Goal: Transaction & Acquisition: Purchase product/service

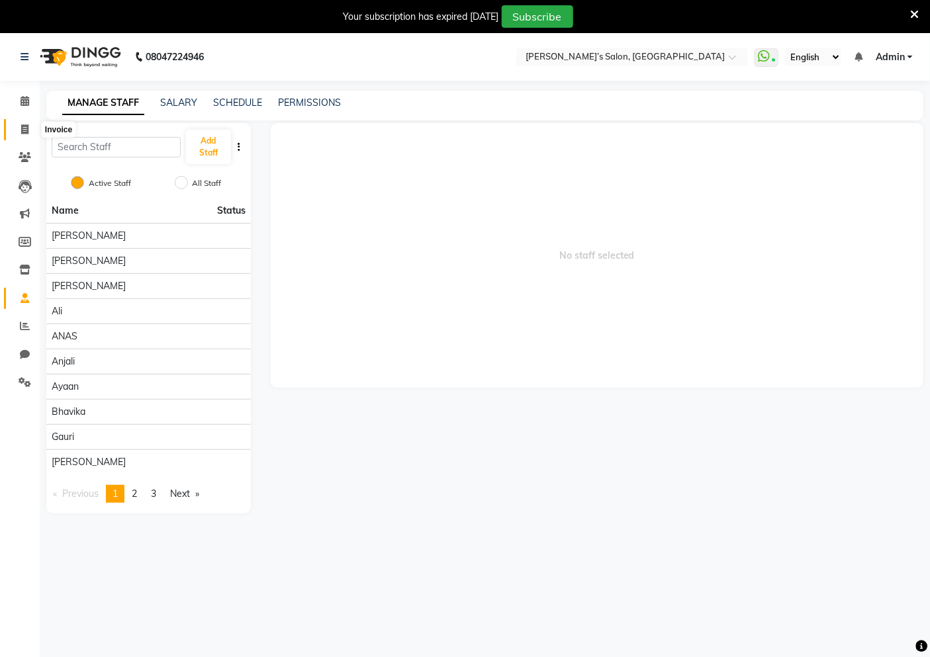
click at [24, 126] on icon at bounding box center [24, 129] width 7 height 10
select select "5150"
select select "service"
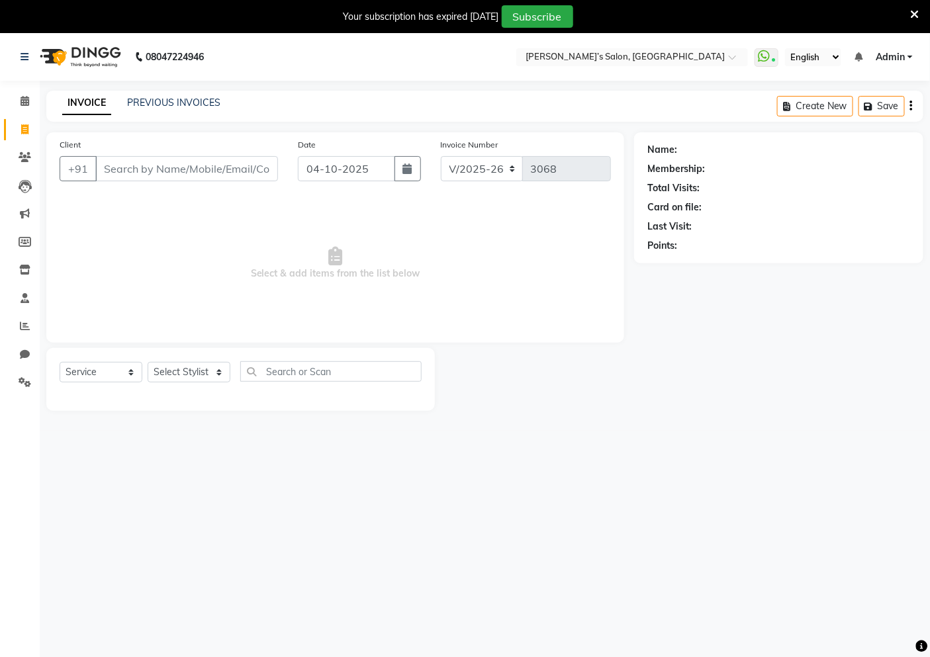
click at [111, 166] on input "Client" at bounding box center [186, 168] width 183 height 25
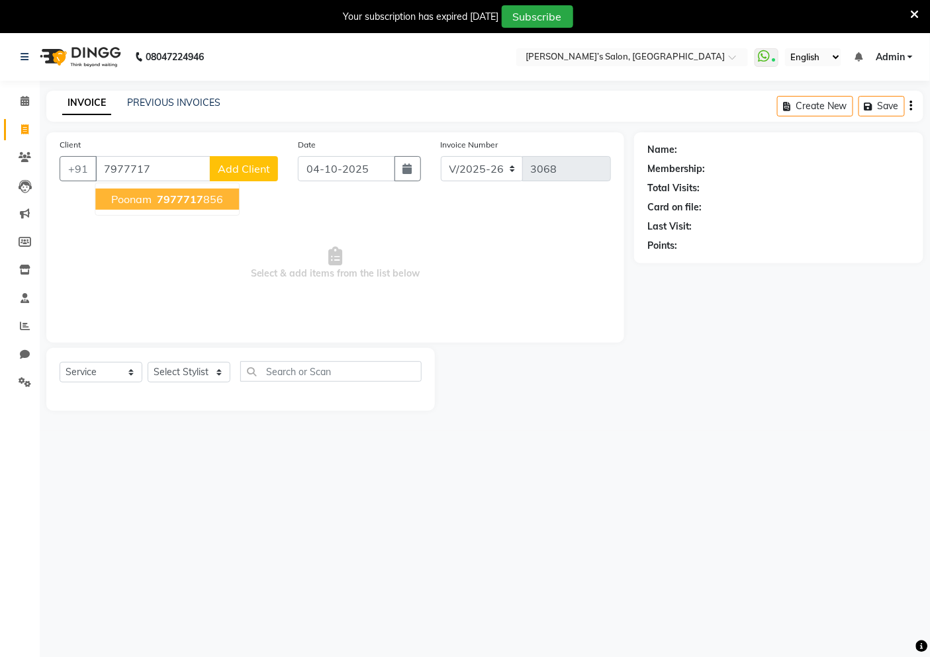
click at [134, 203] on span "poonam" at bounding box center [131, 199] width 40 height 13
type input "7977717856"
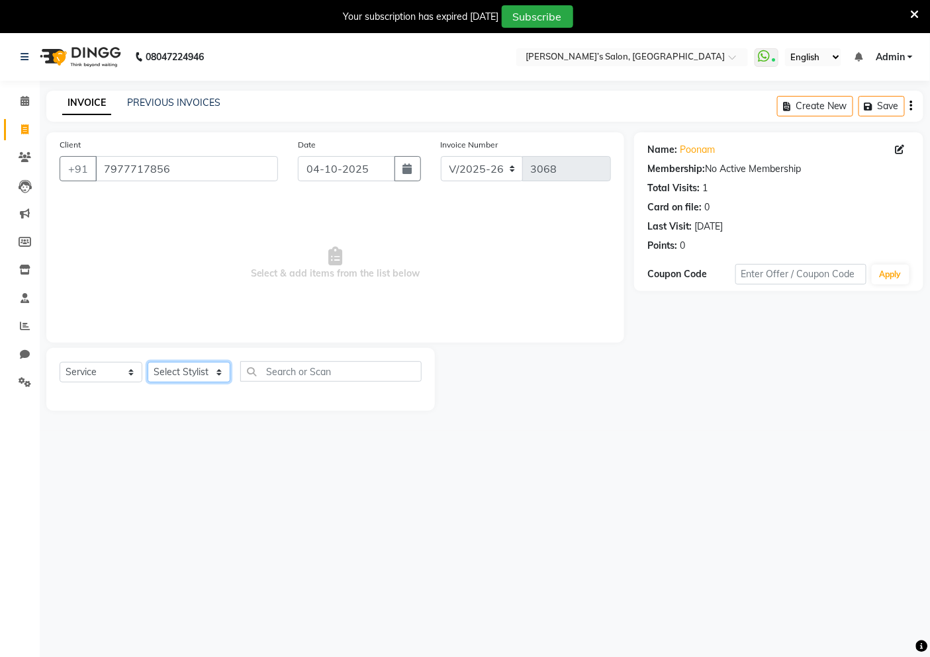
click at [185, 379] on select "Select Stylist [PERSON_NAME] [PERSON_NAME] Akshay [PERSON_NAME] ANAS [PERSON_NA…" at bounding box center [189, 372] width 83 height 21
select select "32734"
click at [148, 363] on select "Select Stylist [PERSON_NAME] [PERSON_NAME] Akshay [PERSON_NAME] ANAS [PERSON_NA…" at bounding box center [189, 372] width 83 height 21
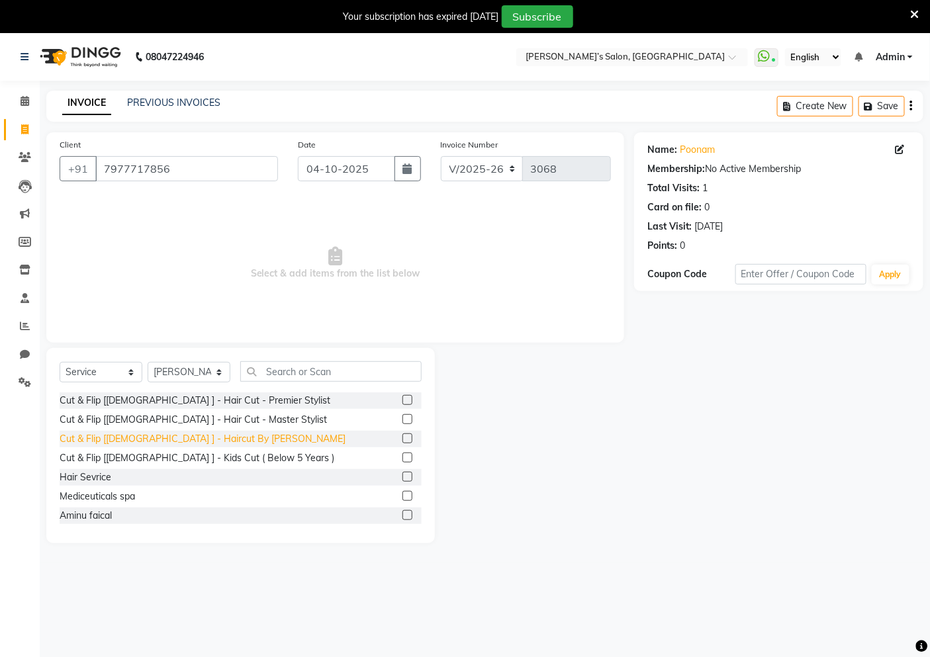
click at [181, 439] on div "Cut & Flip [[DEMOGRAPHIC_DATA] ] - Haircut By [PERSON_NAME]" at bounding box center [203, 439] width 286 height 14
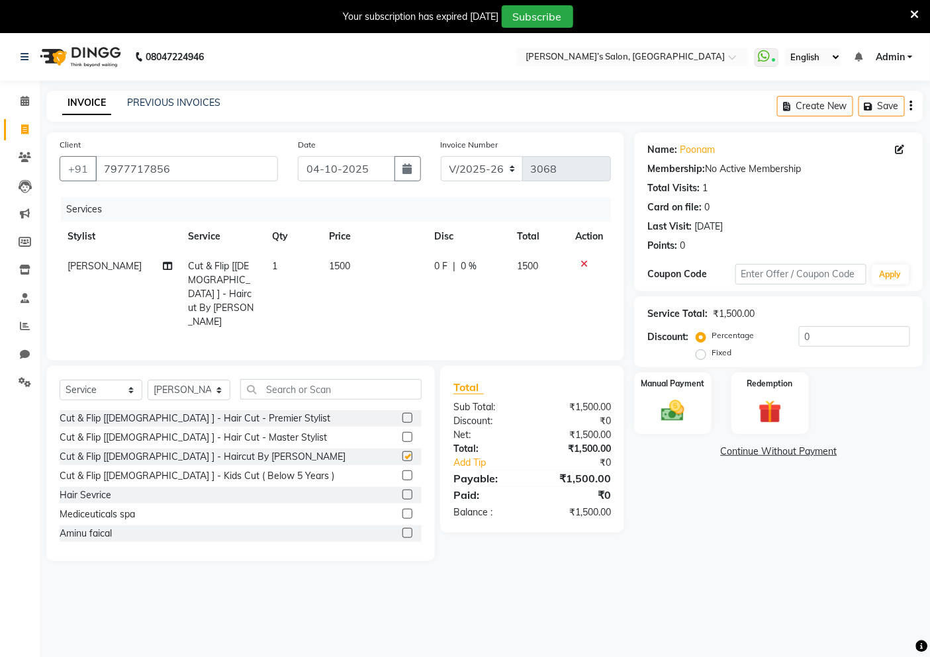
checkbox input "false"
drag, startPoint x: 410, startPoint y: 281, endPoint x: 352, endPoint y: 281, distance: 58.2
click at [409, 281] on td "1500" at bounding box center [373, 293] width 105 height 85
select select "32734"
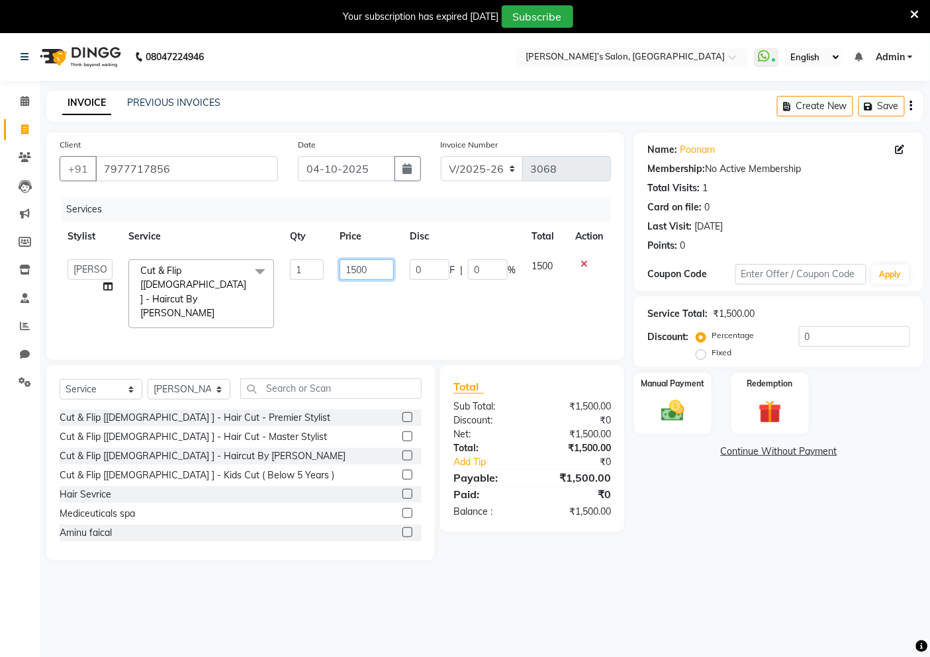
click at [375, 265] on input "1500" at bounding box center [367, 269] width 54 height 21
click at [385, 269] on input "1500" at bounding box center [367, 269] width 54 height 21
type input "1300"
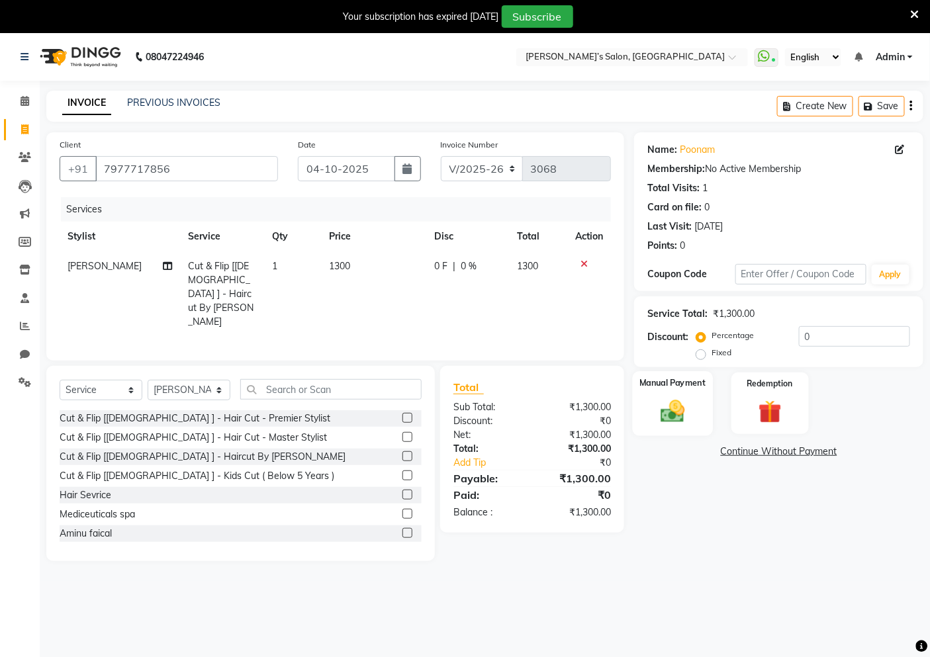
click at [682, 398] on img at bounding box center [673, 411] width 40 height 28
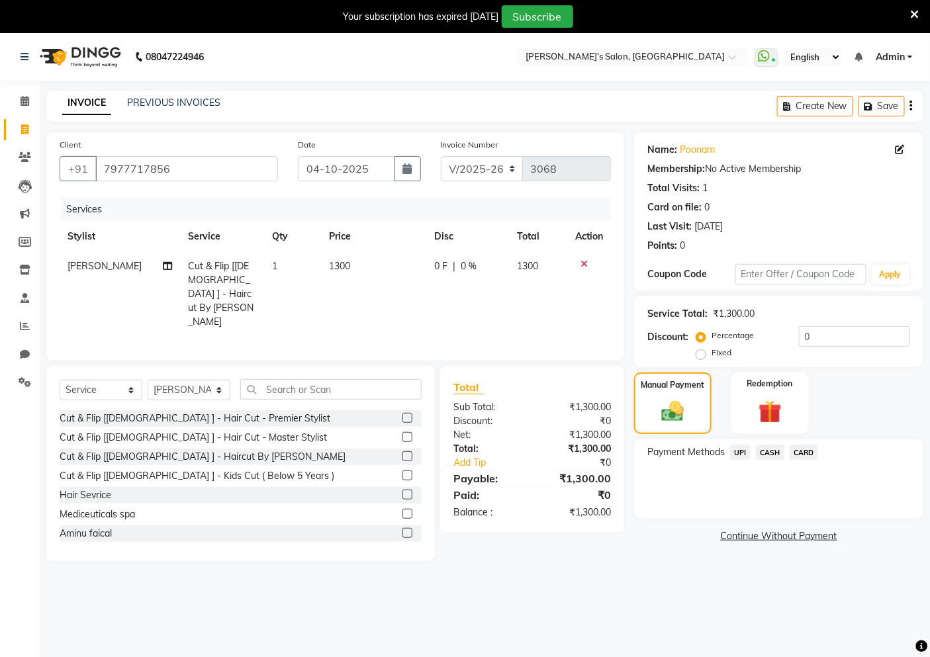
click at [782, 453] on span "CASH" at bounding box center [770, 452] width 28 height 15
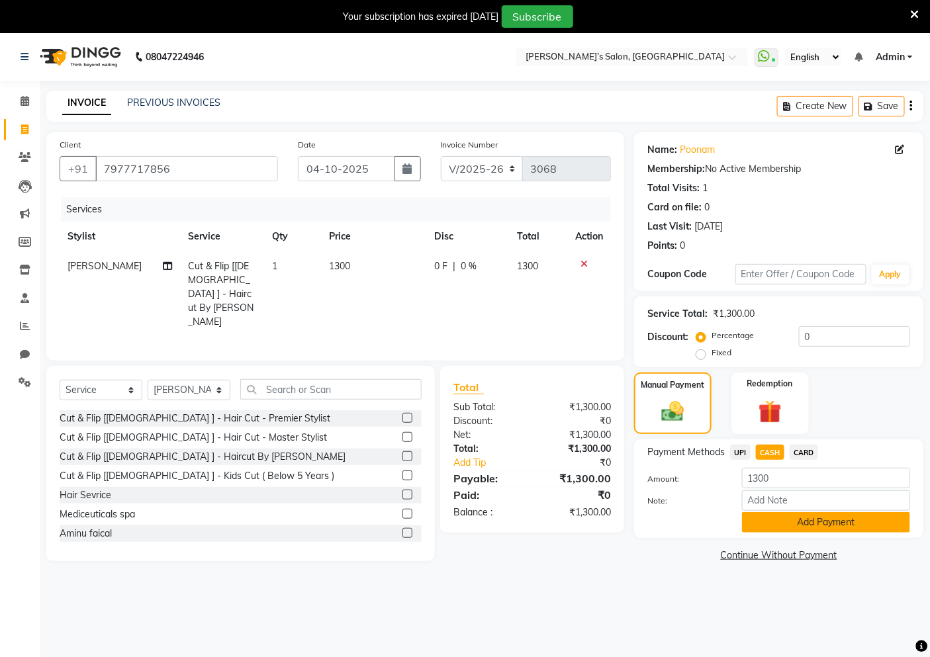
click at [769, 518] on button "Add Payment" at bounding box center [826, 522] width 168 height 21
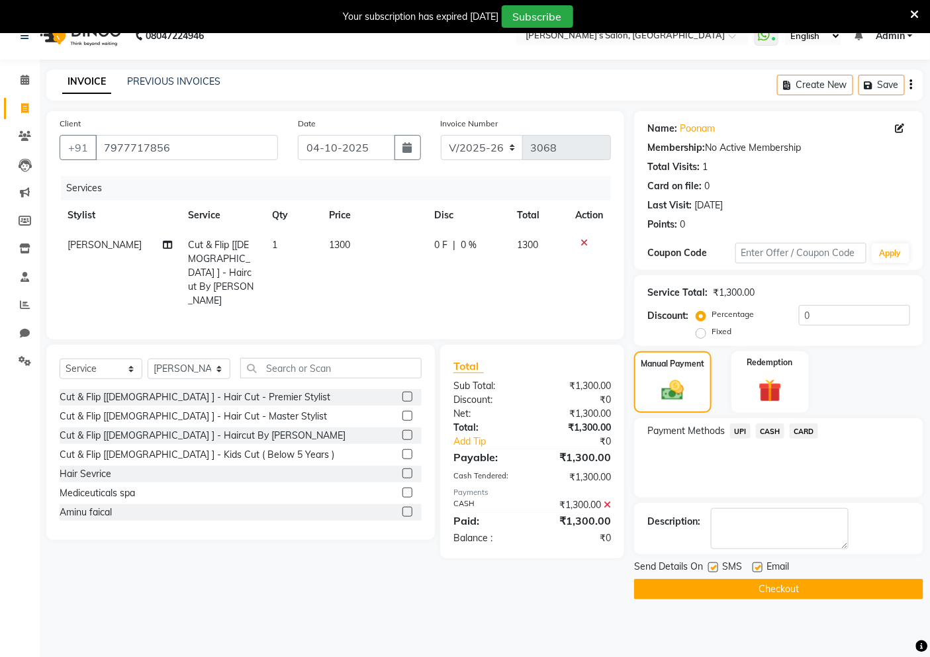
scroll to position [33, 0]
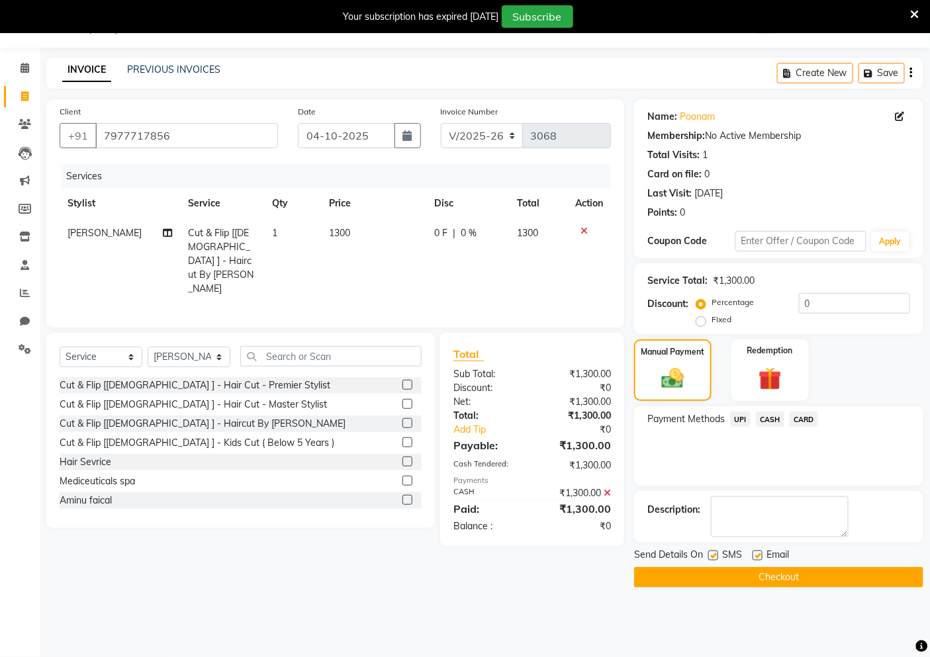
click at [789, 578] on button "Checkout" at bounding box center [778, 577] width 289 height 21
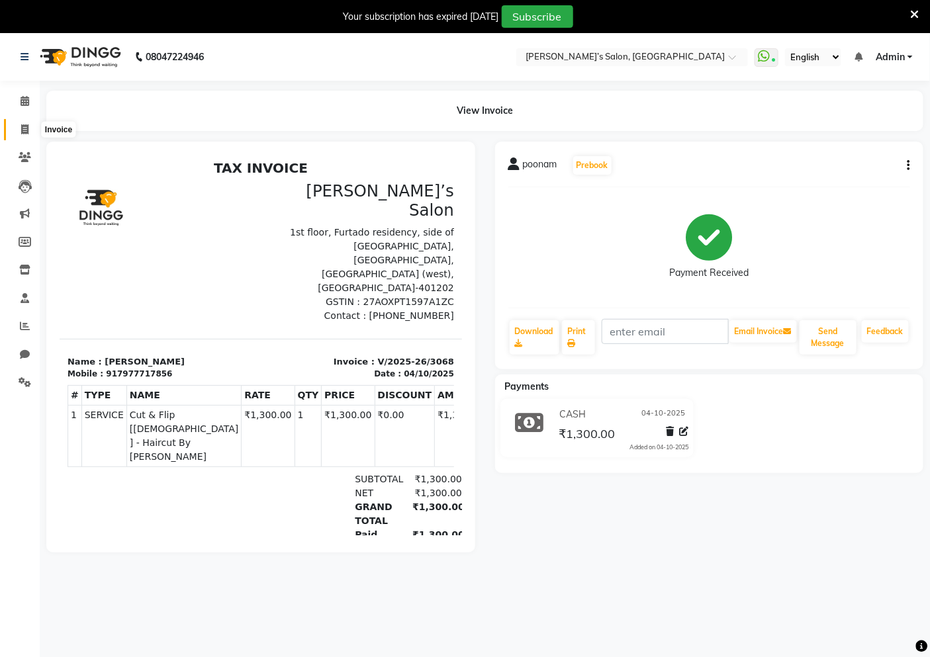
click at [30, 122] on span at bounding box center [24, 129] width 23 height 15
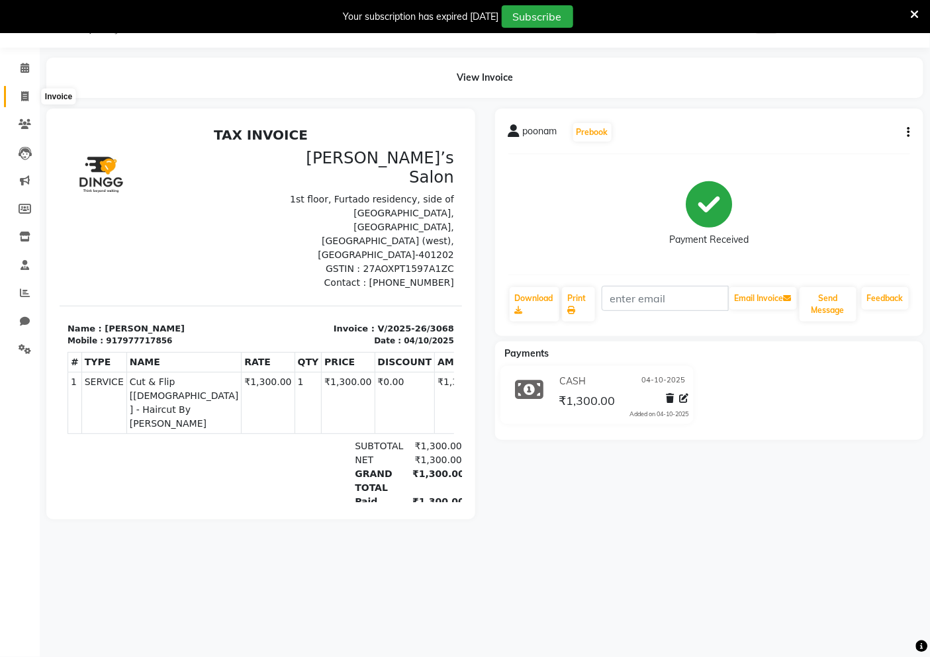
select select "5150"
select select "service"
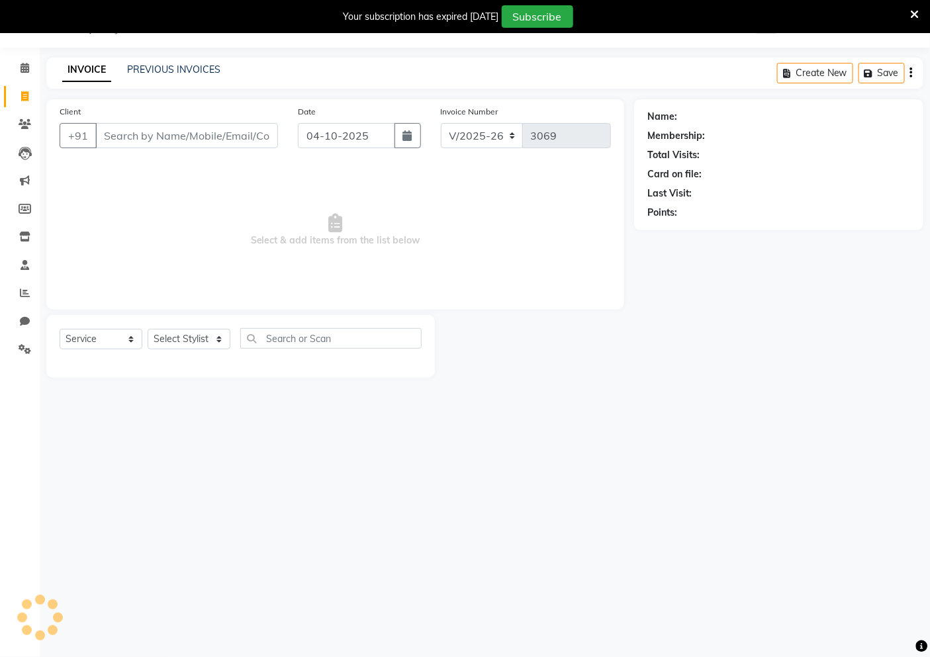
click at [138, 138] on input "Client" at bounding box center [186, 135] width 183 height 25
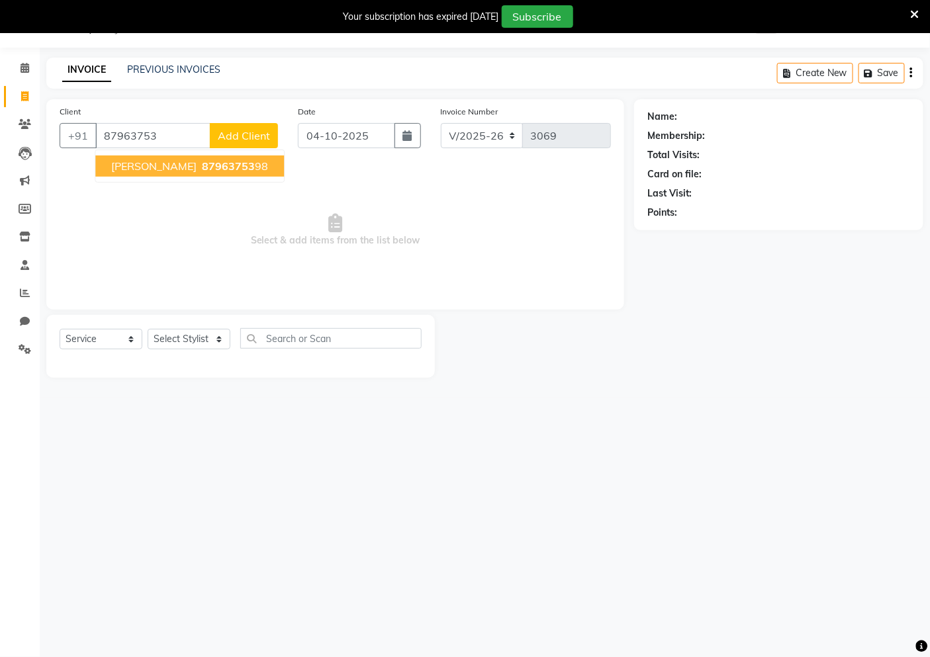
click at [138, 158] on button "[PERSON_NAME] 87963753 98" at bounding box center [189, 166] width 189 height 21
type input "8796375398"
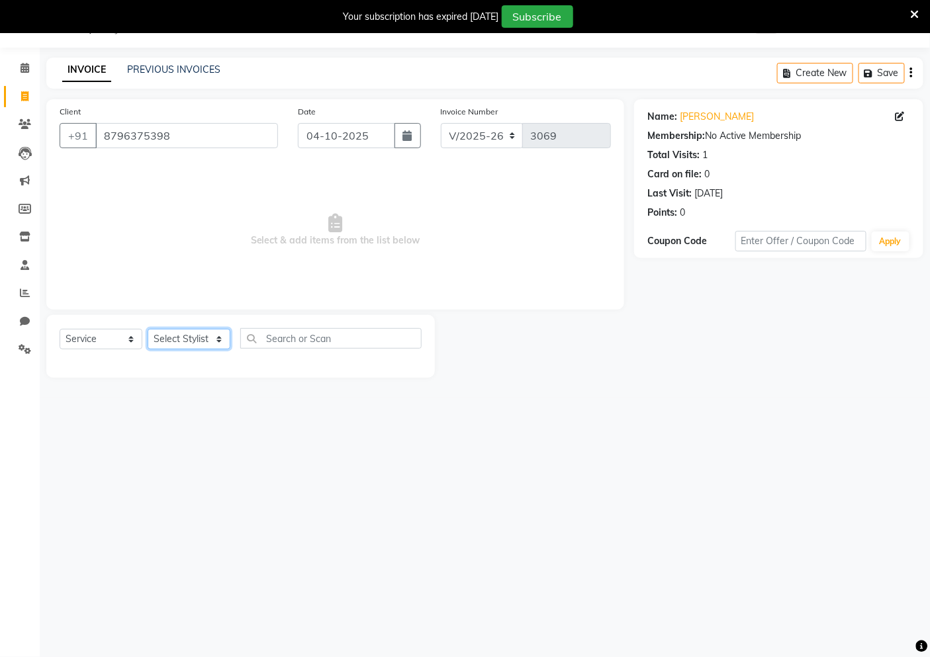
drag, startPoint x: 203, startPoint y: 342, endPoint x: 195, endPoint y: 342, distance: 7.3
click at [195, 342] on select "Select Stylist [PERSON_NAME] [PERSON_NAME] Akshay [PERSON_NAME] ANAS [PERSON_NA…" at bounding box center [189, 339] width 83 height 21
select select "68504"
click at [148, 330] on select "Select Stylist [PERSON_NAME] [PERSON_NAME] Akshay [PERSON_NAME] ANAS [PERSON_NA…" at bounding box center [189, 339] width 83 height 21
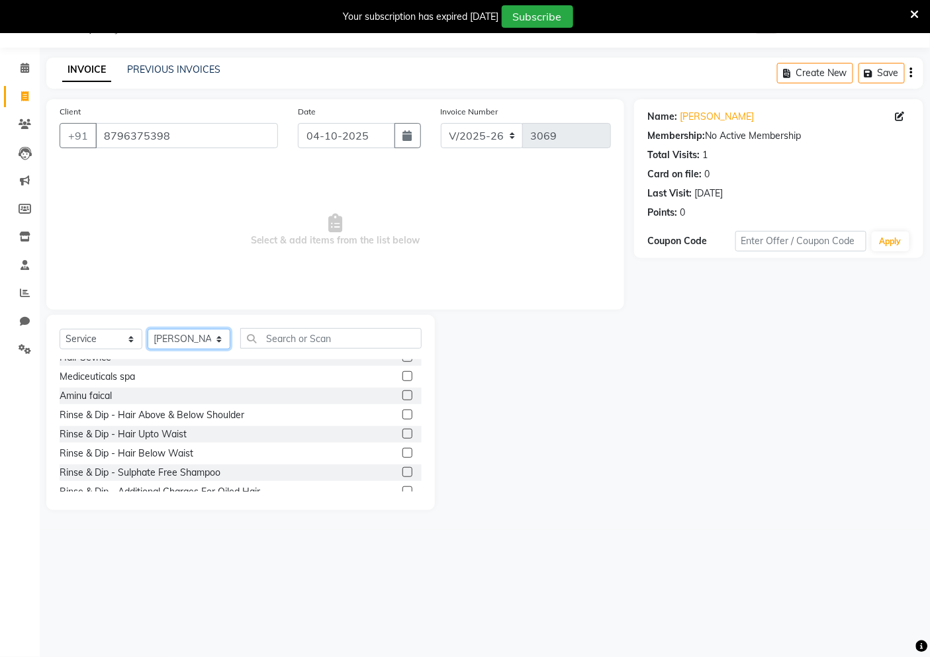
scroll to position [147, 0]
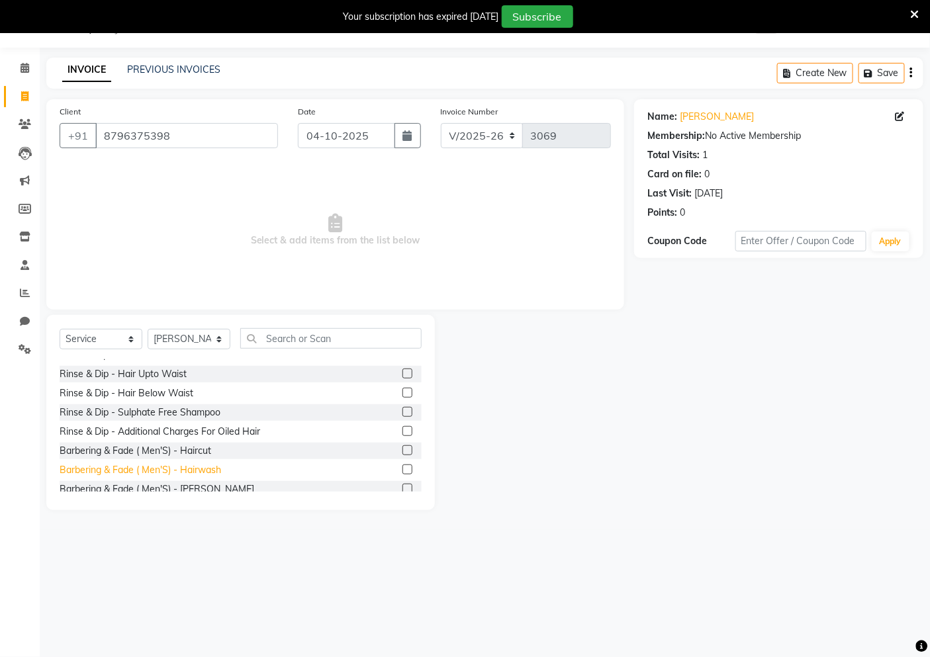
click at [207, 472] on div "Barbering & Fade ( Men'S) - Hairwash" at bounding box center [140, 470] width 161 height 14
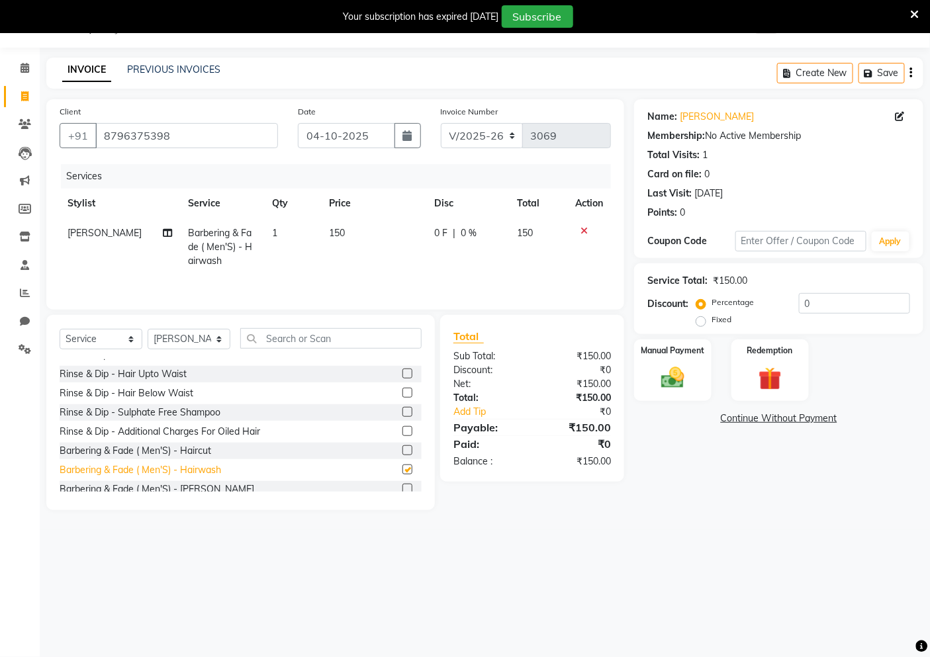
checkbox input "false"
click at [360, 237] on td "150" at bounding box center [373, 247] width 105 height 58
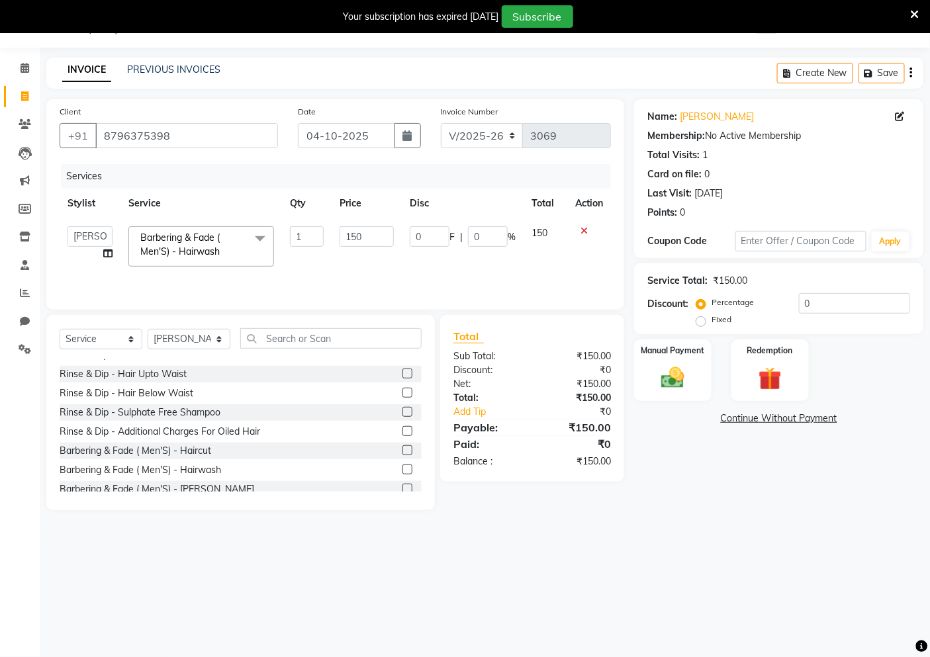
click at [369, 234] on input "150" at bounding box center [367, 236] width 54 height 21
type input "1"
type input "250"
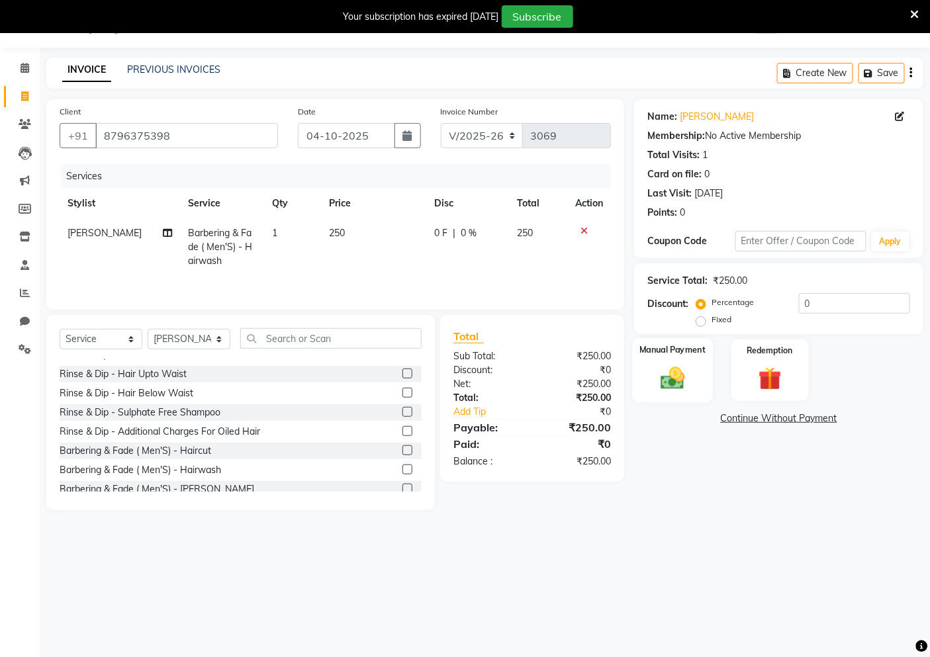
click at [680, 369] on img at bounding box center [673, 378] width 40 height 28
click at [739, 417] on span "UPI" at bounding box center [740, 419] width 21 height 15
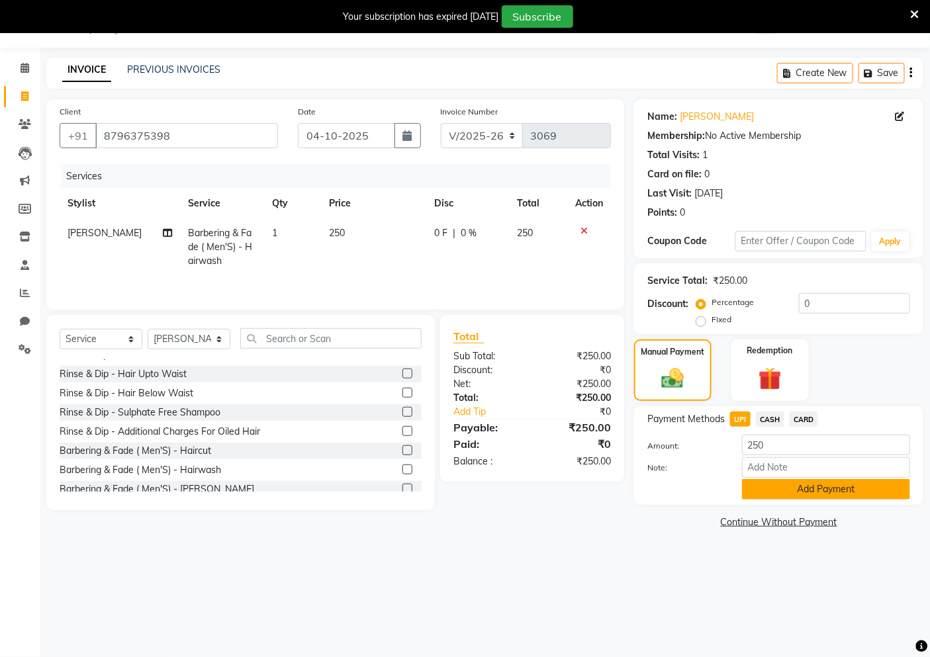
click at [821, 494] on button "Add Payment" at bounding box center [826, 489] width 168 height 21
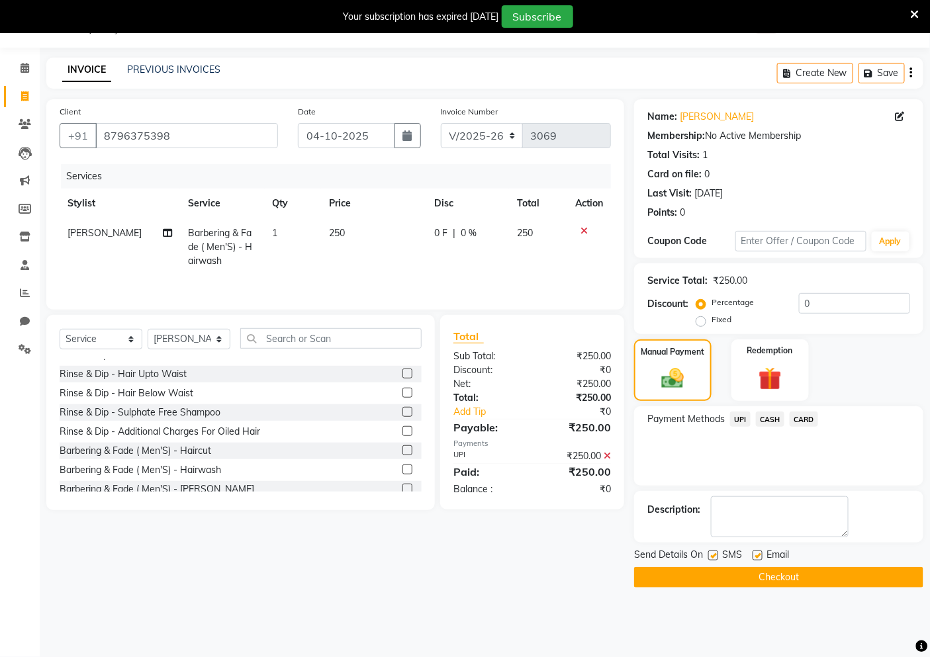
click at [864, 589] on main "INVOICE PREVIOUS INVOICES Create New Save Client [PHONE_NUMBER] Date [DATE] Inv…" at bounding box center [485, 333] width 890 height 550
click at [865, 578] on button "Checkout" at bounding box center [778, 577] width 289 height 21
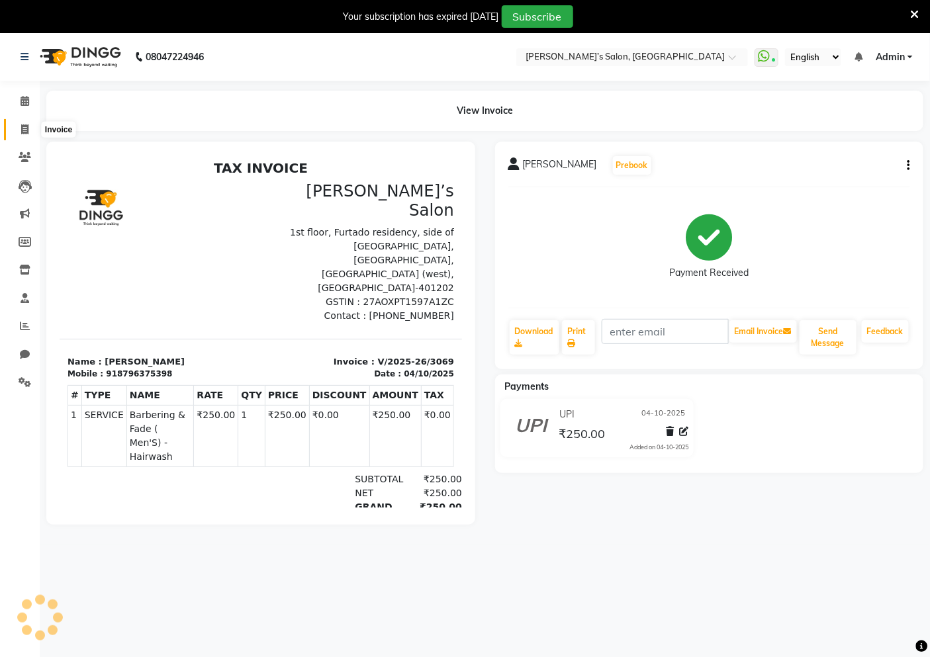
click at [22, 131] on icon at bounding box center [24, 129] width 7 height 10
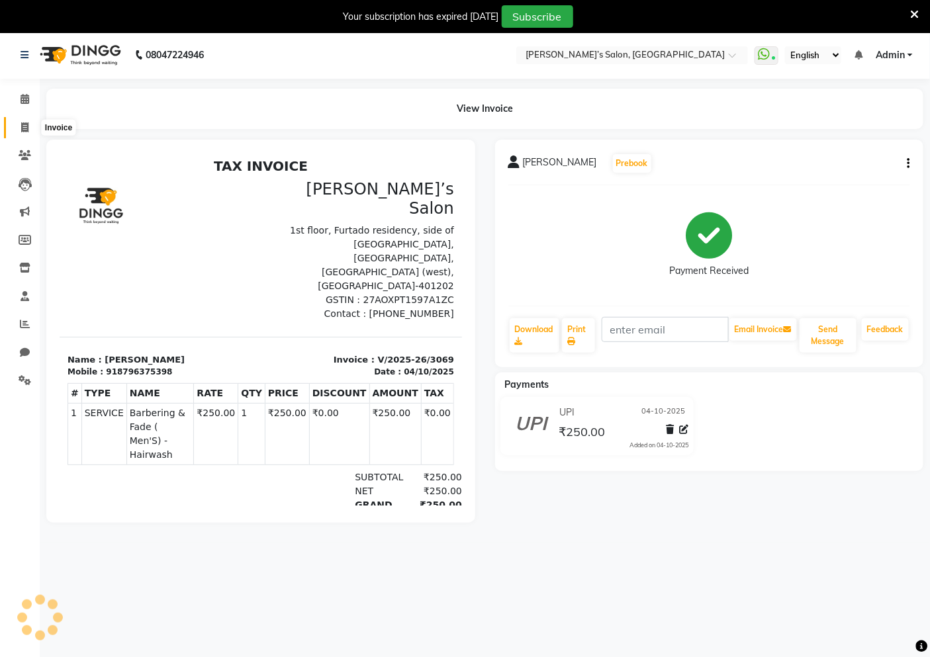
select select "service"
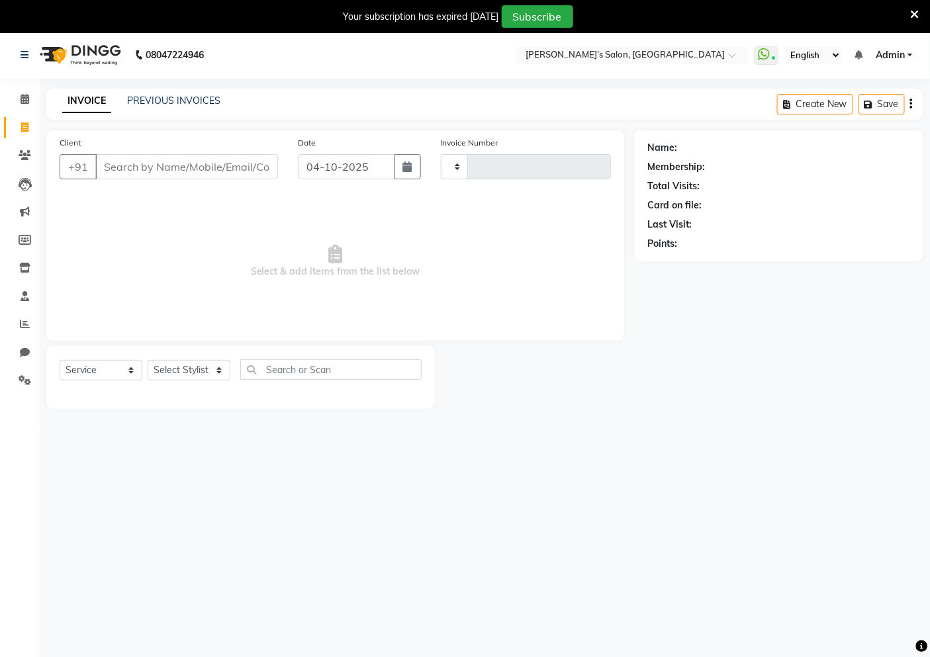
click at [164, 175] on input "Client" at bounding box center [186, 166] width 183 height 25
type input "3070"
select select "5150"
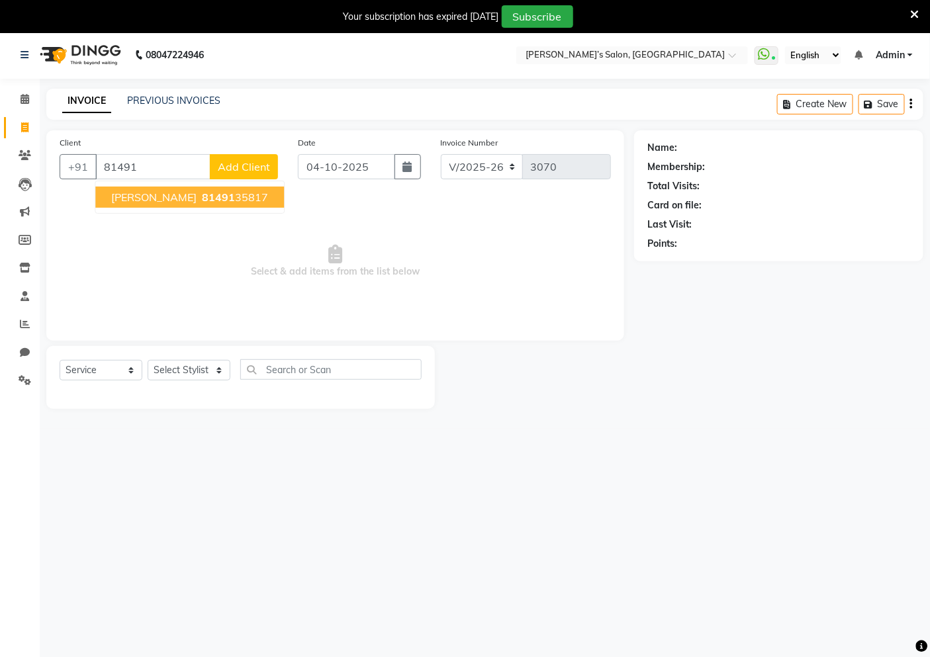
click at [204, 177] on input "81491" at bounding box center [152, 166] width 115 height 25
click at [199, 201] on ngb-highlight "81491 35817" at bounding box center [233, 197] width 69 height 13
type input "8149135817"
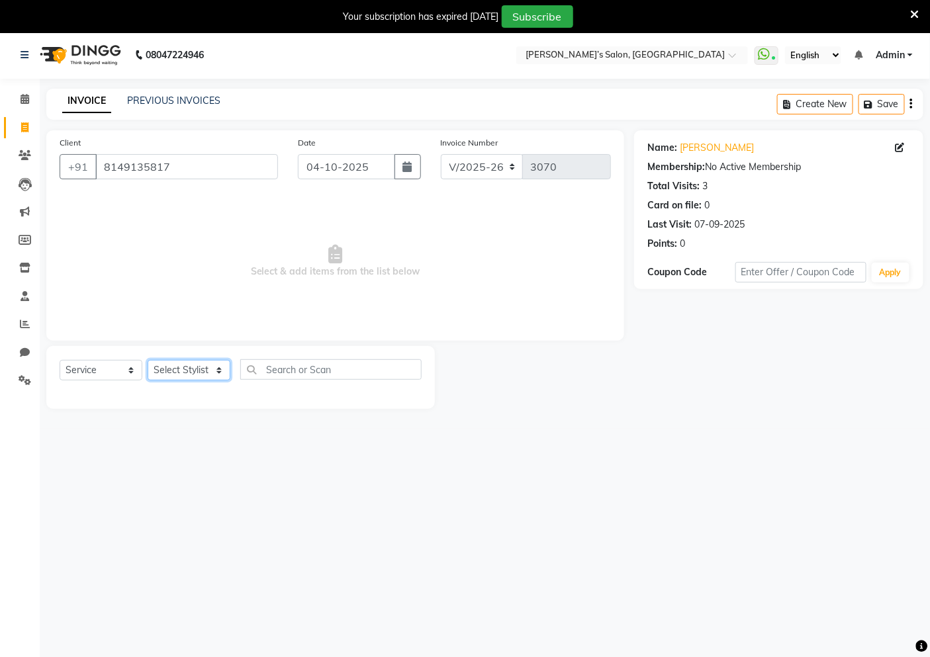
click at [201, 365] on select "Select Stylist [PERSON_NAME] [PERSON_NAME] Akshay [PERSON_NAME] ANAS [PERSON_NA…" at bounding box center [189, 370] width 83 height 21
select select "35044"
click at [148, 360] on select "Select Stylist [PERSON_NAME] [PERSON_NAME] Akshay [PERSON_NAME] ANAS [PERSON_NA…" at bounding box center [189, 370] width 83 height 21
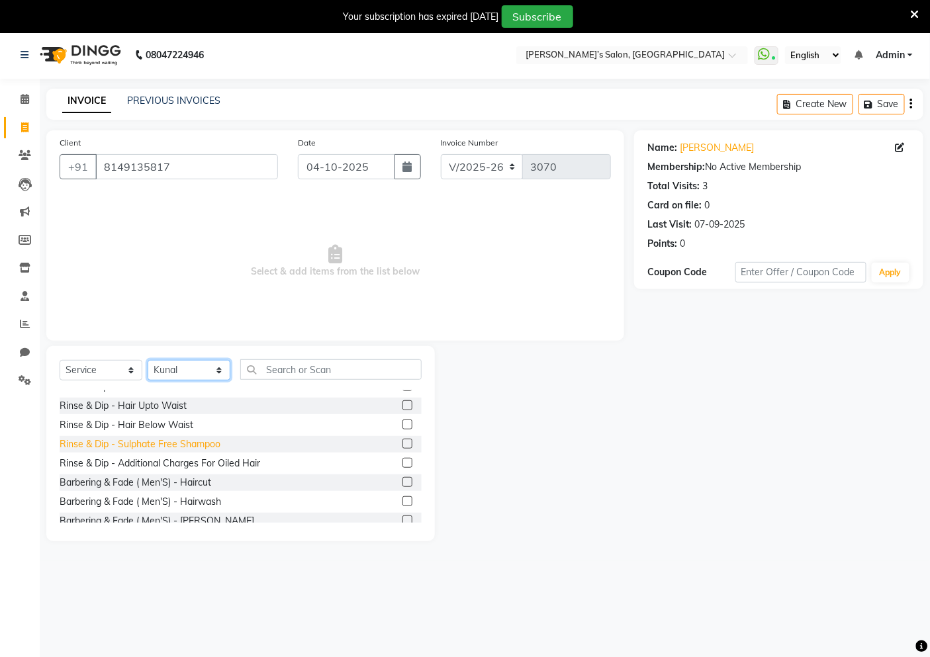
scroll to position [147, 0]
drag, startPoint x: 181, startPoint y: 478, endPoint x: 185, endPoint y: 453, distance: 26.2
click at [183, 471] on div "Cut & Flip [[DEMOGRAPHIC_DATA] ] - Hair Cut - Premier Stylist Cut & Flip [[DEMO…" at bounding box center [241, 456] width 362 height 132
drag, startPoint x: 193, startPoint y: 481, endPoint x: 259, endPoint y: 334, distance: 161.5
click at [193, 480] on div "Barbering & Fade ( Men'S) - Haircut" at bounding box center [136, 482] width 152 height 14
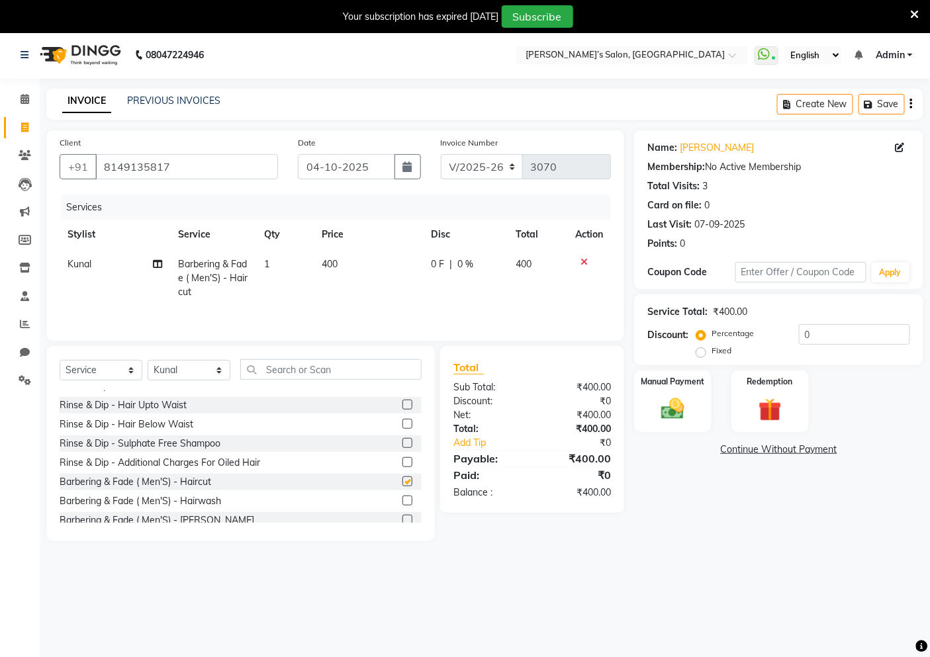
checkbox input "false"
click at [388, 276] on td "400" at bounding box center [368, 279] width 109 height 58
select select "35044"
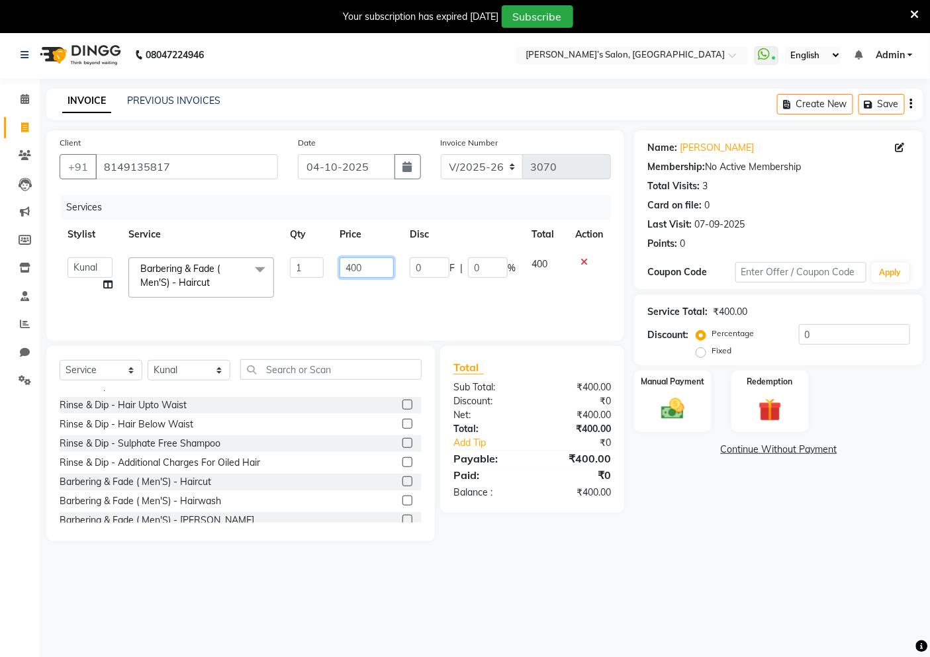
click at [382, 268] on input "400" at bounding box center [367, 267] width 54 height 21
type input "4"
type input "350"
click at [678, 406] on img at bounding box center [673, 409] width 40 height 28
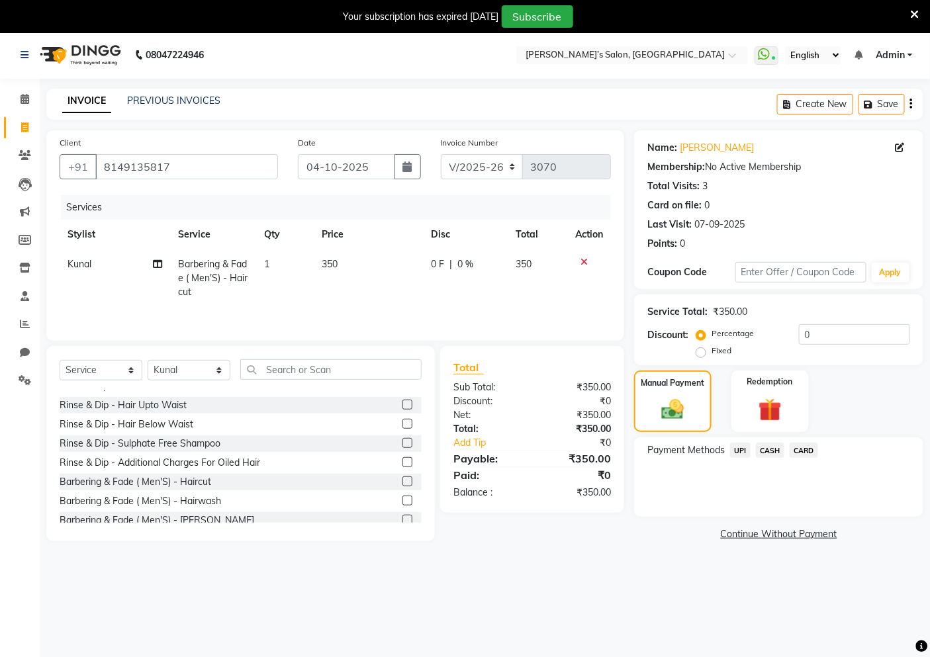
drag, startPoint x: 750, startPoint y: 446, endPoint x: 738, endPoint y: 451, distance: 12.8
click at [738, 451] on span "UPI" at bounding box center [740, 450] width 21 height 15
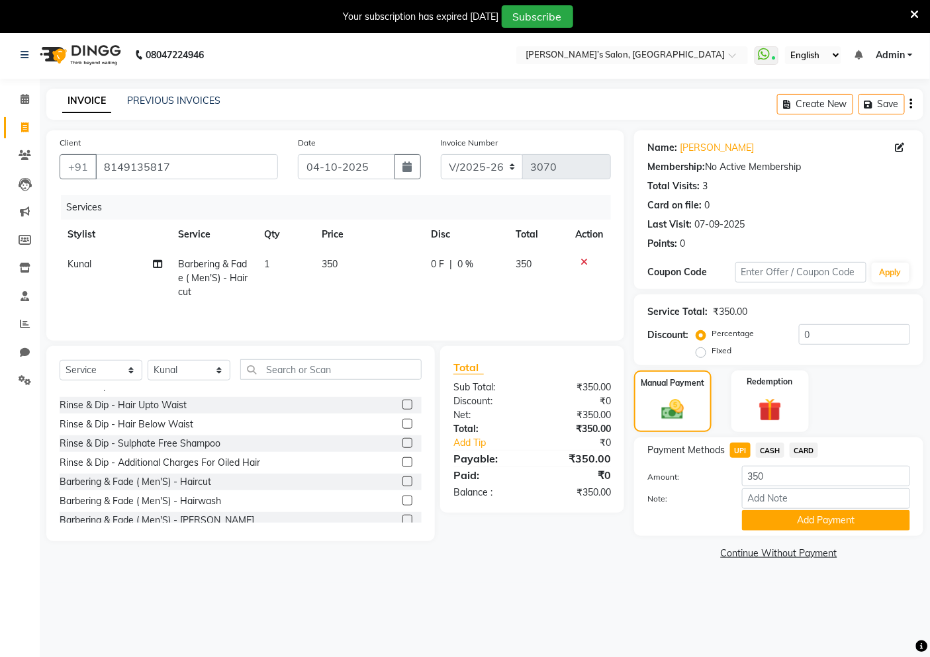
click at [738, 451] on span "UPI" at bounding box center [740, 450] width 21 height 15
click at [751, 525] on button "Add Payment" at bounding box center [826, 520] width 168 height 21
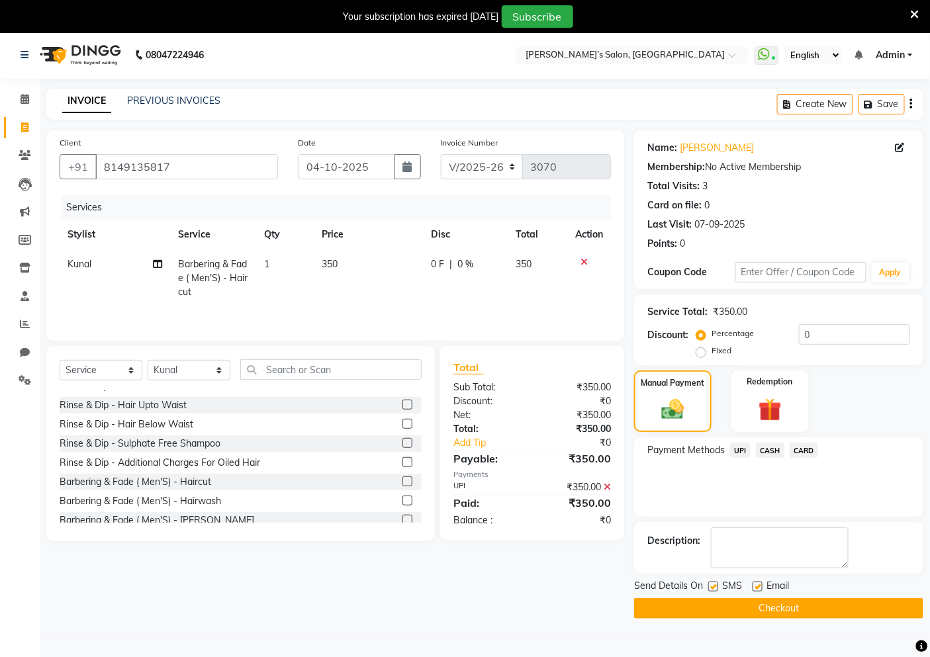
scroll to position [33, 0]
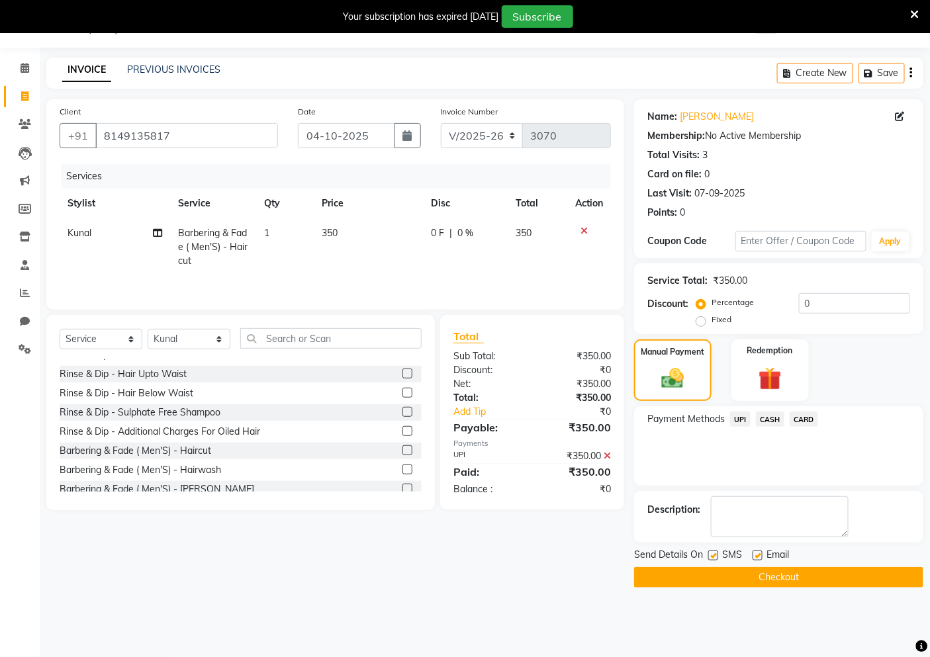
click at [733, 588] on button "Checkout" at bounding box center [778, 577] width 289 height 21
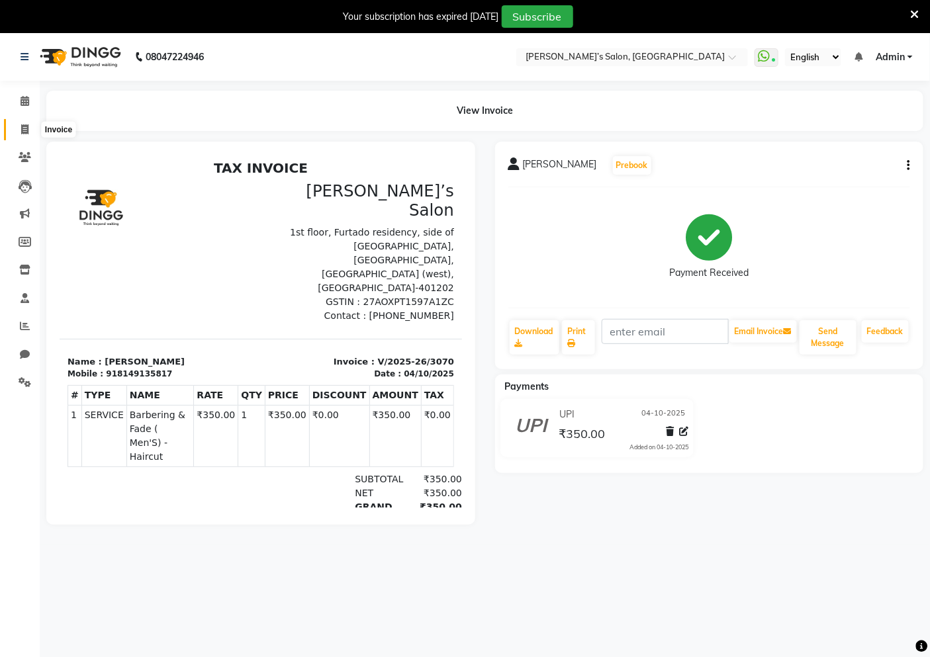
click at [25, 124] on icon at bounding box center [24, 129] width 7 height 10
select select "5150"
select select "service"
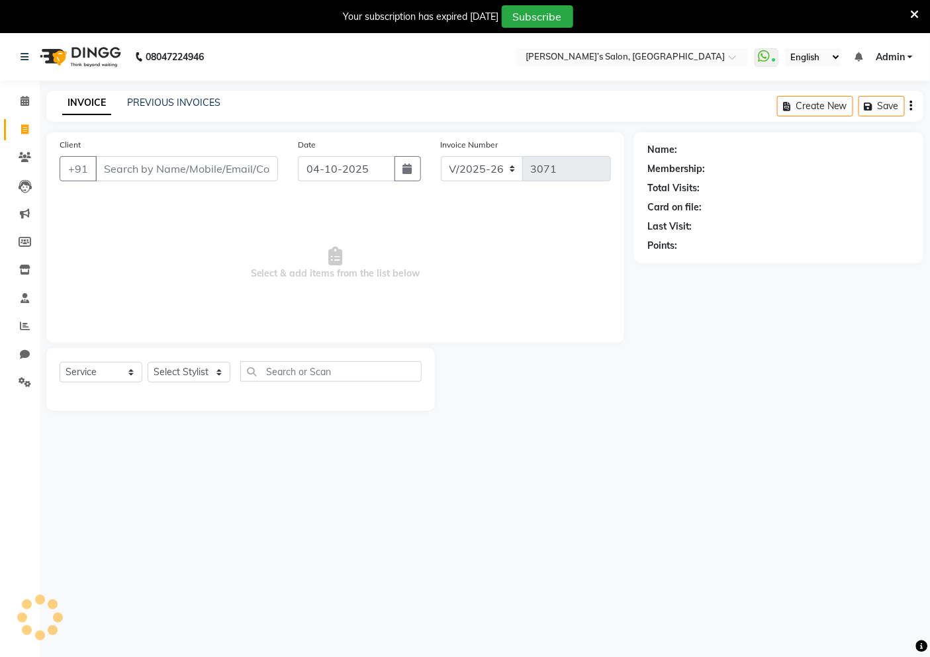
scroll to position [2, 0]
click at [201, 156] on input "Client" at bounding box center [186, 166] width 183 height 25
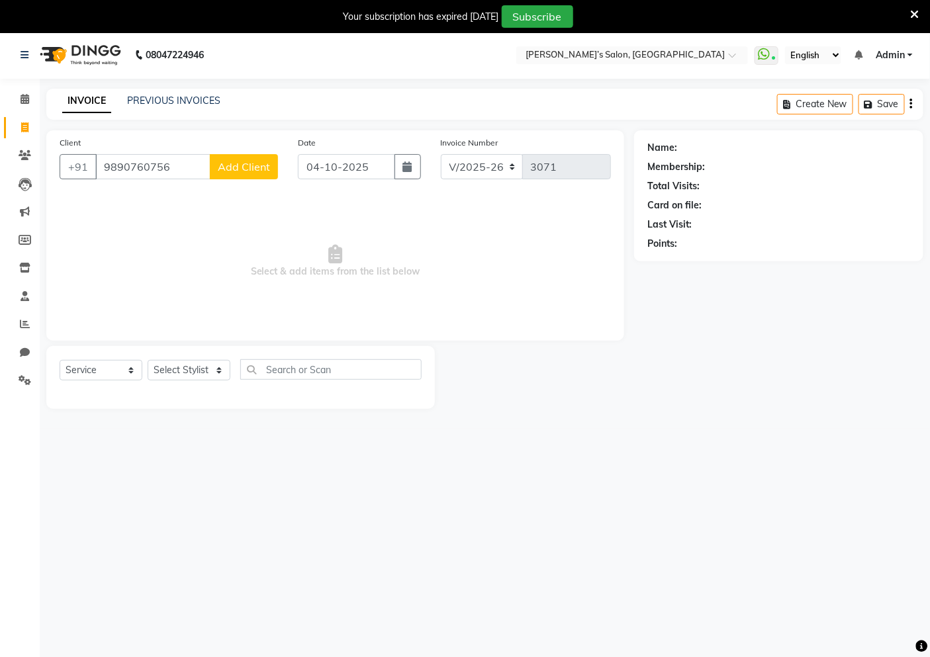
type input "9890760756"
click at [229, 167] on span "Add Client" at bounding box center [244, 166] width 52 height 13
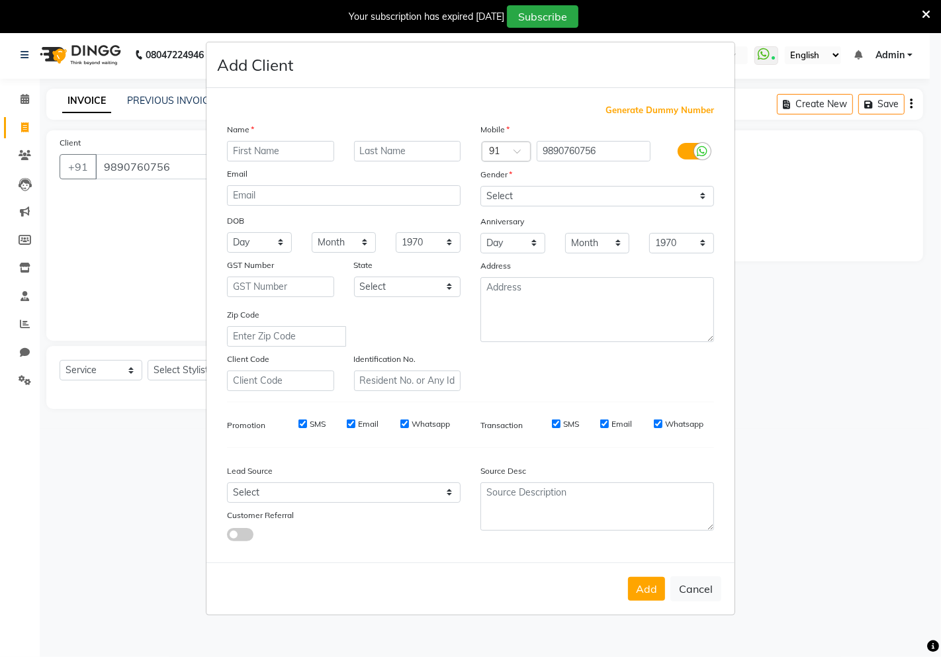
click at [295, 148] on input "text" at bounding box center [280, 151] width 107 height 21
type input "Kavina"
click at [400, 148] on input "text" at bounding box center [407, 151] width 107 height 21
type input "Mhatre"
click at [484, 197] on select "Select [DEMOGRAPHIC_DATA] [DEMOGRAPHIC_DATA] Other Prefer Not To Say" at bounding box center [597, 196] width 234 height 21
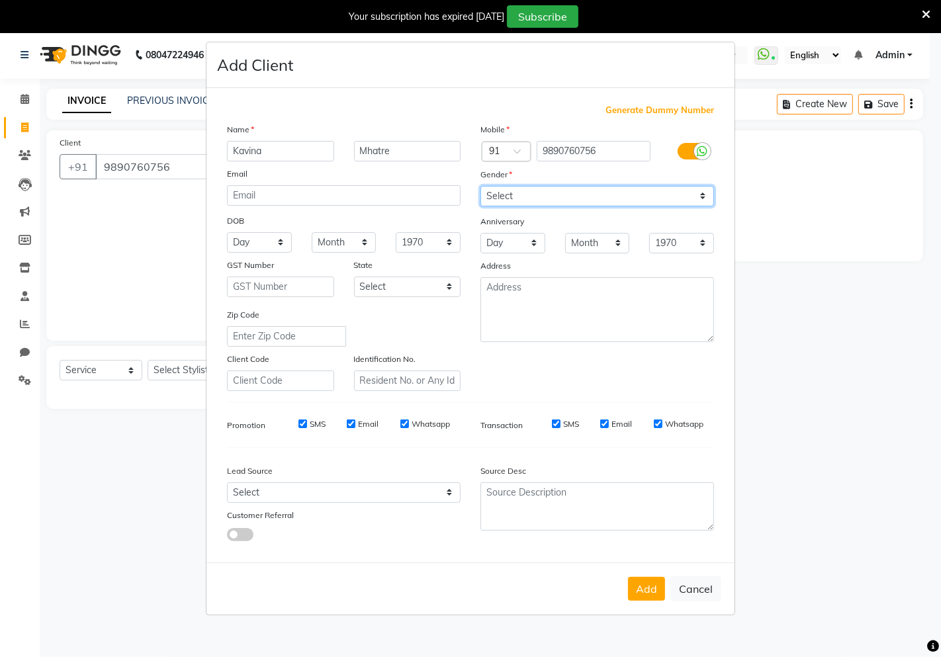
select select "[DEMOGRAPHIC_DATA]"
click at [480, 186] on select "Select [DEMOGRAPHIC_DATA] [DEMOGRAPHIC_DATA] Other Prefer Not To Say" at bounding box center [597, 196] width 234 height 21
click at [647, 585] on button "Add" at bounding box center [646, 589] width 37 height 24
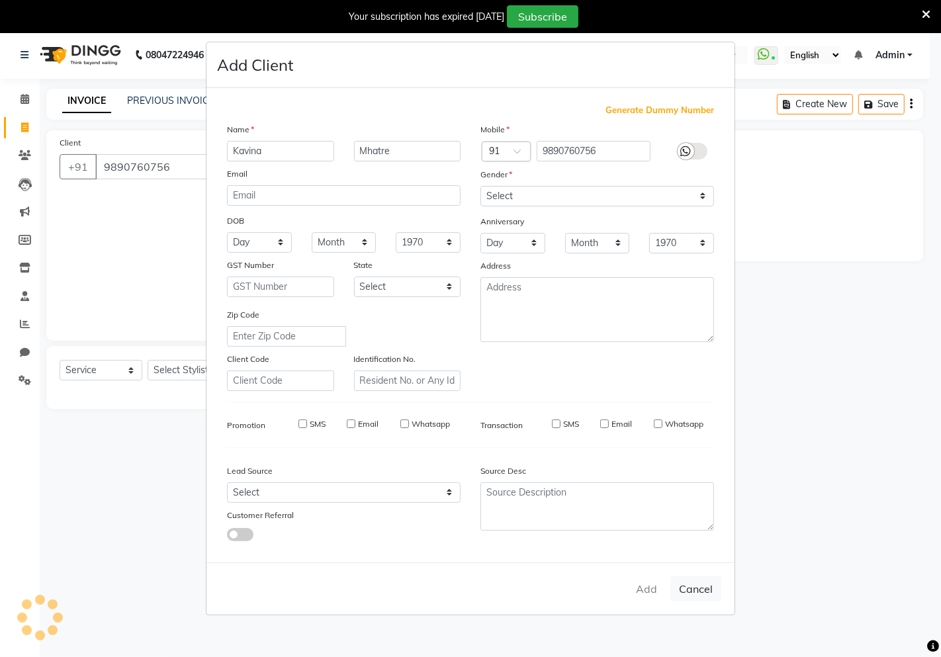
select select
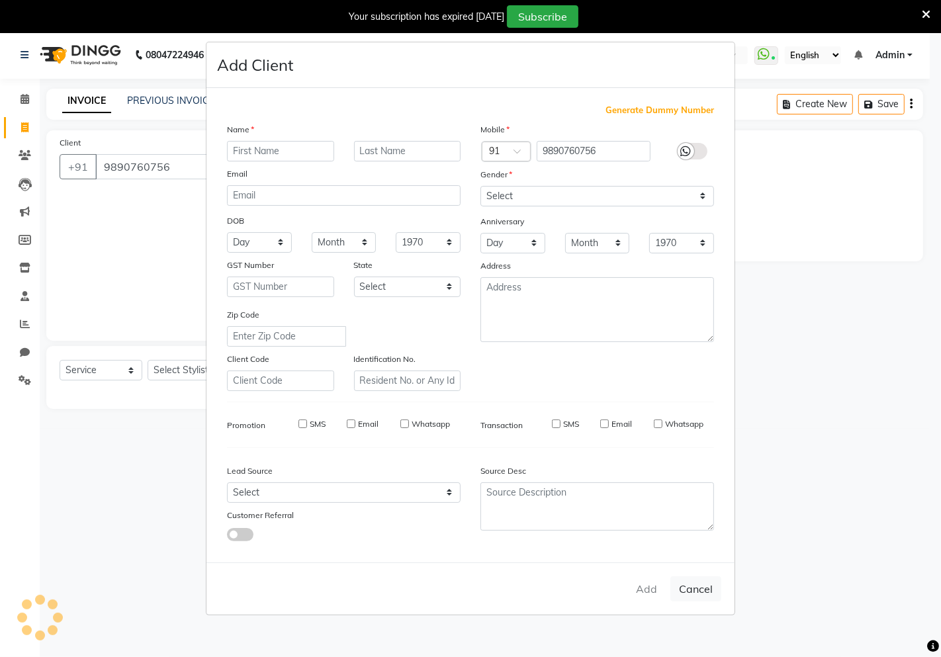
select select
checkbox input "false"
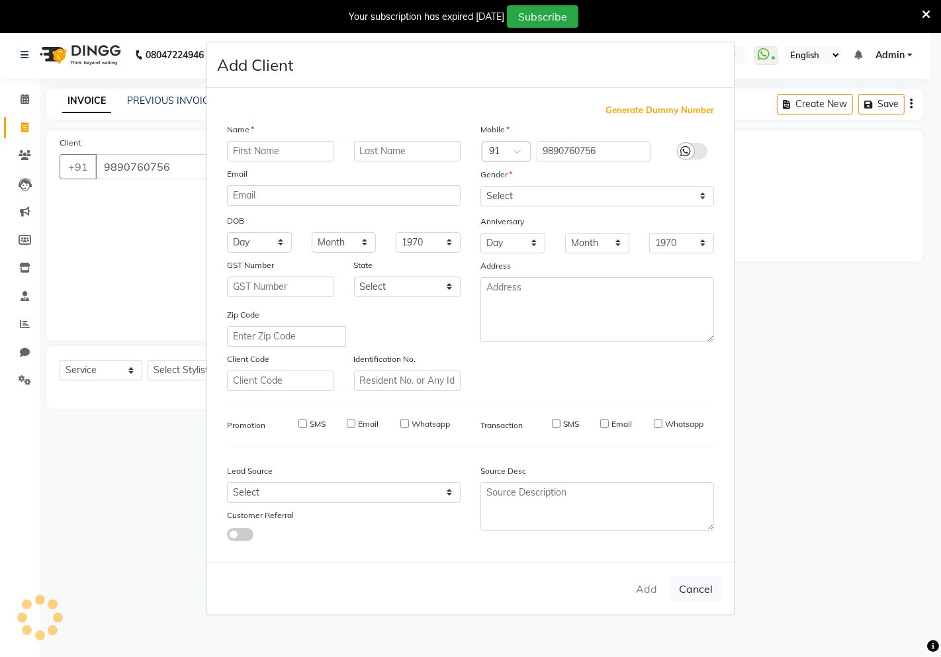
checkbox input "false"
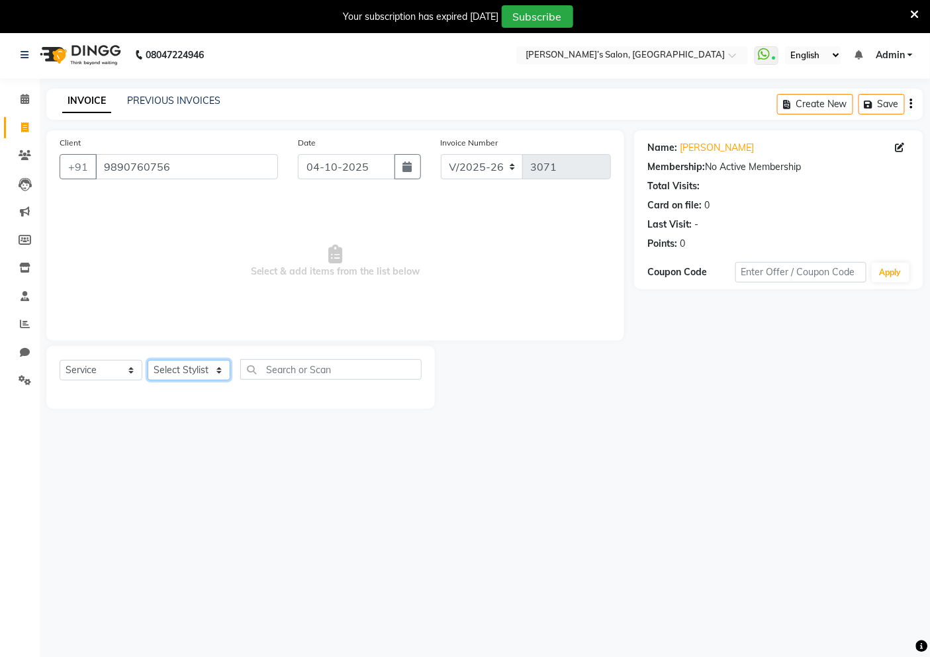
click at [195, 369] on select "Select Stylist [PERSON_NAME] [PERSON_NAME] Akshay [PERSON_NAME] ANAS [PERSON_NA…" at bounding box center [189, 370] width 83 height 21
select select "32734"
click at [148, 360] on select "Select Stylist [PERSON_NAME] [PERSON_NAME] Akshay [PERSON_NAME] ANAS [PERSON_NA…" at bounding box center [189, 370] width 83 height 21
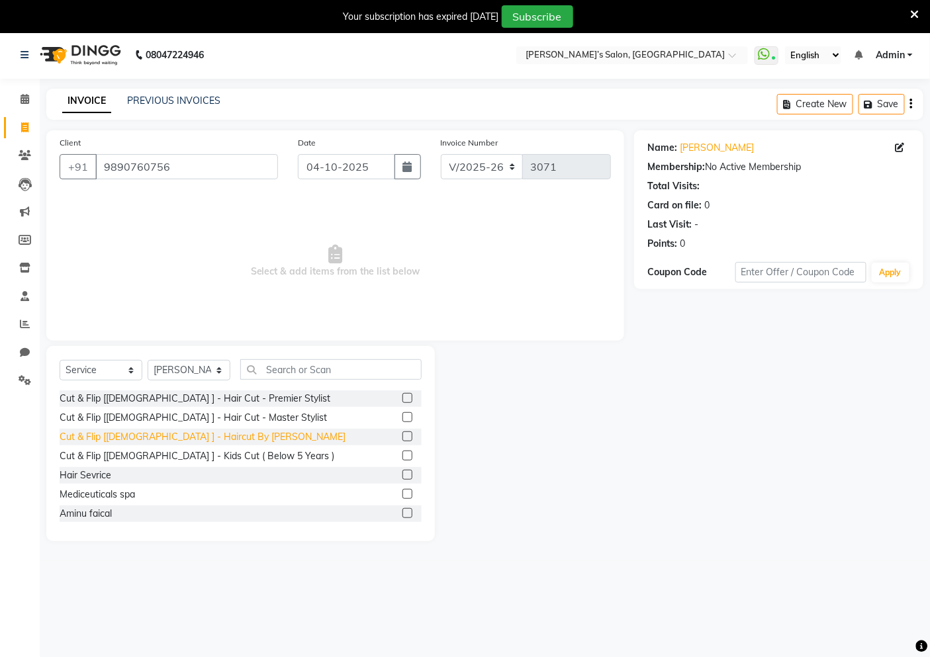
click at [213, 431] on div "Cut & Flip [[DEMOGRAPHIC_DATA] ] - Haircut By [PERSON_NAME]" at bounding box center [203, 437] width 286 height 14
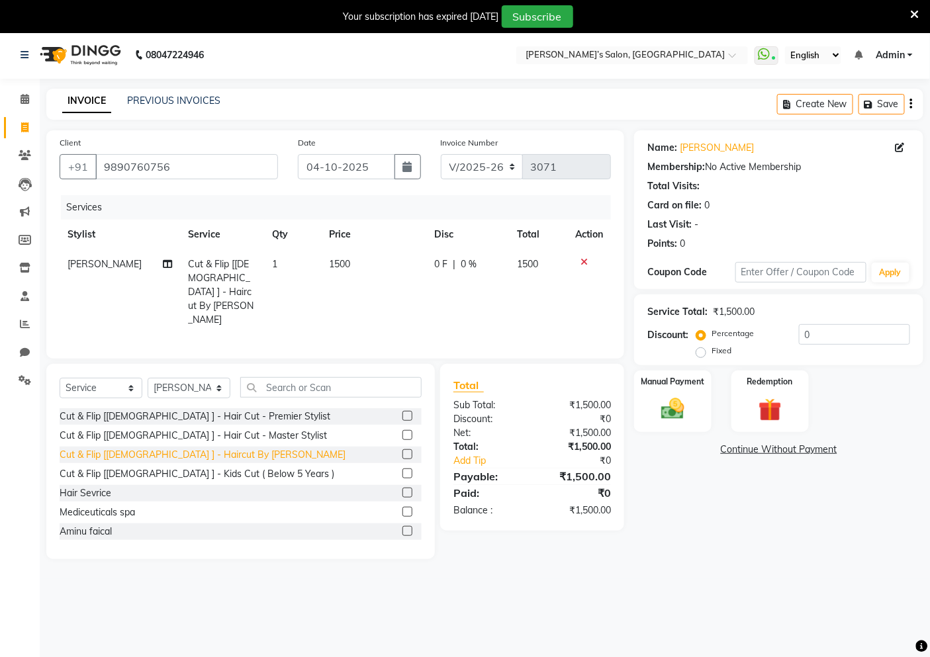
click at [213, 448] on div "Cut & Flip [[DEMOGRAPHIC_DATA] ] - Haircut By [PERSON_NAME]" at bounding box center [203, 455] width 286 height 14
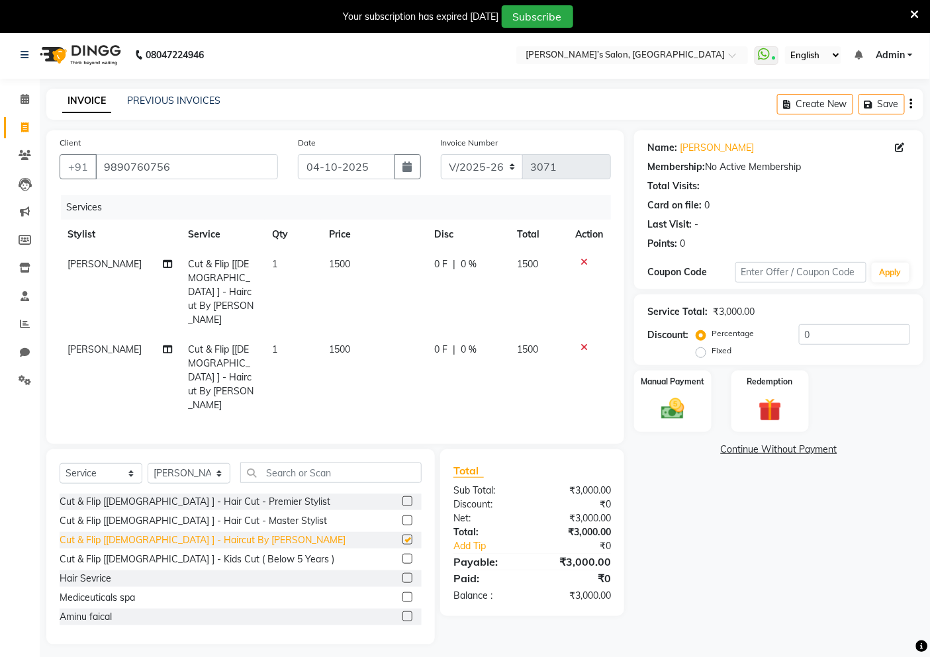
checkbox input "false"
click at [373, 268] on td "1500" at bounding box center [373, 292] width 105 height 85
select select "32734"
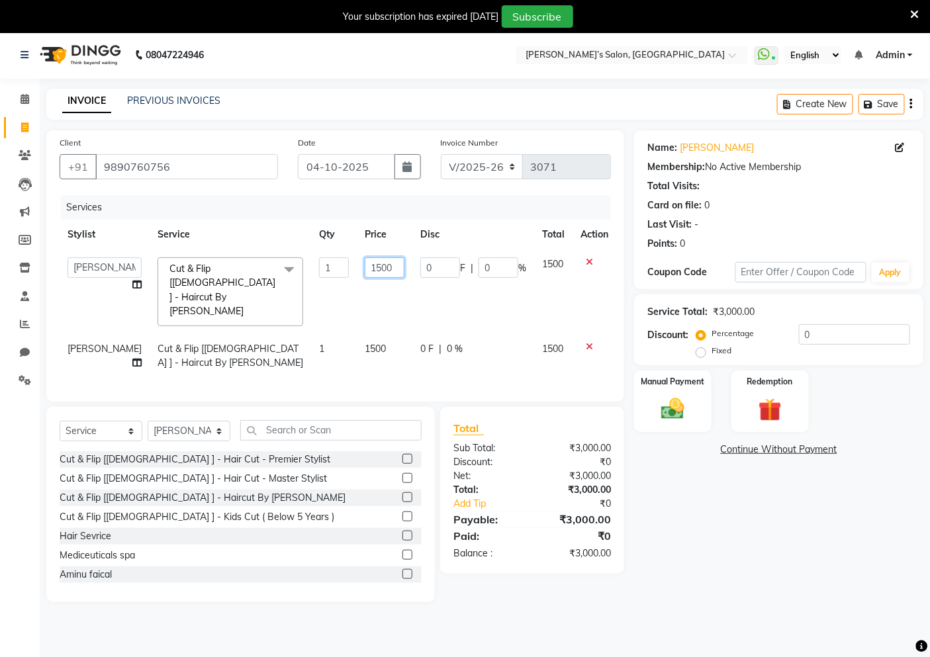
click at [373, 268] on input "1500" at bounding box center [385, 267] width 40 height 21
type input "1"
type input "300"
click at [357, 265] on td "300" at bounding box center [385, 292] width 56 height 85
select select "32734"
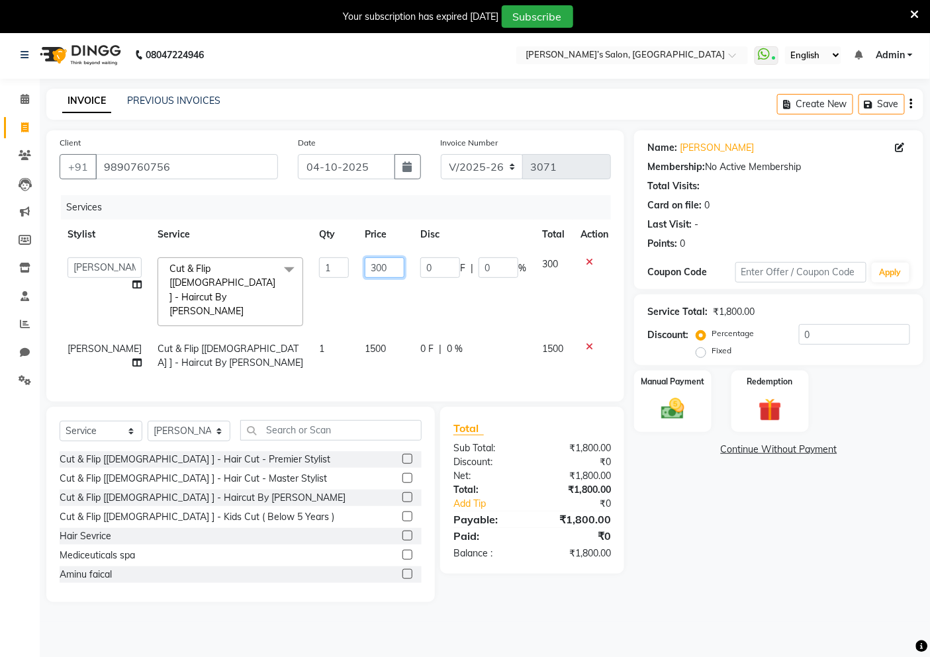
click at [365, 263] on input "300" at bounding box center [385, 267] width 40 height 21
type input "1300"
click at [670, 421] on img at bounding box center [673, 409] width 40 height 28
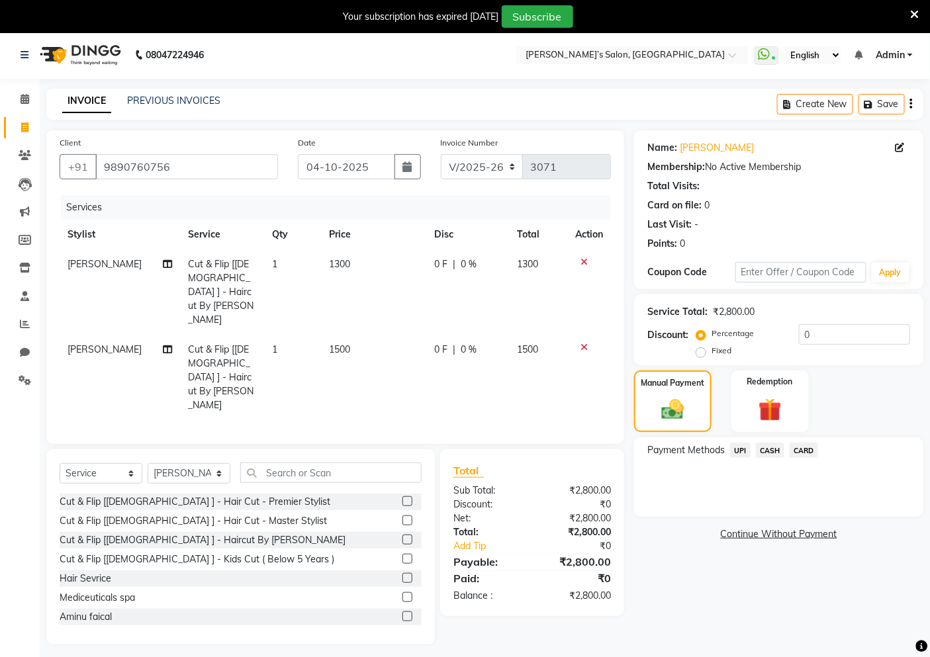
click at [778, 454] on span "CASH" at bounding box center [770, 450] width 28 height 15
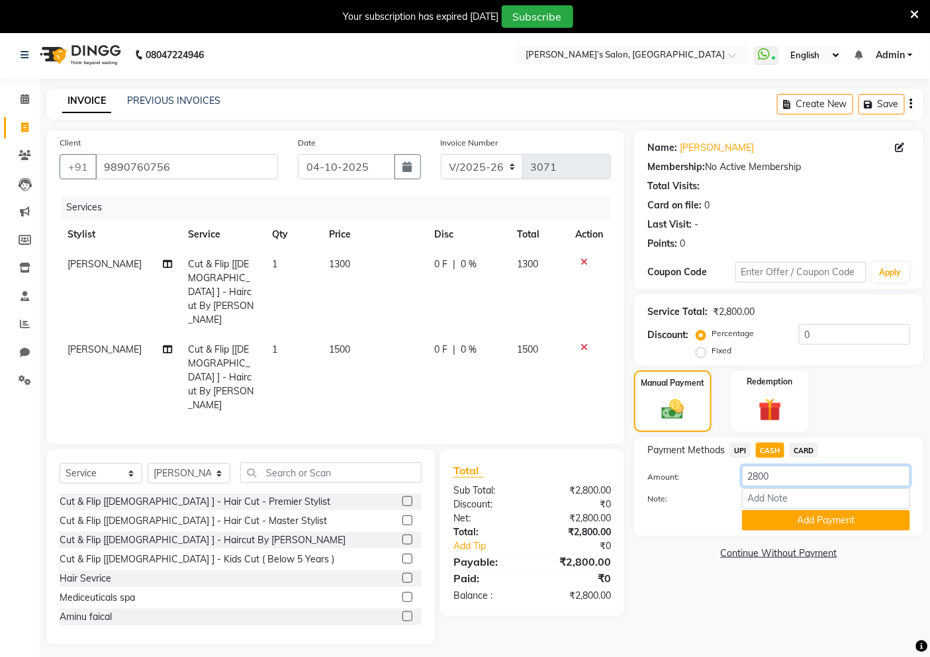
click at [781, 469] on input "2800" at bounding box center [826, 476] width 168 height 21
type input "2"
type input "1300"
click at [774, 513] on button "Add Payment" at bounding box center [826, 520] width 168 height 21
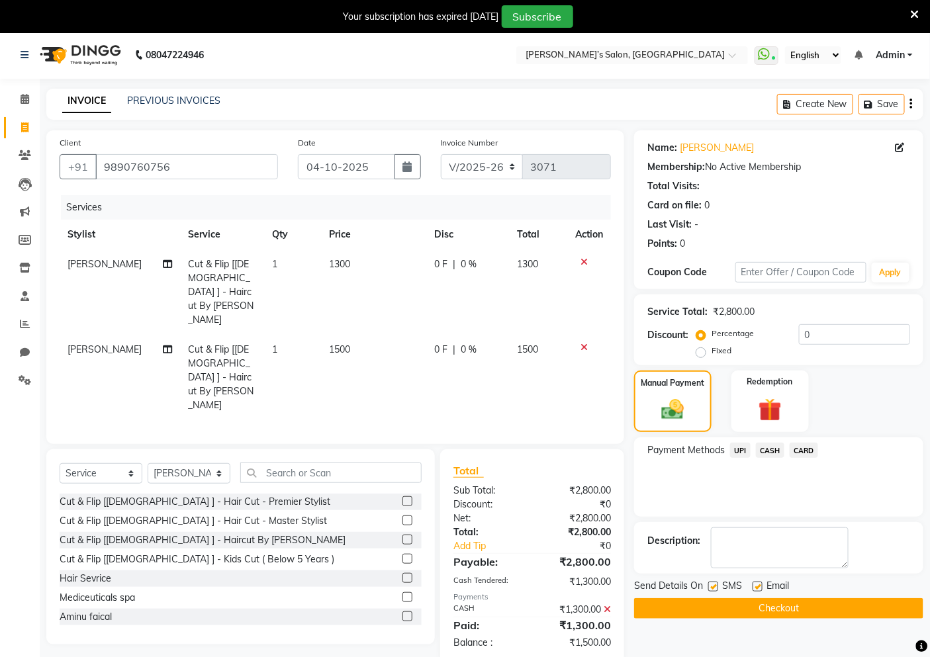
click at [739, 452] on span "UPI" at bounding box center [740, 450] width 21 height 15
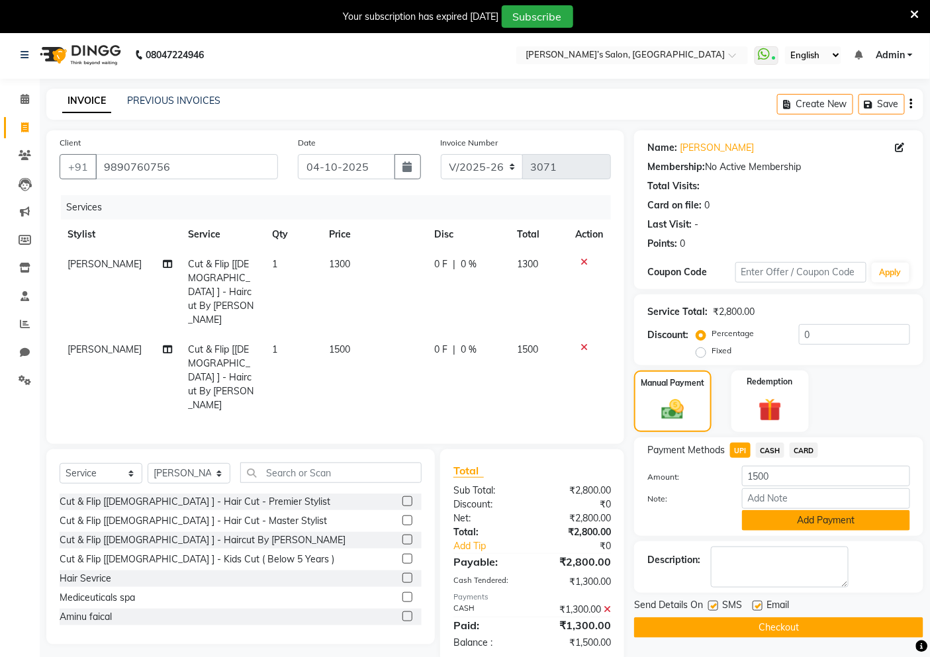
click at [776, 517] on button "Add Payment" at bounding box center [826, 520] width 168 height 21
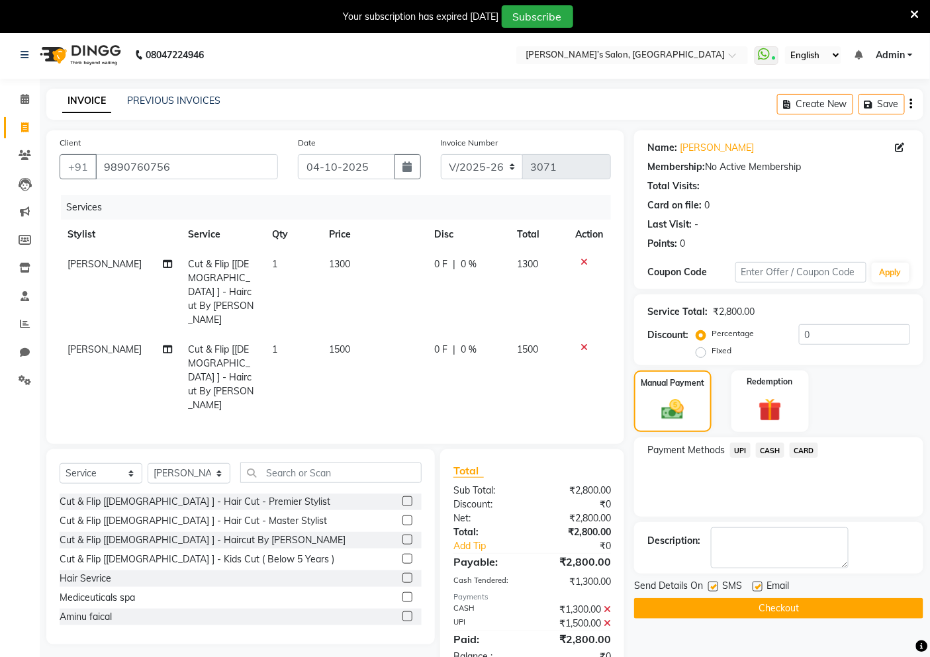
click at [750, 602] on button "Checkout" at bounding box center [778, 608] width 289 height 21
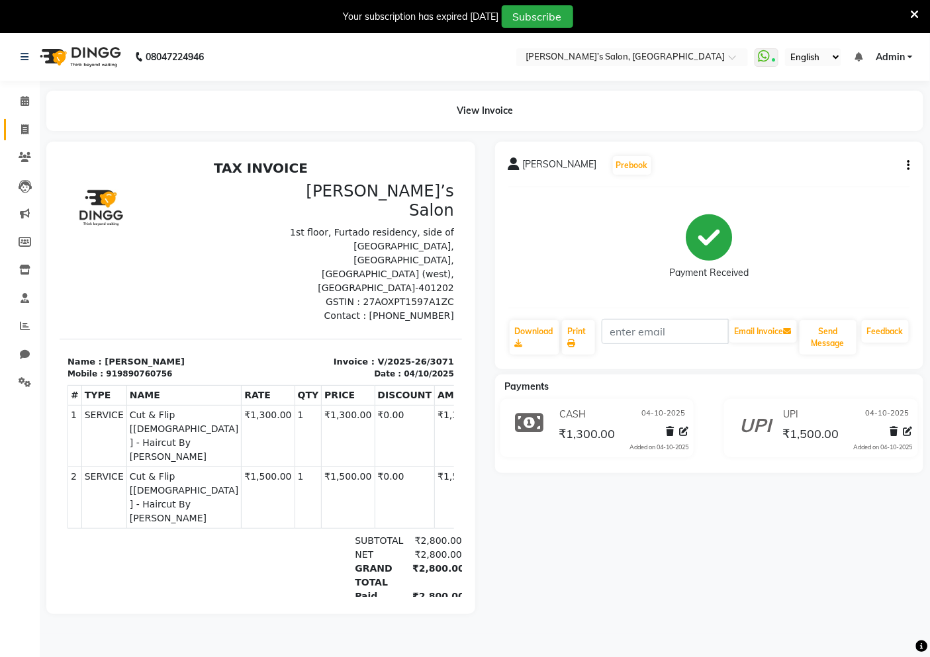
click at [7, 136] on link "Invoice" at bounding box center [20, 130] width 32 height 22
select select "5150"
select select "service"
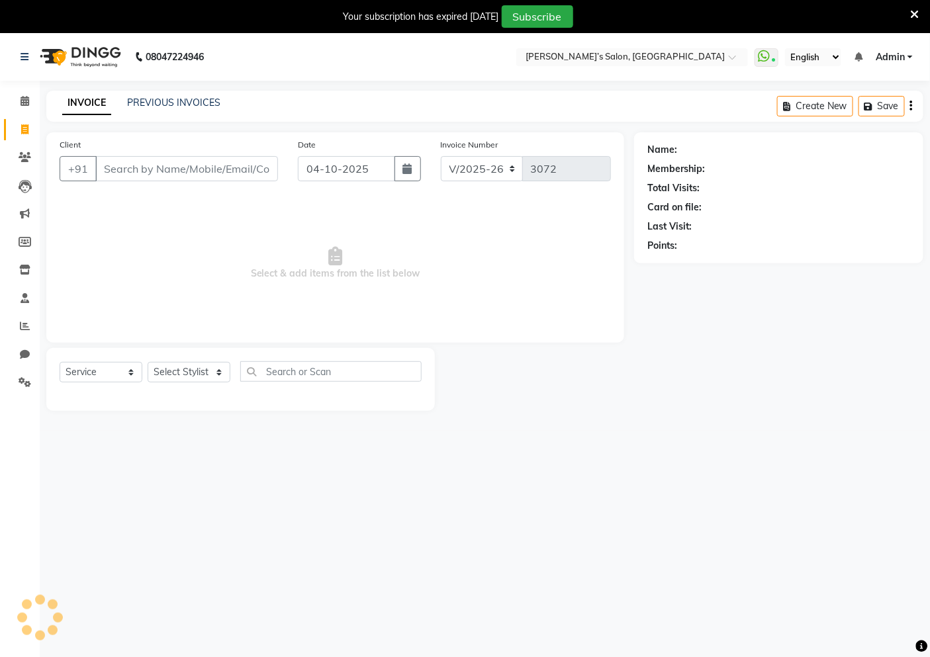
scroll to position [33, 0]
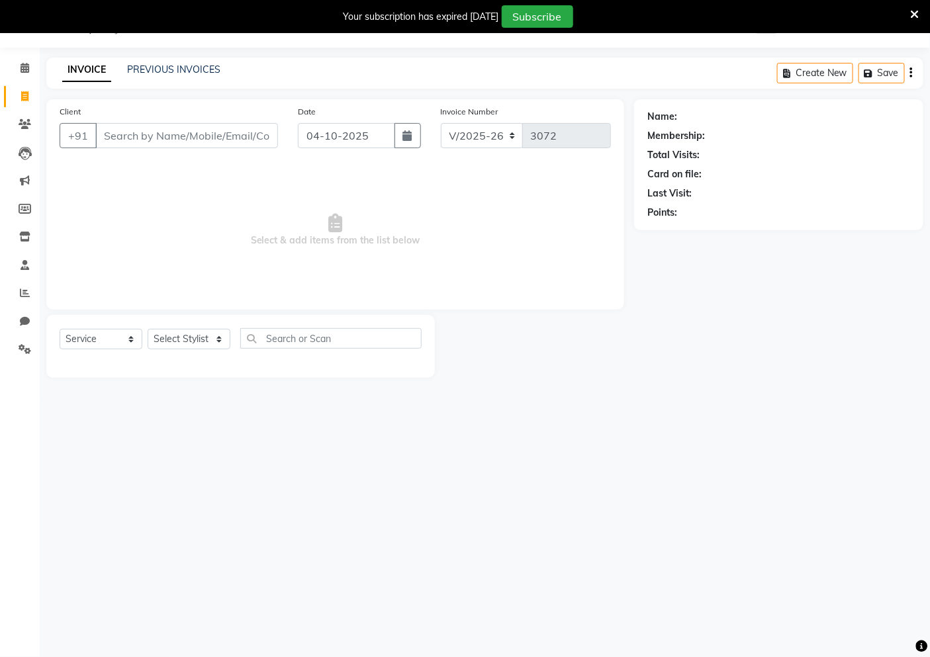
click at [718, 62] on div "INVOICE PREVIOUS INVOICES Create New Save" at bounding box center [484, 73] width 877 height 31
click at [122, 134] on input "Client" at bounding box center [186, 135] width 183 height 25
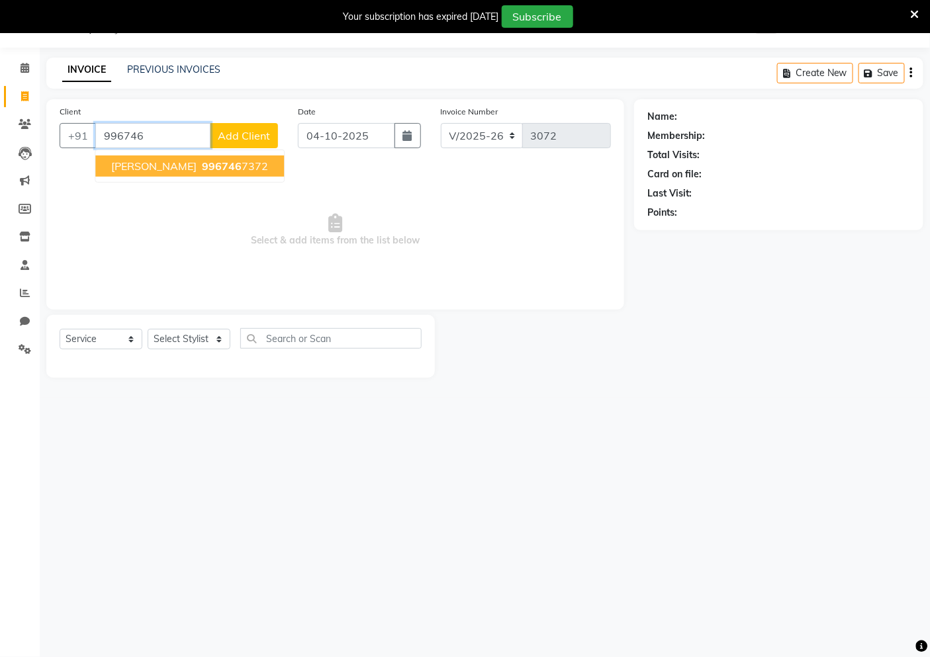
click at [115, 167] on span "[PERSON_NAME]" at bounding box center [153, 165] width 85 height 13
type input "9967467372"
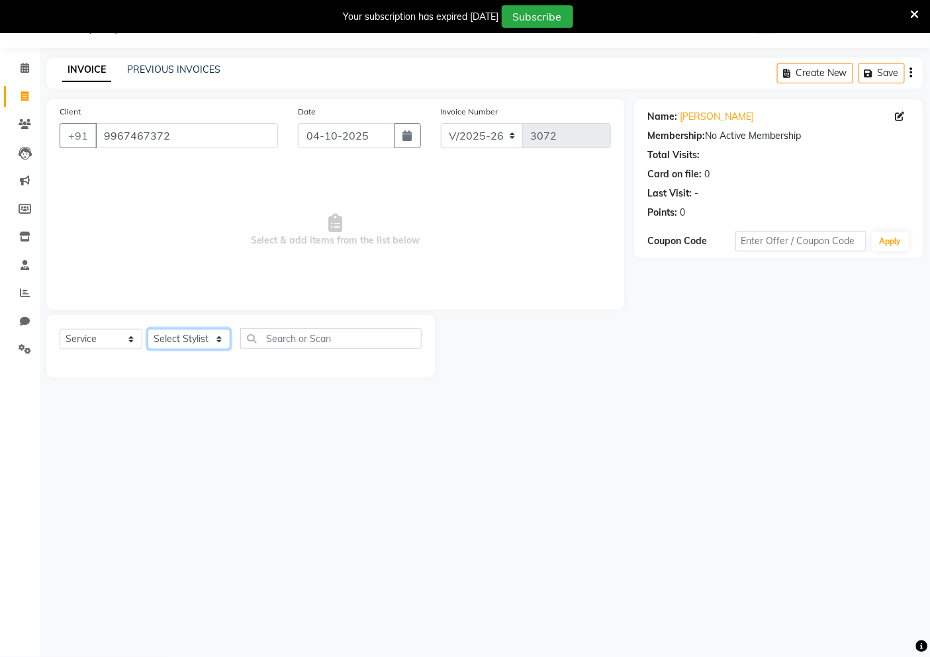
click at [189, 340] on select "Select Stylist [PERSON_NAME] [PERSON_NAME] Akshay [PERSON_NAME] ANAS [PERSON_NA…" at bounding box center [189, 339] width 83 height 21
select select "32735"
click at [148, 330] on select "Select Stylist [PERSON_NAME] [PERSON_NAME] Akshay [PERSON_NAME] ANAS [PERSON_NA…" at bounding box center [189, 339] width 83 height 21
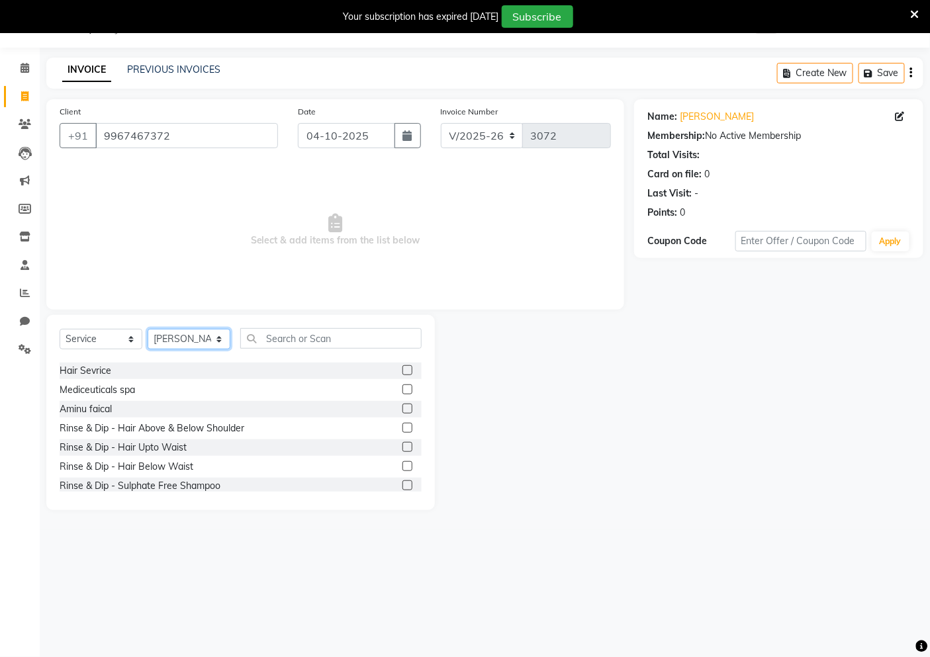
scroll to position [147, 0]
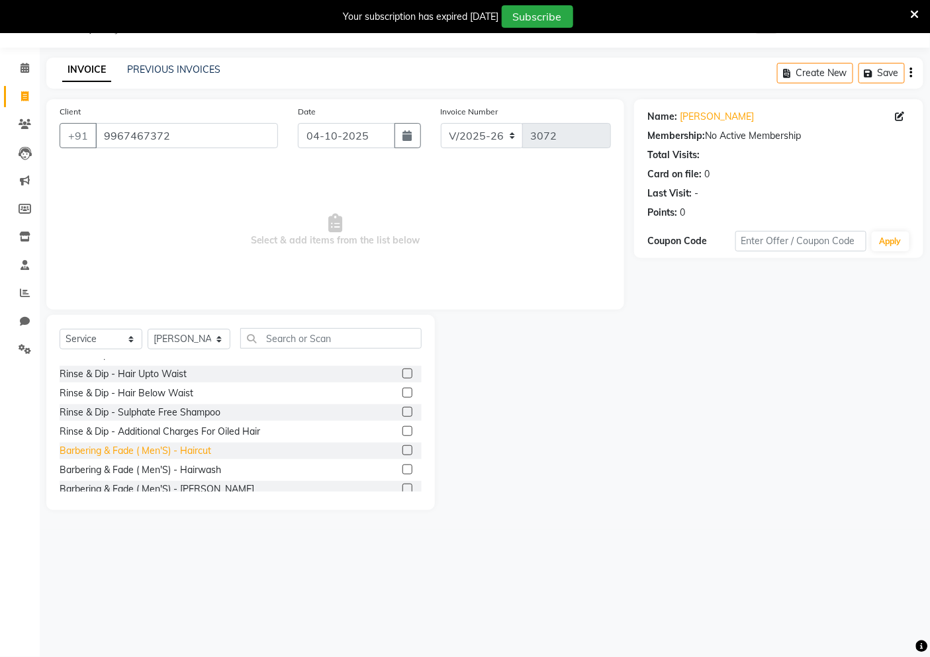
click at [189, 453] on div "Barbering & Fade ( Men'S) - Haircut" at bounding box center [136, 451] width 152 height 14
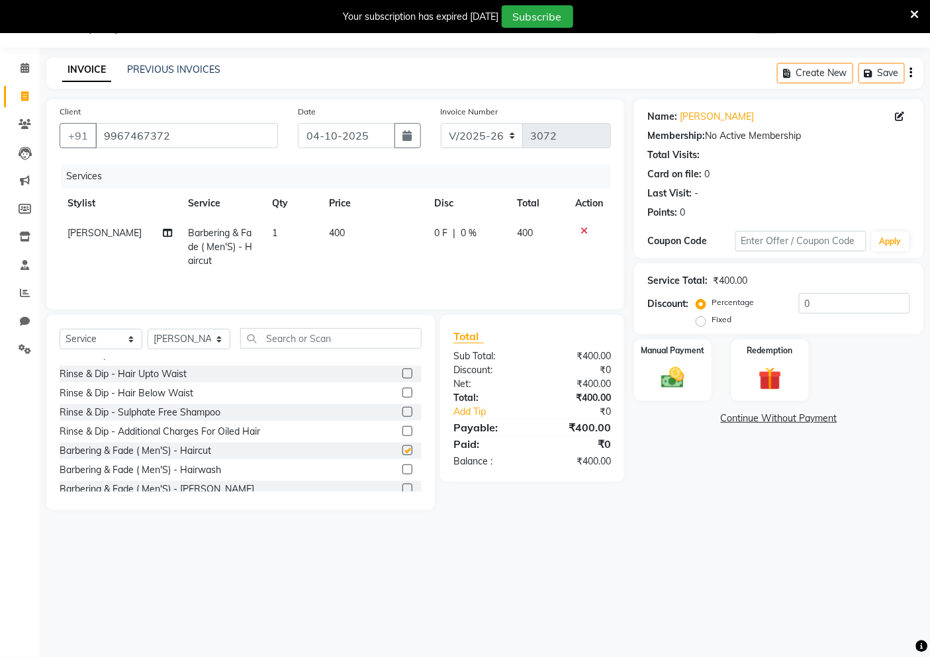
checkbox input "false"
drag, startPoint x: 308, startPoint y: 341, endPoint x: 296, endPoint y: 338, distance: 11.6
click at [307, 341] on input "text" at bounding box center [330, 338] width 181 height 21
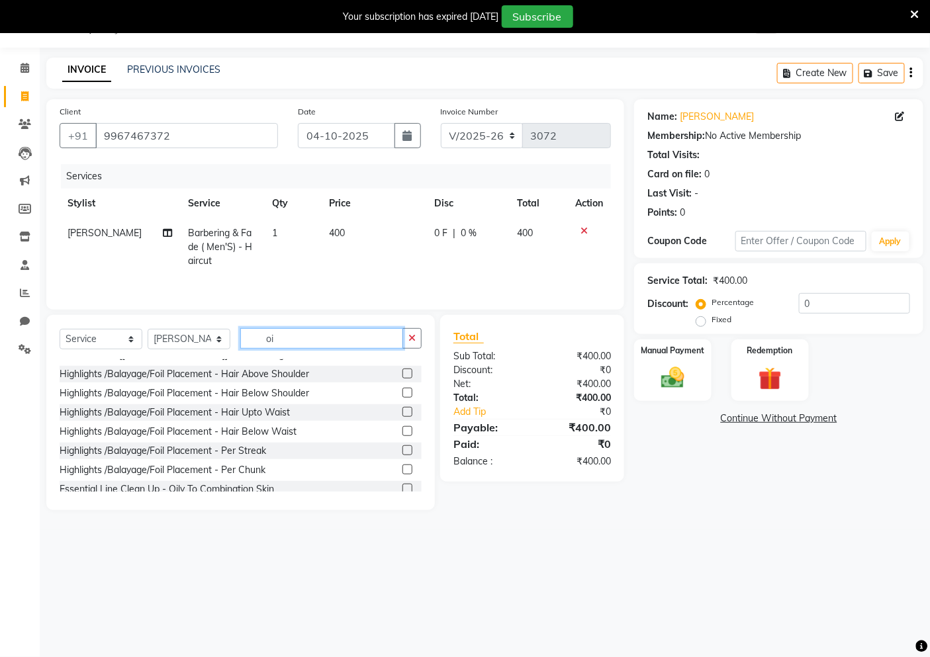
scroll to position [0, 0]
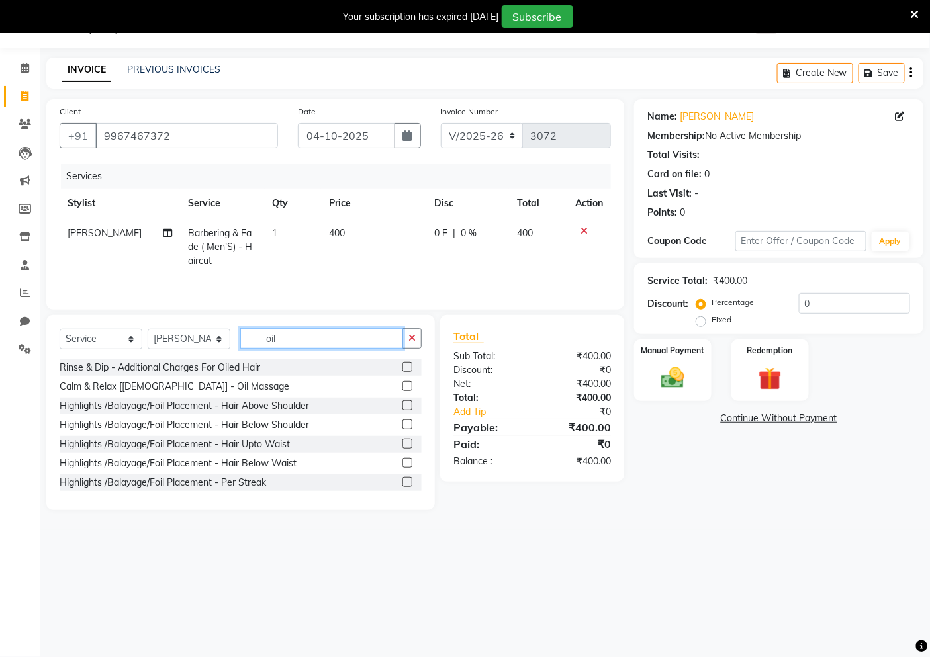
type input "oil"
click at [210, 384] on div "Calm & Relax [[DEMOGRAPHIC_DATA]] - Oil Massage" at bounding box center [241, 387] width 362 height 17
click at [200, 387] on div "Calm & Relax [[DEMOGRAPHIC_DATA]] - Oil Massage" at bounding box center [175, 387] width 230 height 14
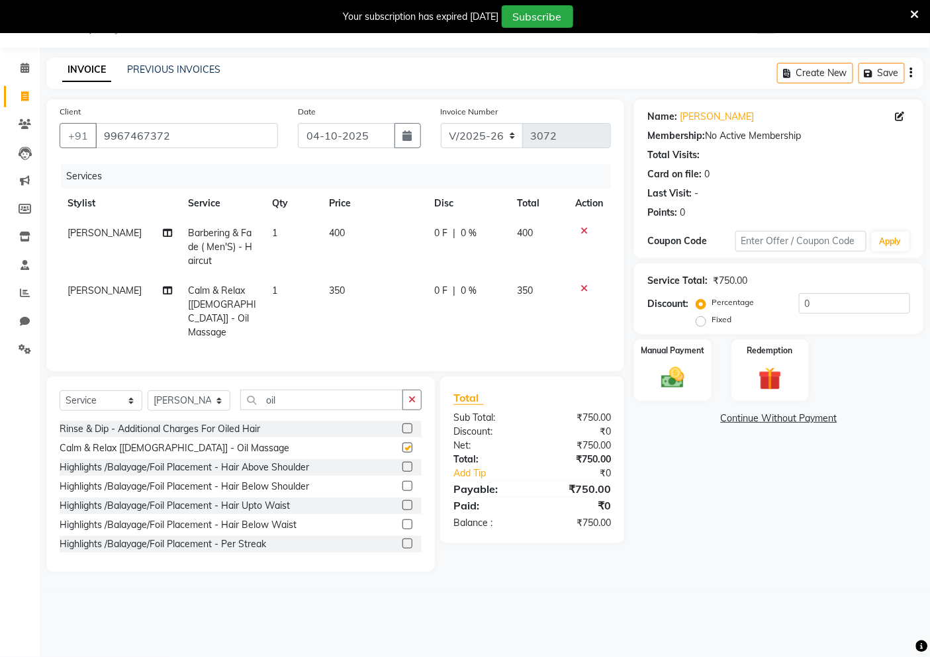
checkbox input "false"
click at [377, 249] on td "400" at bounding box center [373, 247] width 105 height 58
select select "32735"
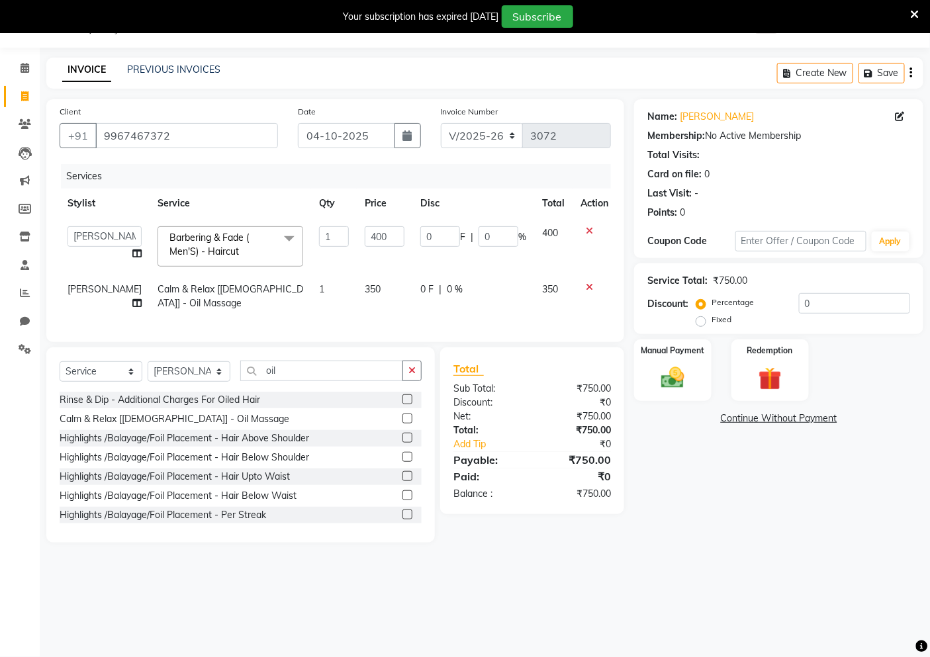
click at [397, 230] on td "400" at bounding box center [385, 246] width 56 height 56
click at [393, 232] on input "400" at bounding box center [385, 236] width 40 height 21
type input "4"
type input "500"
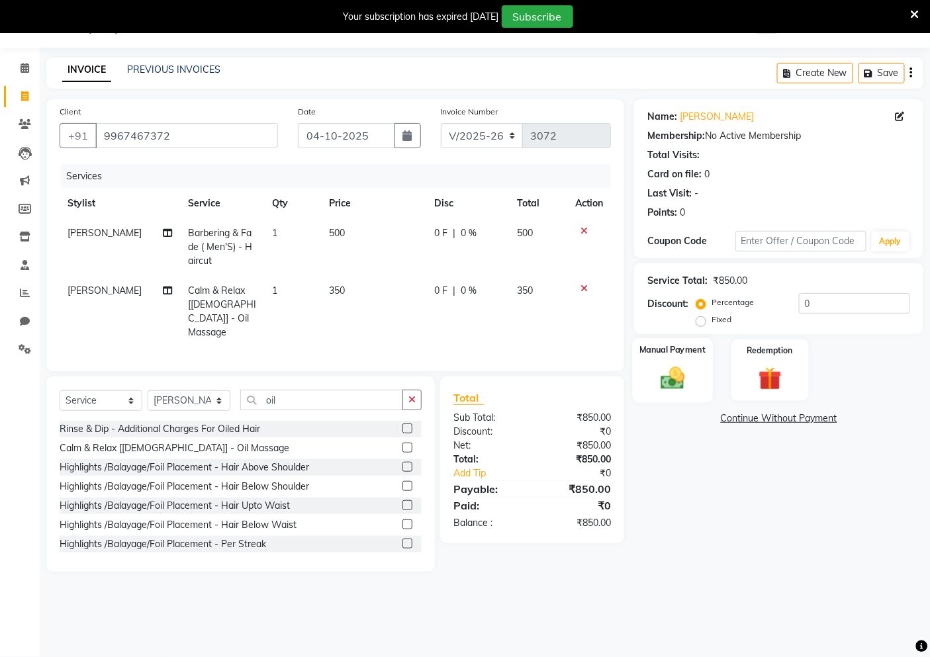
click at [656, 383] on img at bounding box center [673, 378] width 40 height 28
click at [744, 417] on span "UPI" at bounding box center [740, 419] width 21 height 15
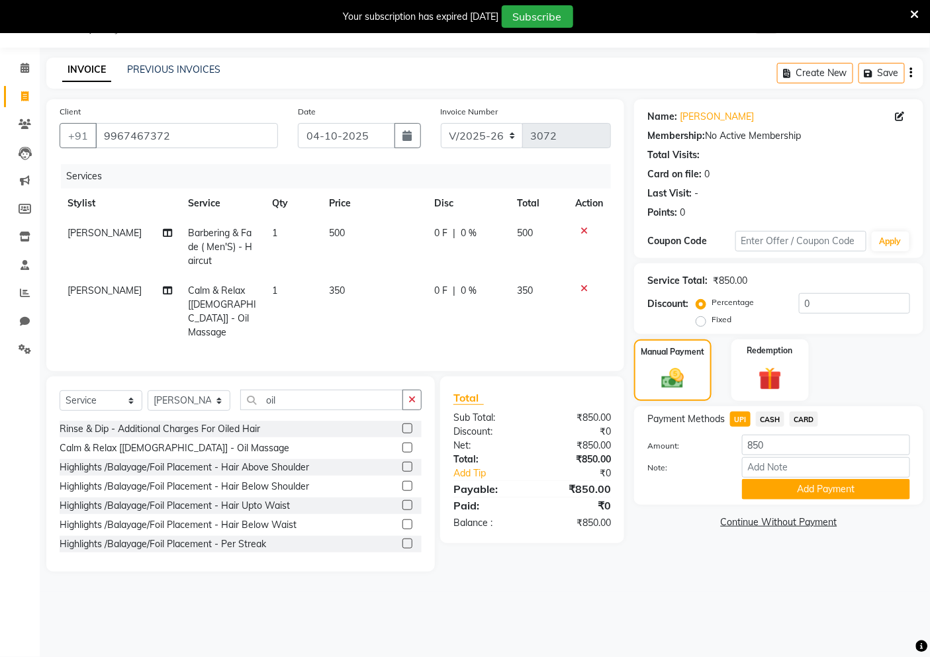
click at [801, 418] on span "CARD" at bounding box center [804, 419] width 28 height 15
click at [789, 487] on button "Add Payment" at bounding box center [826, 489] width 168 height 21
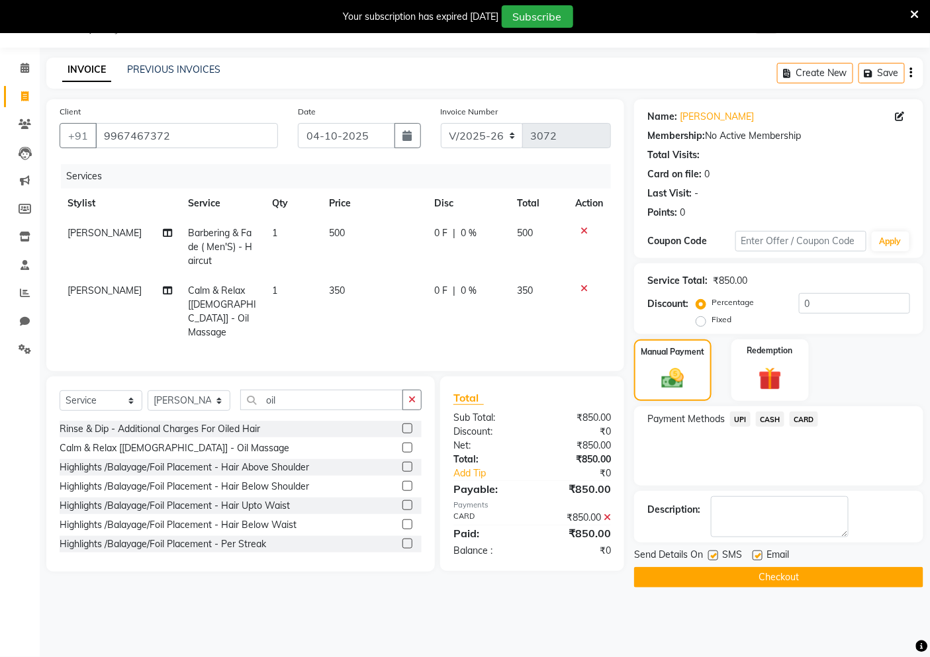
drag, startPoint x: 786, startPoint y: 580, endPoint x: 791, endPoint y: 572, distance: 9.5
click at [790, 576] on button "Checkout" at bounding box center [778, 577] width 289 height 21
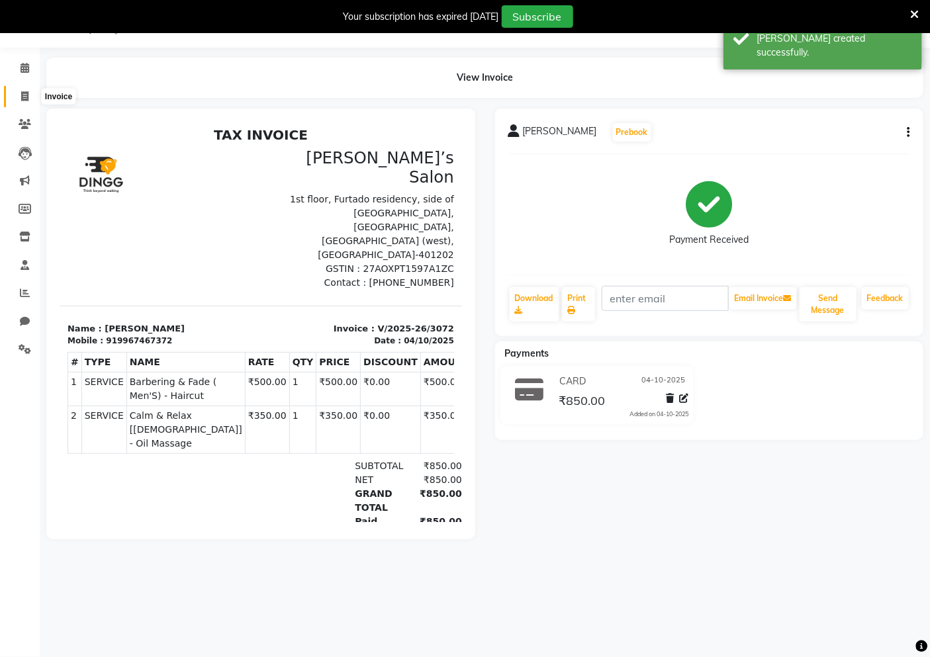
click at [21, 102] on span at bounding box center [24, 96] width 23 height 15
select select "5150"
select select "service"
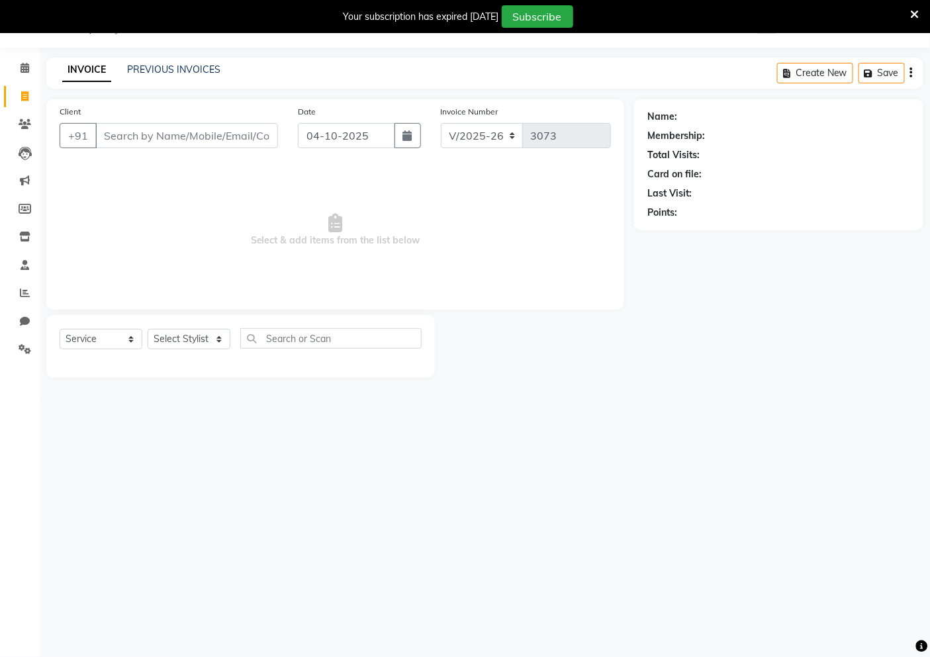
click at [159, 136] on input "Client" at bounding box center [186, 135] width 183 height 25
type input "9730408371"
click at [274, 143] on button "Add Client" at bounding box center [244, 135] width 68 height 25
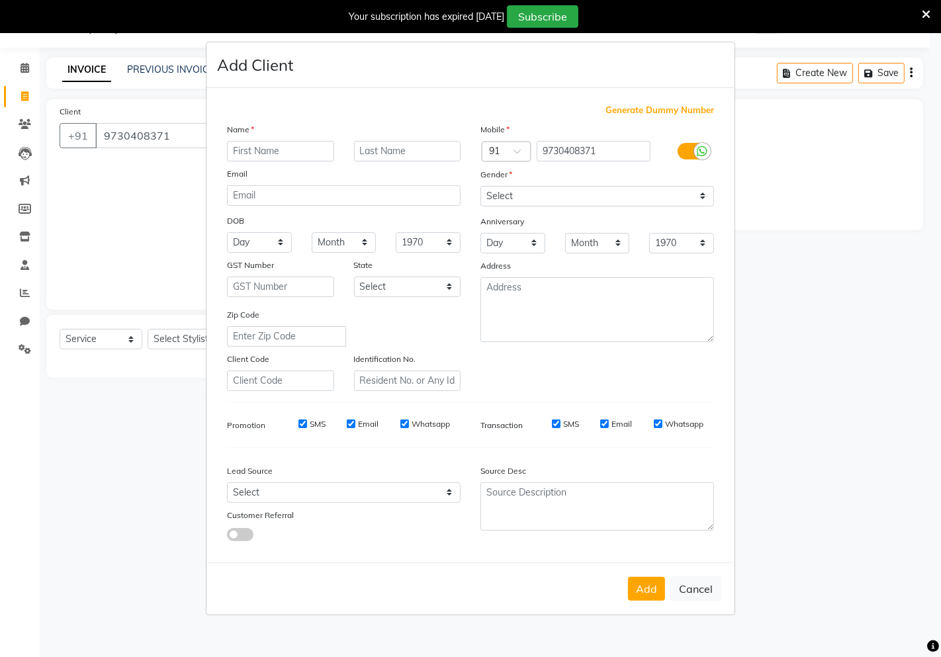
click at [274, 143] on input "text" at bounding box center [280, 151] width 107 height 21
type input "Swetlana"
click at [493, 202] on select "Select [DEMOGRAPHIC_DATA] [DEMOGRAPHIC_DATA] Other Prefer Not To Say" at bounding box center [597, 196] width 234 height 21
select select "[DEMOGRAPHIC_DATA]"
click at [480, 186] on select "Select [DEMOGRAPHIC_DATA] [DEMOGRAPHIC_DATA] Other Prefer Not To Say" at bounding box center [597, 196] width 234 height 21
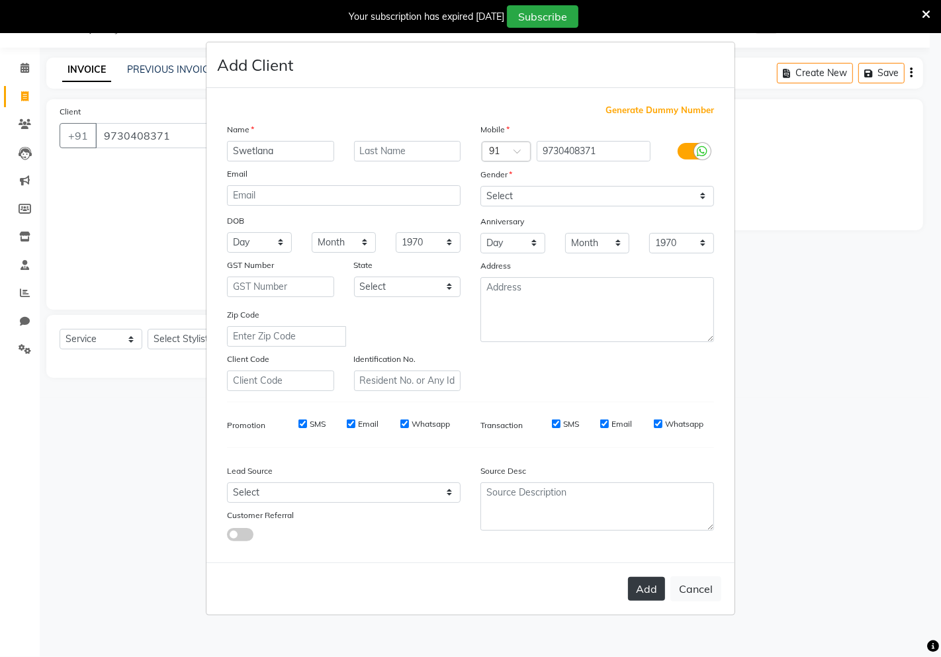
click at [639, 582] on button "Add" at bounding box center [646, 589] width 37 height 24
select select
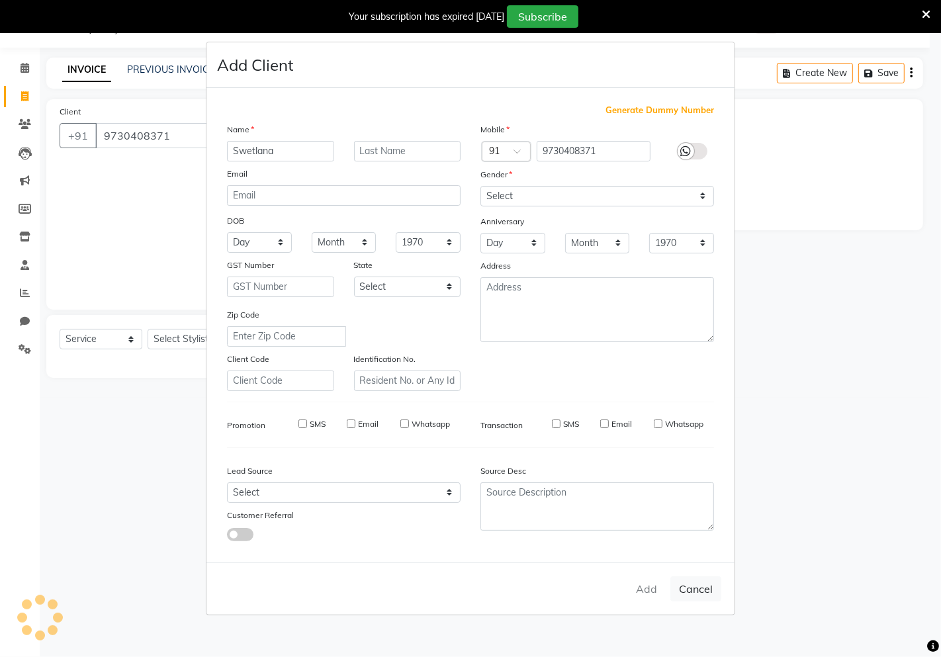
select select
checkbox input "false"
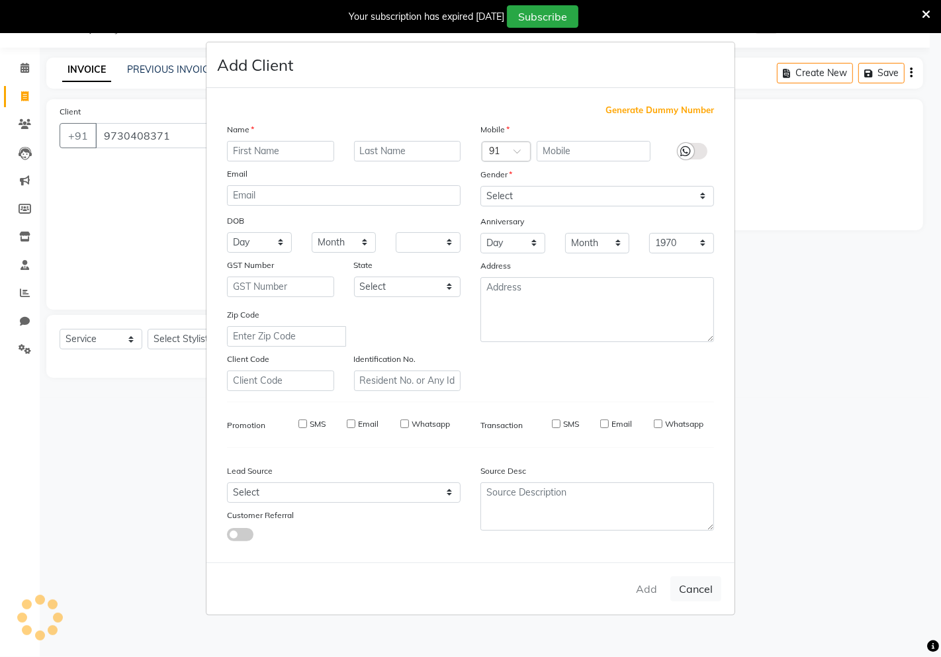
checkbox input "false"
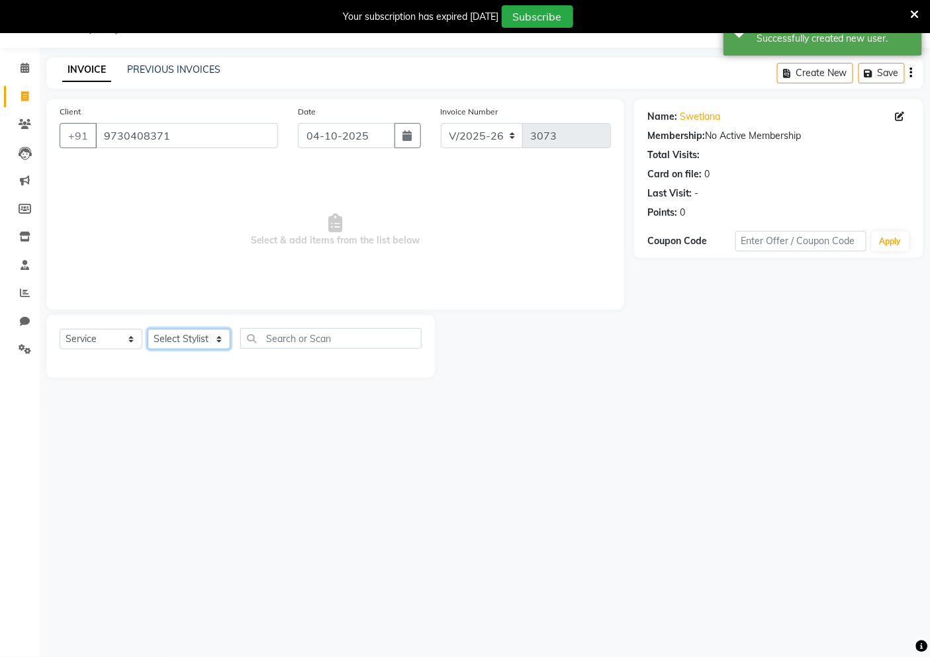
click at [193, 342] on select "Select Stylist [PERSON_NAME] [PERSON_NAME] Akshay [PERSON_NAME] ANAS [PERSON_NA…" at bounding box center [189, 339] width 83 height 21
select select "33167"
click at [148, 330] on select "Select Stylist [PERSON_NAME] [PERSON_NAME] Akshay [PERSON_NAME] ANAS [PERSON_NA…" at bounding box center [189, 339] width 83 height 21
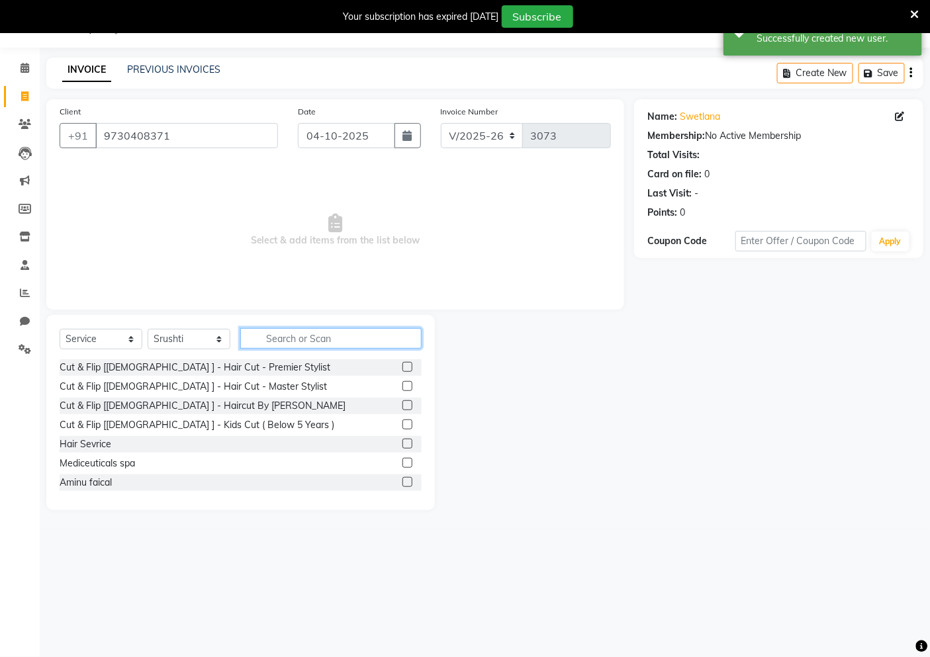
click at [276, 331] on input "text" at bounding box center [330, 338] width 181 height 21
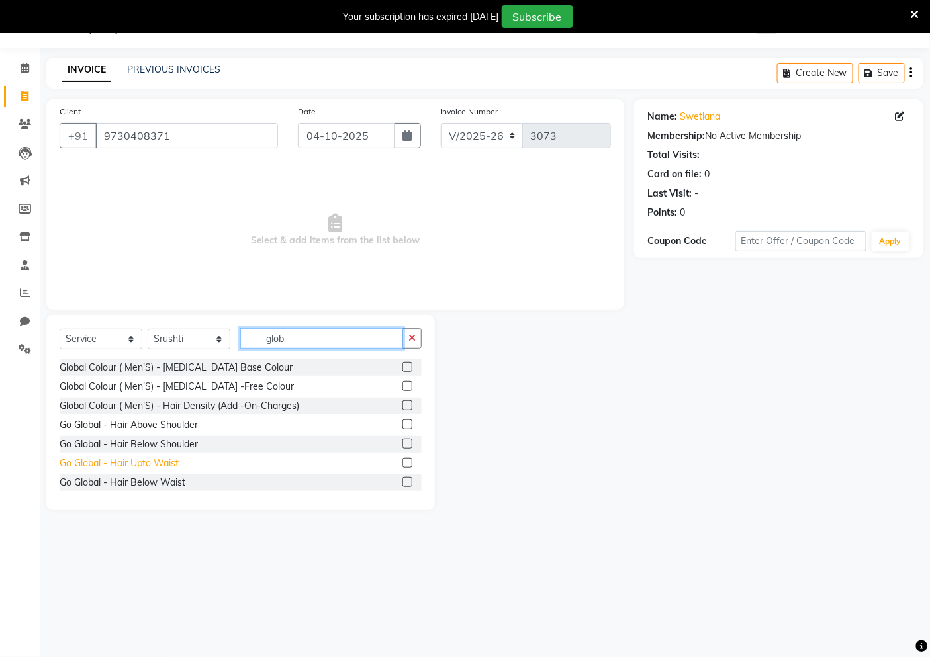
type input "glob"
click at [161, 462] on div "Go Global - Hair Upto Waist" at bounding box center [119, 464] width 119 height 14
checkbox input "false"
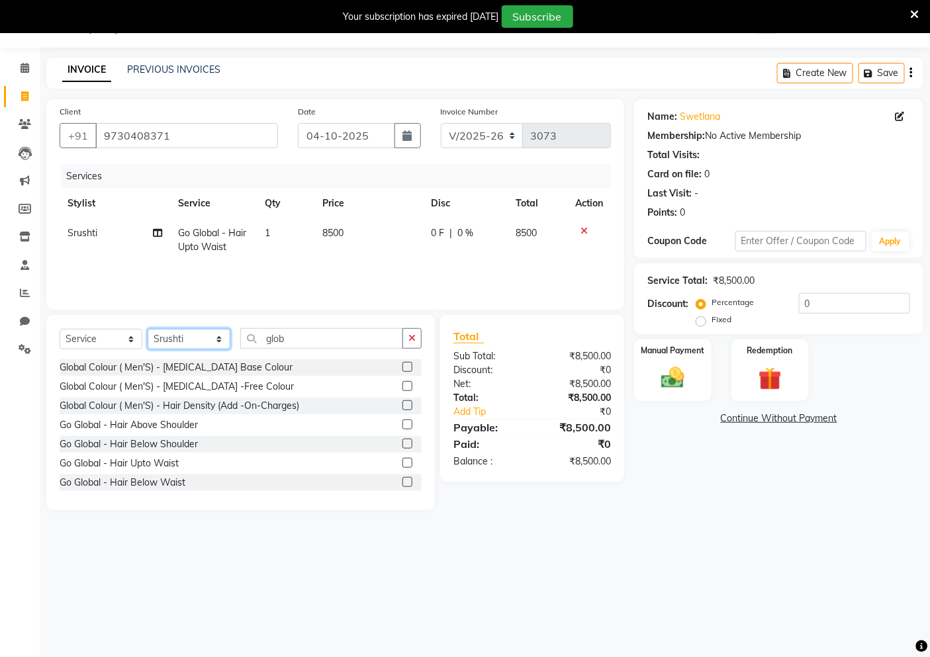
click at [195, 342] on select "Select Stylist [PERSON_NAME] [PERSON_NAME] Akshay [PERSON_NAME] ANAS [PERSON_NA…" at bounding box center [189, 339] width 83 height 21
select select "33165"
click at [148, 330] on select "Select Stylist [PERSON_NAME] [PERSON_NAME] Akshay [PERSON_NAME] ANAS [PERSON_NA…" at bounding box center [189, 339] width 83 height 21
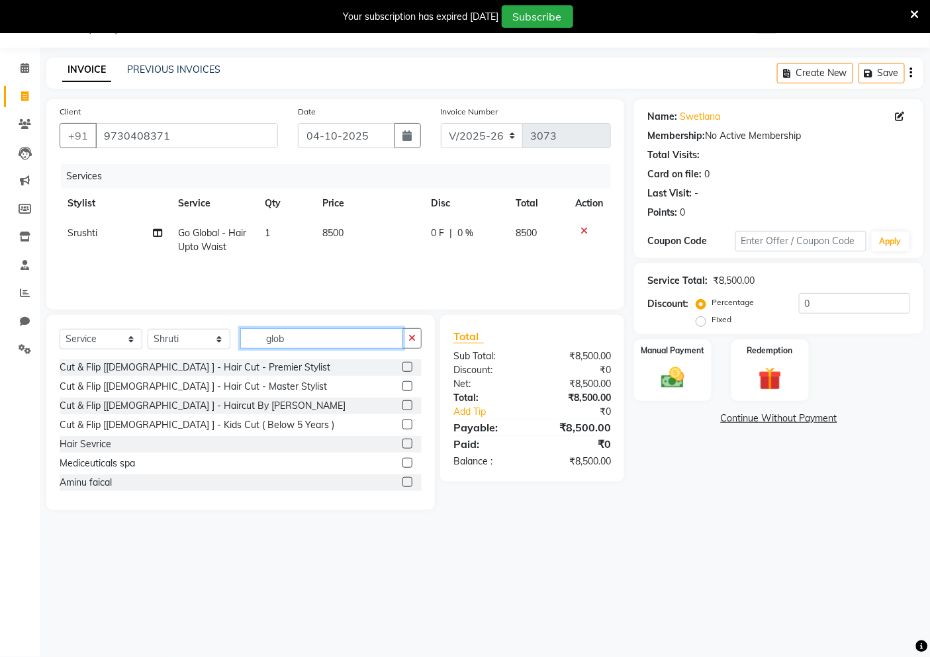
click at [320, 340] on input "glob" at bounding box center [321, 338] width 163 height 21
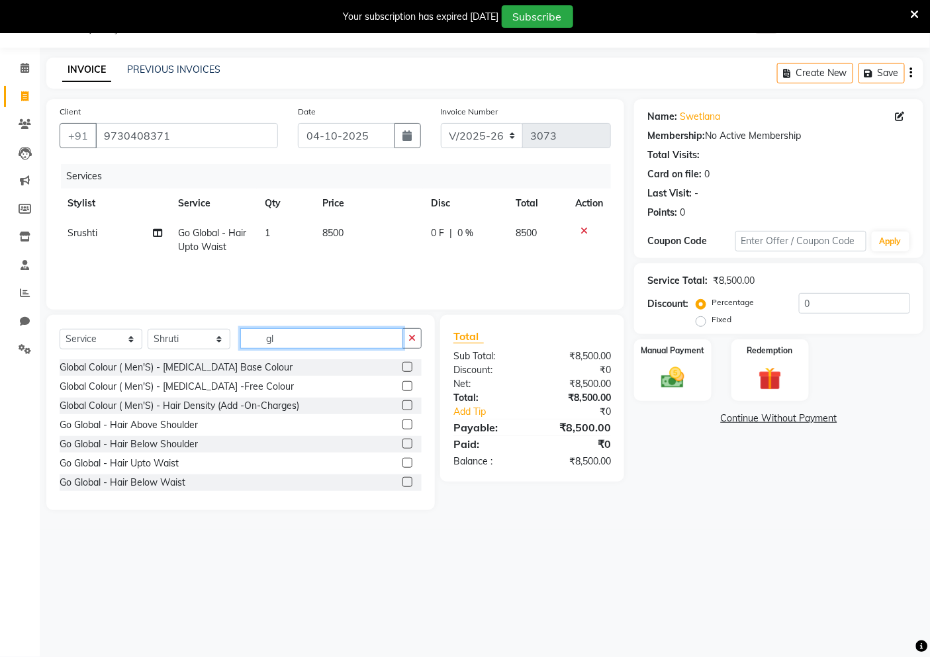
type input "g"
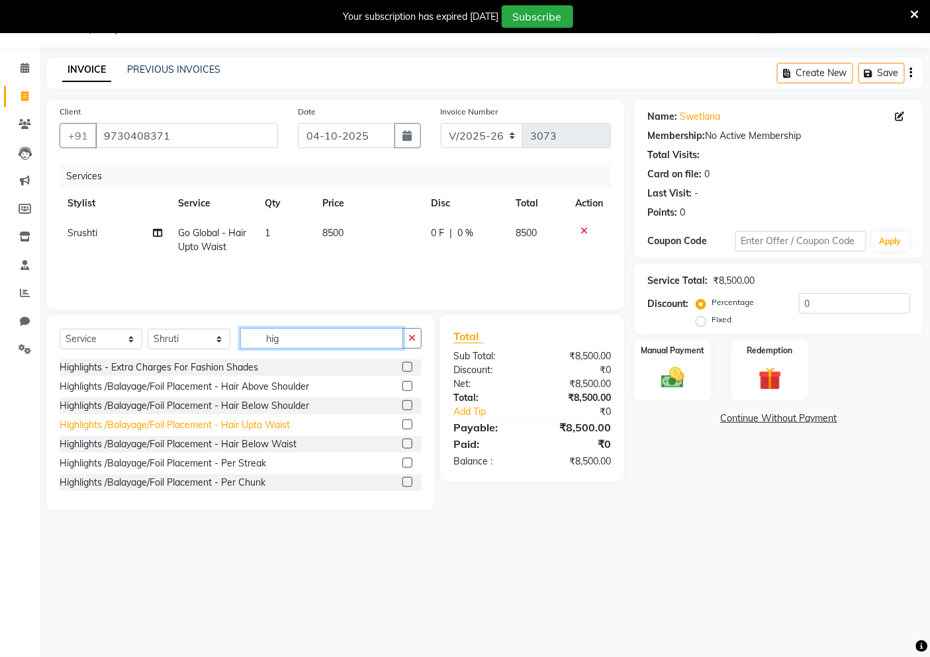
type input "hig"
click at [275, 428] on div "Highlights /Balayage/Foil Placement - Hair Upto Waist" at bounding box center [175, 425] width 230 height 14
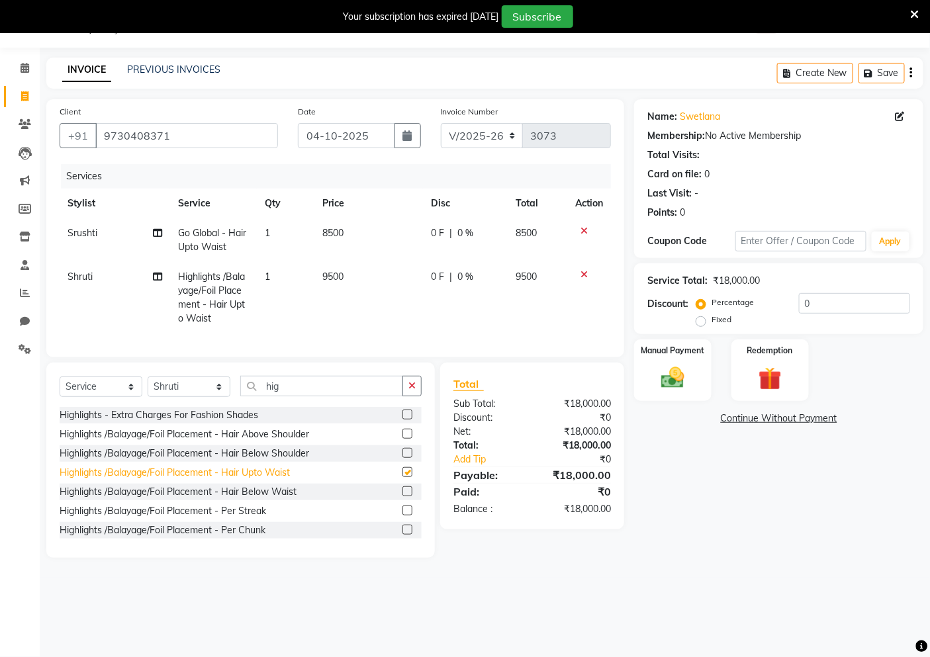
checkbox input "false"
click at [375, 230] on td "8500" at bounding box center [368, 240] width 109 height 44
select select "33167"
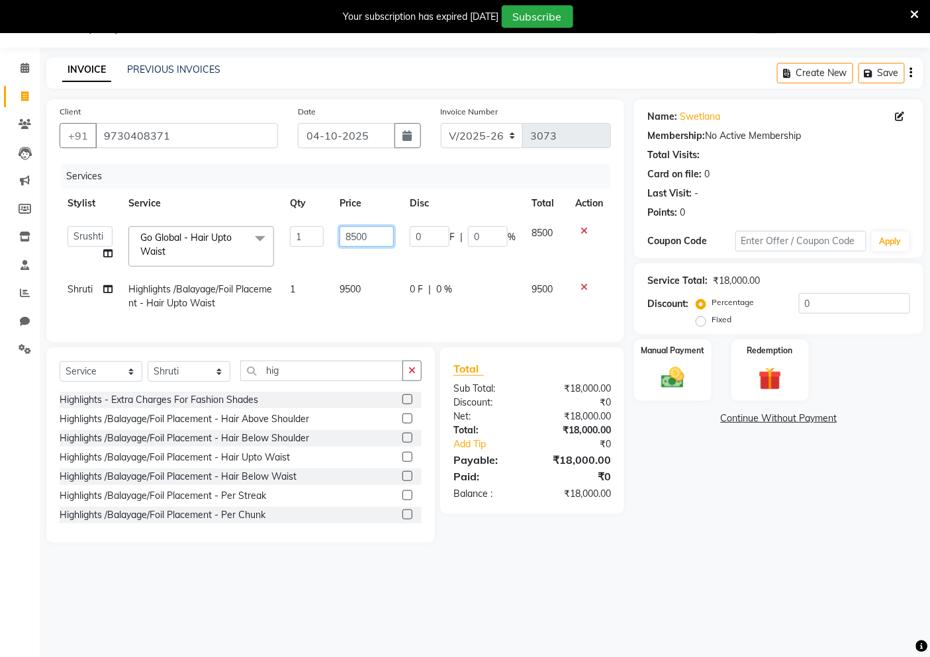
click at [375, 232] on input "8500" at bounding box center [367, 236] width 54 height 21
type input "8"
type input "7750"
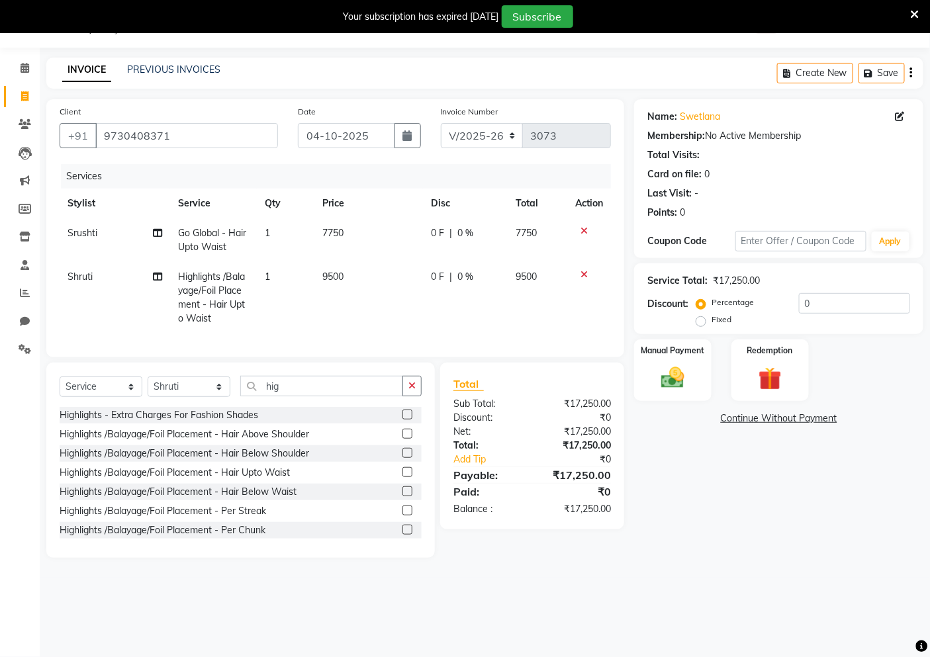
click at [375, 285] on td "9500" at bounding box center [368, 297] width 109 height 71
select select "33165"
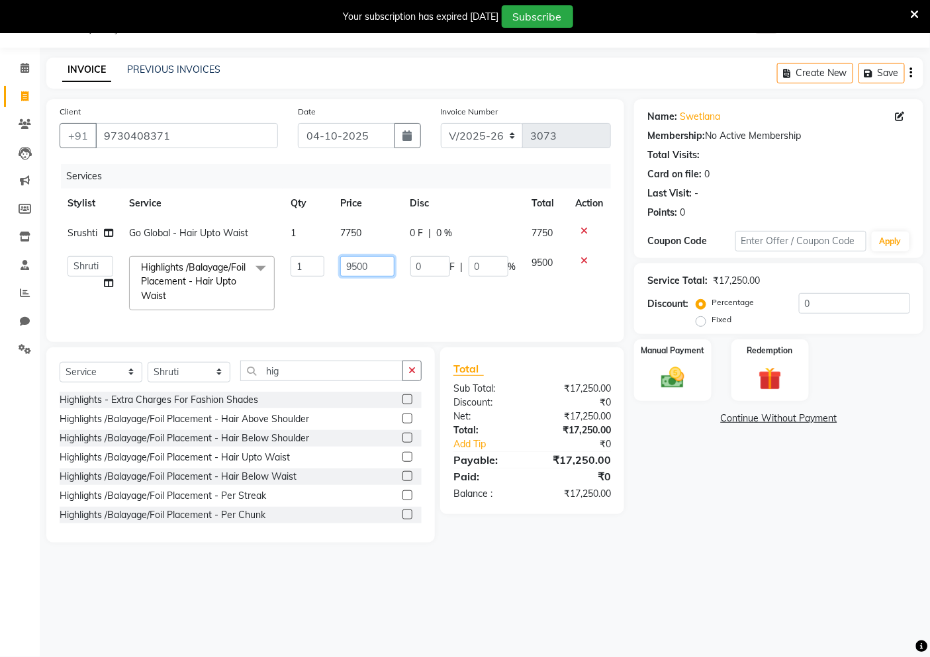
click at [375, 269] on input "9500" at bounding box center [367, 266] width 54 height 21
type input "9"
type input "7750"
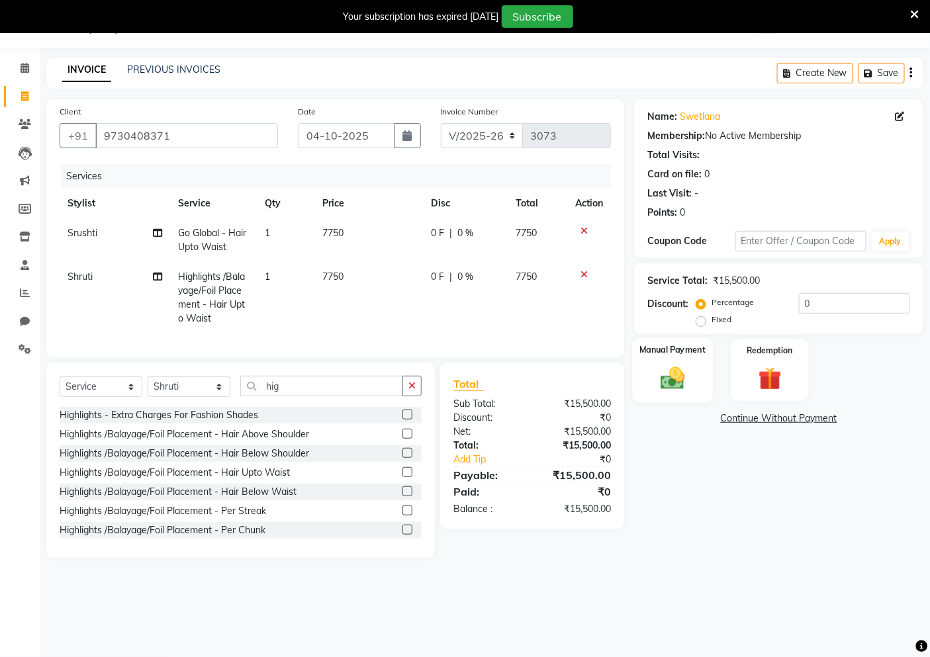
click at [657, 392] on img at bounding box center [673, 378] width 40 height 28
click at [739, 409] on div "Payment Methods UPI CASH CARD" at bounding box center [778, 445] width 289 height 79
click at [737, 420] on span "UPI" at bounding box center [740, 419] width 21 height 15
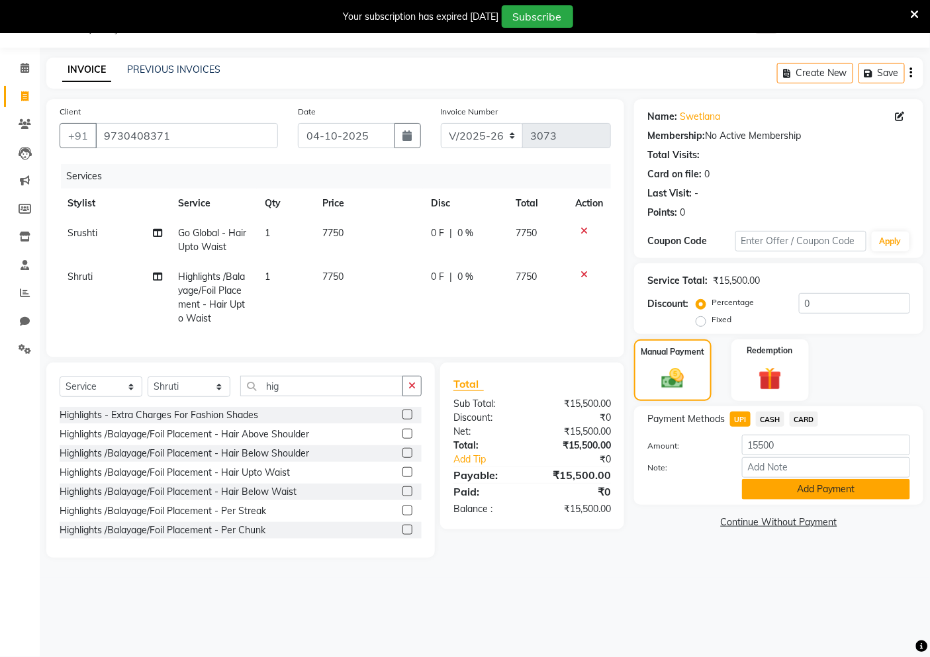
click at [764, 493] on button "Add Payment" at bounding box center [826, 489] width 168 height 21
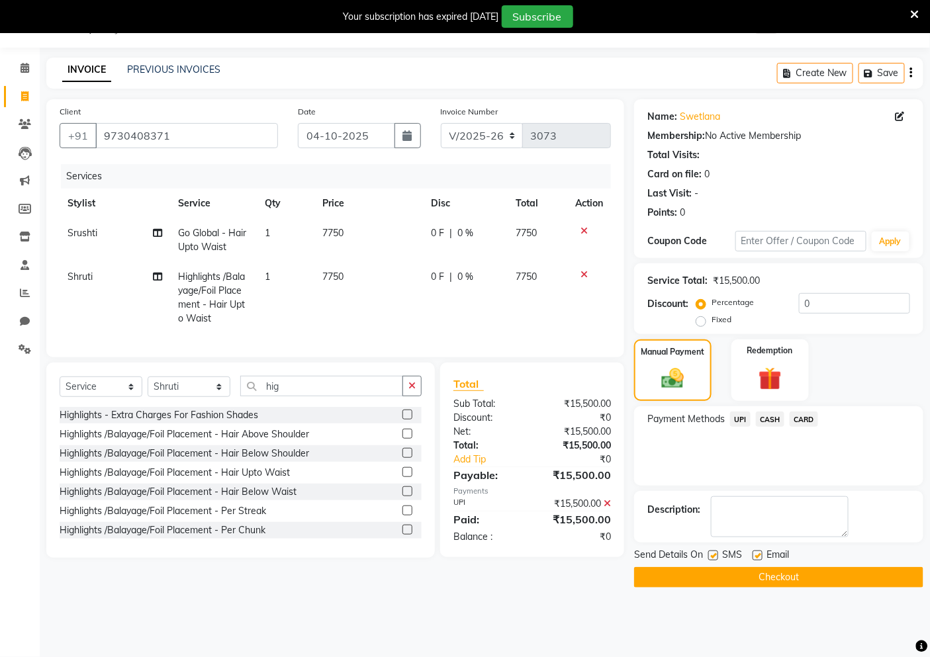
click at [776, 569] on button "Checkout" at bounding box center [778, 577] width 289 height 21
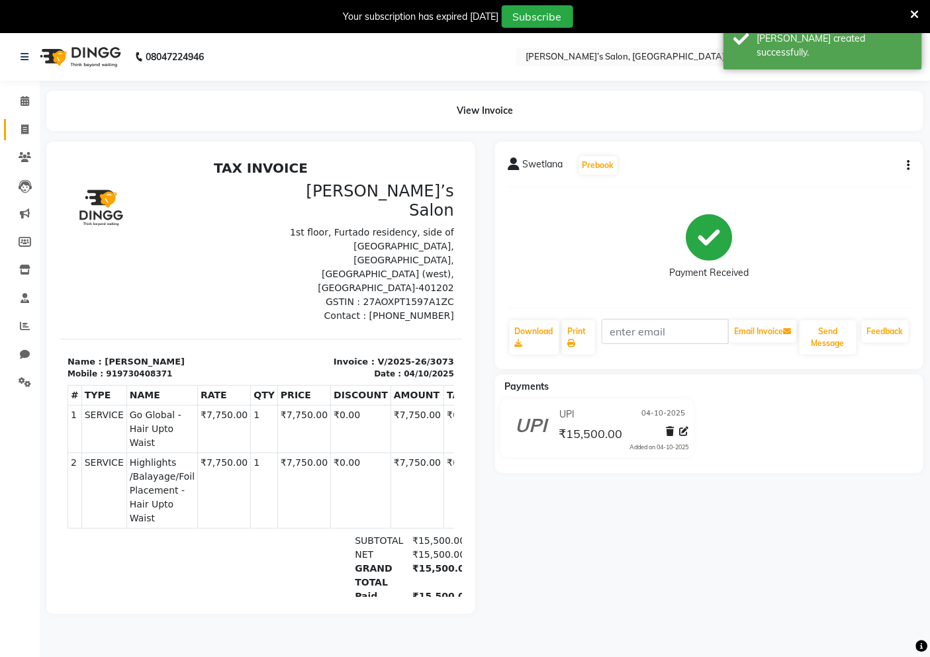
click at [26, 120] on link "Invoice" at bounding box center [20, 130] width 32 height 22
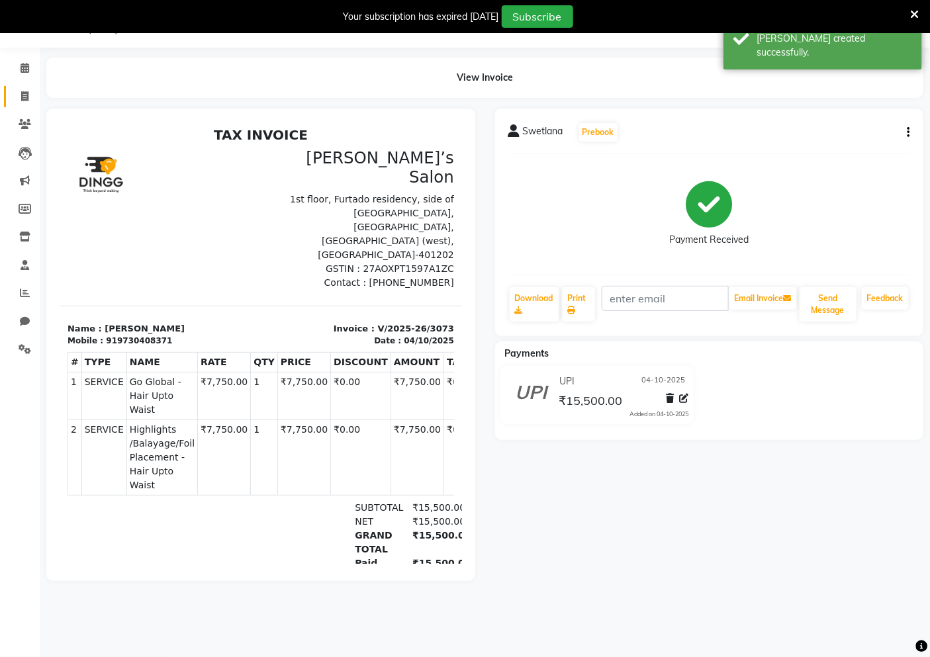
select select "5150"
select select "service"
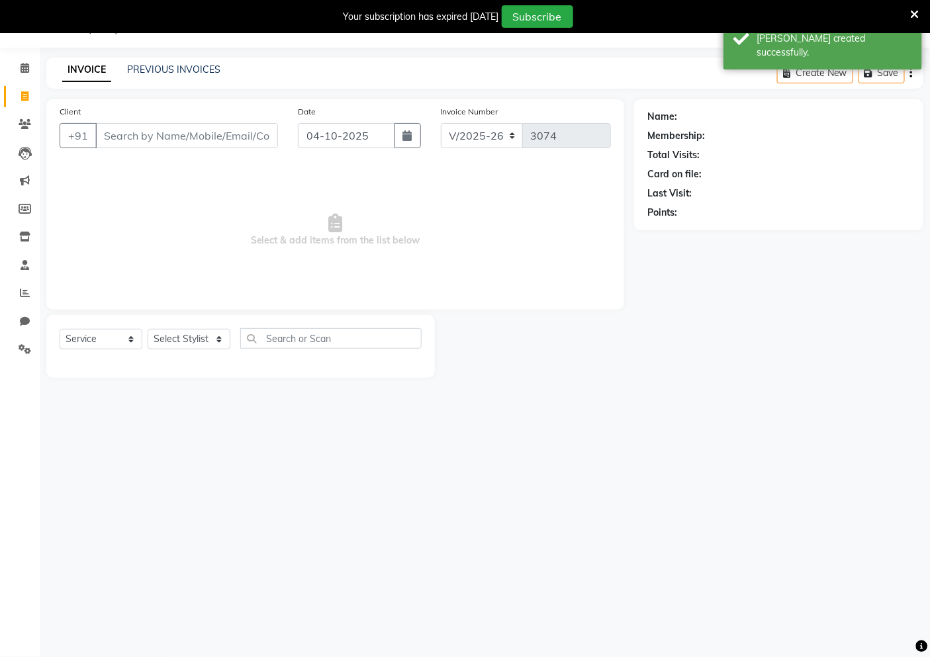
click at [135, 130] on input "Client" at bounding box center [186, 135] width 183 height 25
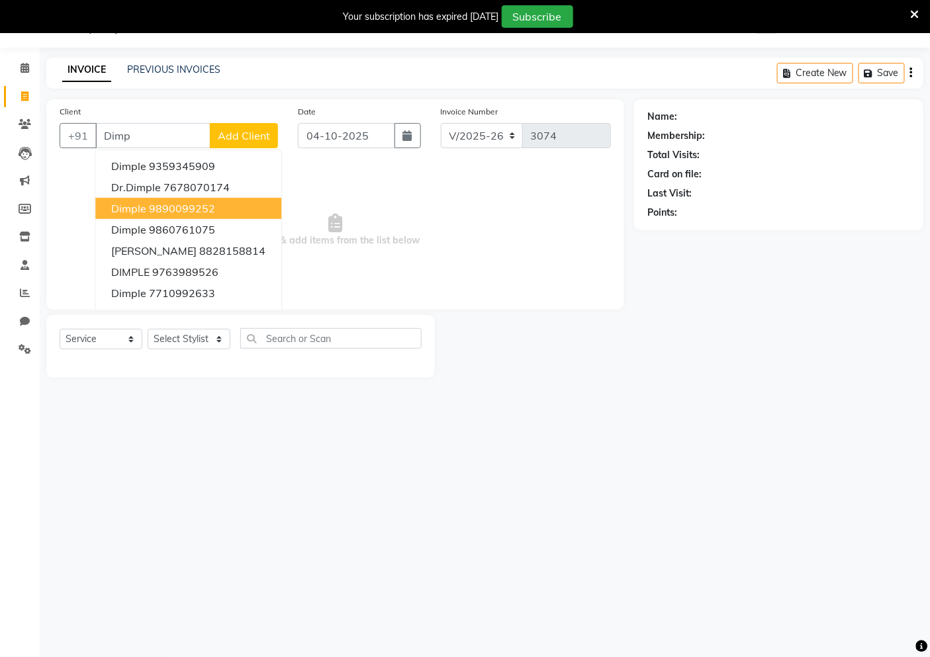
click at [181, 203] on ngb-highlight "9890099252" at bounding box center [182, 208] width 66 height 13
type input "9890099252"
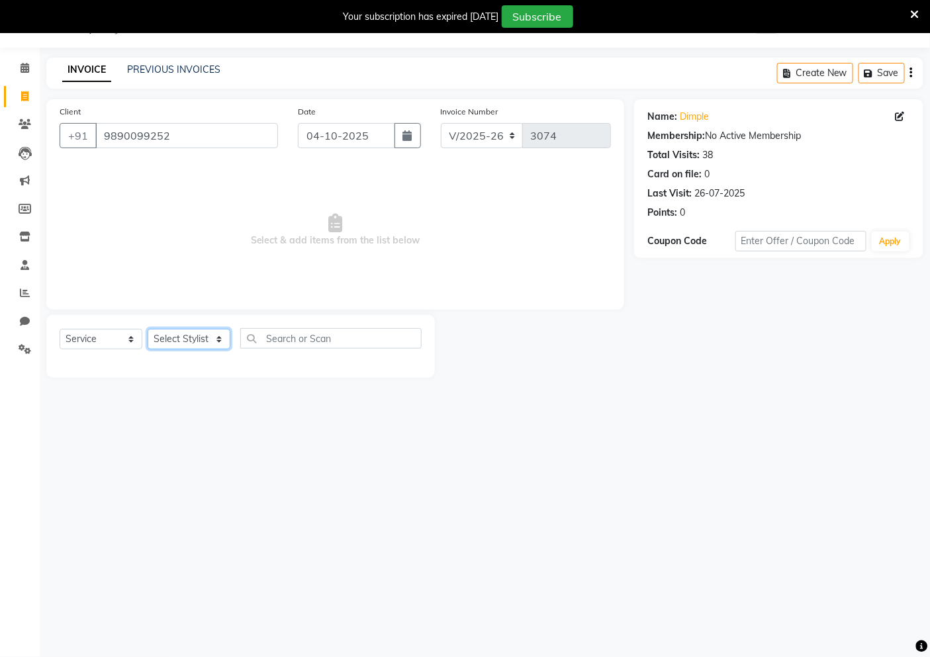
click at [195, 340] on select "Select Stylist [PERSON_NAME] [PERSON_NAME] Akshay [PERSON_NAME] ANAS [PERSON_NA…" at bounding box center [189, 339] width 83 height 21
select select "62920"
click at [148, 330] on select "Select Stylist [PERSON_NAME] [PERSON_NAME] Akshay [PERSON_NAME] ANAS [PERSON_NA…" at bounding box center [189, 339] width 83 height 21
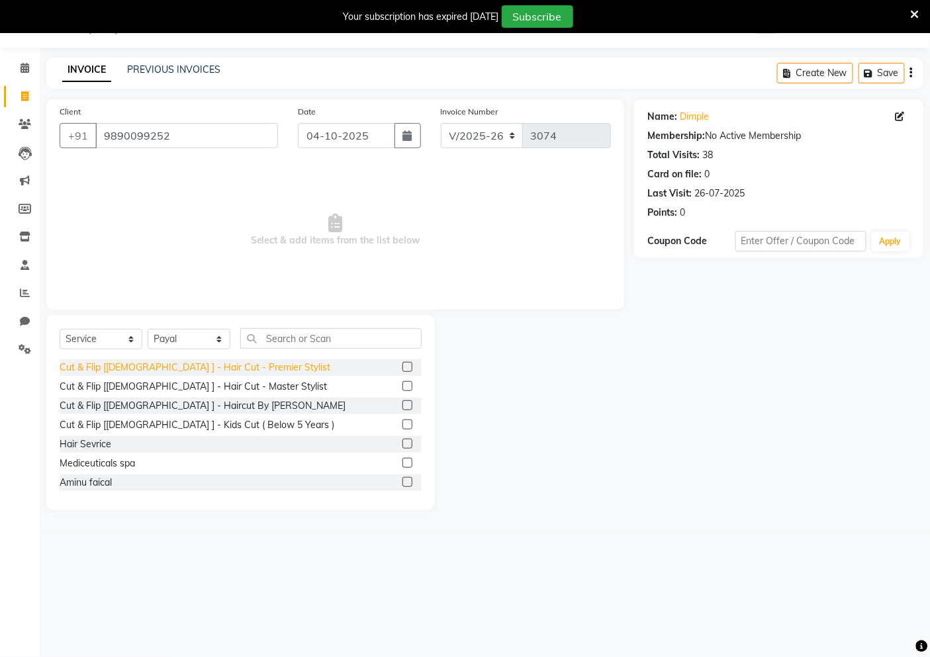
click at [173, 366] on div "Cut & Flip [[DEMOGRAPHIC_DATA] ] - Hair Cut - Premier Stylist" at bounding box center [195, 368] width 271 height 14
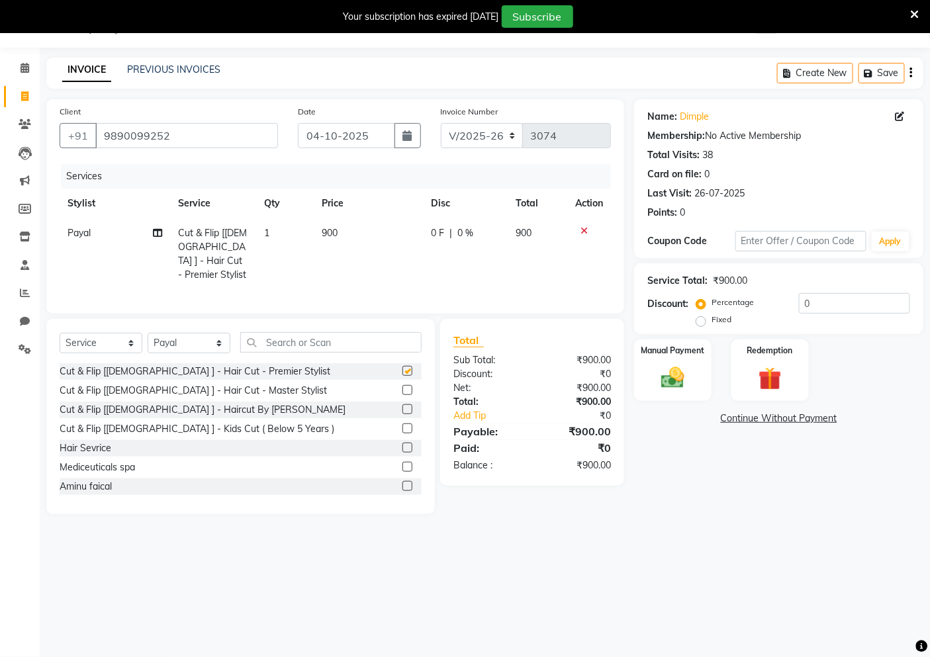
checkbox input "false"
click at [339, 249] on td "900" at bounding box center [368, 253] width 109 height 71
select select "62920"
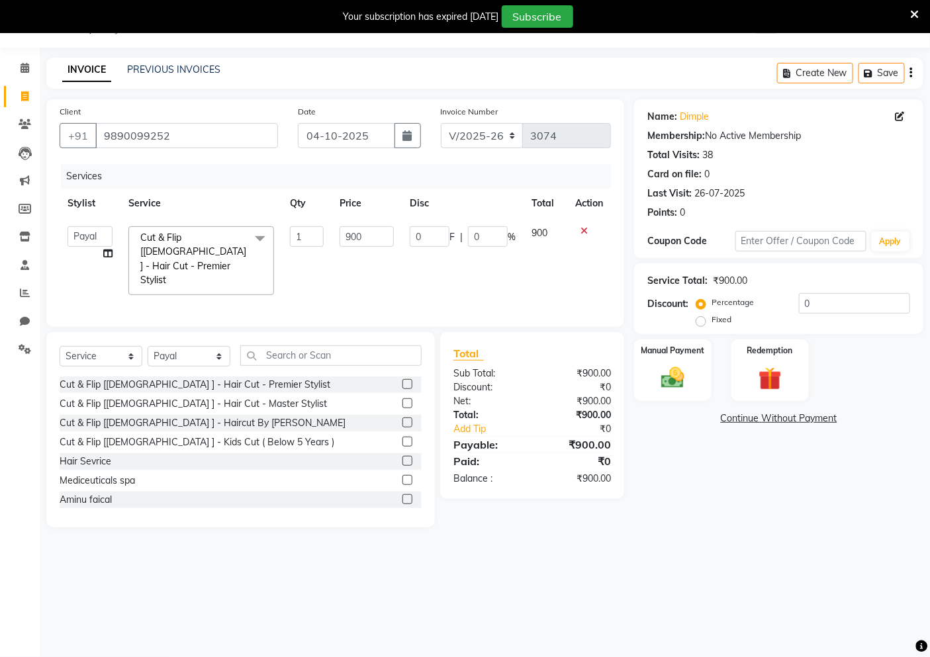
click at [580, 230] on icon at bounding box center [583, 230] width 7 height 9
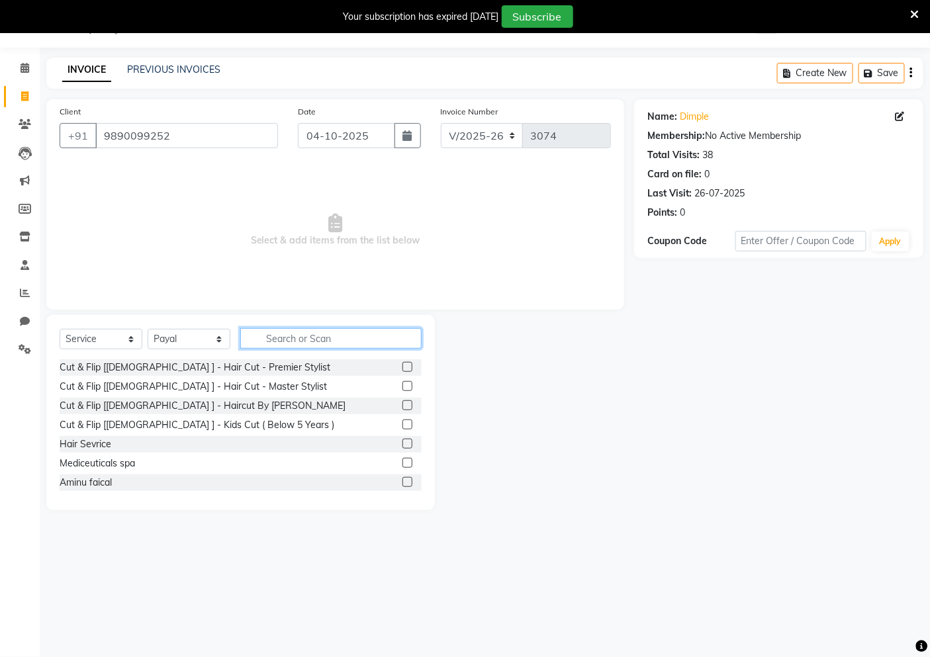
click at [308, 333] on input "text" at bounding box center [330, 338] width 181 height 21
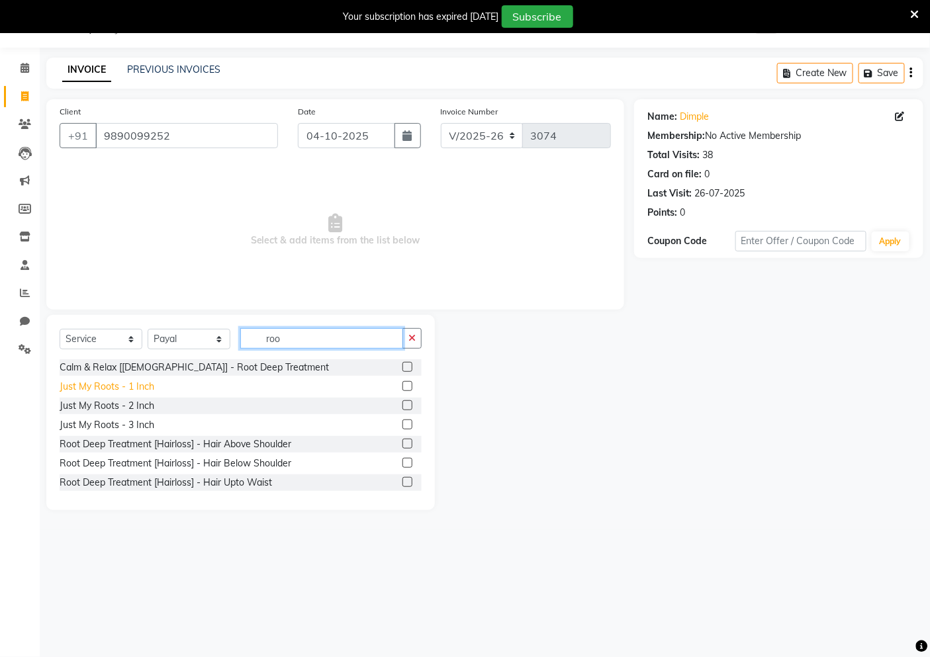
type input "roo"
click at [124, 388] on div "Just My Roots - 1 Inch" at bounding box center [107, 387] width 95 height 14
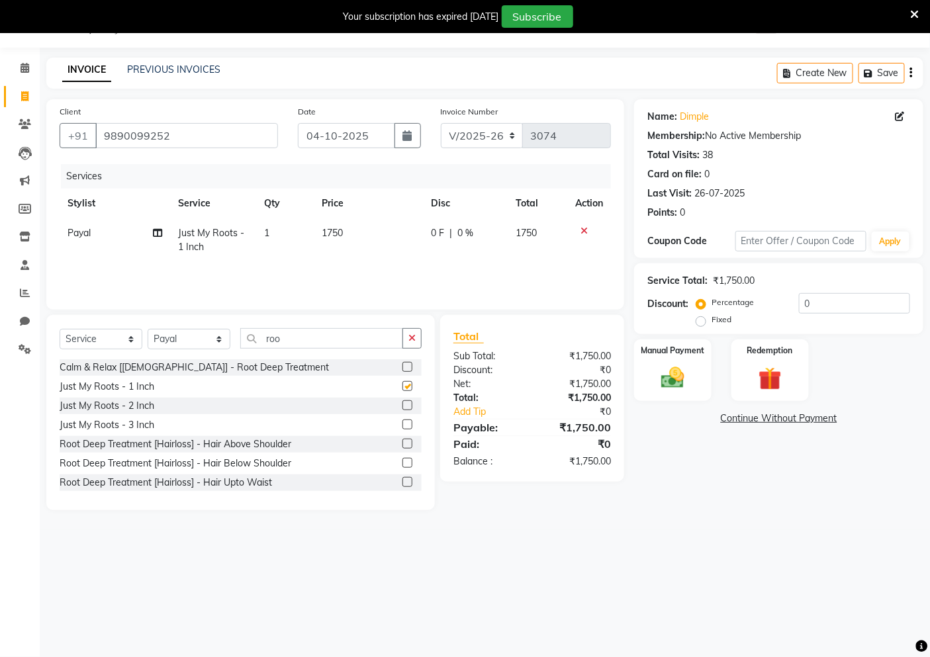
checkbox input "false"
click at [300, 240] on td "1" at bounding box center [286, 240] width 58 height 44
select select "62920"
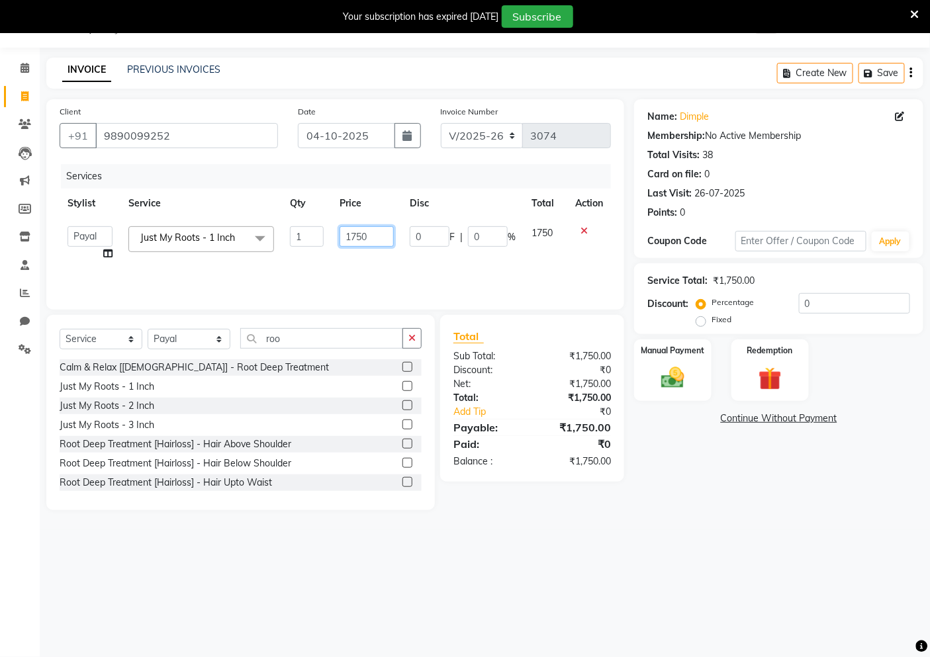
click at [355, 237] on input "1750" at bounding box center [367, 236] width 54 height 21
type input "1650"
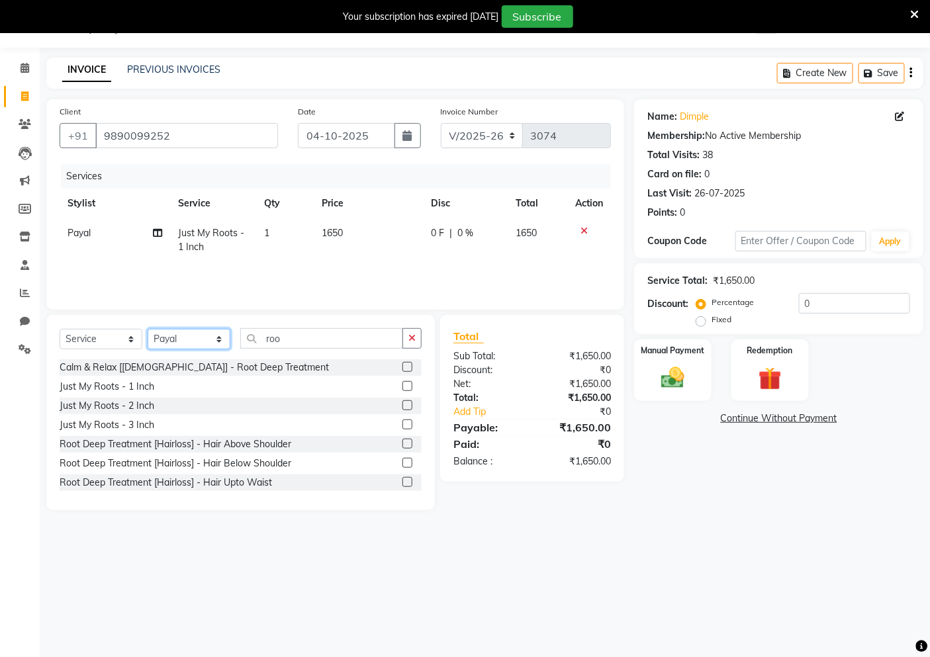
click at [183, 340] on select "Select Stylist [PERSON_NAME] [PERSON_NAME] Akshay [PERSON_NAME] ANAS [PERSON_NA…" at bounding box center [189, 339] width 83 height 21
select select "41459"
click at [148, 330] on select "Select Stylist [PERSON_NAME] [PERSON_NAME] Akshay [PERSON_NAME] ANAS [PERSON_NA…" at bounding box center [189, 339] width 83 height 21
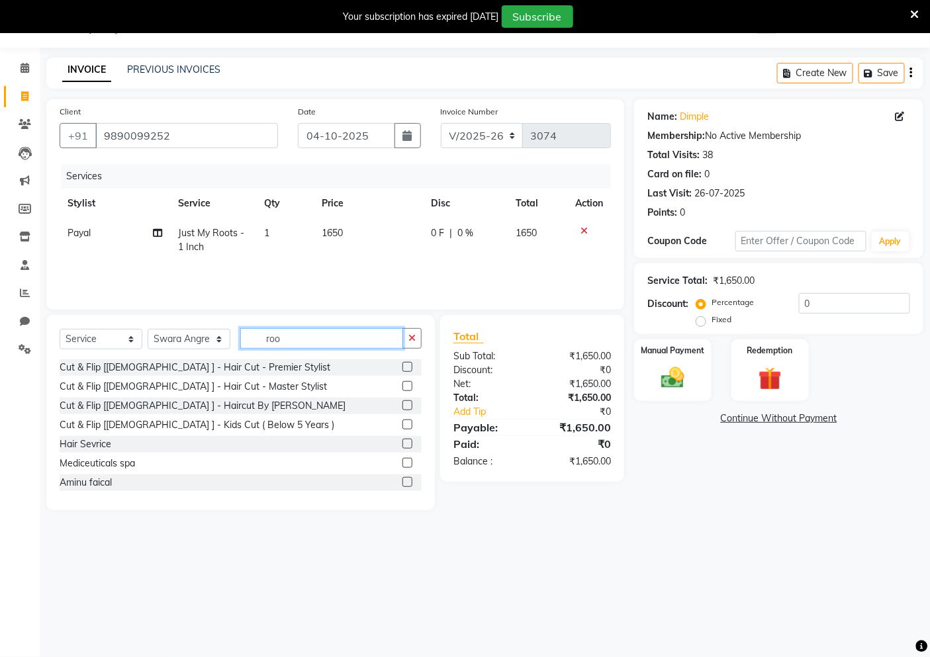
click at [292, 334] on input "roo" at bounding box center [321, 338] width 163 height 21
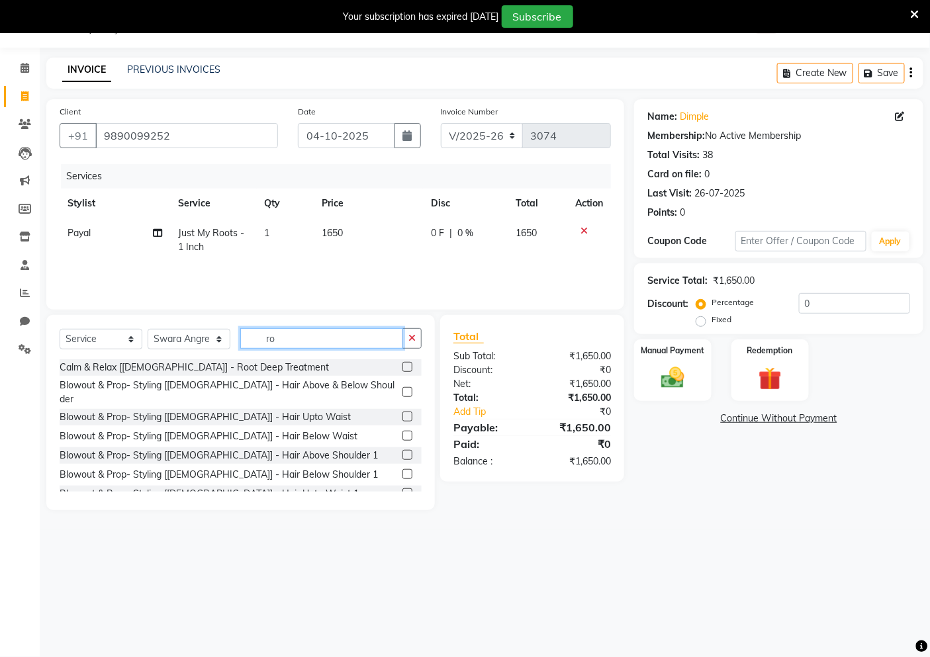
type input "r"
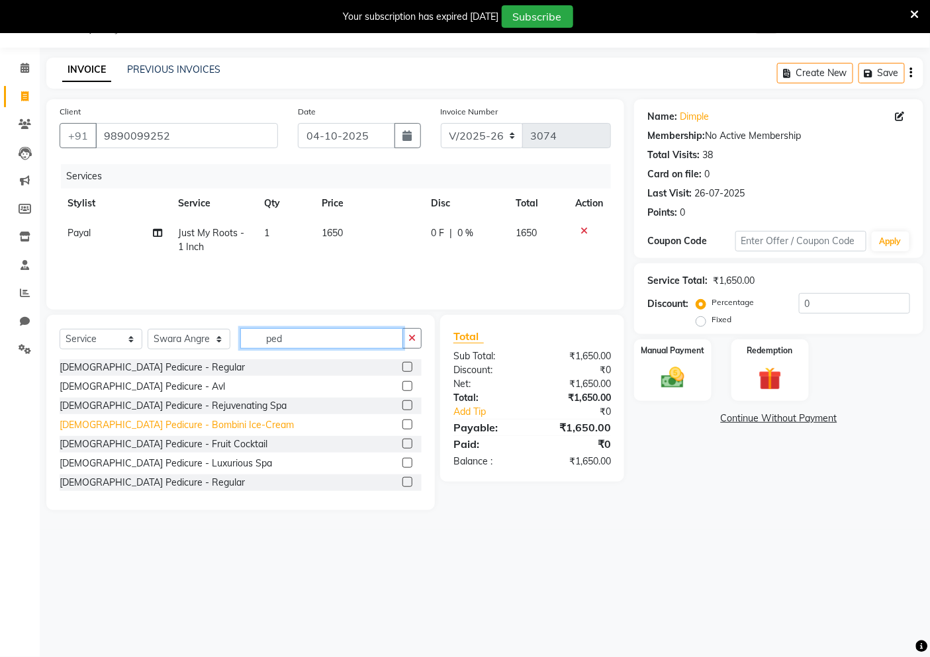
type input "ped"
click at [173, 427] on div "[DEMOGRAPHIC_DATA] Pedicure - Bombini Ice-Cream" at bounding box center [177, 425] width 234 height 14
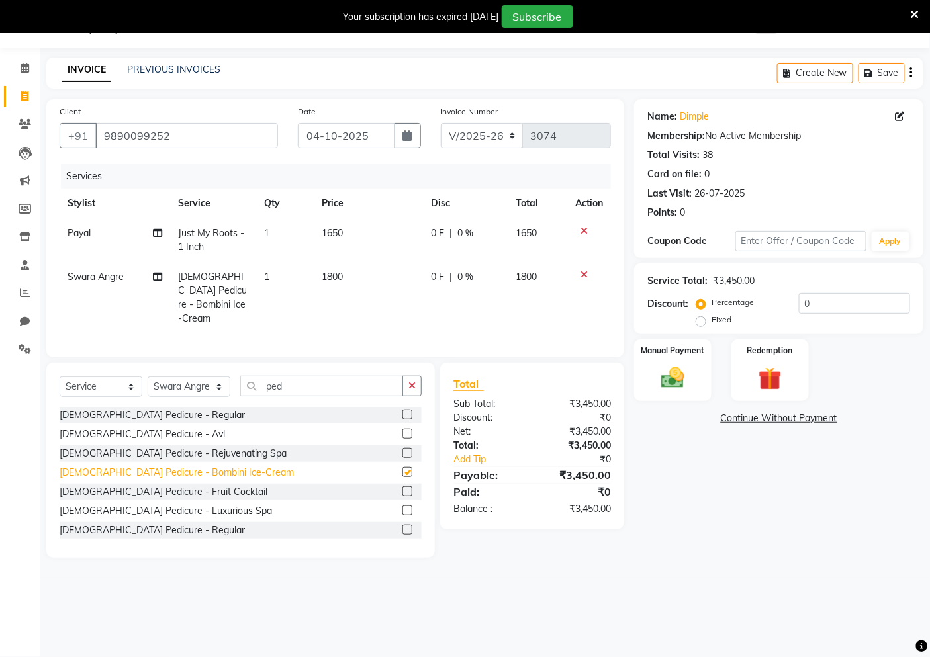
checkbox input "false"
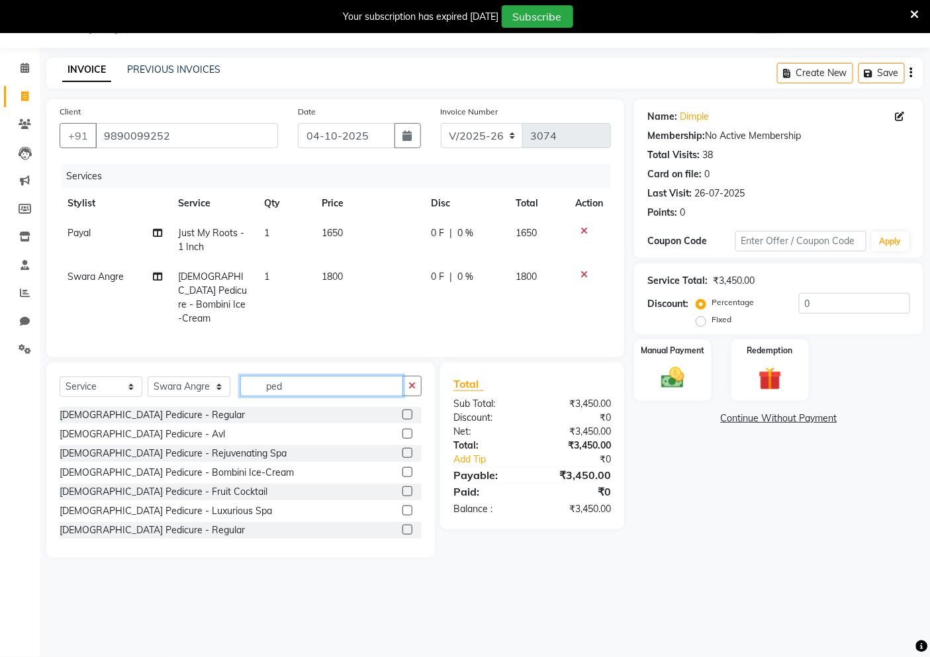
click at [288, 382] on input "ped" at bounding box center [321, 386] width 163 height 21
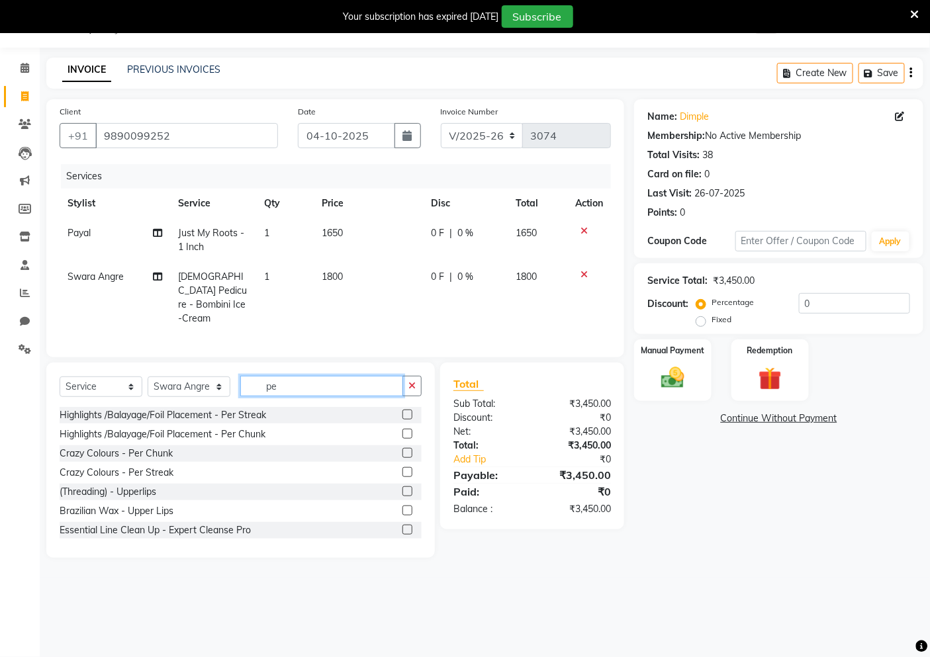
type input "p"
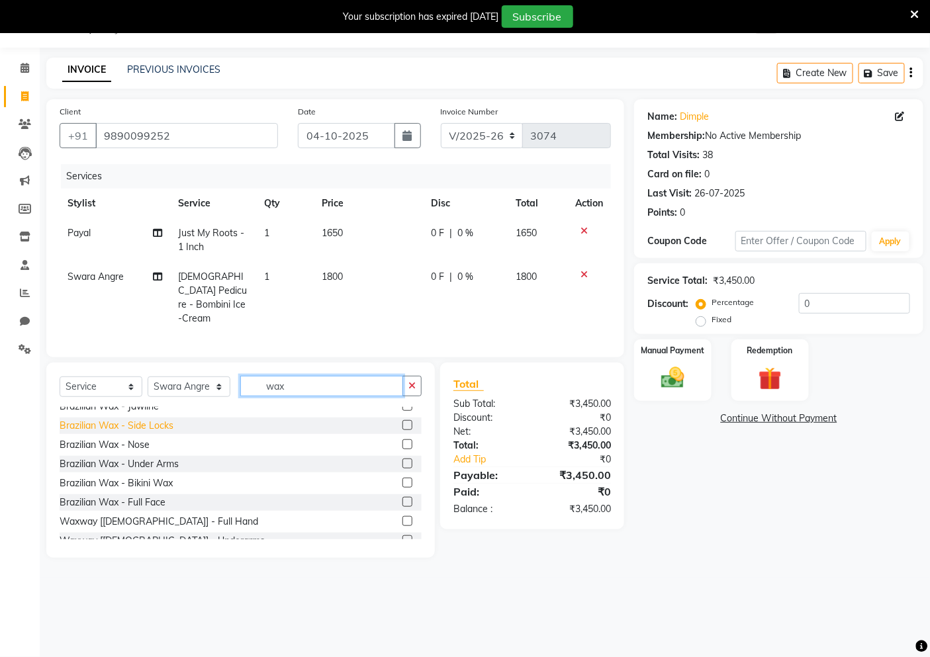
scroll to position [367, 0]
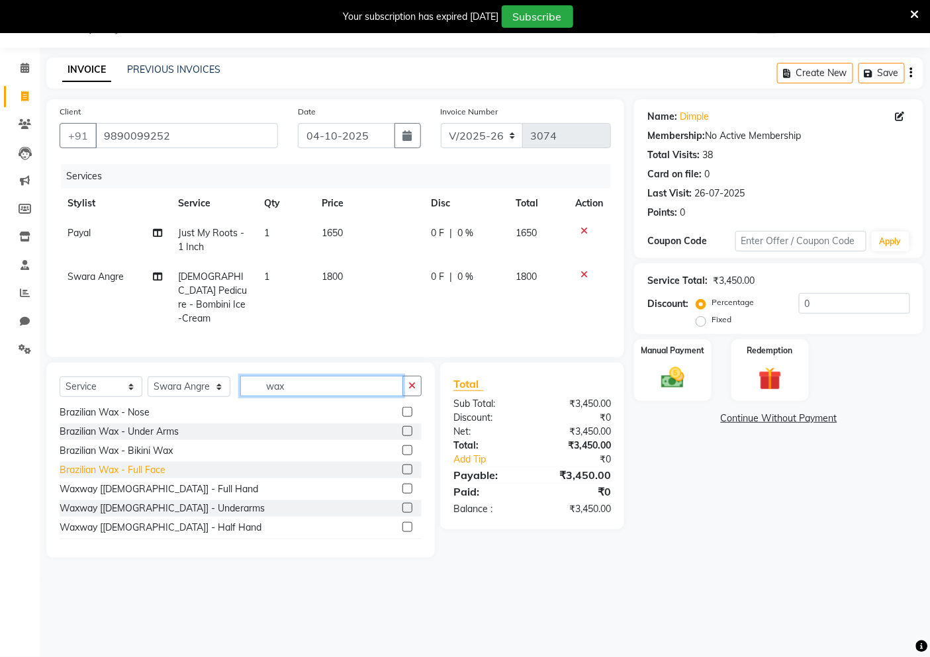
type input "wax"
click at [159, 465] on div "Brazilian Wax - Full Face" at bounding box center [113, 470] width 106 height 14
checkbox input "false"
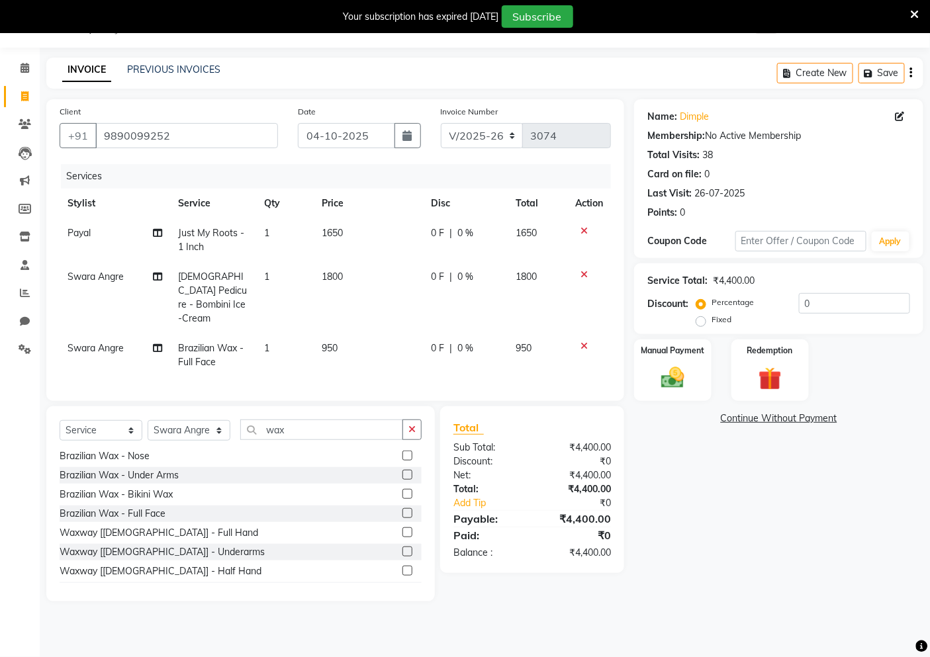
click at [379, 334] on td "950" at bounding box center [368, 356] width 109 height 44
select select "41459"
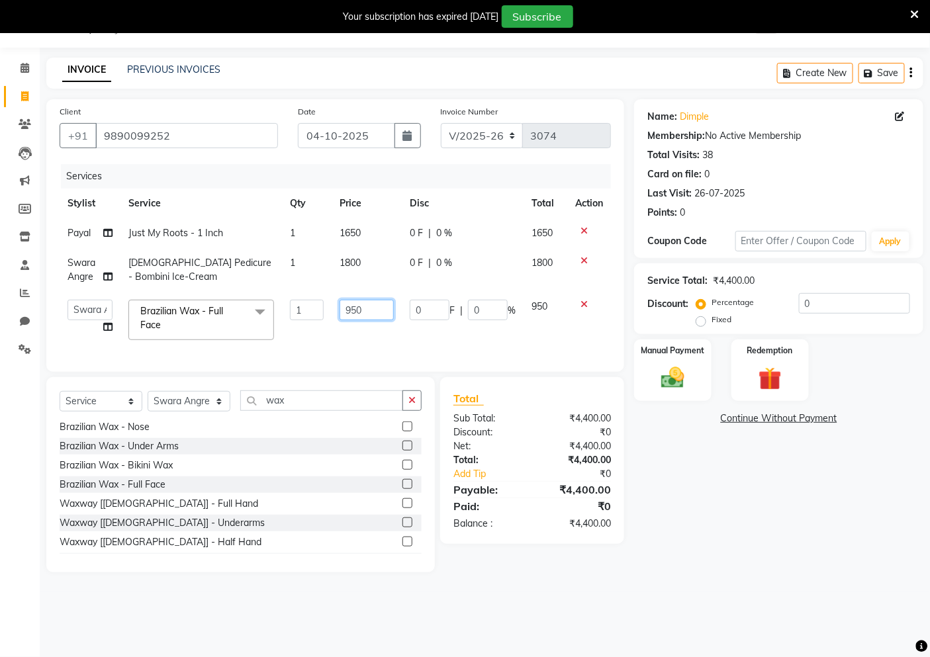
click at [375, 312] on input "950" at bounding box center [367, 310] width 54 height 21
type input "9"
type input "580"
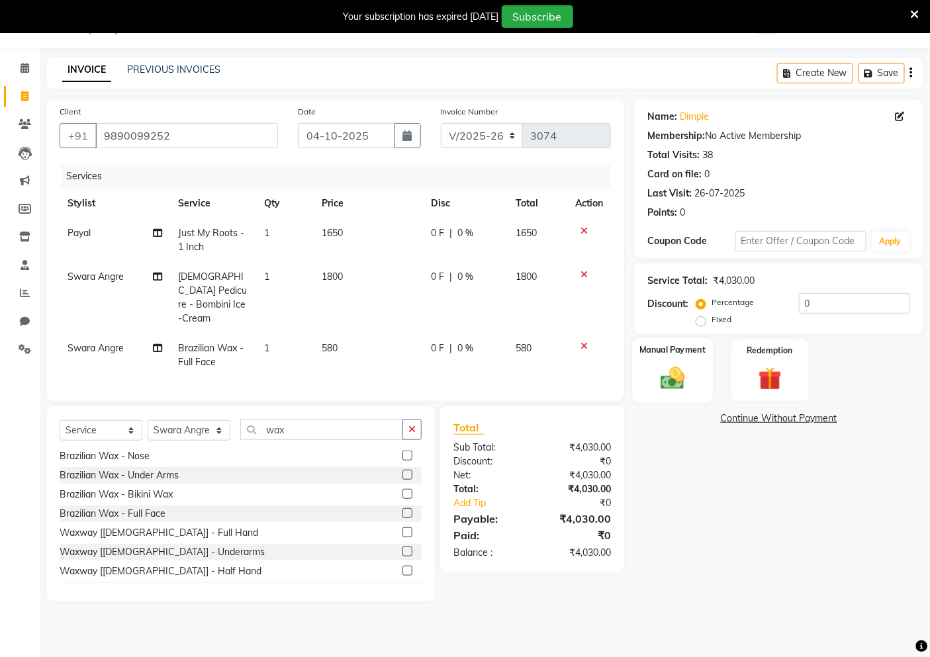
click at [687, 380] on img at bounding box center [673, 378] width 40 height 28
click at [739, 420] on span "UPI" at bounding box center [740, 419] width 21 height 15
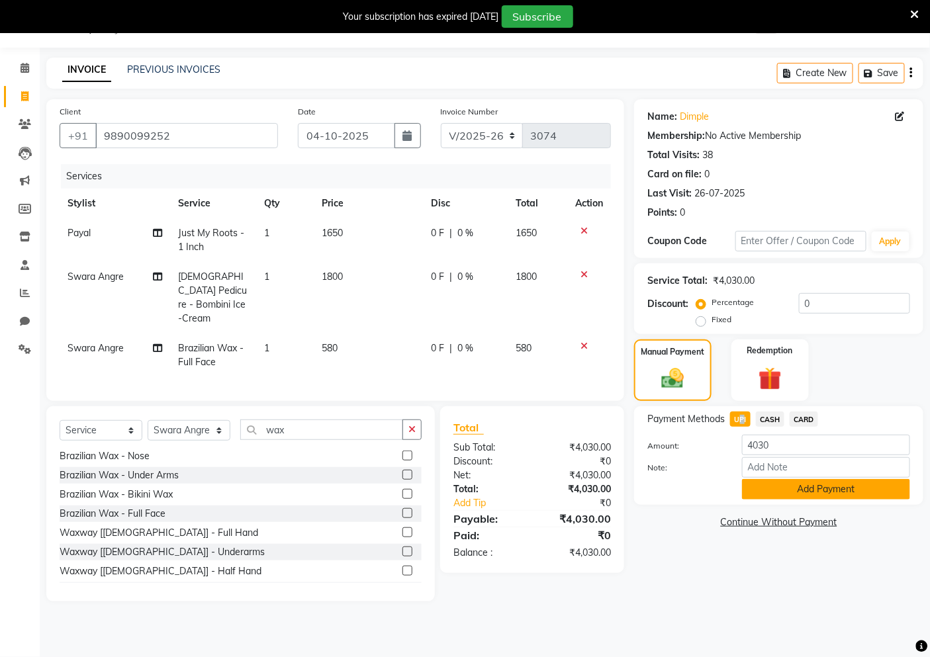
click at [756, 487] on button "Add Payment" at bounding box center [826, 489] width 168 height 21
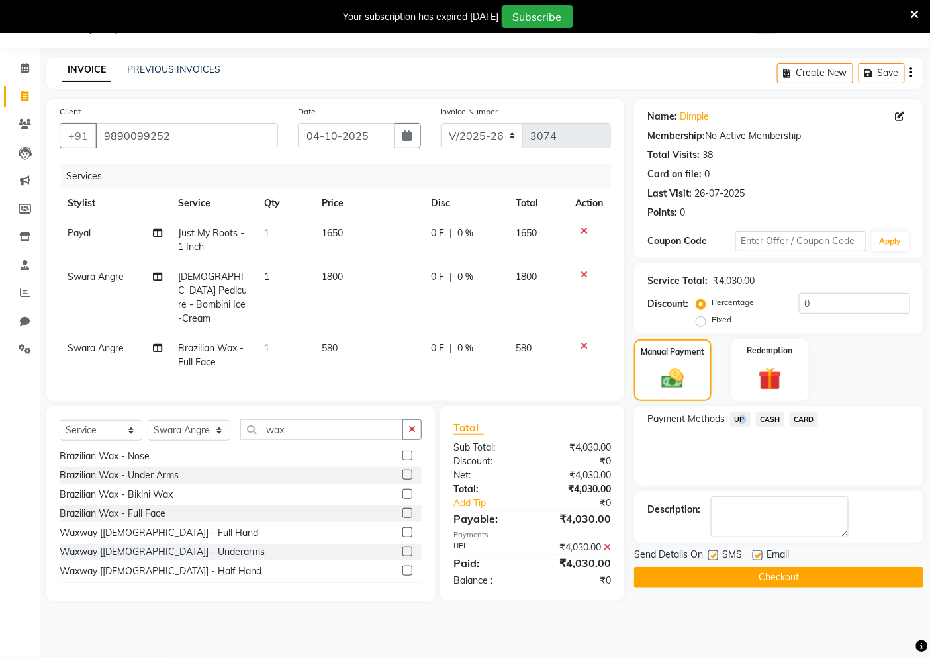
click at [751, 571] on button "Checkout" at bounding box center [778, 577] width 289 height 21
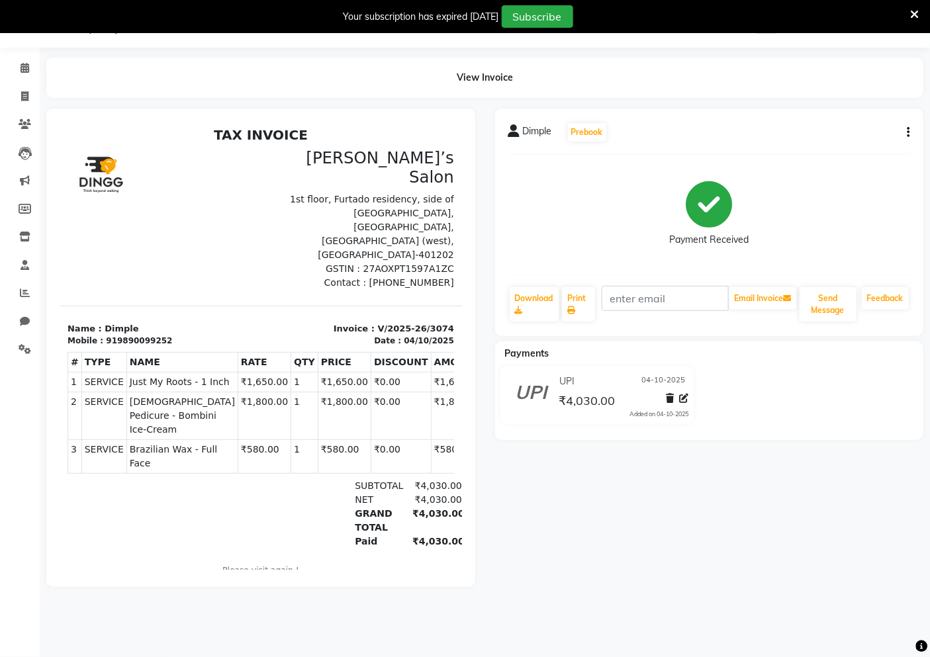
click at [751, 571] on div "Dimple Prebook Payment Received Download Print Email Invoice Send Message Feedb…" at bounding box center [709, 348] width 449 height 478
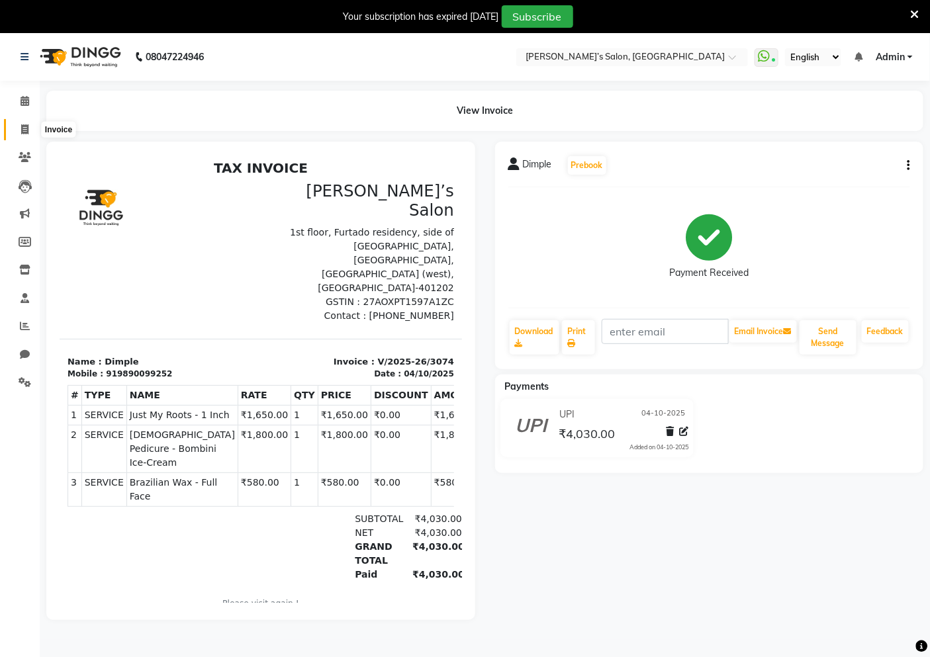
click at [19, 124] on span at bounding box center [24, 129] width 23 height 15
select select "service"
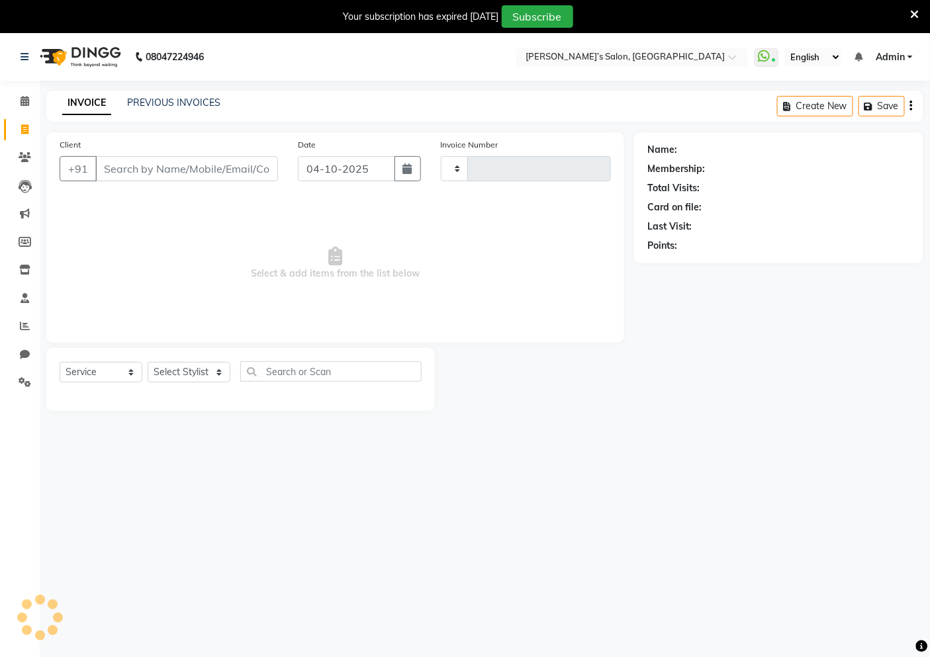
scroll to position [33, 0]
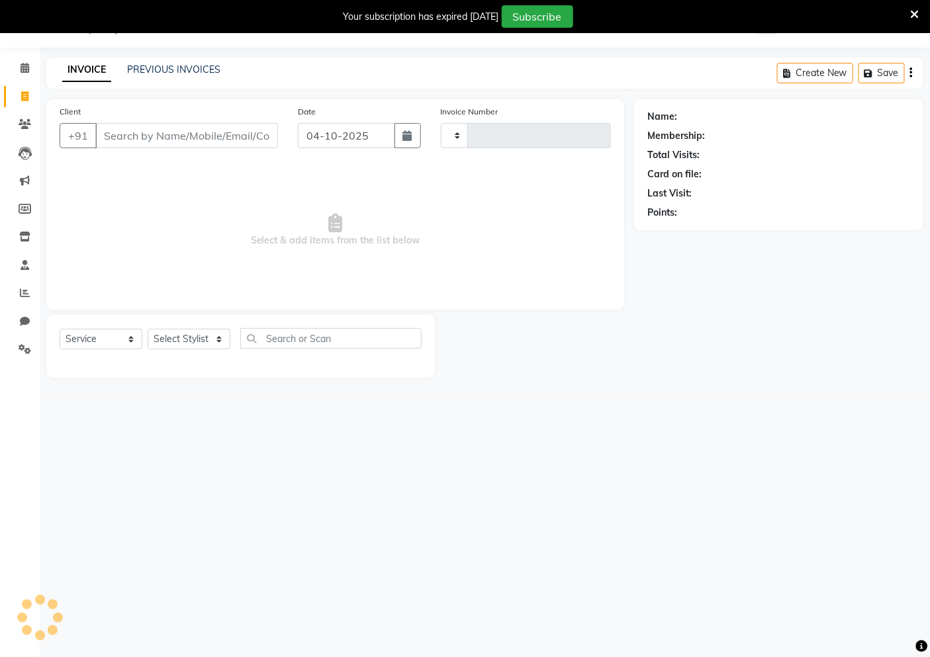
type input "3075"
select select "5150"
click at [179, 134] on input "Client" at bounding box center [186, 135] width 183 height 25
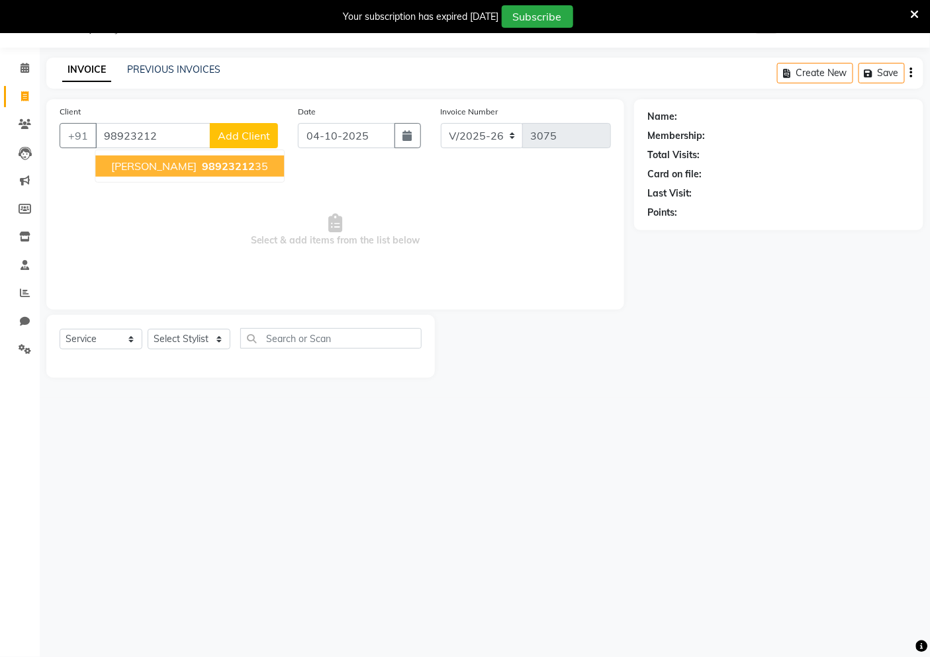
click at [202, 159] on span "98923212" at bounding box center [228, 165] width 53 height 13
type input "9892321235"
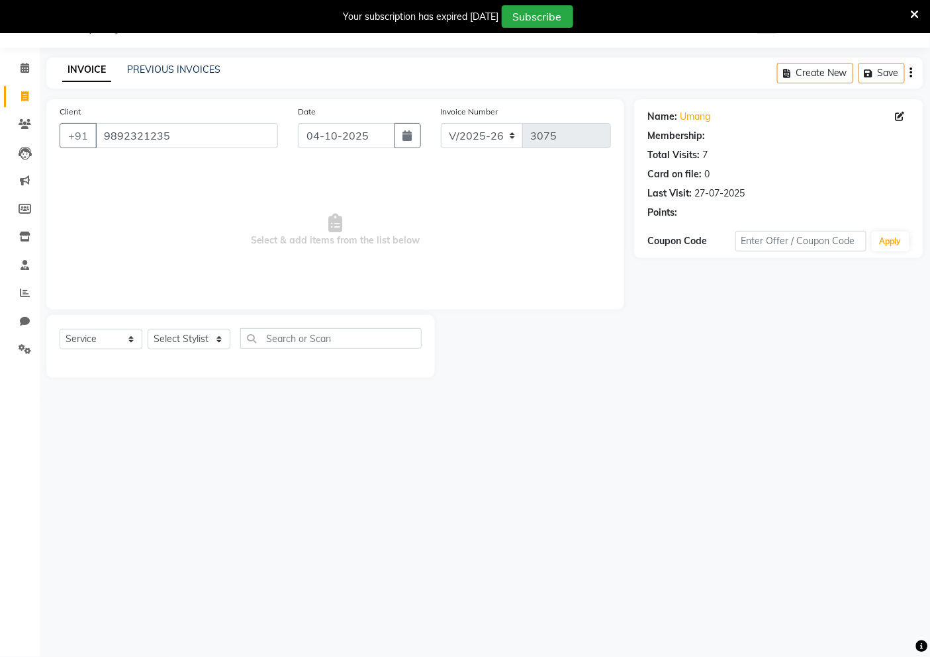
select select "1: Object"
drag, startPoint x: 205, startPoint y: 346, endPoint x: 203, endPoint y: 336, distance: 10.3
click at [205, 346] on select "Select Stylist [PERSON_NAME] [PERSON_NAME] Akshay [PERSON_NAME] ANAS [PERSON_NA…" at bounding box center [189, 339] width 83 height 21
select select "32735"
click at [148, 330] on select "Select Stylist [PERSON_NAME] [PERSON_NAME] Akshay [PERSON_NAME] ANAS [PERSON_NA…" at bounding box center [189, 339] width 83 height 21
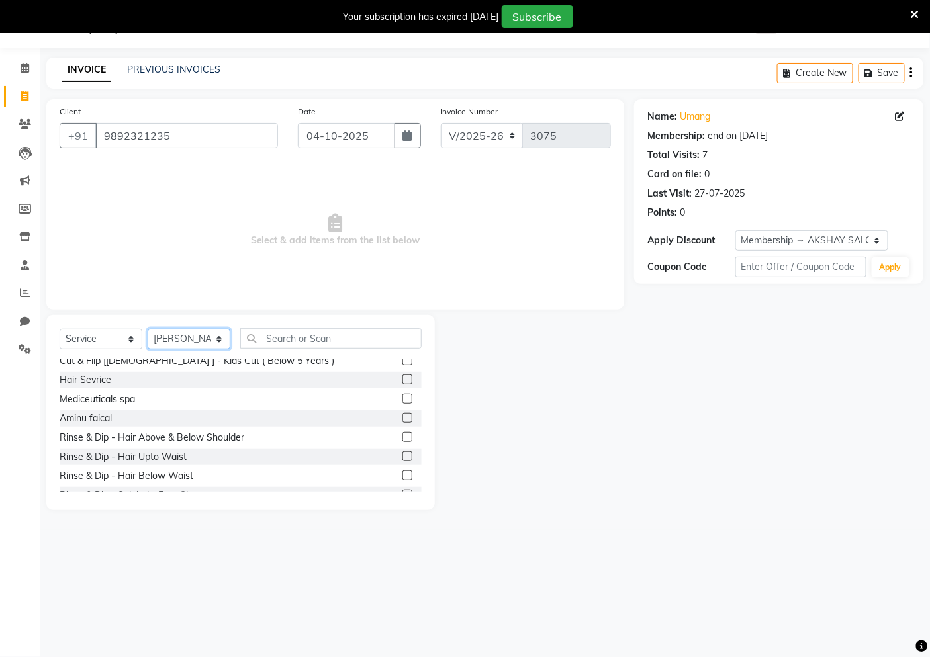
scroll to position [147, 0]
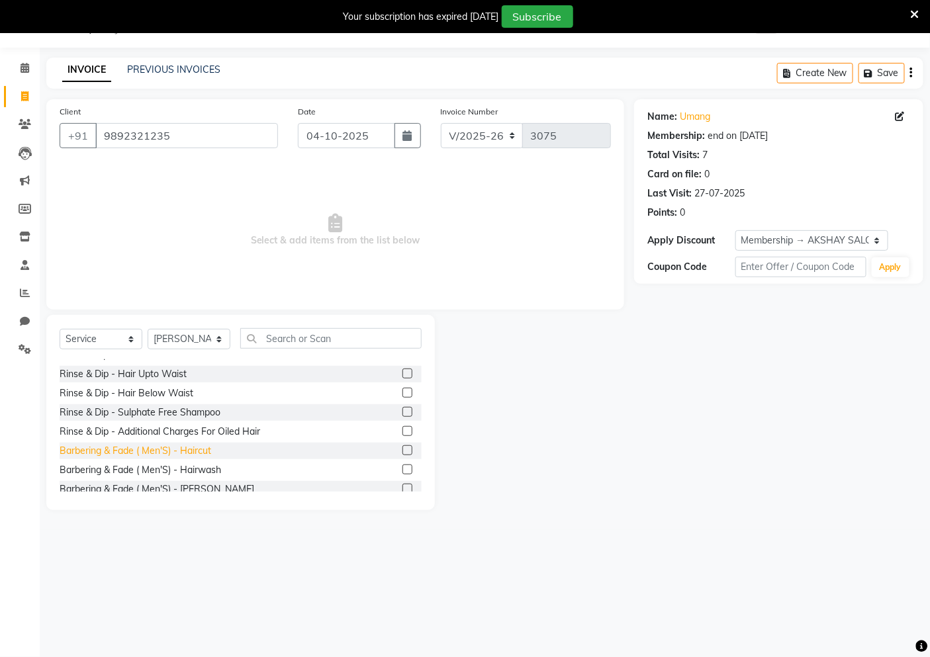
click at [154, 457] on div "Barbering & Fade ( Men'S) - Haircut" at bounding box center [136, 451] width 152 height 14
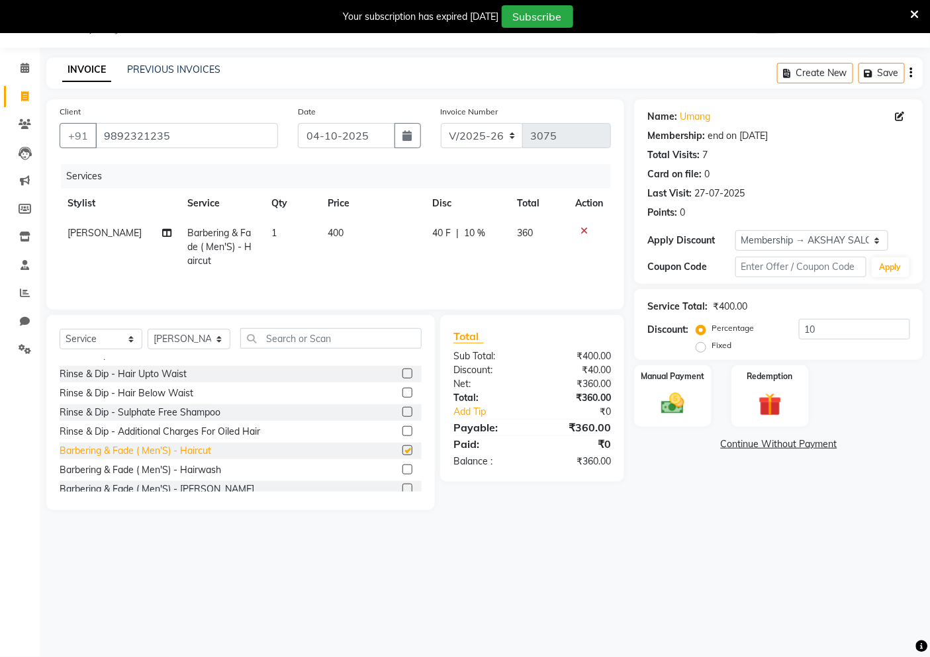
checkbox input "false"
click at [672, 396] on img at bounding box center [673, 404] width 40 height 28
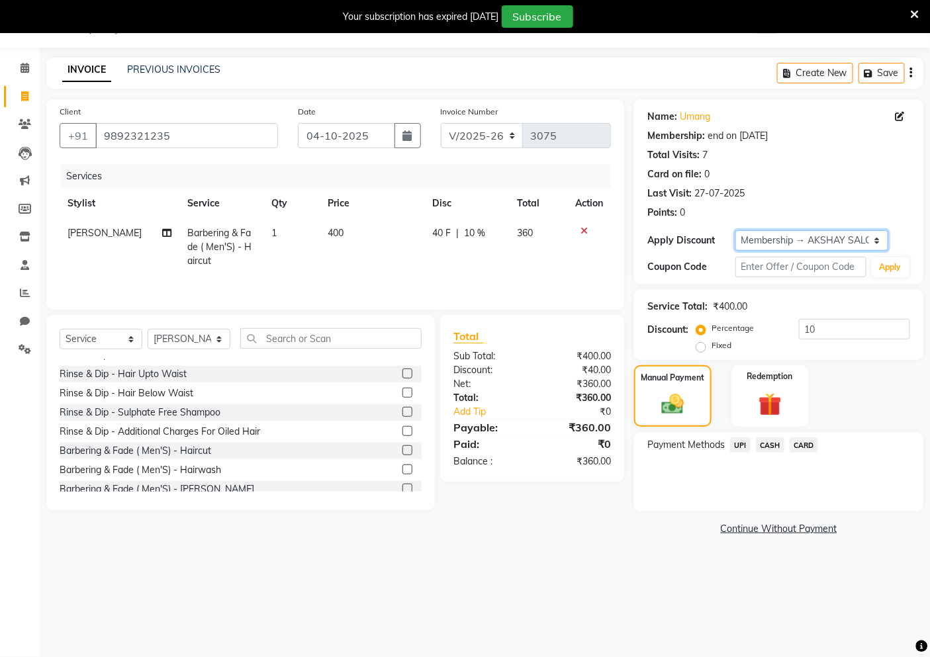
drag, startPoint x: 798, startPoint y: 233, endPoint x: 778, endPoint y: 248, distance: 25.0
click at [797, 234] on select "Select Membership → AKSHAY SALON" at bounding box center [811, 240] width 153 height 21
select select "0:"
click at [735, 230] on select "Select Membership → AKSHAY SALON" at bounding box center [811, 240] width 153 height 21
type input "0"
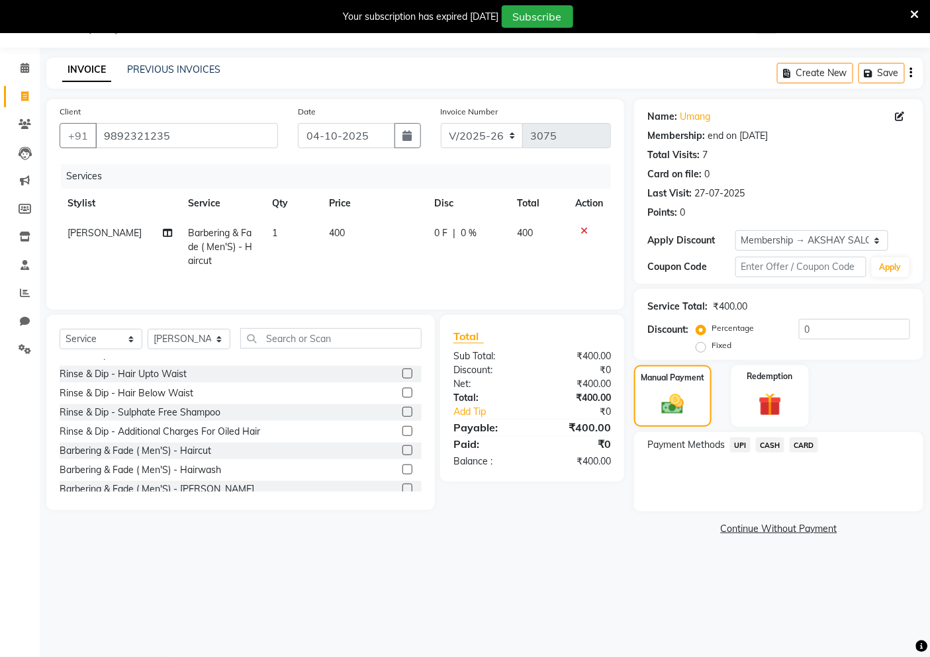
click at [737, 447] on span "UPI" at bounding box center [740, 444] width 21 height 15
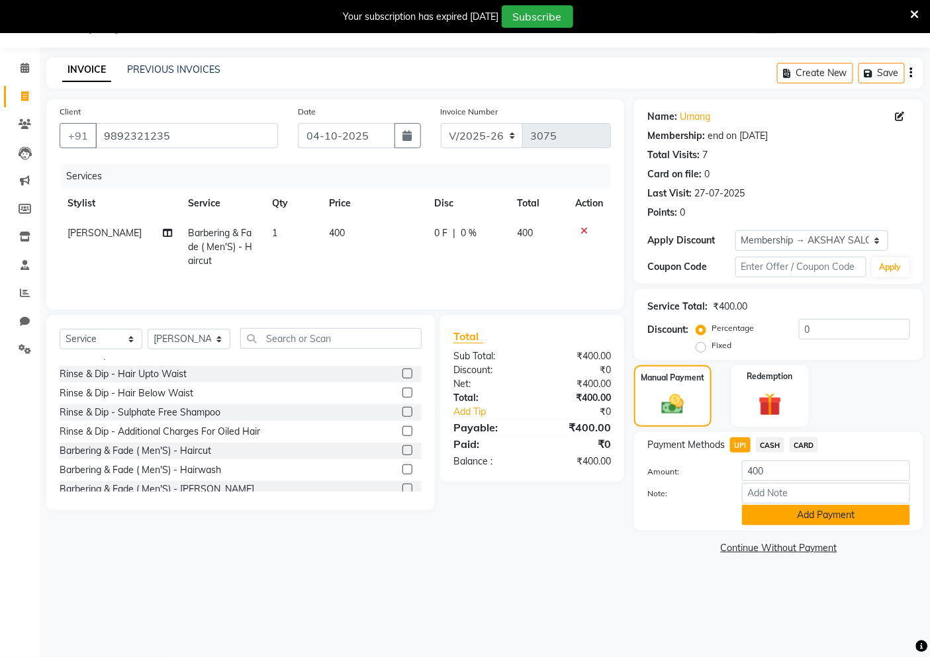
click at [765, 506] on button "Add Payment" at bounding box center [826, 515] width 168 height 21
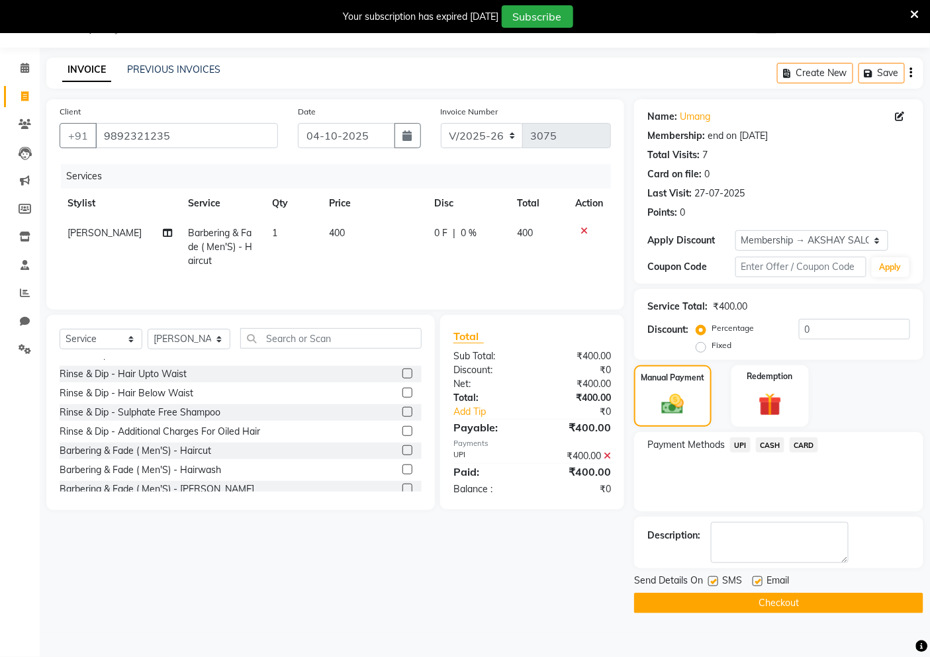
click at [769, 606] on button "Checkout" at bounding box center [778, 603] width 289 height 21
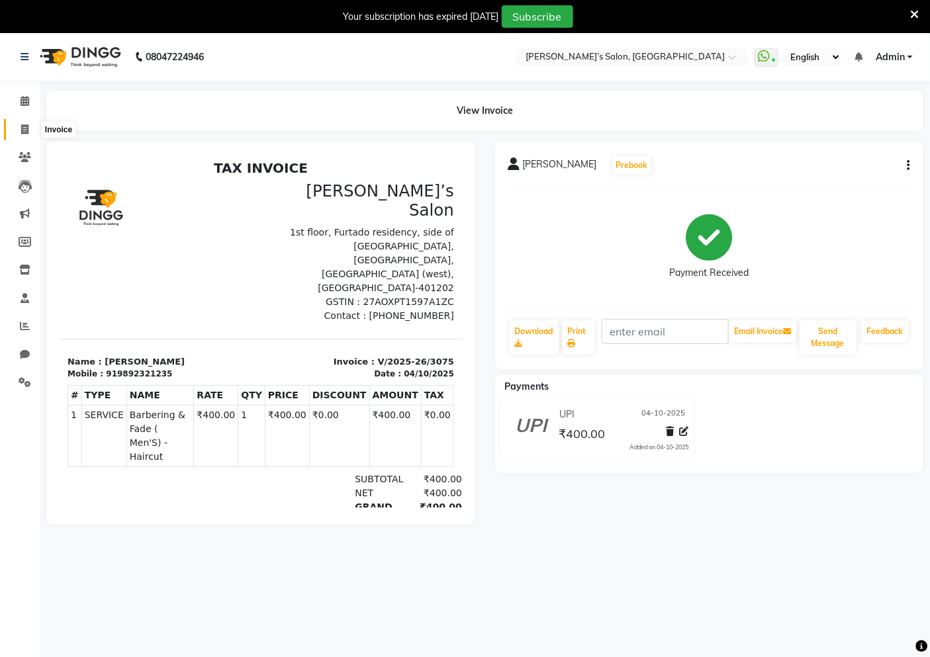
click at [26, 129] on icon at bounding box center [24, 129] width 7 height 10
select select "5150"
select select "service"
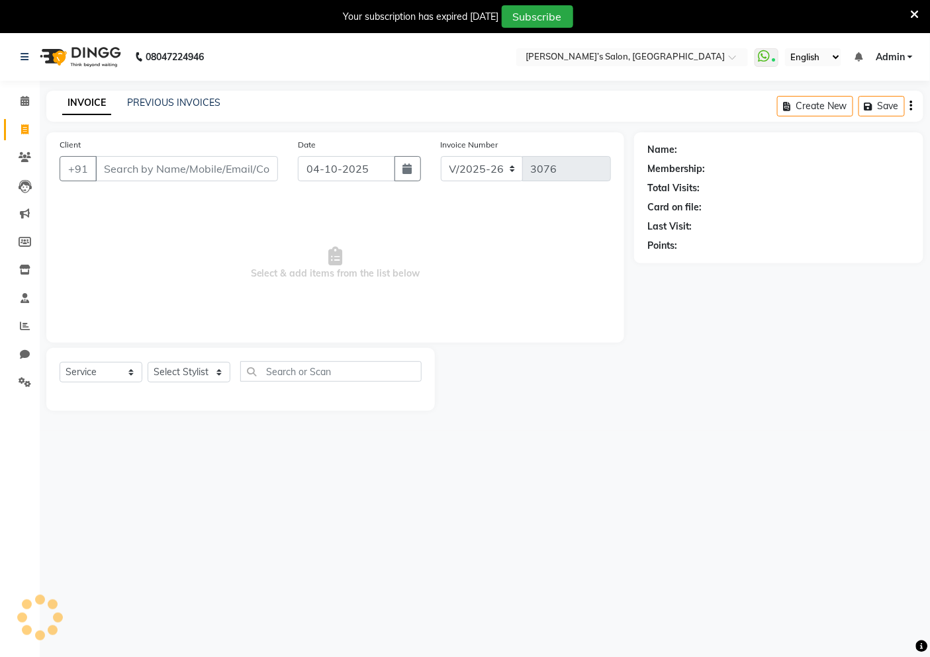
scroll to position [2, 0]
click at [124, 154] on input "Client" at bounding box center [186, 166] width 183 height 25
type input "8"
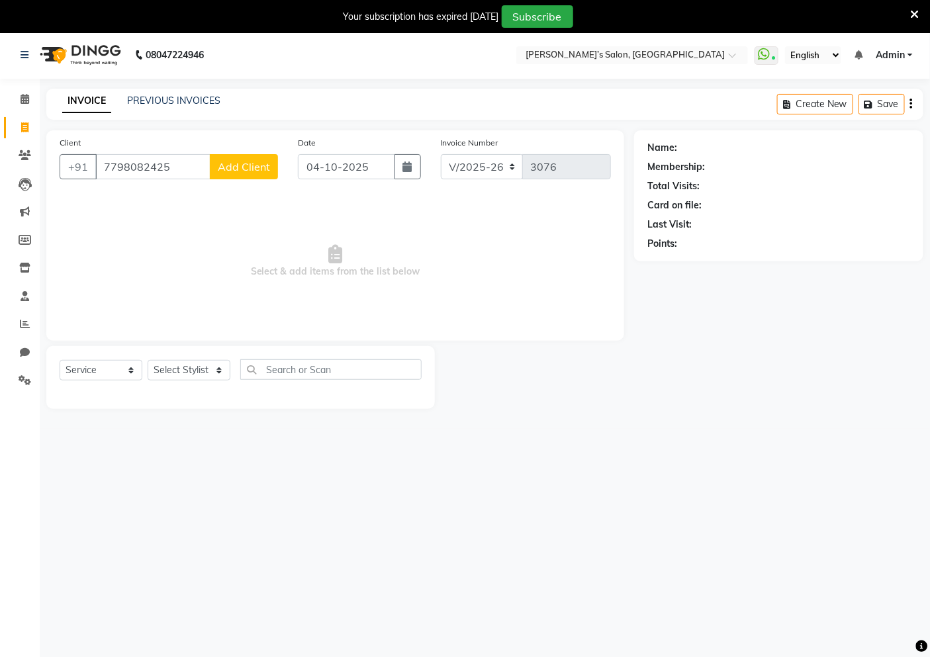
type input "7798082425"
click at [216, 171] on button "Add Client" at bounding box center [244, 166] width 68 height 25
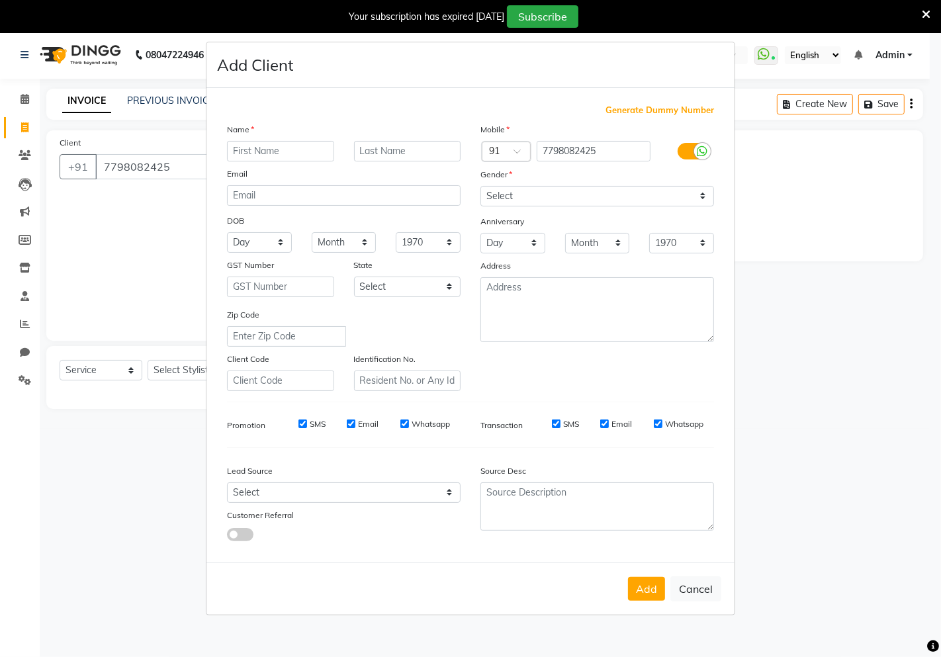
click at [250, 155] on input "text" at bounding box center [280, 151] width 107 height 21
type input "Bhavesh"
click at [527, 195] on select "Select [DEMOGRAPHIC_DATA] [DEMOGRAPHIC_DATA] Other Prefer Not To Say" at bounding box center [597, 196] width 234 height 21
select select "[DEMOGRAPHIC_DATA]"
click at [480, 186] on select "Select [DEMOGRAPHIC_DATA] [DEMOGRAPHIC_DATA] Other Prefer Not To Say" at bounding box center [597, 196] width 234 height 21
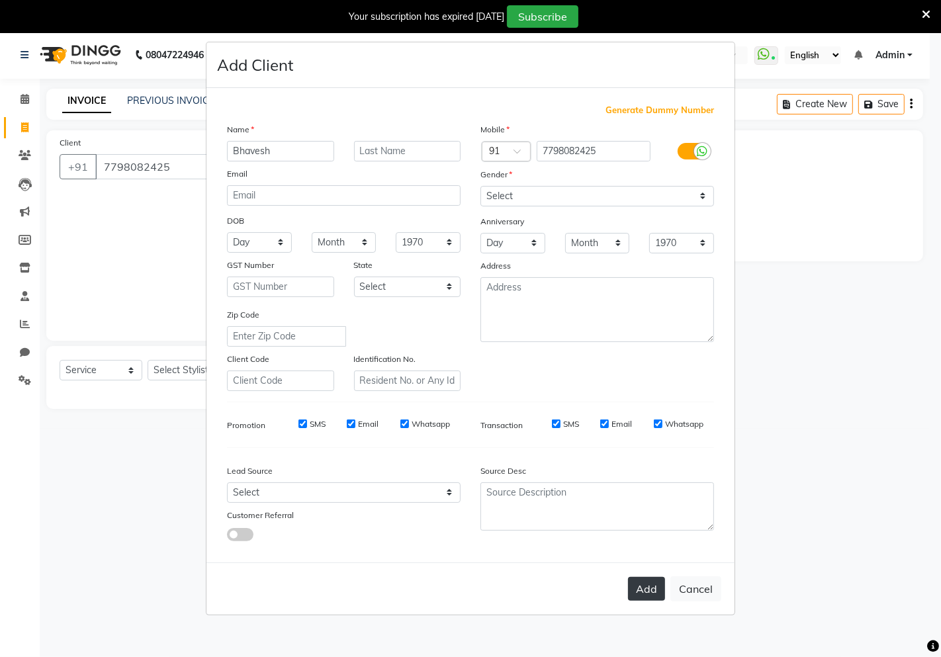
click at [642, 591] on button "Add" at bounding box center [646, 589] width 37 height 24
select select
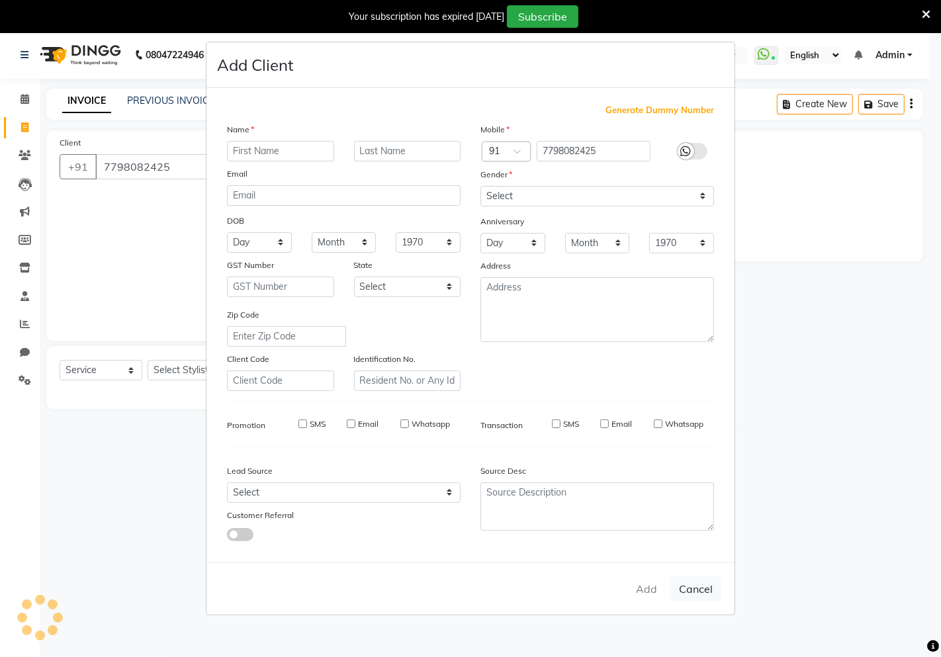
select select
checkbox input "false"
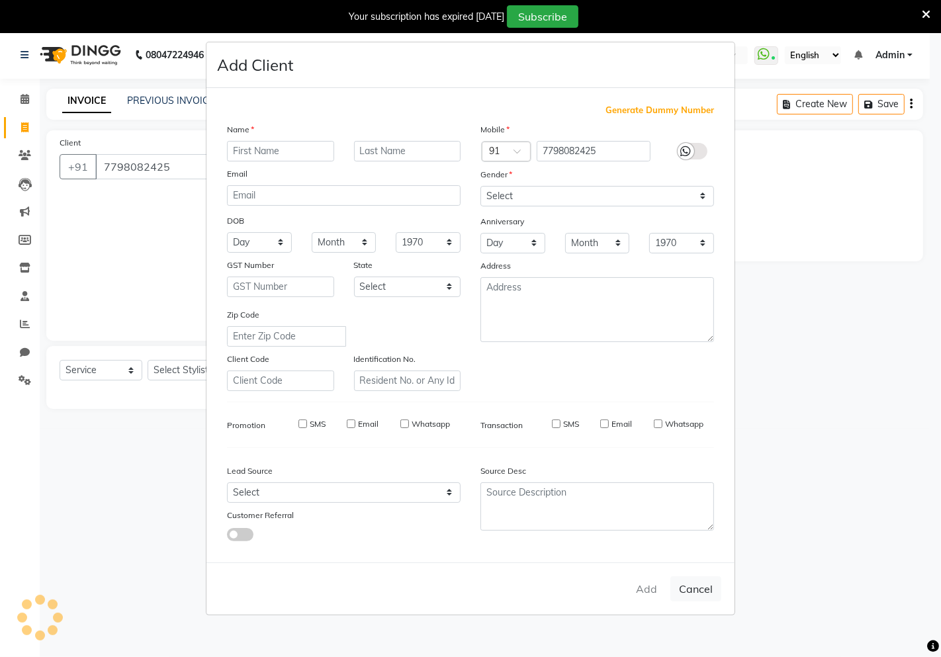
checkbox input "false"
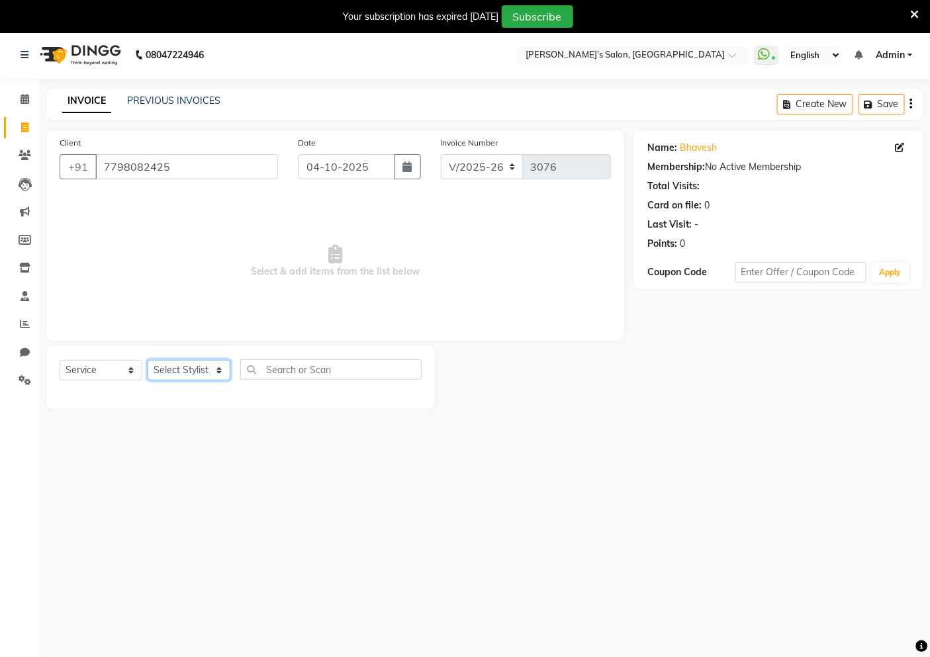
click at [193, 377] on select "Select Stylist [PERSON_NAME] [PERSON_NAME] Akshay [PERSON_NAME] ANAS [PERSON_NA…" at bounding box center [189, 370] width 83 height 21
select select "68504"
click at [148, 360] on select "Select Stylist [PERSON_NAME] [PERSON_NAME] Akshay [PERSON_NAME] ANAS [PERSON_NA…" at bounding box center [189, 370] width 83 height 21
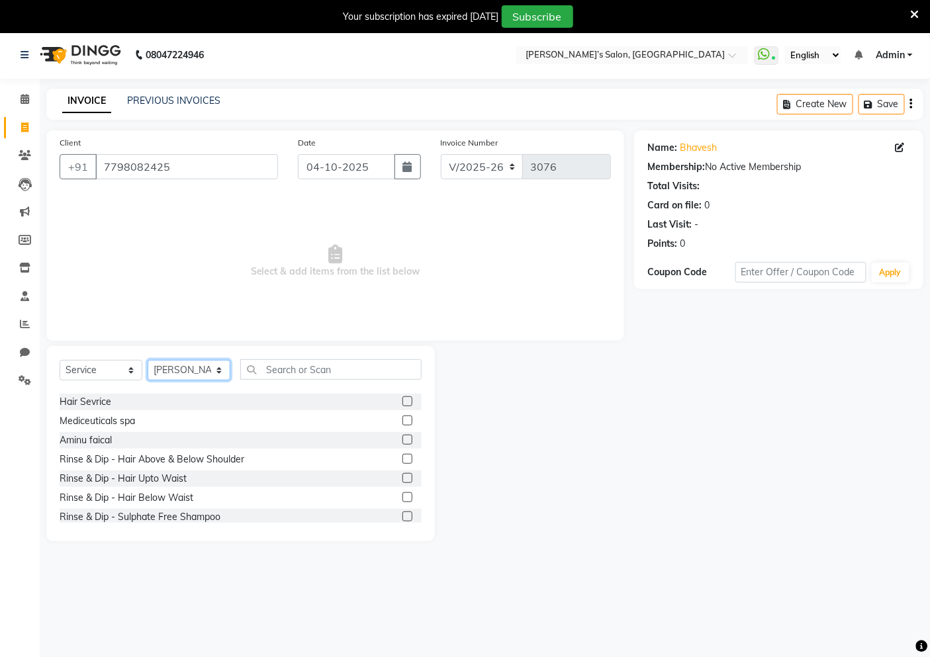
scroll to position [147, 0]
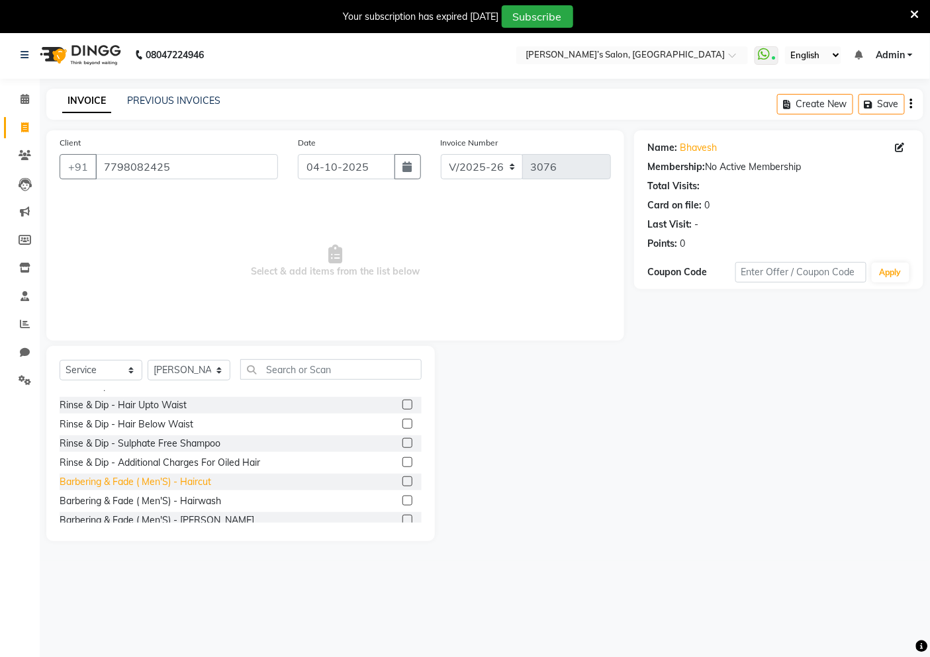
click at [197, 481] on div "Barbering & Fade ( Men'S) - Haircut" at bounding box center [136, 482] width 152 height 14
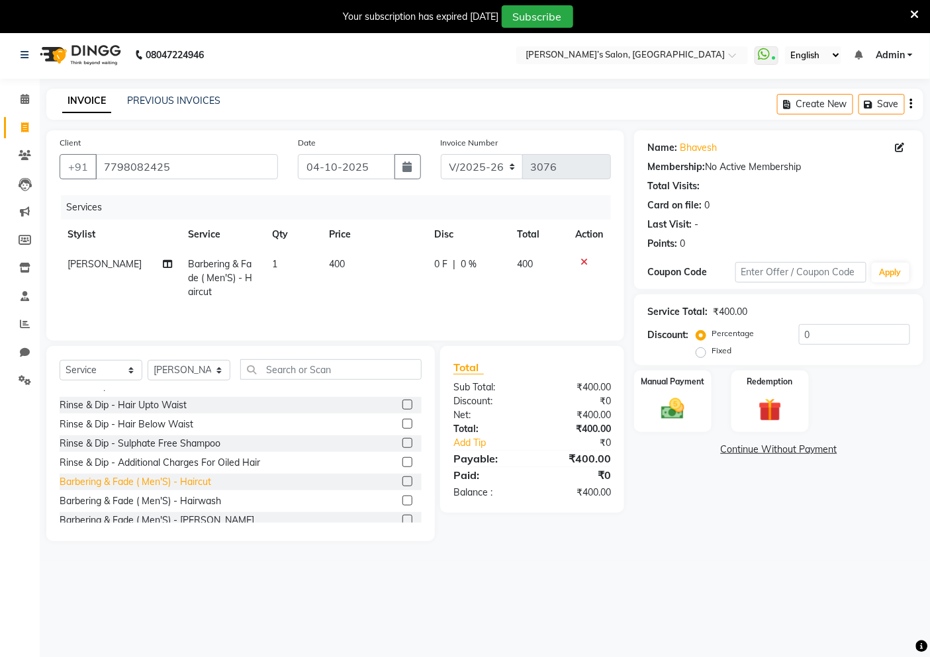
click at [197, 481] on div "Barbering & Fade ( Men'S) - Haircut" at bounding box center [136, 482] width 152 height 14
checkbox input "false"
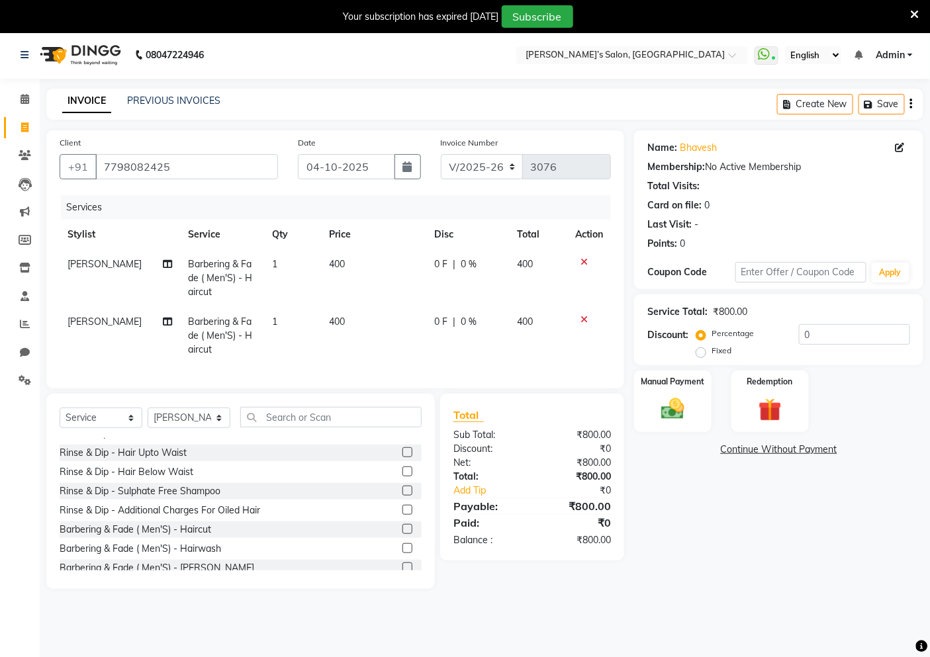
click at [393, 283] on td "400" at bounding box center [373, 279] width 105 height 58
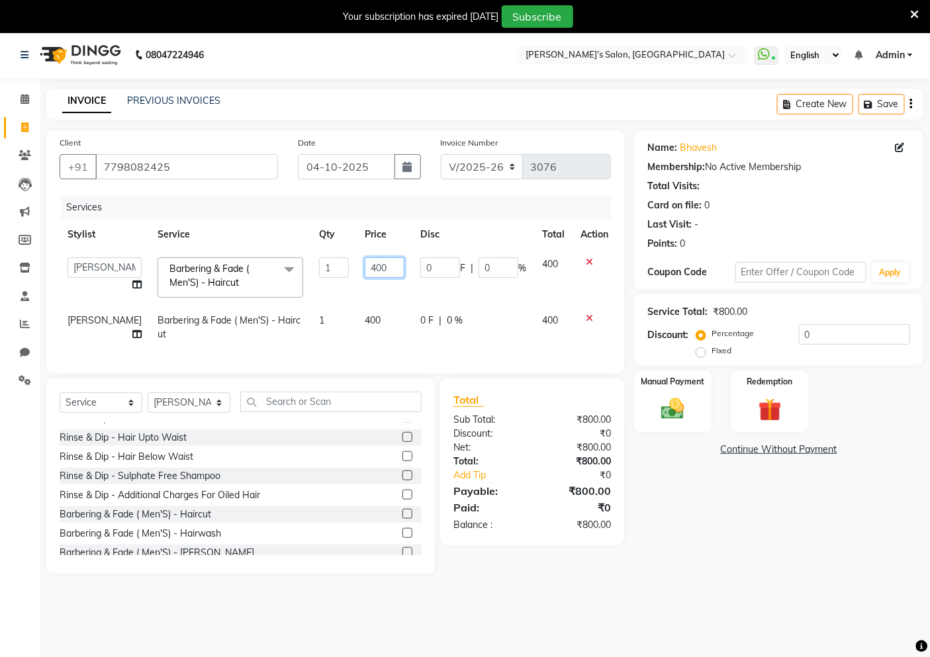
click at [376, 269] on input "400" at bounding box center [385, 267] width 40 height 21
type input "4"
type input "350"
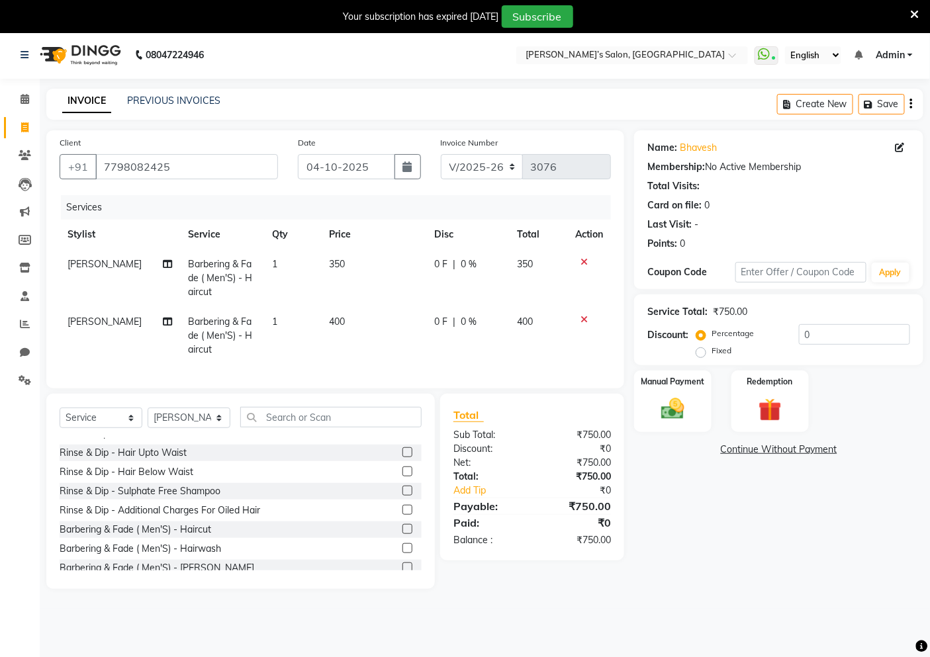
click at [105, 315] on td "Abdul Split Commission" at bounding box center [120, 336] width 120 height 58
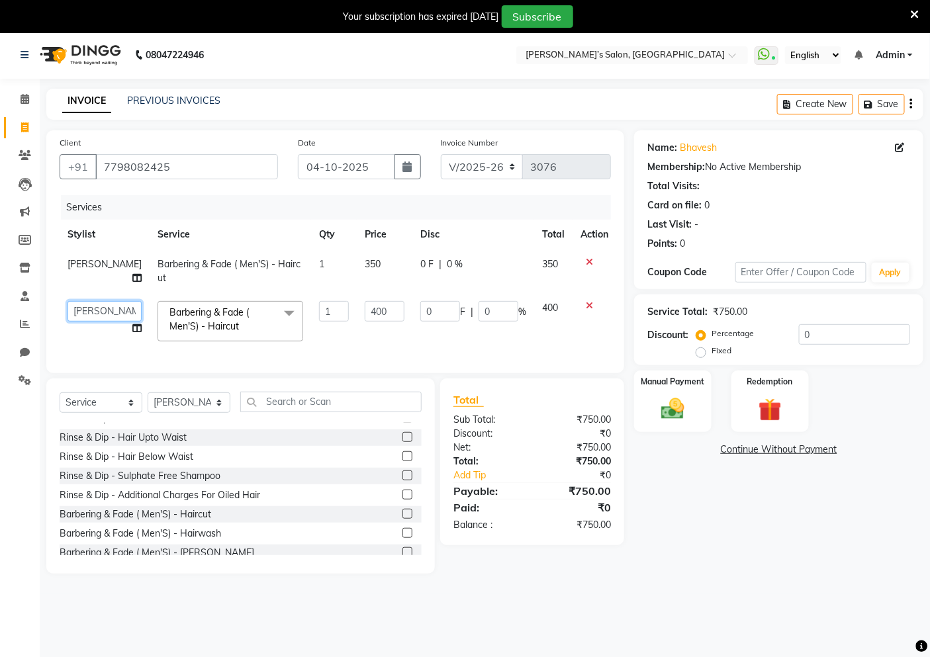
click at [87, 314] on select "[PERSON_NAME] [PERSON_NAME] Akshay [PERSON_NAME] ANAS Anjali Ayaan [PERSON_NAME…" at bounding box center [105, 311] width 74 height 21
select select "46161"
click at [380, 312] on input "400" at bounding box center [385, 311] width 40 height 21
type input "4"
type input "350"
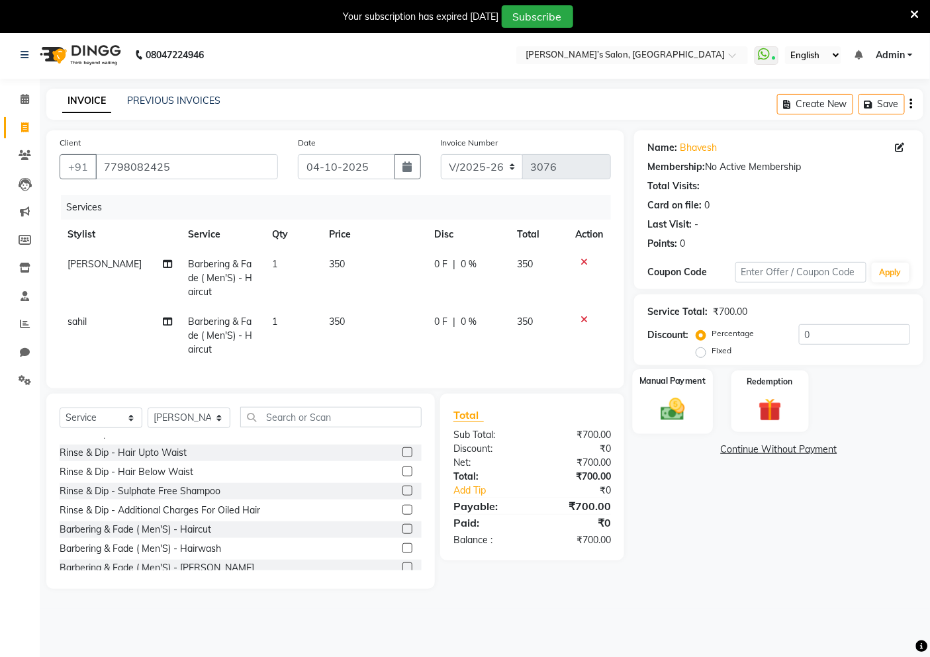
click at [658, 407] on img at bounding box center [673, 409] width 40 height 28
click at [739, 447] on span "UPI" at bounding box center [740, 450] width 21 height 15
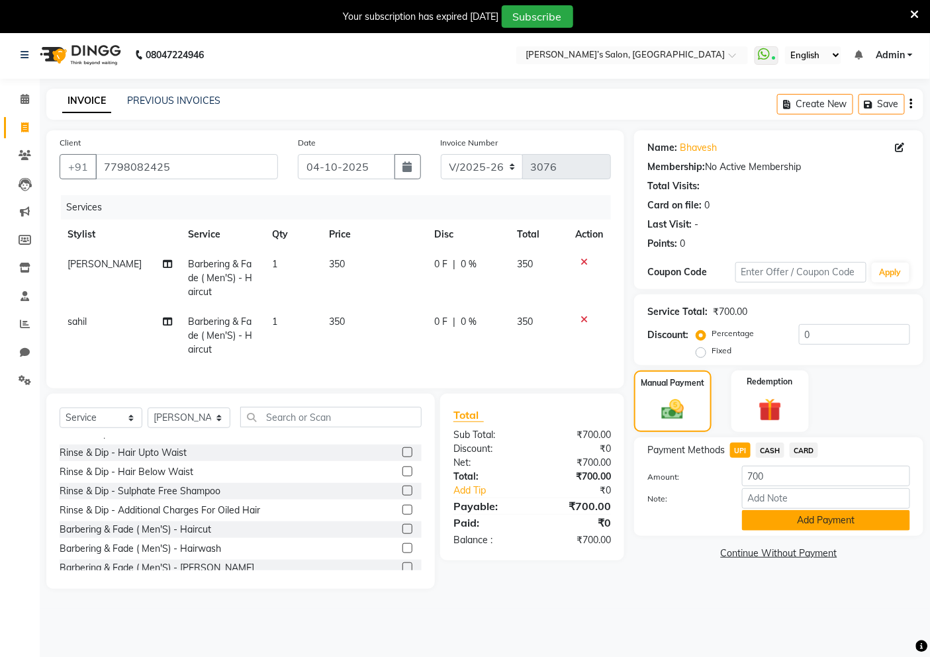
click at [756, 516] on button "Add Payment" at bounding box center [826, 520] width 168 height 21
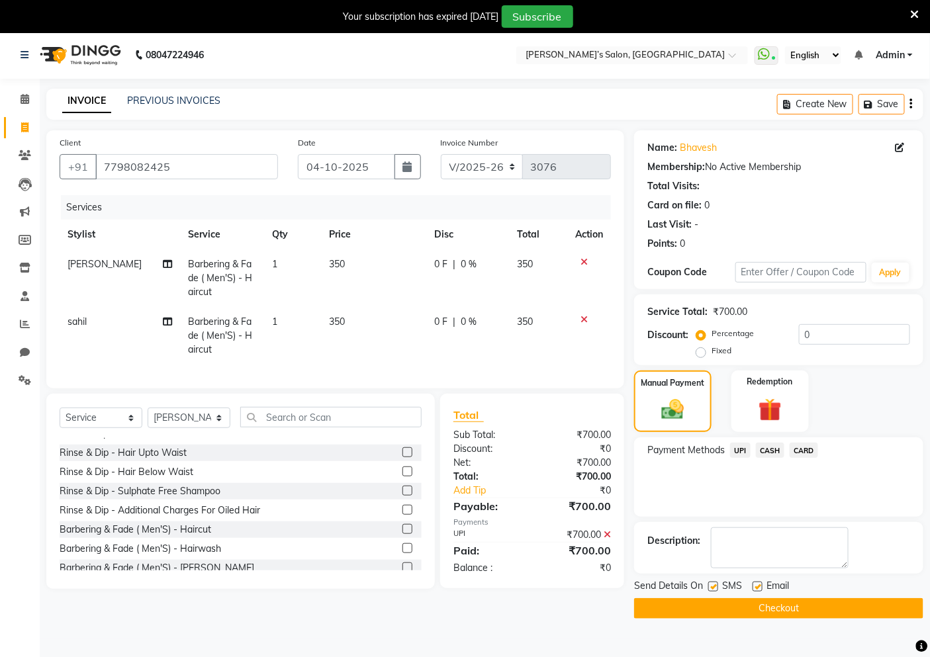
scroll to position [33, 0]
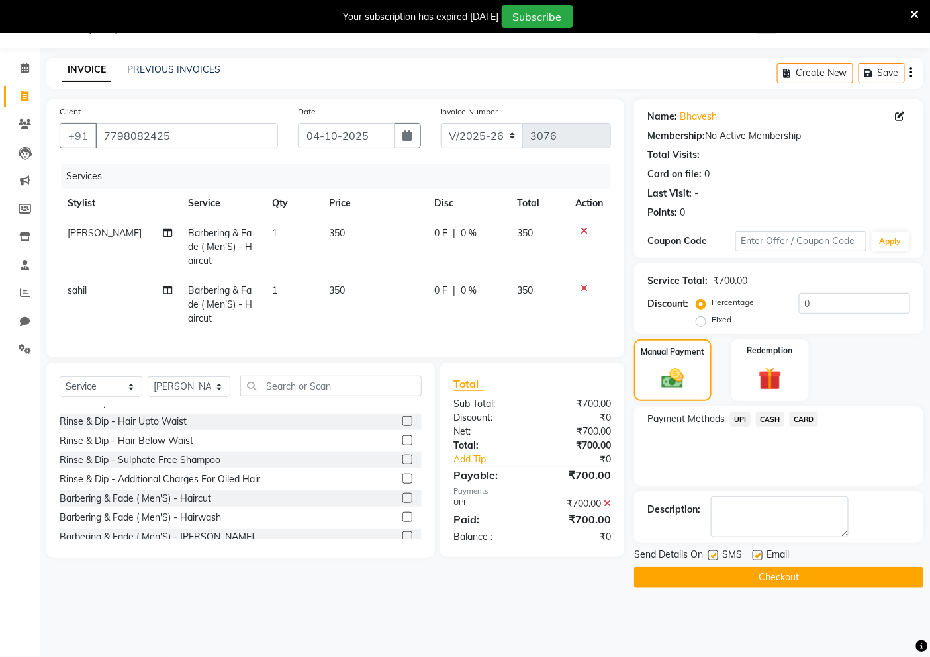
click at [762, 567] on button "Checkout" at bounding box center [778, 577] width 289 height 21
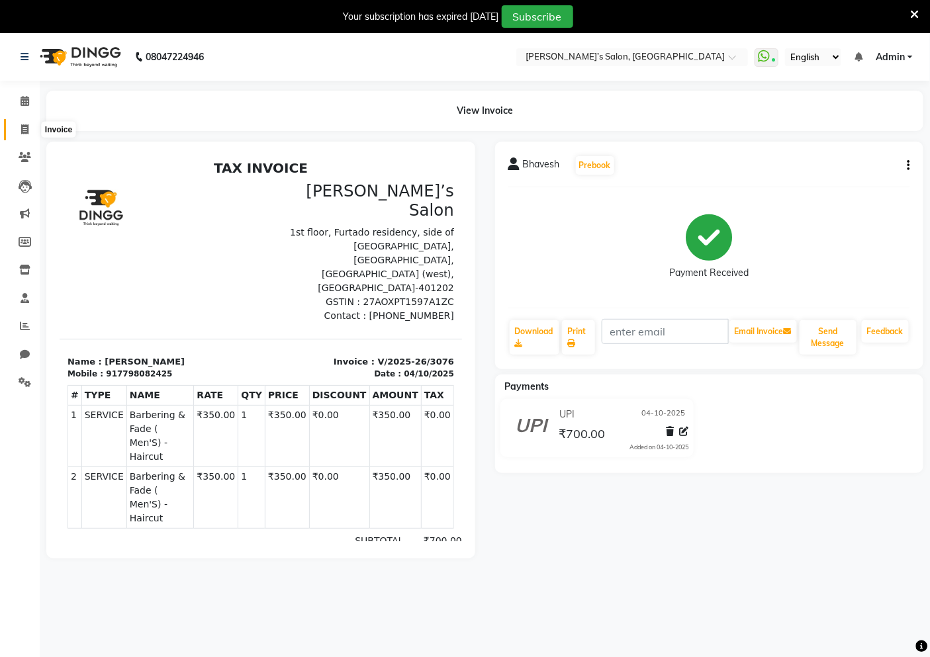
click at [15, 134] on span at bounding box center [24, 129] width 23 height 15
select select "5150"
select select "service"
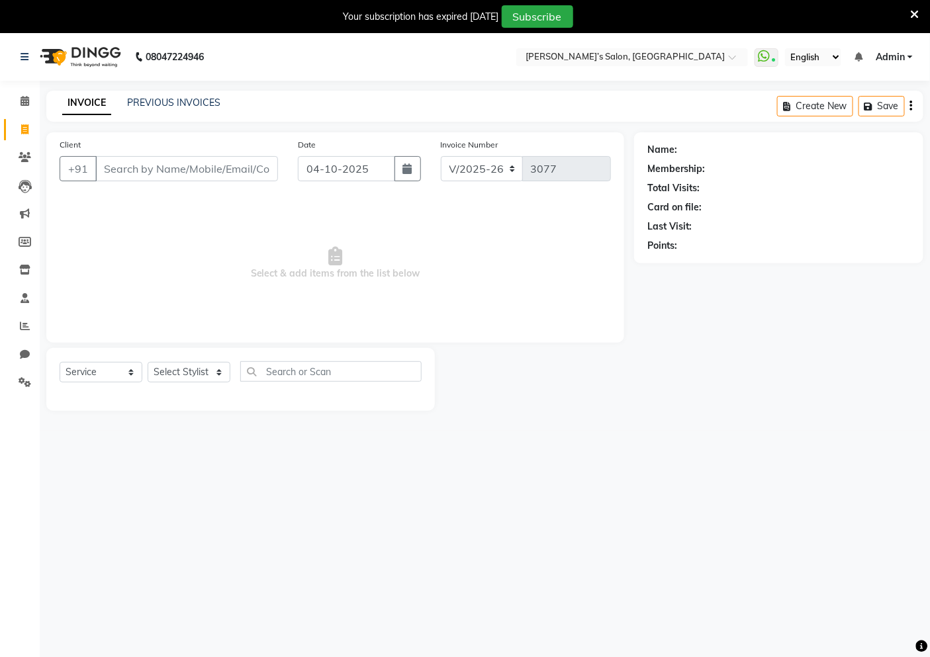
click at [207, 169] on input "Client" at bounding box center [186, 168] width 183 height 25
click at [164, 179] on input "Client" at bounding box center [186, 168] width 183 height 25
click at [216, 179] on input "Client" at bounding box center [186, 168] width 183 height 25
type input "9987413158"
click at [237, 174] on span "Add Client" at bounding box center [244, 168] width 52 height 13
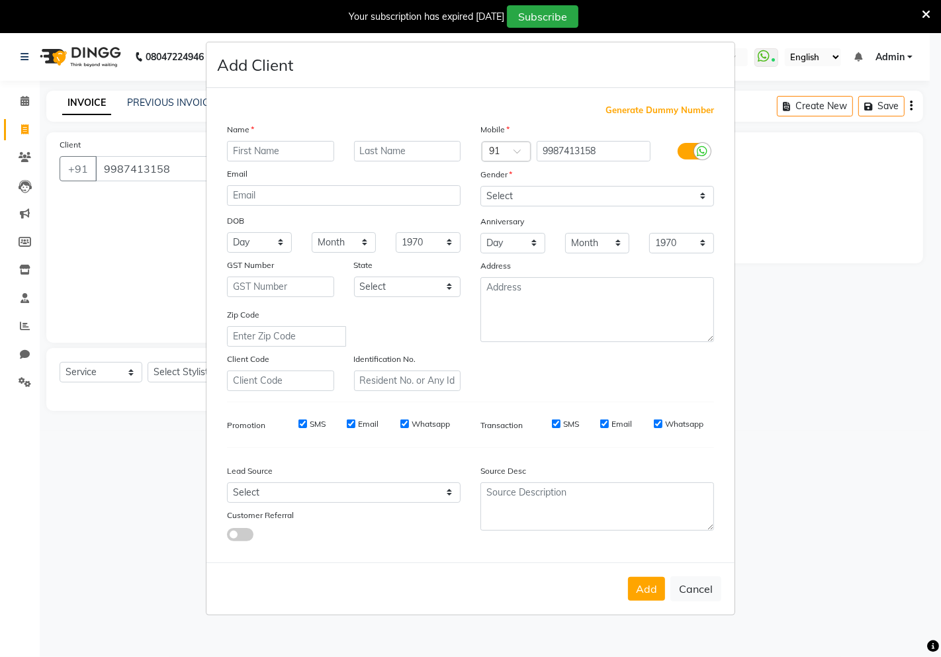
click at [275, 156] on input "text" at bounding box center [280, 151] width 107 height 21
type input "[PERSON_NAME]"
click at [576, 189] on select "Select [DEMOGRAPHIC_DATA] [DEMOGRAPHIC_DATA] Other Prefer Not To Say" at bounding box center [597, 196] width 234 height 21
select select "[DEMOGRAPHIC_DATA]"
click at [480, 186] on select "Select [DEMOGRAPHIC_DATA] [DEMOGRAPHIC_DATA] Other Prefer Not To Say" at bounding box center [597, 196] width 234 height 21
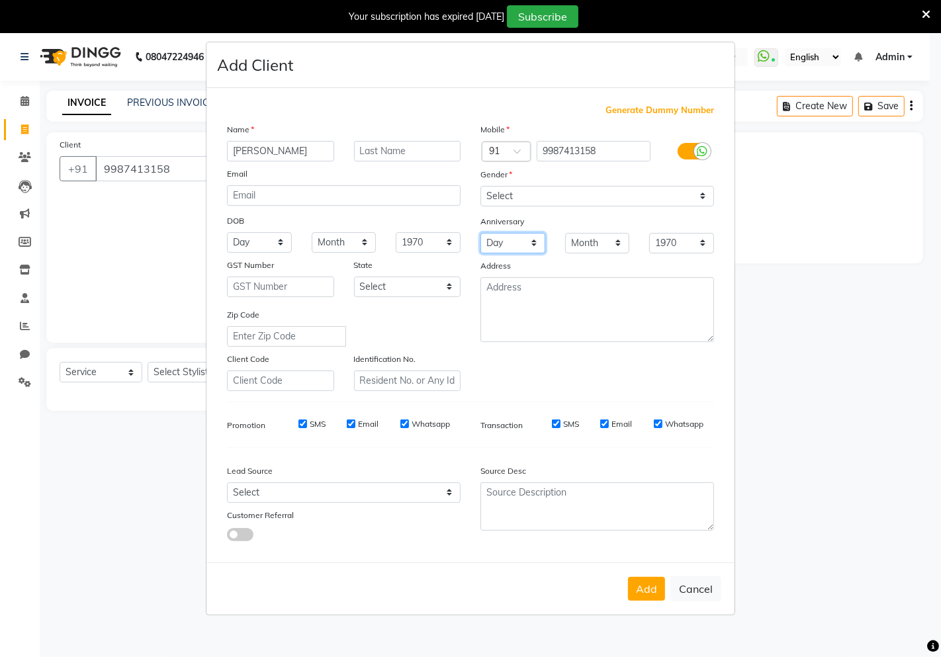
drag, startPoint x: 517, startPoint y: 205, endPoint x: 512, endPoint y: 249, distance: 44.0
click at [511, 245] on select "Day 01 02 03 04 05 06 07 08 09 10 11 12 13 14 15 16 17 18 19 20 21 22 23 24 25 …" at bounding box center [512, 243] width 65 height 21
click at [657, 594] on button "Add" at bounding box center [646, 589] width 37 height 24
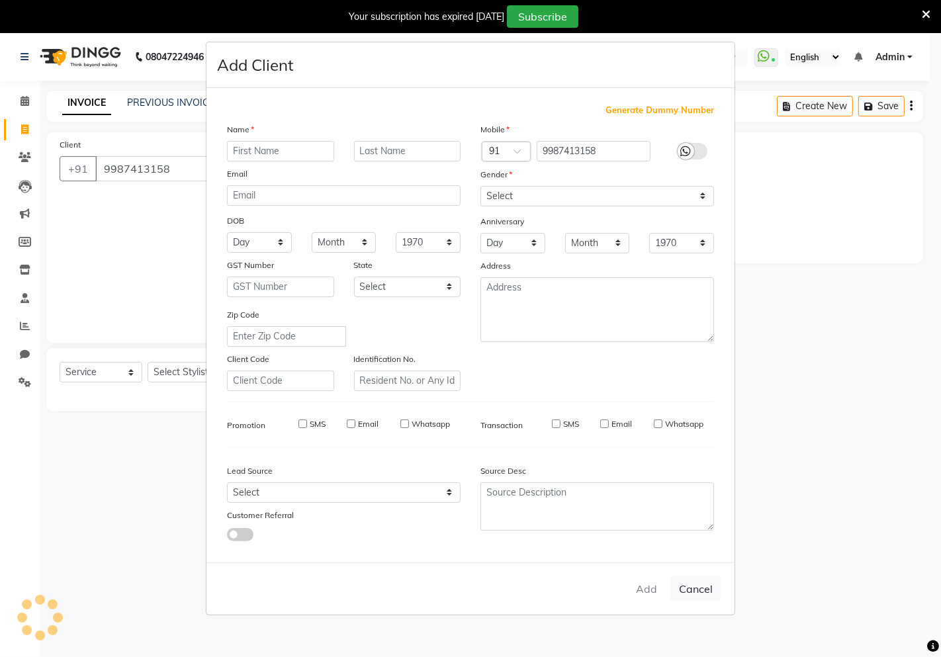
select select
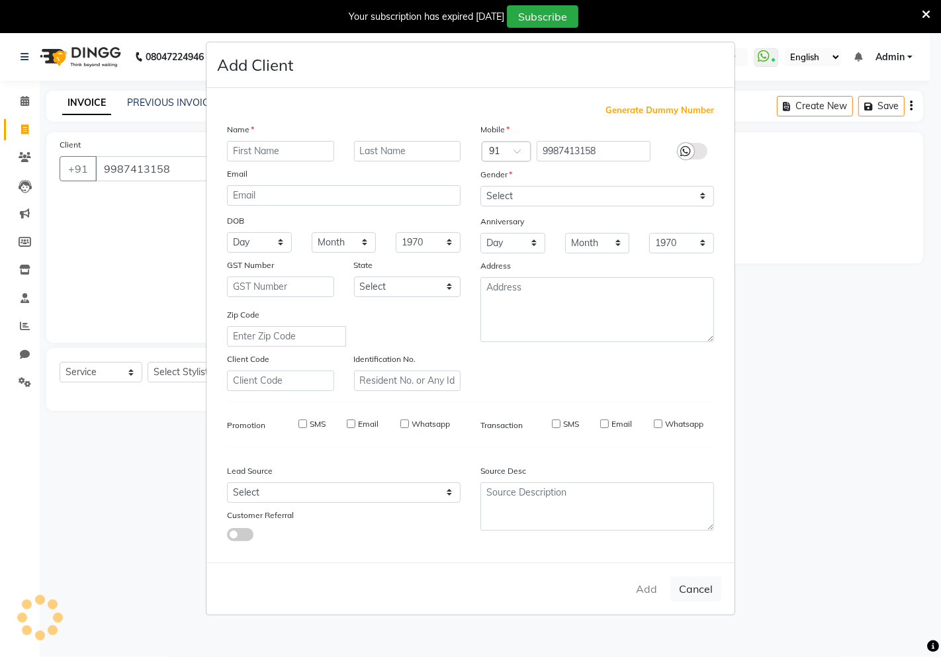
select select
checkbox input "false"
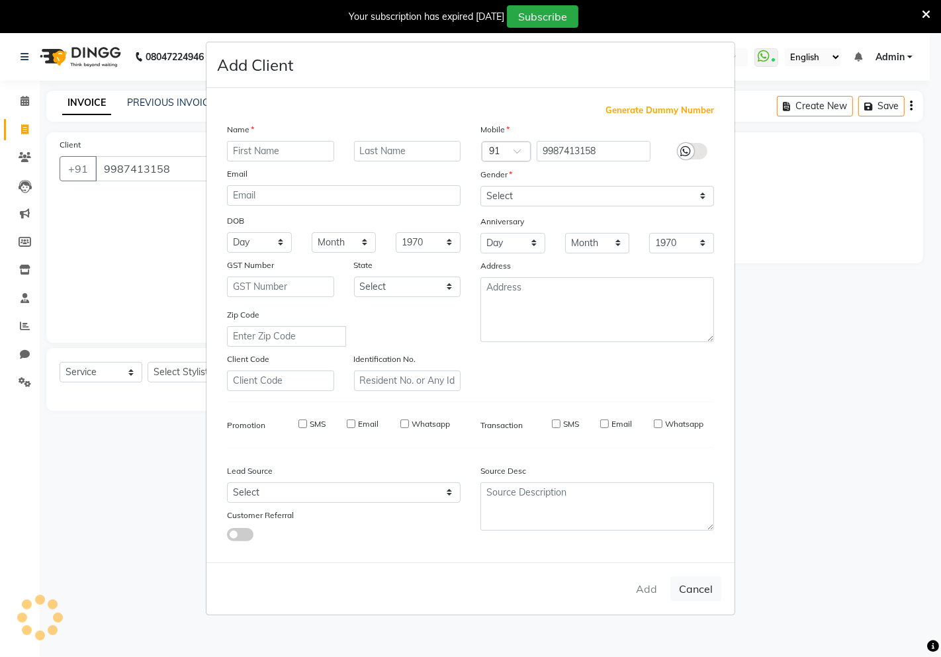
checkbox input "false"
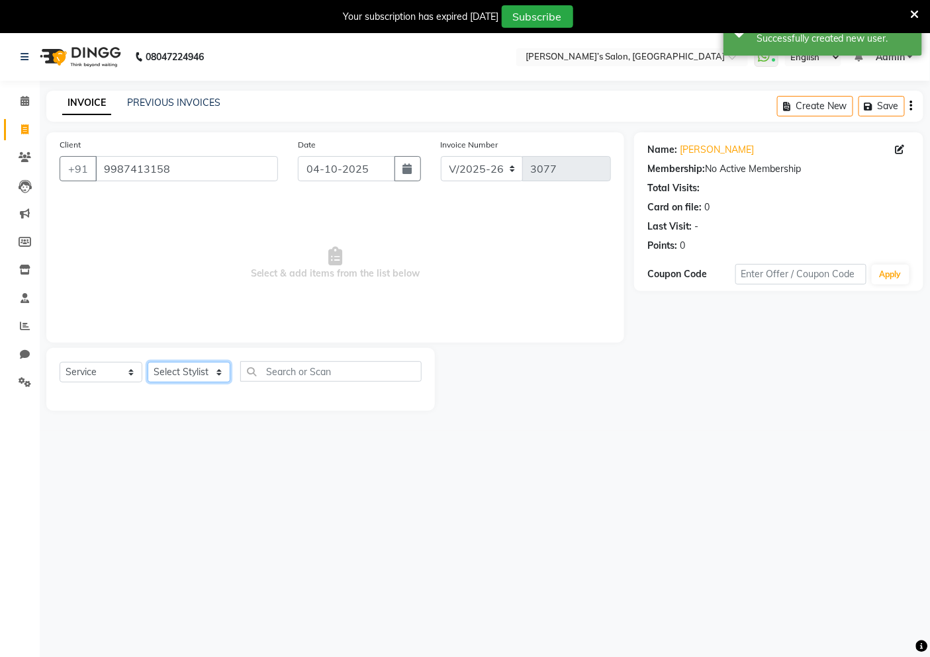
drag, startPoint x: 182, startPoint y: 371, endPoint x: 184, endPoint y: 363, distance: 8.8
click at [182, 371] on select "Select Stylist [PERSON_NAME] [PERSON_NAME] Akshay [PERSON_NAME] ANAS [PERSON_NA…" at bounding box center [189, 372] width 83 height 21
click at [187, 373] on select "Select Stylist [PERSON_NAME] [PERSON_NAME] Akshay [PERSON_NAME] ANAS [PERSON_NA…" at bounding box center [189, 372] width 83 height 21
select select "89532"
click at [148, 363] on select "Select Stylist [PERSON_NAME] [PERSON_NAME] Akshay [PERSON_NAME] ANAS [PERSON_NA…" at bounding box center [189, 372] width 83 height 21
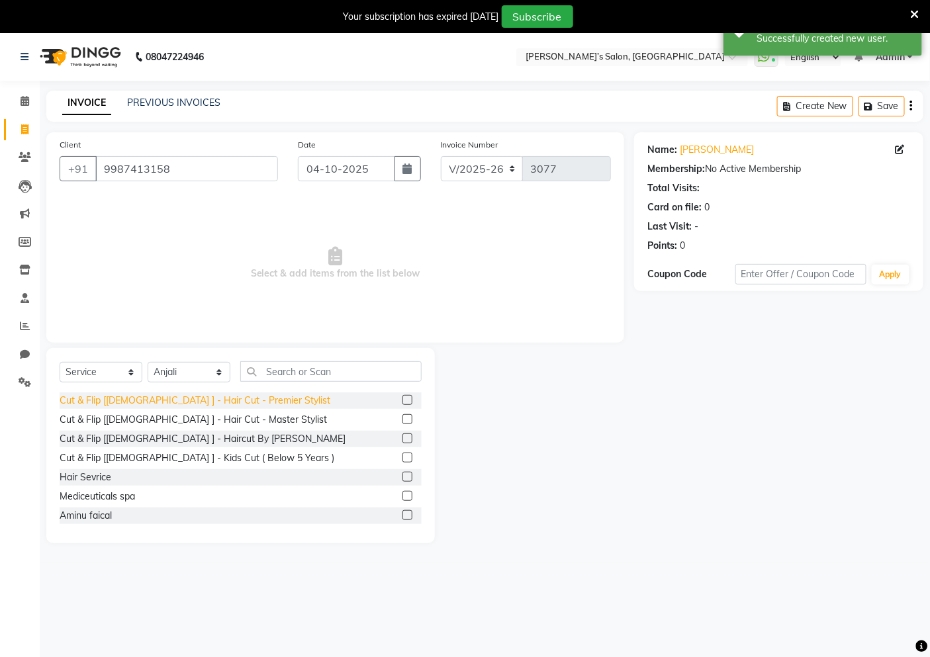
click at [176, 404] on div "Cut & Flip [[DEMOGRAPHIC_DATA] ] - Hair Cut - Premier Stylist" at bounding box center [195, 401] width 271 height 14
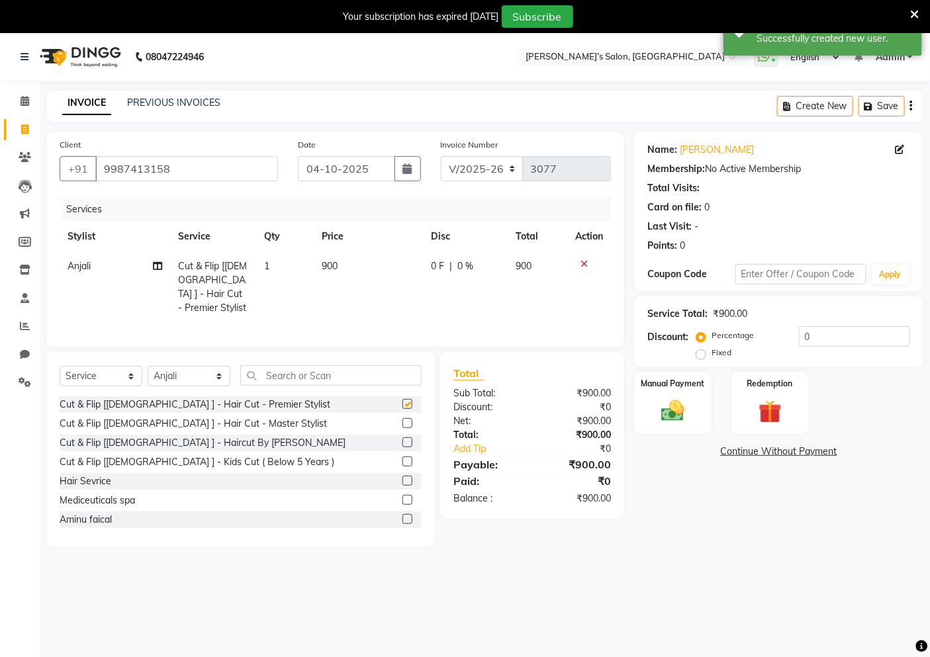
checkbox input "false"
click at [365, 279] on td "900" at bounding box center [368, 286] width 109 height 71
select select "89532"
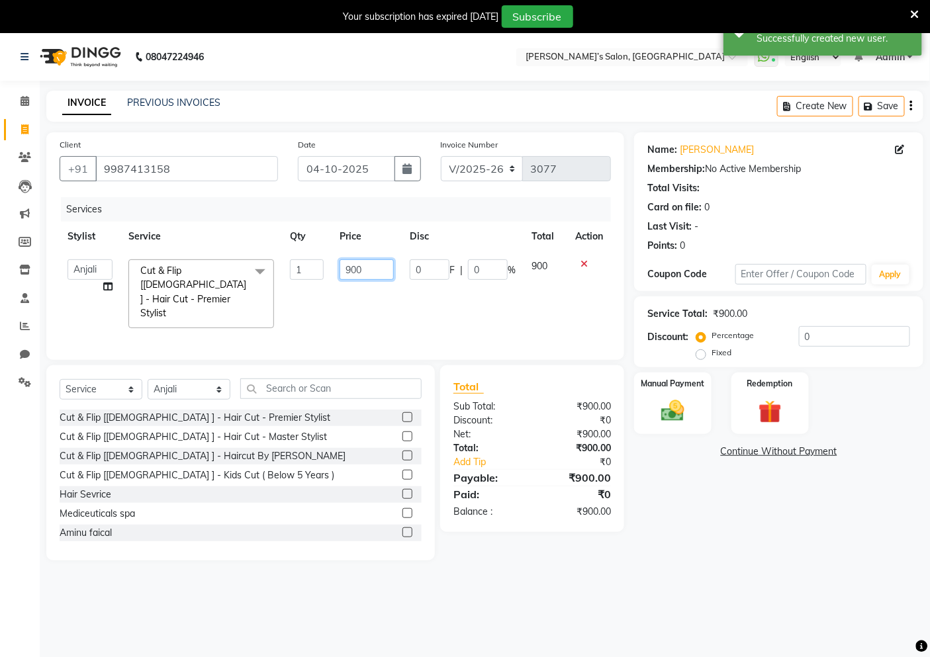
click at [365, 280] on td "900" at bounding box center [367, 293] width 70 height 85
type input "9"
type input "500"
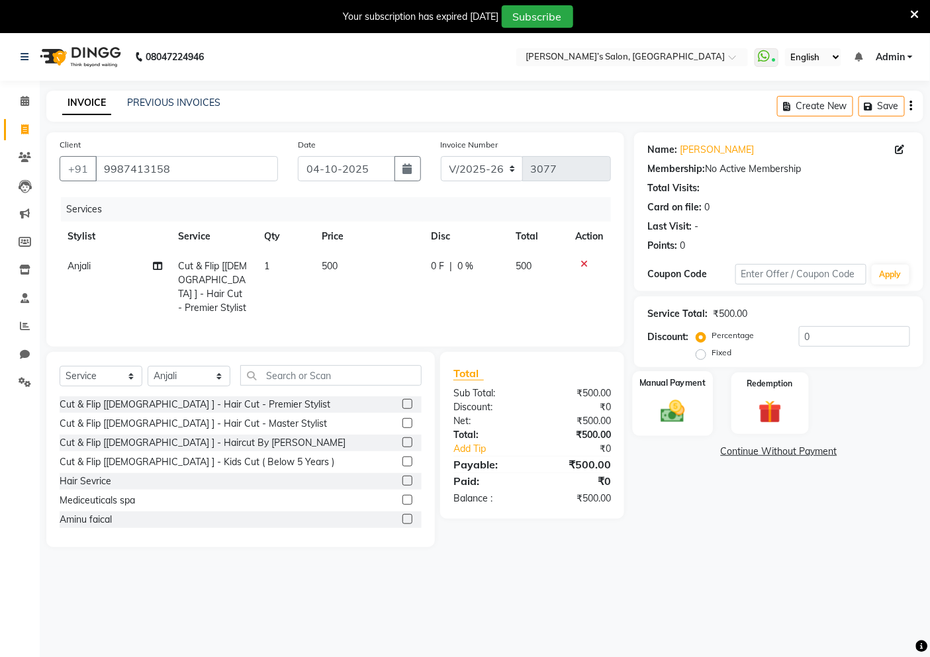
click at [658, 409] on img at bounding box center [673, 411] width 40 height 28
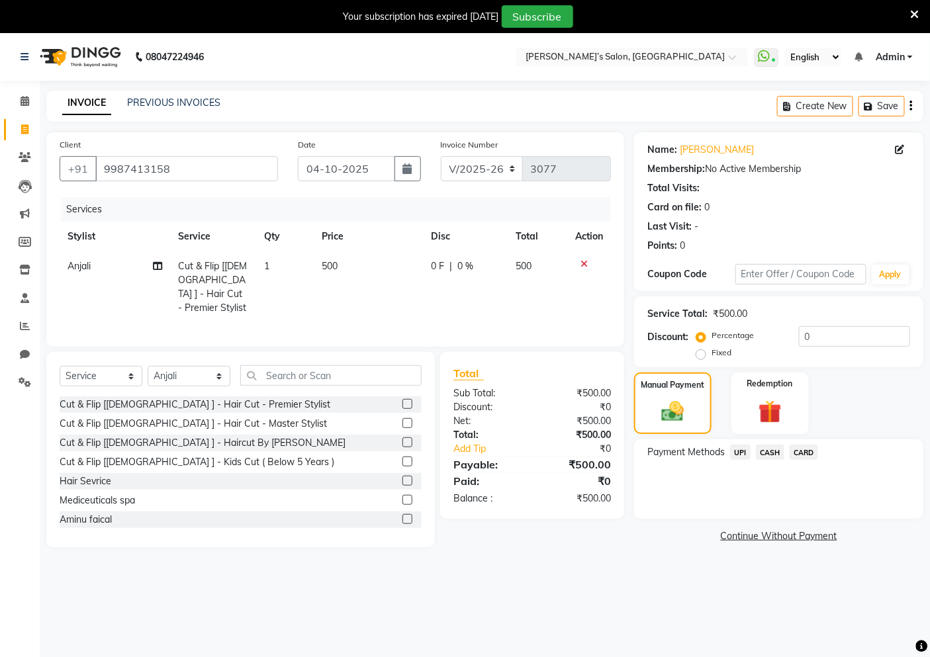
click at [741, 448] on span "UPI" at bounding box center [740, 452] width 21 height 15
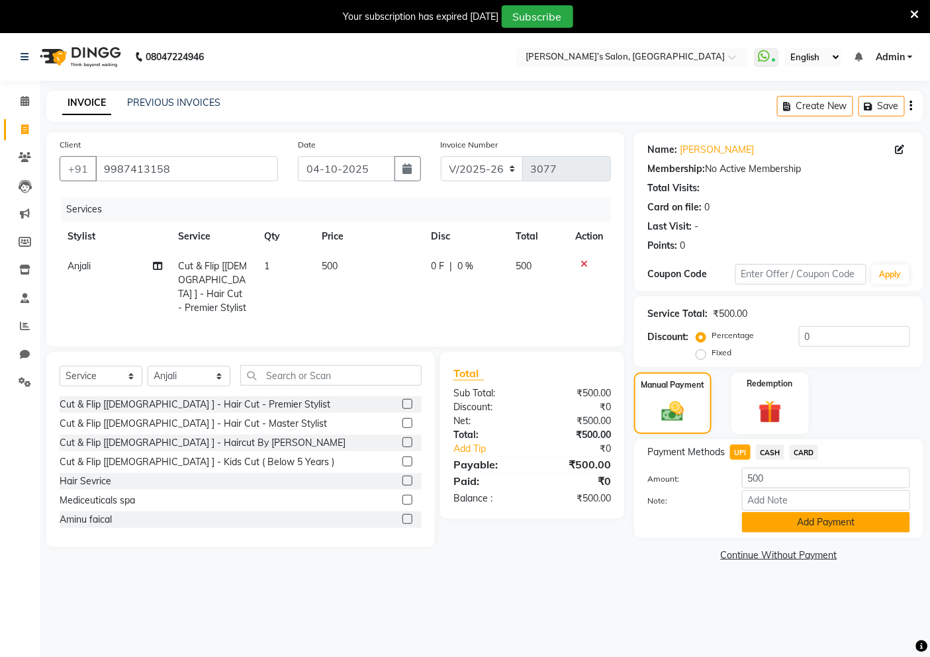
click at [765, 527] on button "Add Payment" at bounding box center [826, 522] width 168 height 21
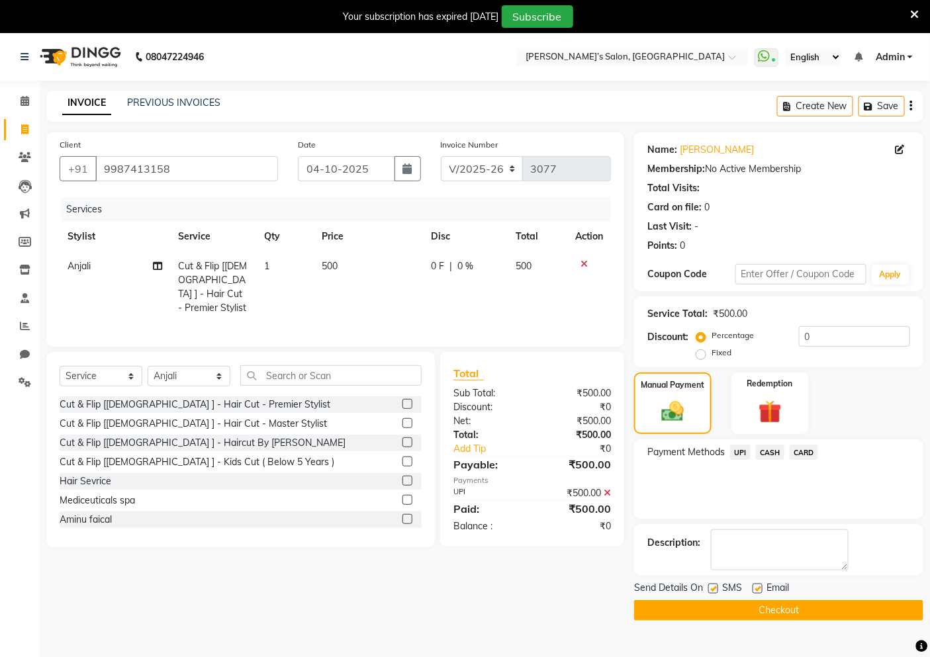
drag, startPoint x: 716, startPoint y: 593, endPoint x: 745, endPoint y: 594, distance: 29.1
click at [721, 593] on div "SMS" at bounding box center [730, 589] width 44 height 17
drag, startPoint x: 760, startPoint y: 590, endPoint x: 746, endPoint y: 587, distance: 14.3
click at [757, 589] on label at bounding box center [757, 589] width 10 height 10
click at [757, 589] on input "checkbox" at bounding box center [756, 589] width 9 height 9
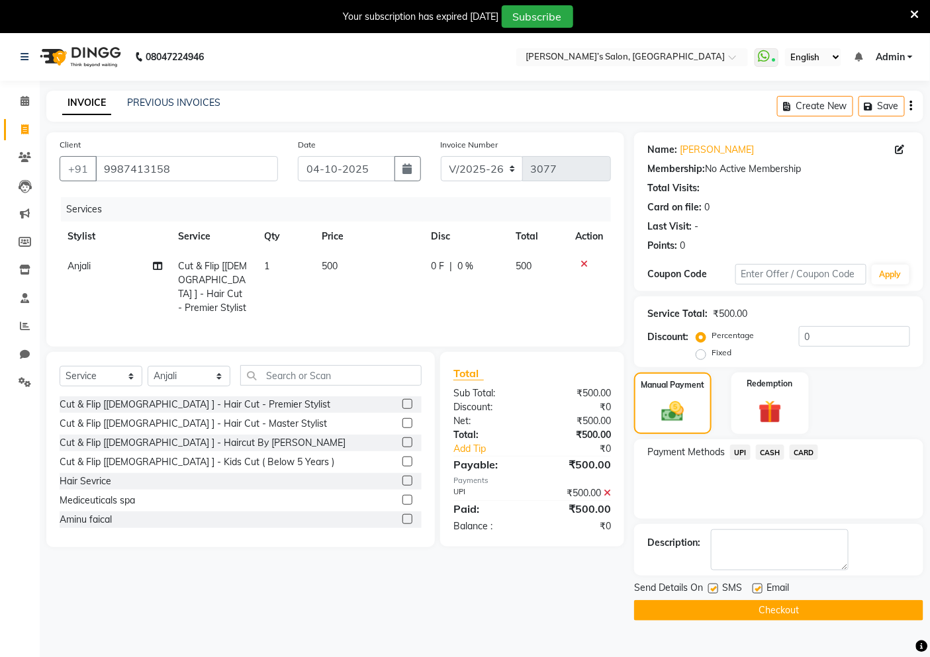
checkbox input "false"
click at [717, 593] on label at bounding box center [713, 589] width 10 height 10
click at [717, 593] on input "checkbox" at bounding box center [712, 589] width 9 height 9
checkbox input "false"
click at [708, 609] on button "Checkout" at bounding box center [778, 610] width 289 height 21
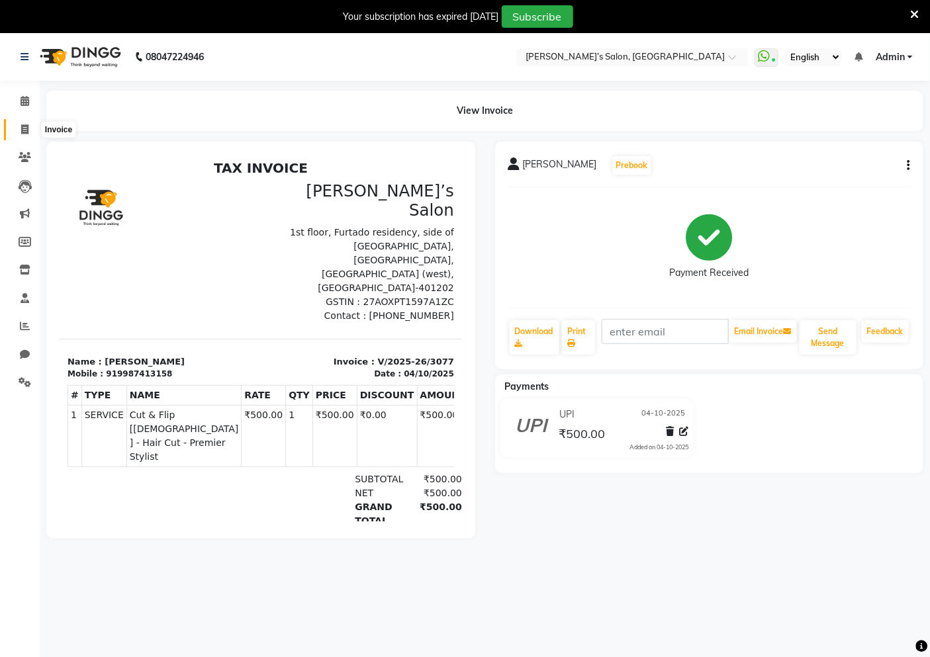
drag, startPoint x: 30, startPoint y: 124, endPoint x: 23, endPoint y: 129, distance: 8.6
click at [30, 124] on span at bounding box center [24, 129] width 23 height 15
select select "5150"
select select "service"
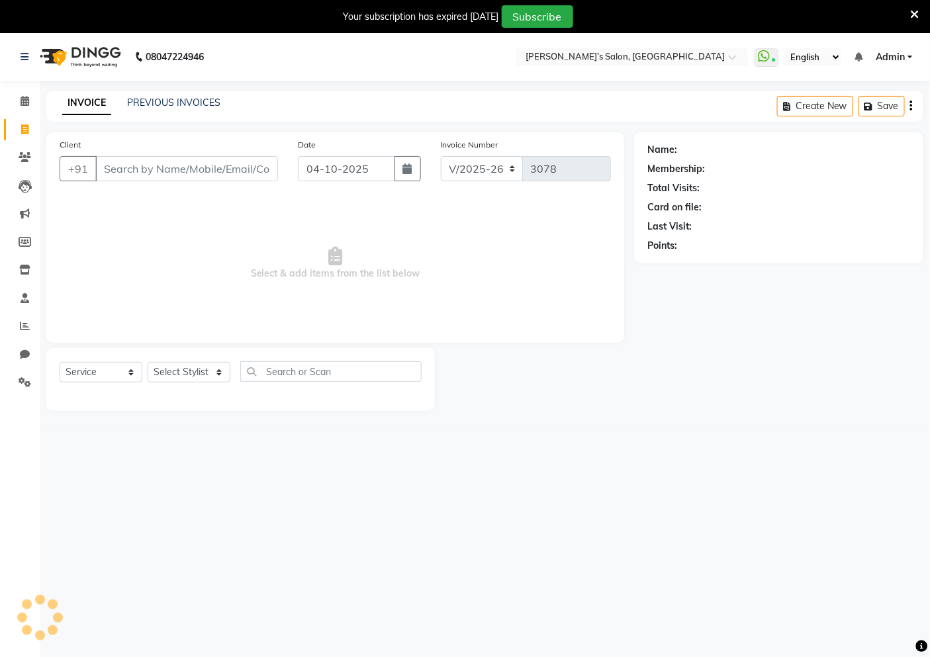
scroll to position [10, 0]
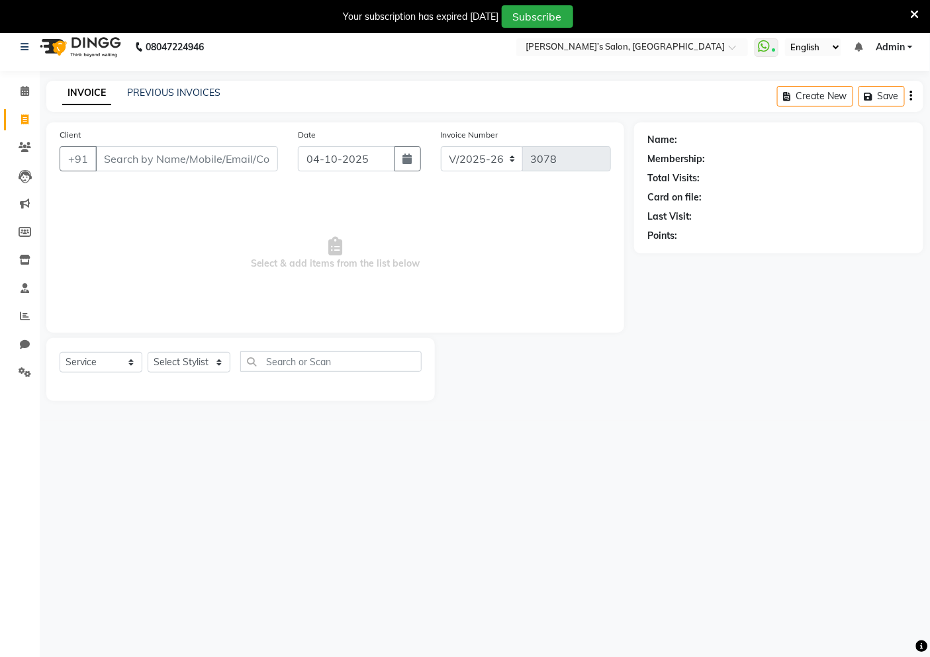
click at [155, 160] on input "Client" at bounding box center [186, 158] width 183 height 25
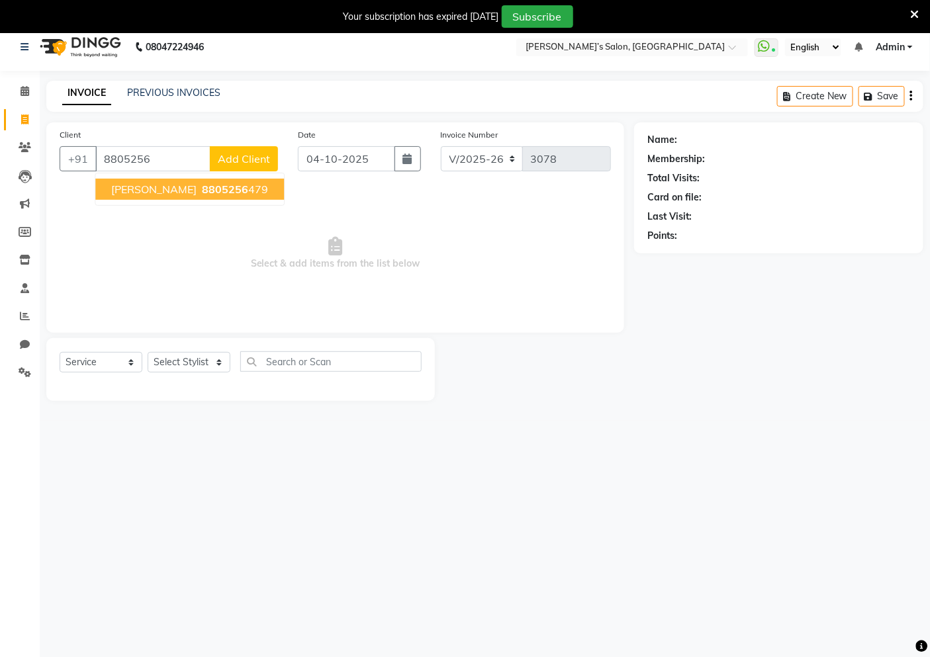
click at [203, 187] on ngb-highlight "8805256 479" at bounding box center [233, 189] width 69 height 13
type input "8805256479"
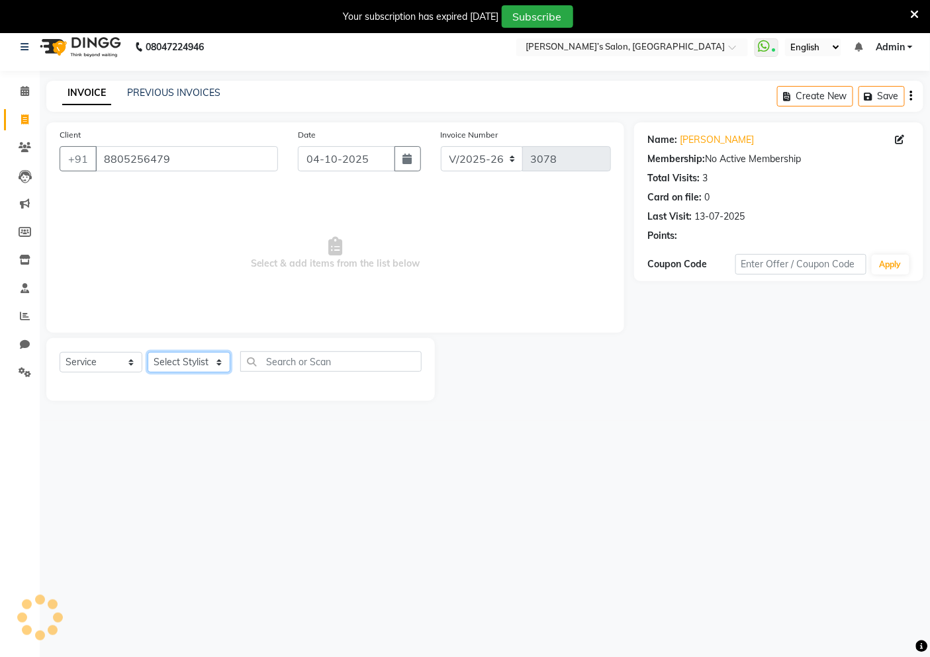
drag, startPoint x: 209, startPoint y: 363, endPoint x: 193, endPoint y: 358, distance: 16.5
click at [208, 363] on select "Select Stylist [PERSON_NAME] [PERSON_NAME] Akshay [PERSON_NAME] ANAS [PERSON_NA…" at bounding box center [189, 362] width 83 height 21
select select "46161"
click at [148, 352] on select "Select Stylist [PERSON_NAME] [PERSON_NAME] Akshay [PERSON_NAME] ANAS [PERSON_NA…" at bounding box center [189, 362] width 83 height 21
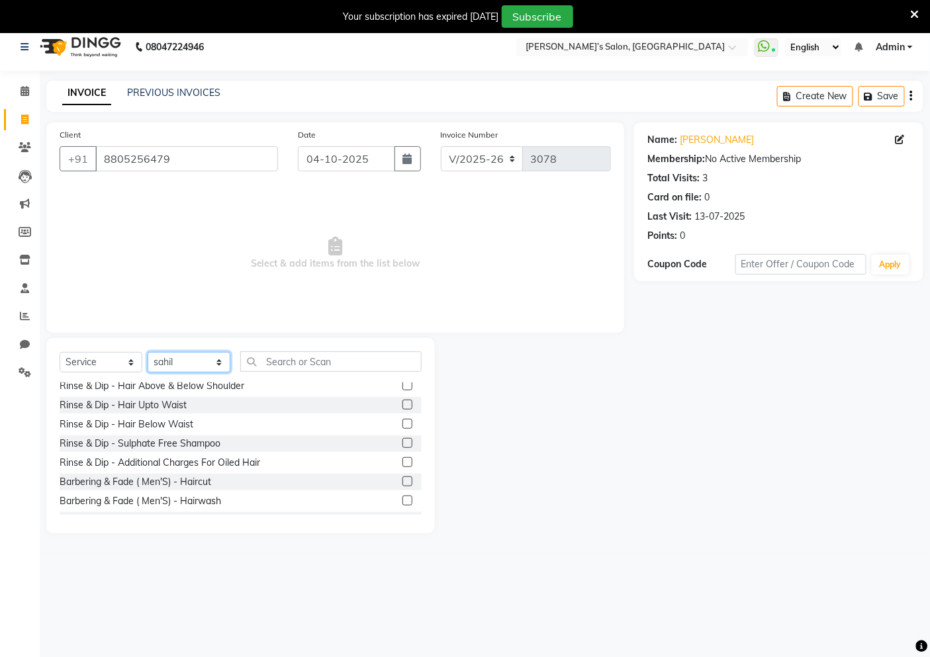
scroll to position [147, 0]
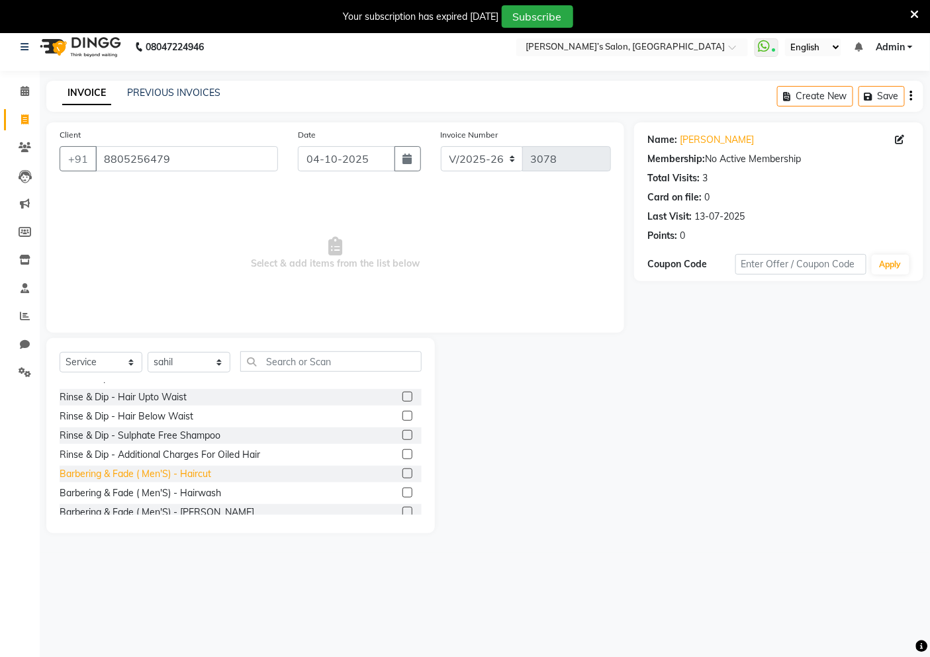
click at [197, 474] on div "Barbering & Fade ( Men'S) - Haircut" at bounding box center [136, 474] width 152 height 14
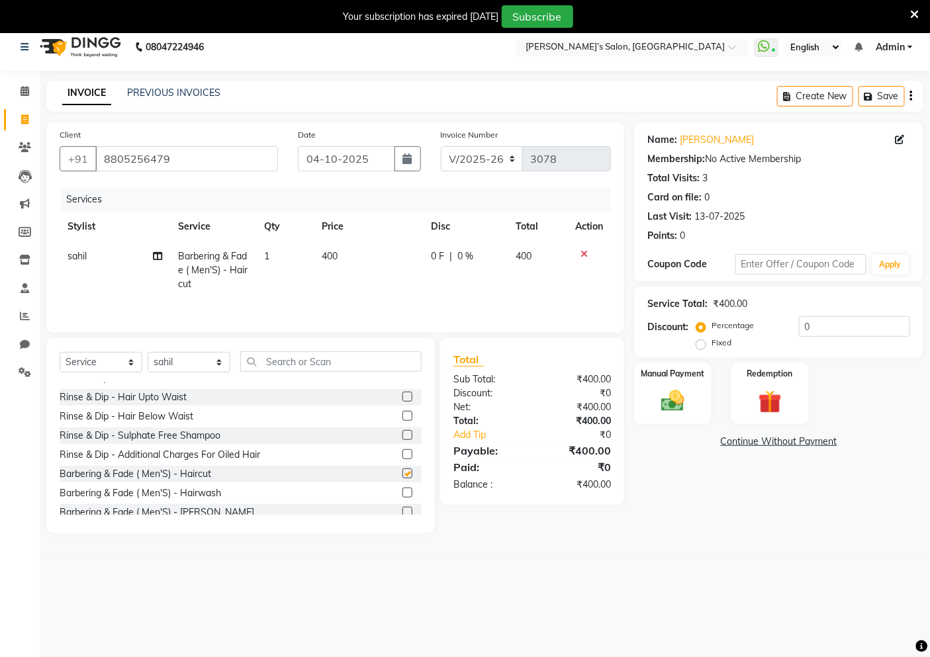
checkbox input "false"
click at [353, 273] on td "400" at bounding box center [368, 271] width 109 height 58
select select "46161"
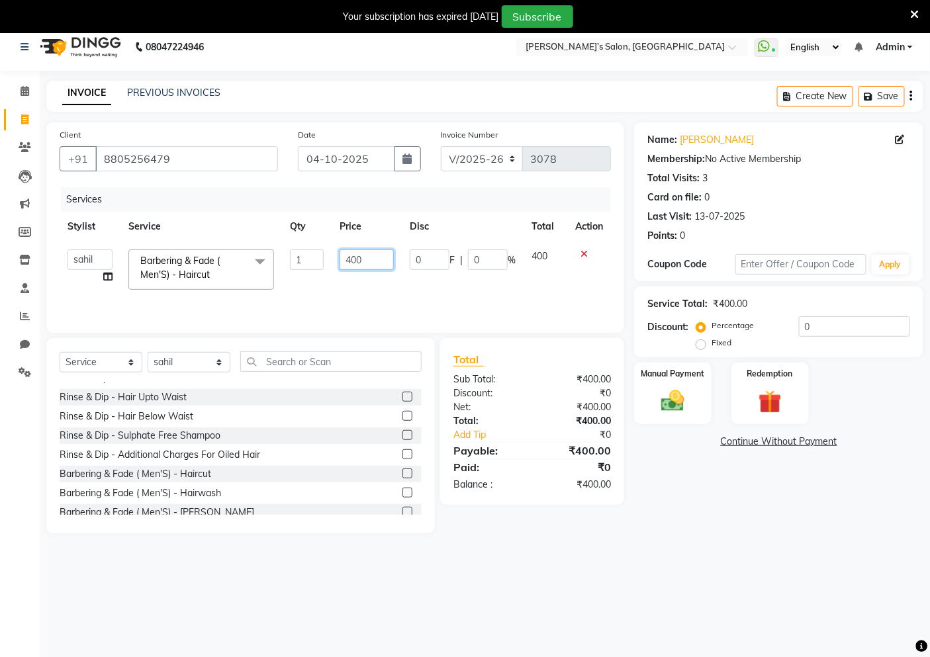
click at [361, 265] on input "400" at bounding box center [367, 260] width 54 height 21
type input "4"
type input "500"
click at [665, 397] on img at bounding box center [673, 401] width 40 height 28
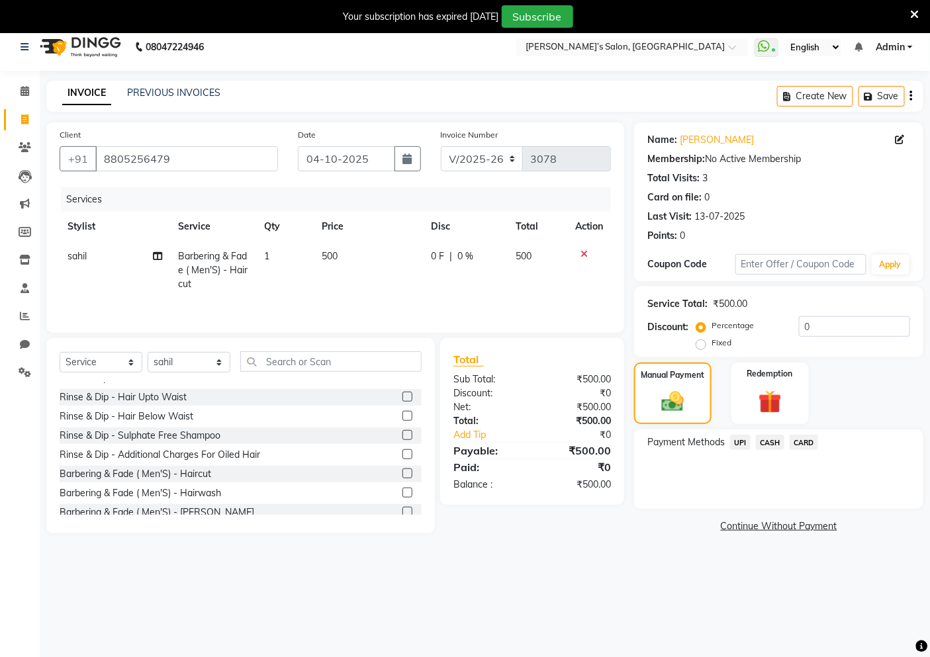
click at [809, 445] on span "CARD" at bounding box center [804, 442] width 28 height 15
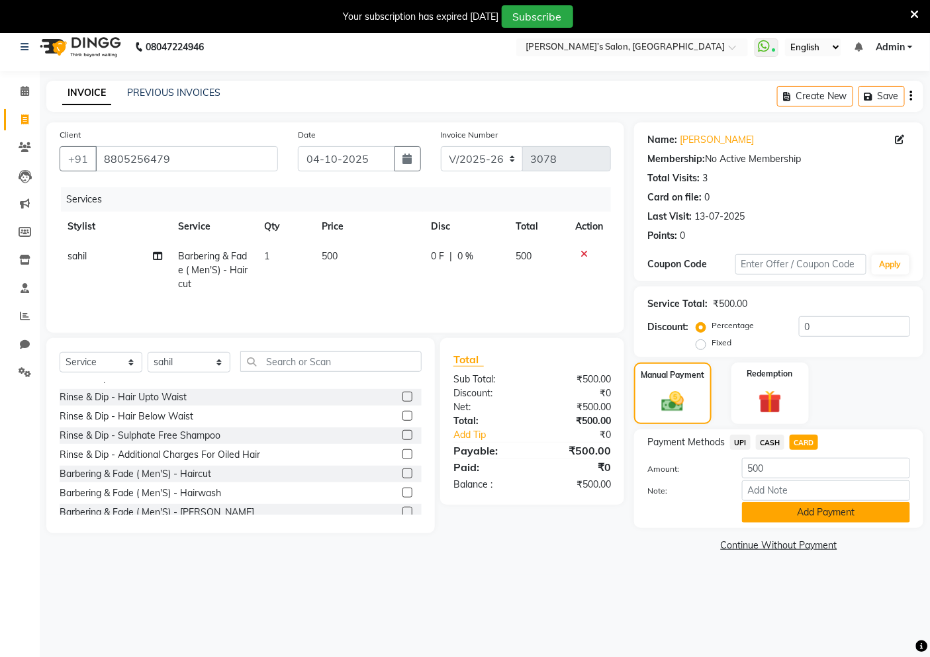
click at [818, 507] on button "Add Payment" at bounding box center [826, 512] width 168 height 21
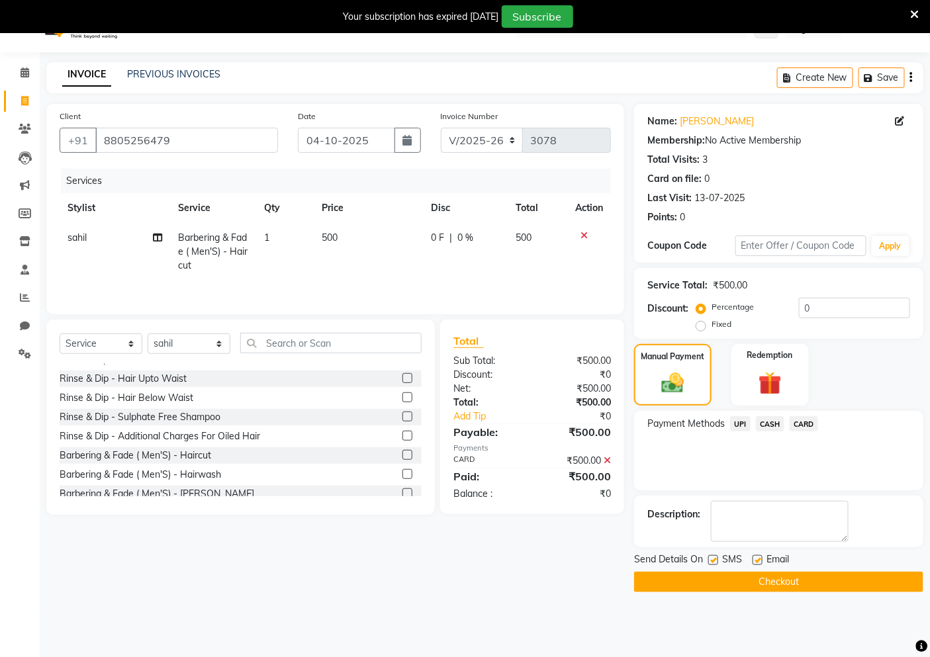
scroll to position [33, 0]
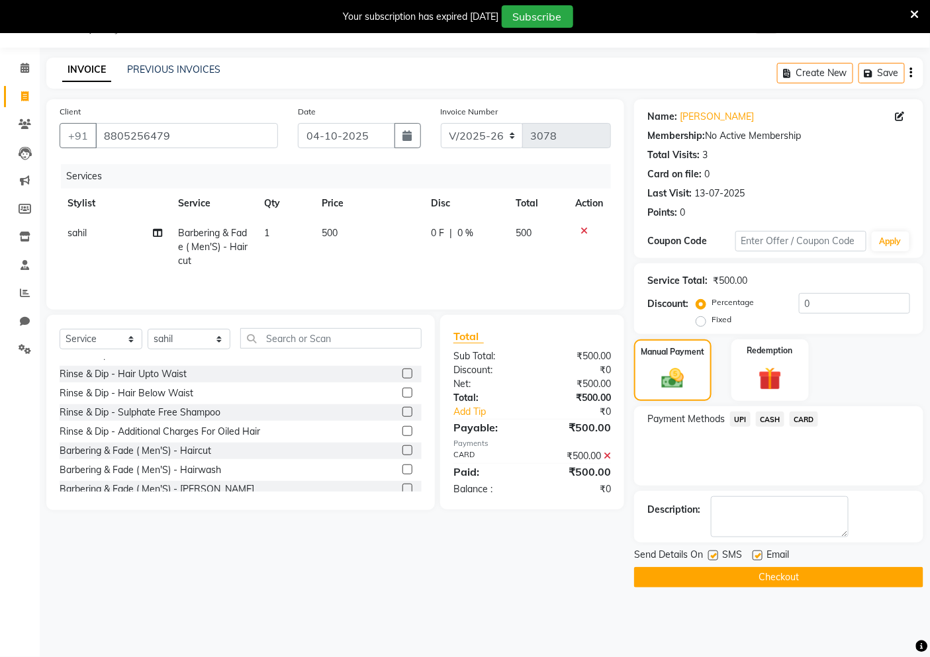
click at [788, 579] on button "Checkout" at bounding box center [778, 577] width 289 height 21
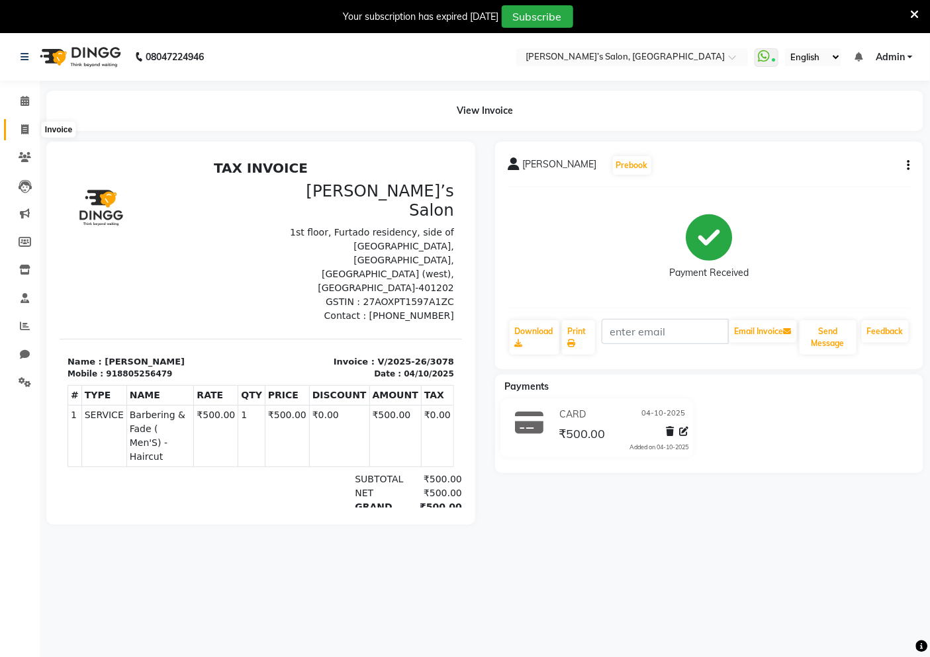
click at [21, 122] on span at bounding box center [24, 129] width 23 height 15
select select "5150"
select select "service"
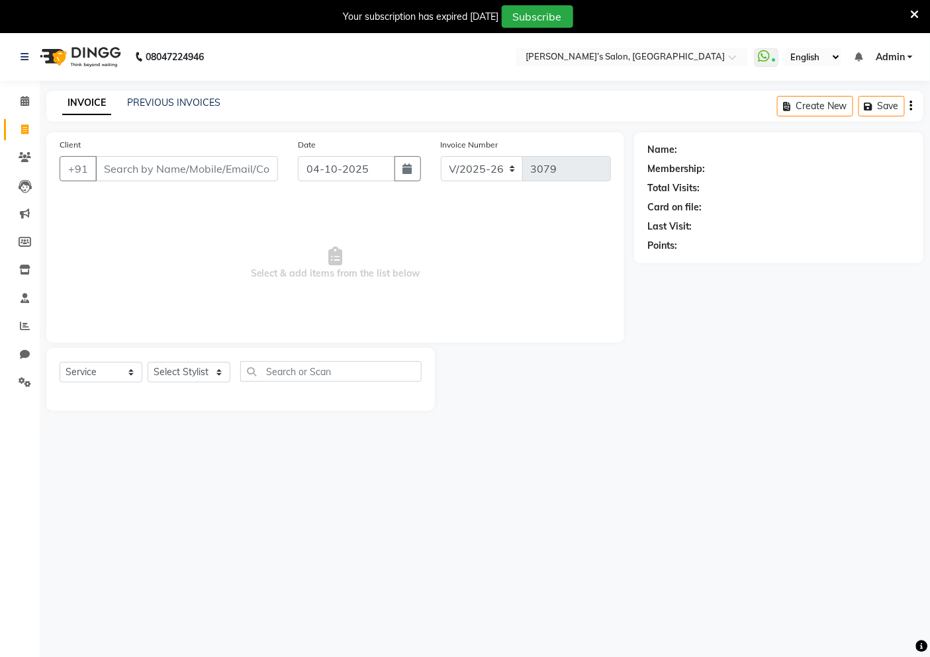
scroll to position [2, 0]
click at [99, 161] on input "Client" at bounding box center [186, 166] width 183 height 25
click at [154, 156] on input "Client" at bounding box center [186, 166] width 183 height 25
click at [196, 153] on div "Client +91" at bounding box center [169, 165] width 238 height 54
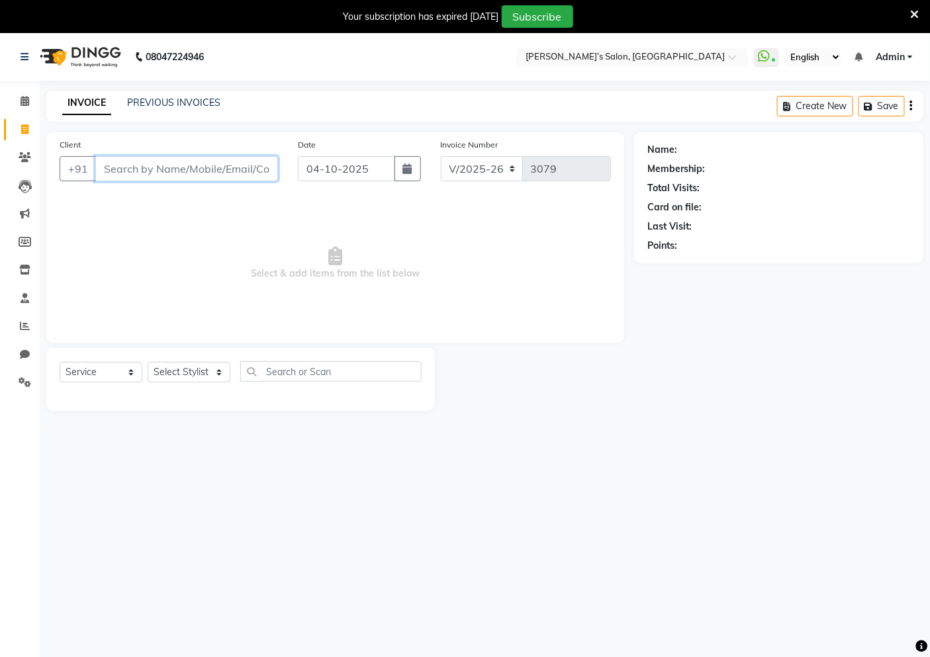
click at [191, 165] on input "Client" at bounding box center [186, 168] width 183 height 25
type input "9518535584"
click at [220, 173] on span "Add Client" at bounding box center [244, 168] width 52 height 13
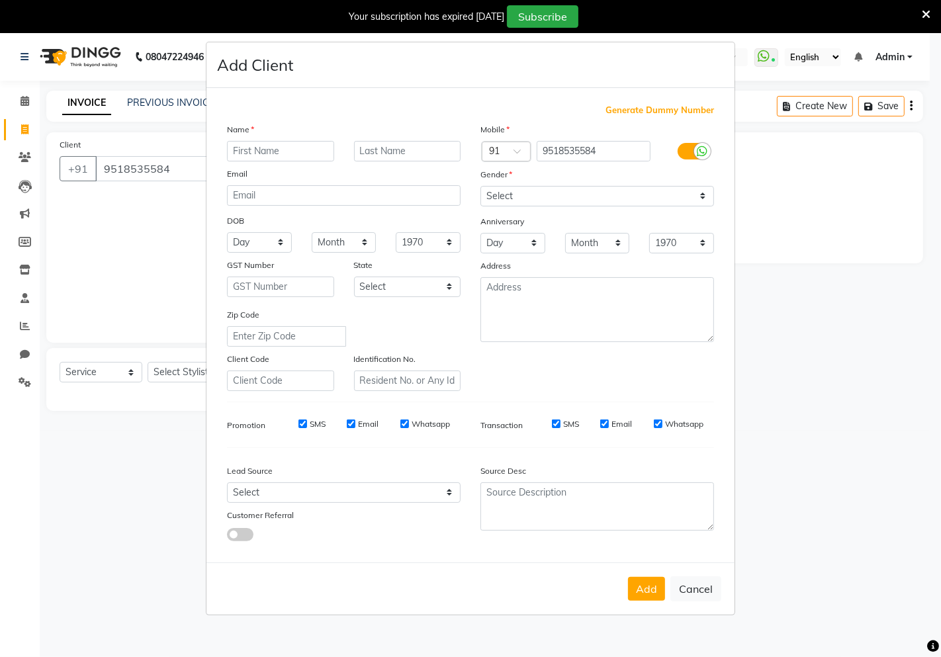
click at [269, 142] on input "text" at bounding box center [280, 151] width 107 height 21
type input "Puravi"
click at [492, 194] on select "Select [DEMOGRAPHIC_DATA] [DEMOGRAPHIC_DATA] Other Prefer Not To Say" at bounding box center [597, 196] width 234 height 21
select select "[DEMOGRAPHIC_DATA]"
click at [480, 186] on select "Select [DEMOGRAPHIC_DATA] [DEMOGRAPHIC_DATA] Other Prefer Not To Say" at bounding box center [597, 196] width 234 height 21
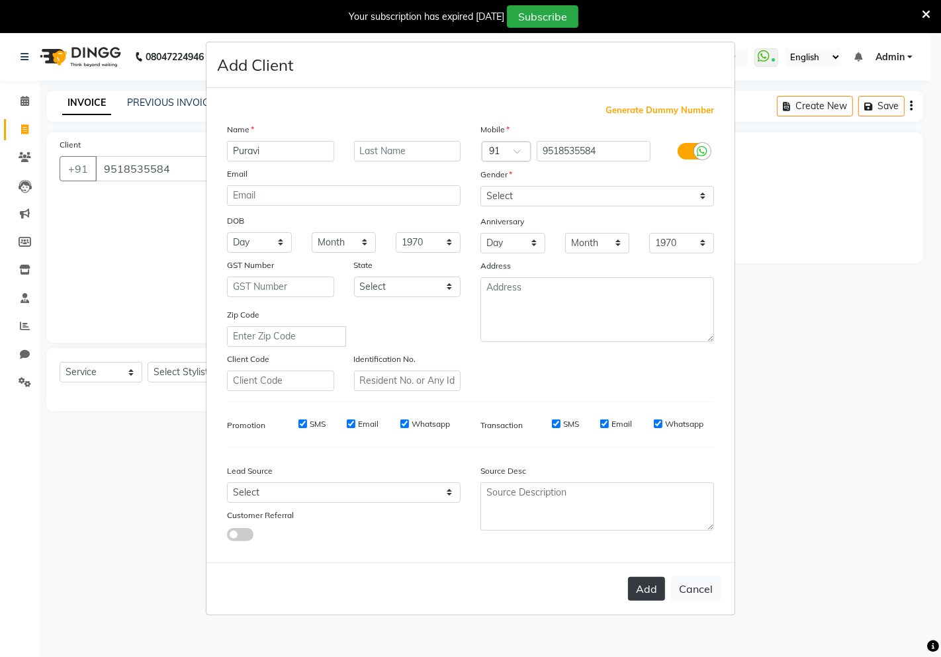
click at [637, 592] on button "Add" at bounding box center [646, 589] width 37 height 24
select select
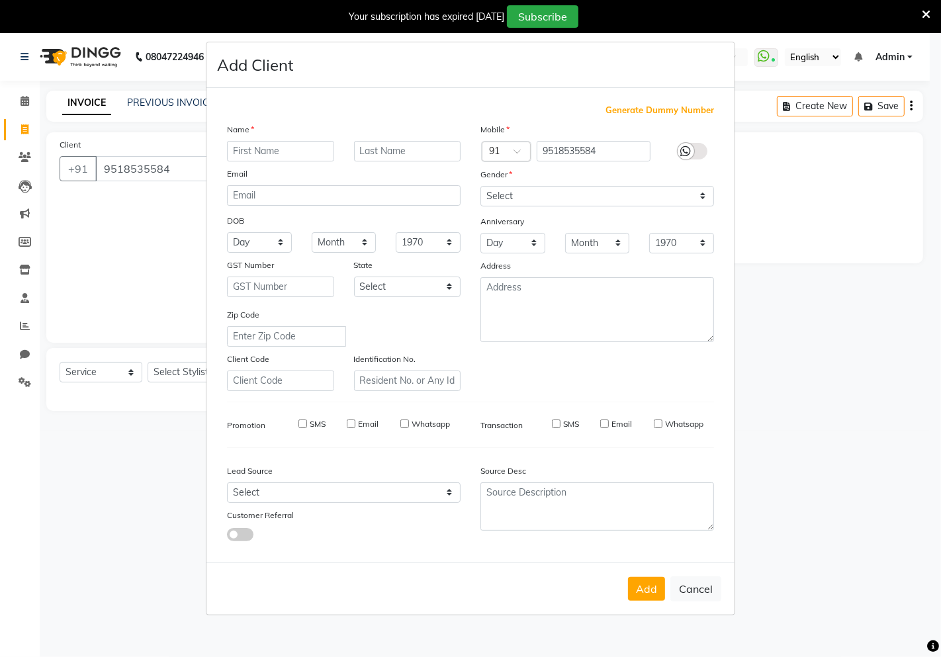
select select
checkbox input "false"
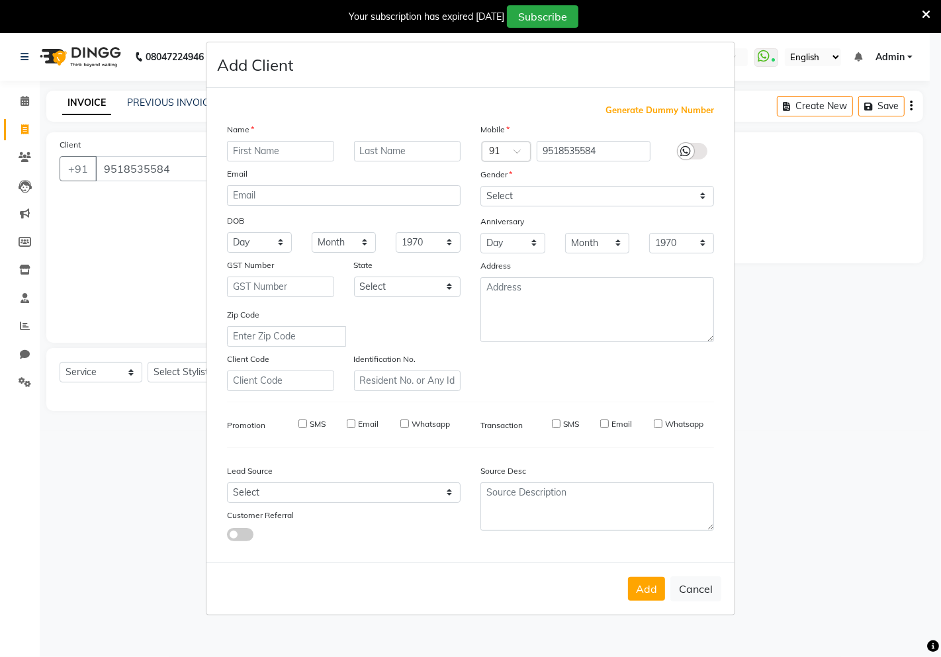
checkbox input "false"
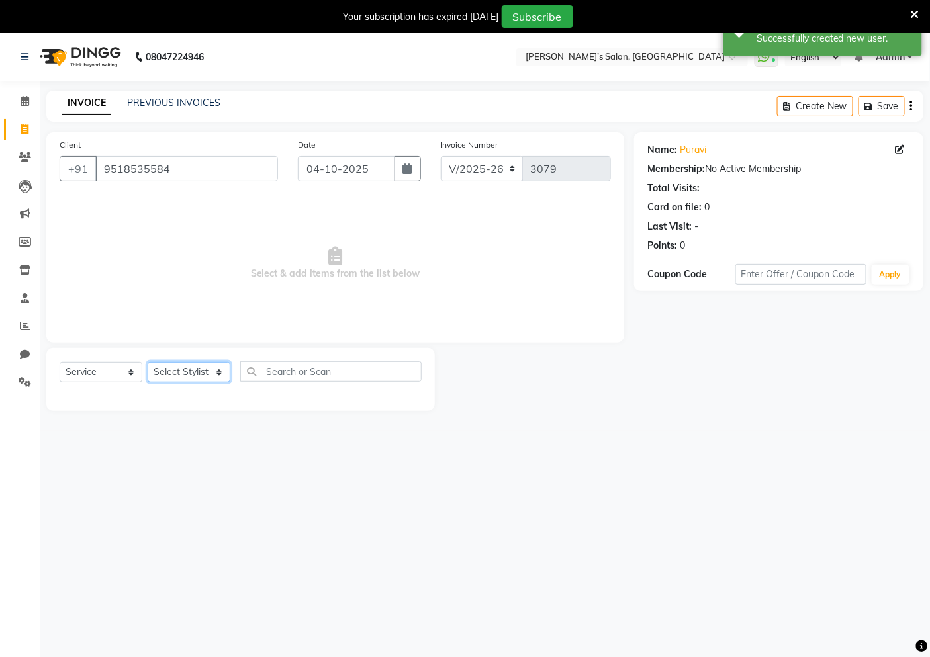
click at [170, 373] on select "Select Stylist [PERSON_NAME] [PERSON_NAME] Akshay [PERSON_NAME] ANAS [PERSON_NA…" at bounding box center [189, 372] width 83 height 21
select select "32734"
click at [148, 363] on select "Select Stylist [PERSON_NAME] [PERSON_NAME] Akshay [PERSON_NAME] ANAS [PERSON_NA…" at bounding box center [189, 372] width 83 height 21
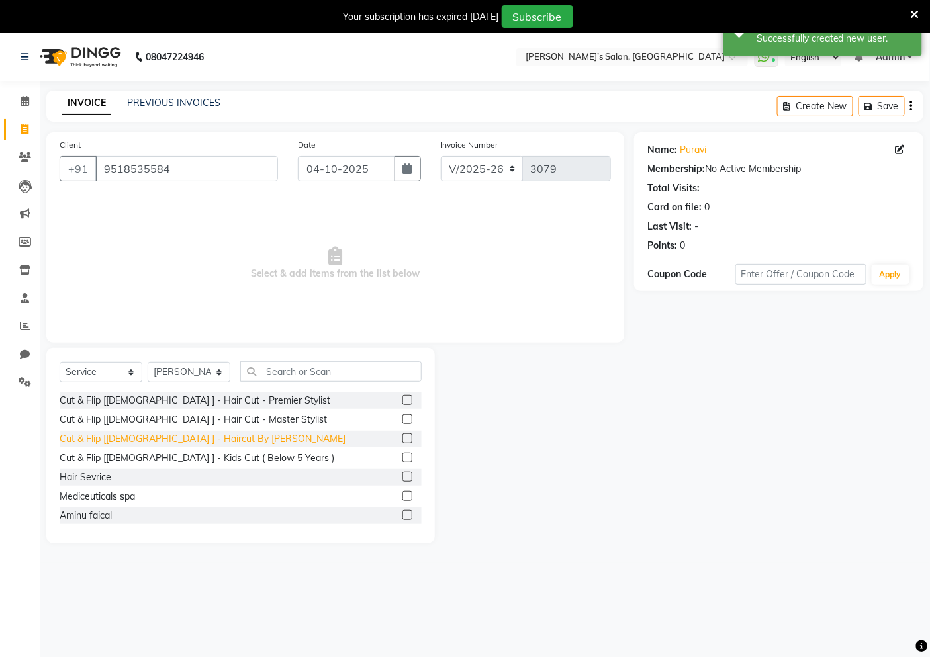
click at [209, 439] on div "Cut & Flip [[DEMOGRAPHIC_DATA] ] - Haircut By [PERSON_NAME]" at bounding box center [203, 439] width 286 height 14
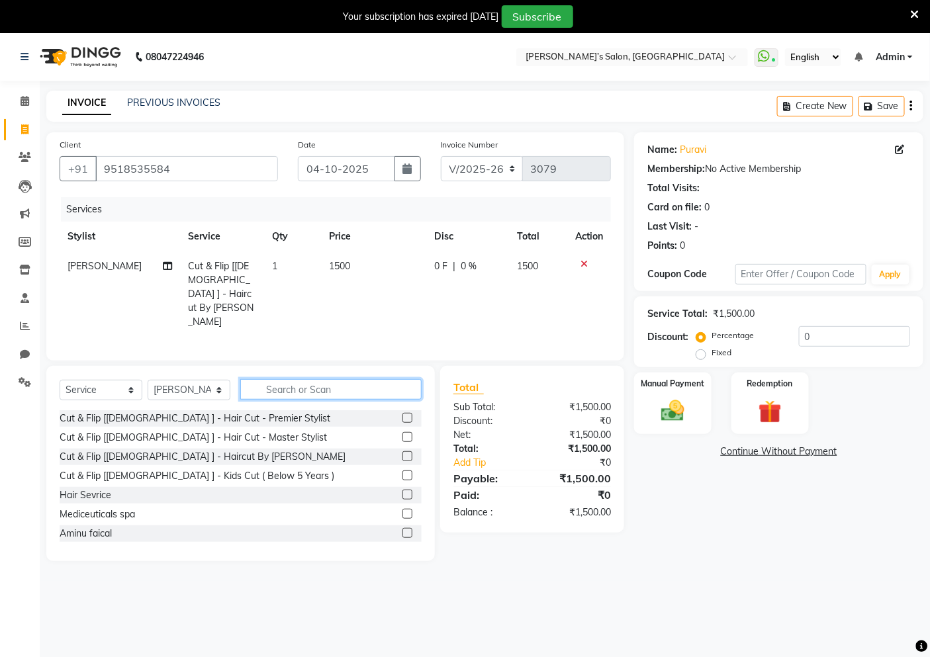
click at [347, 379] on input "text" at bounding box center [330, 389] width 181 height 21
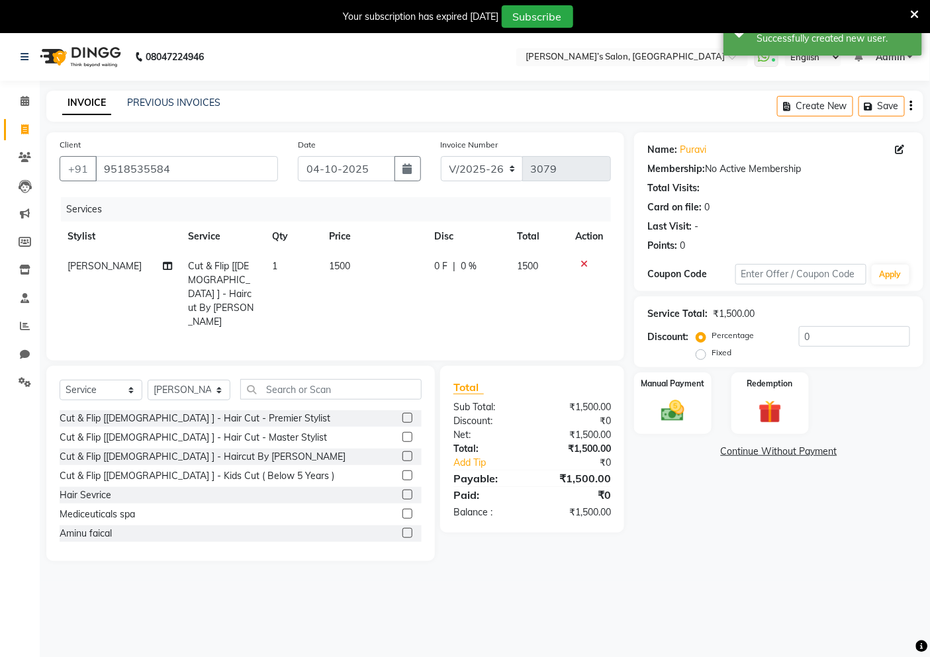
click at [379, 293] on td "1500" at bounding box center [373, 293] width 105 height 85
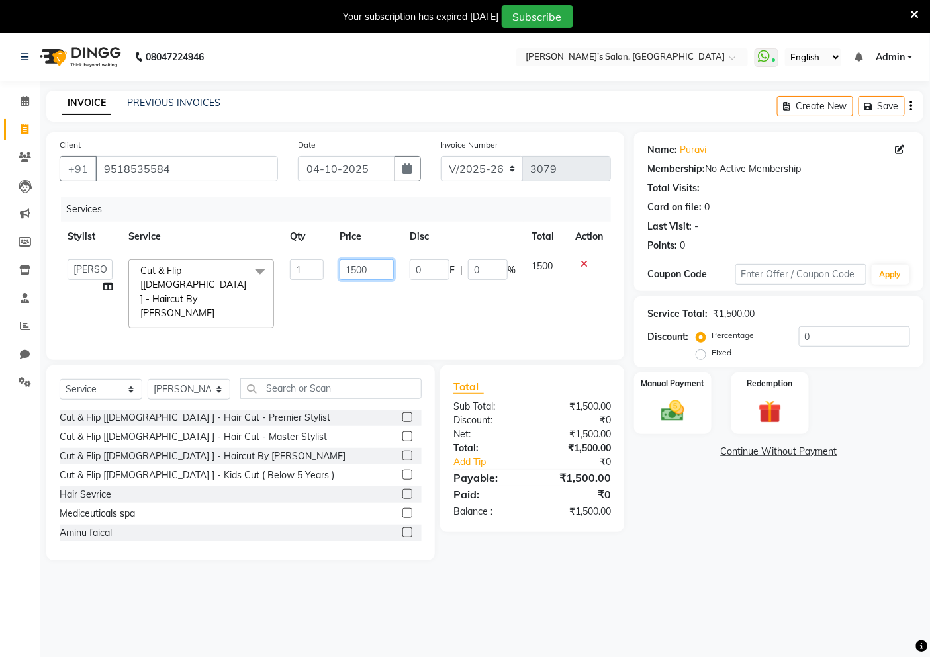
click at [381, 275] on input "1500" at bounding box center [367, 269] width 54 height 21
click at [662, 424] on img at bounding box center [673, 411] width 40 height 28
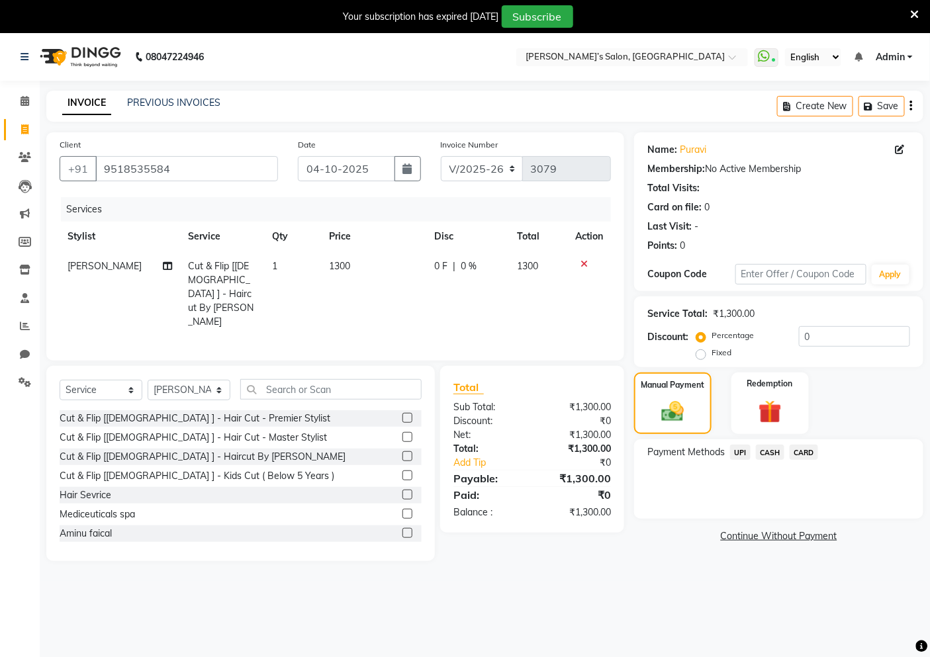
click at [737, 447] on span "UPI" at bounding box center [740, 452] width 21 height 15
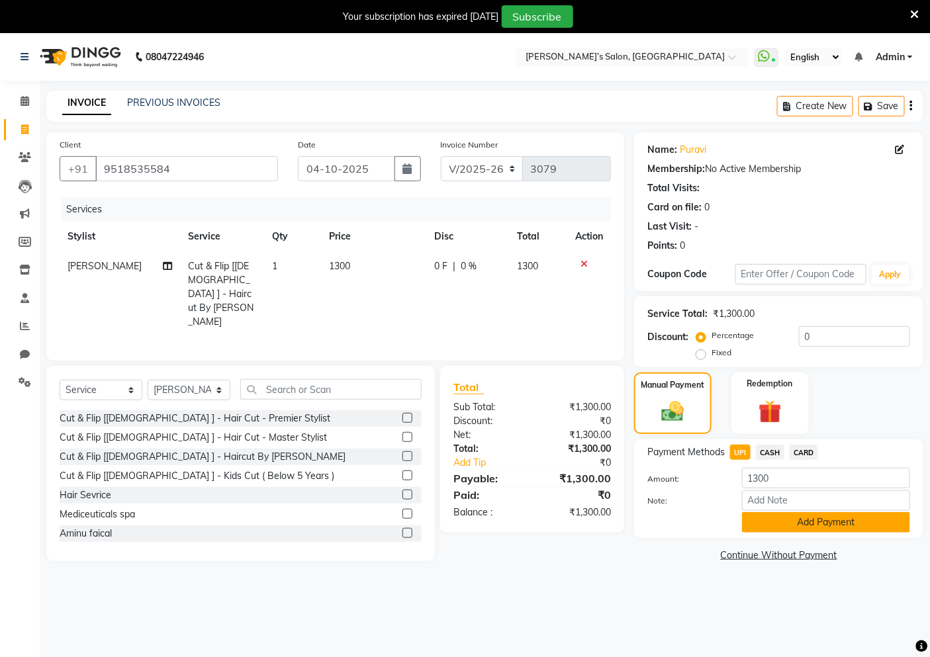
click at [759, 523] on button "Add Payment" at bounding box center [826, 522] width 168 height 21
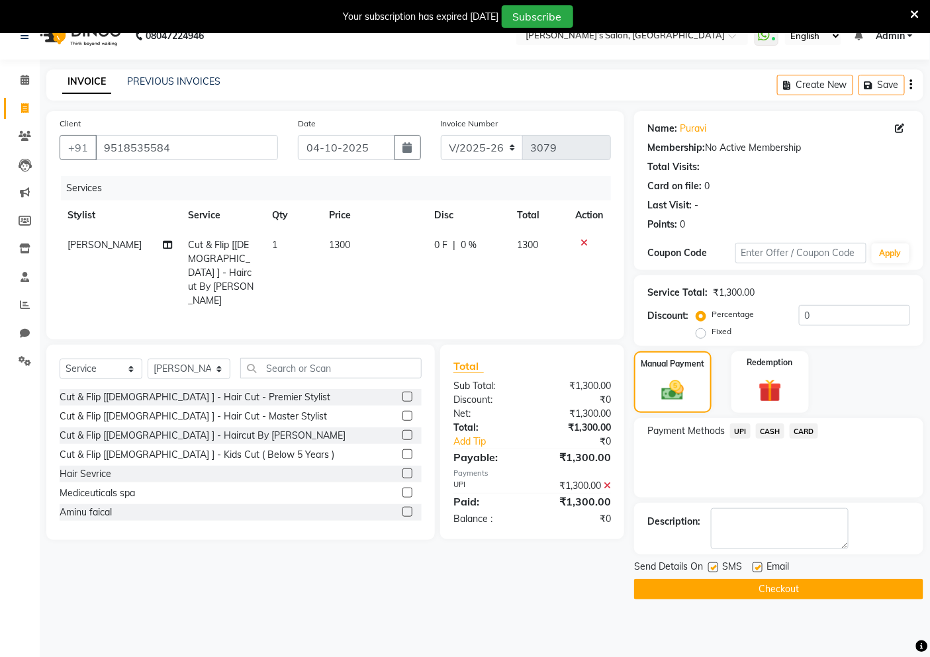
scroll to position [33, 0]
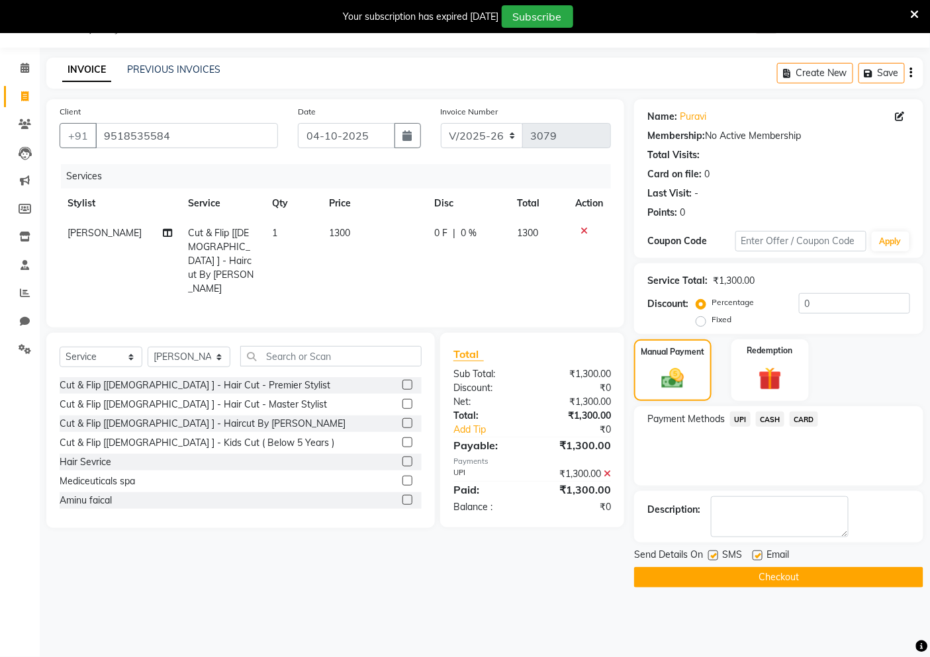
click at [747, 580] on button "Checkout" at bounding box center [778, 577] width 289 height 21
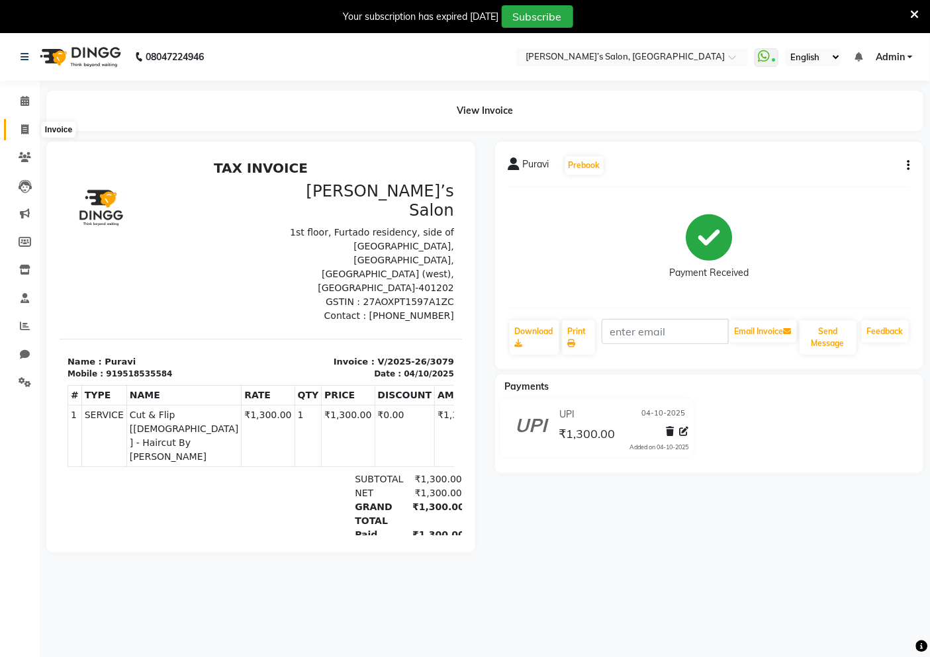
click at [13, 128] on span at bounding box center [24, 129] width 23 height 15
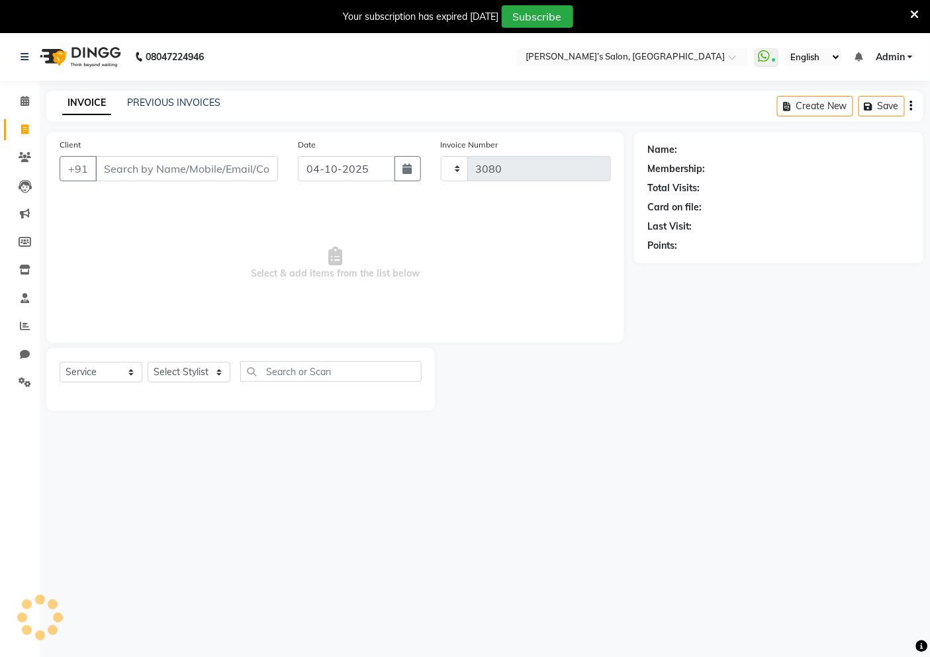
scroll to position [33, 0]
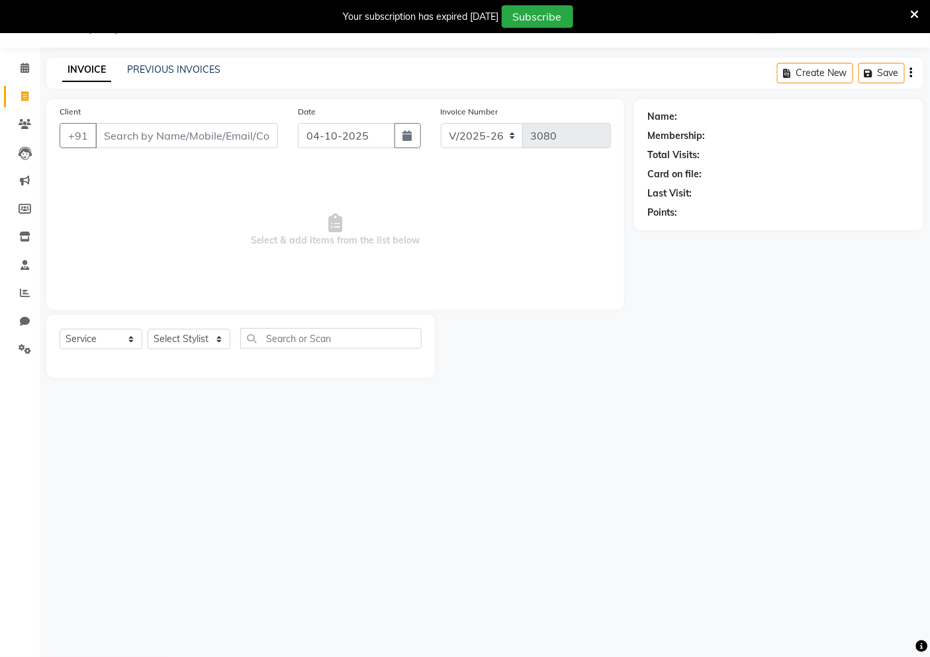
click at [131, 140] on input "Client" at bounding box center [186, 135] width 183 height 25
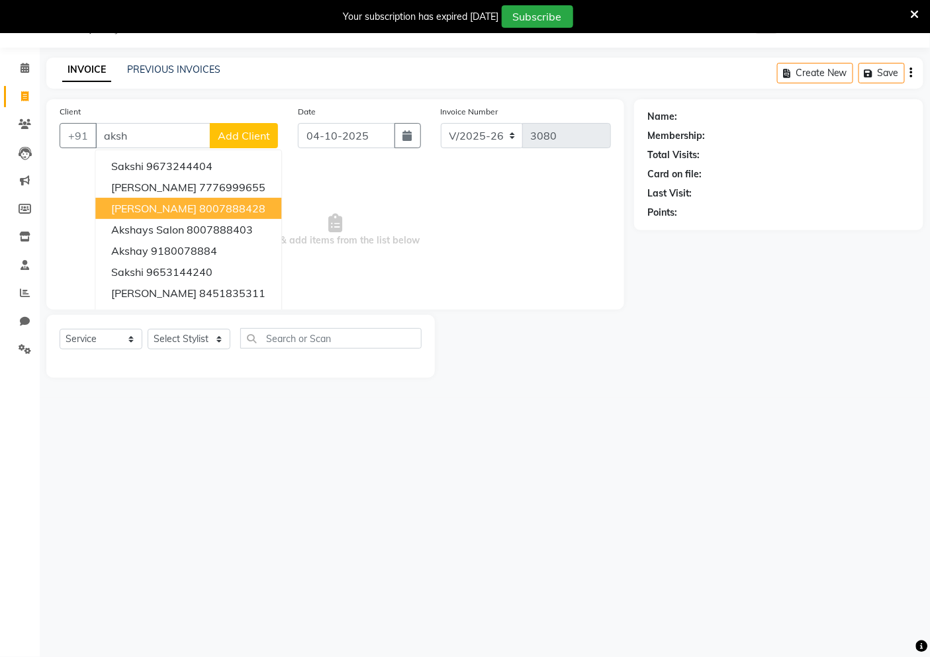
click at [134, 204] on span "[PERSON_NAME]" at bounding box center [153, 208] width 85 height 13
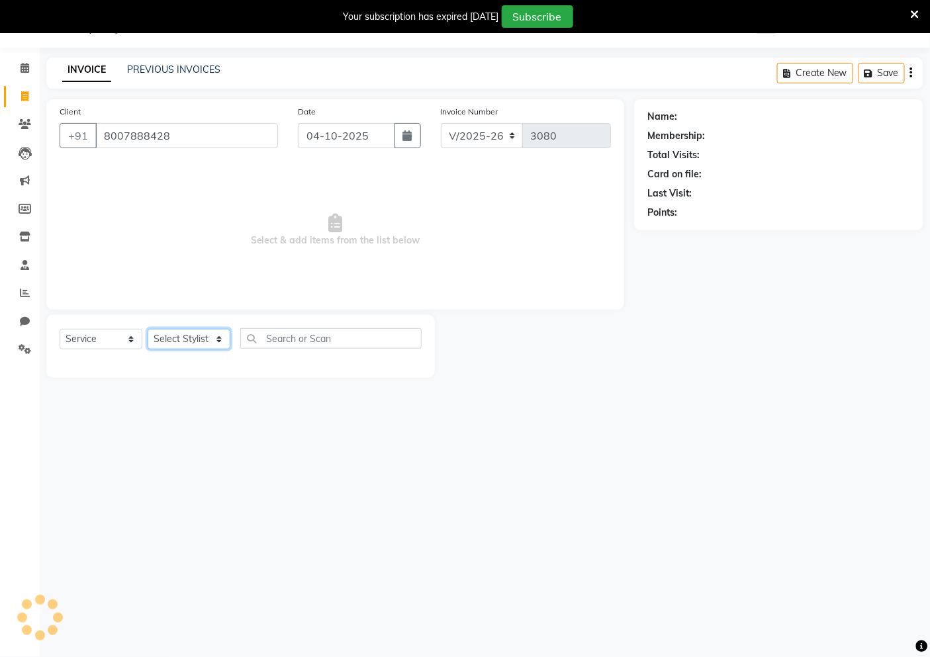
click at [206, 344] on select "Select Stylist [PERSON_NAME] [PERSON_NAME] Akshay [PERSON_NAME] ANAS [PERSON_NA…" at bounding box center [189, 339] width 83 height 21
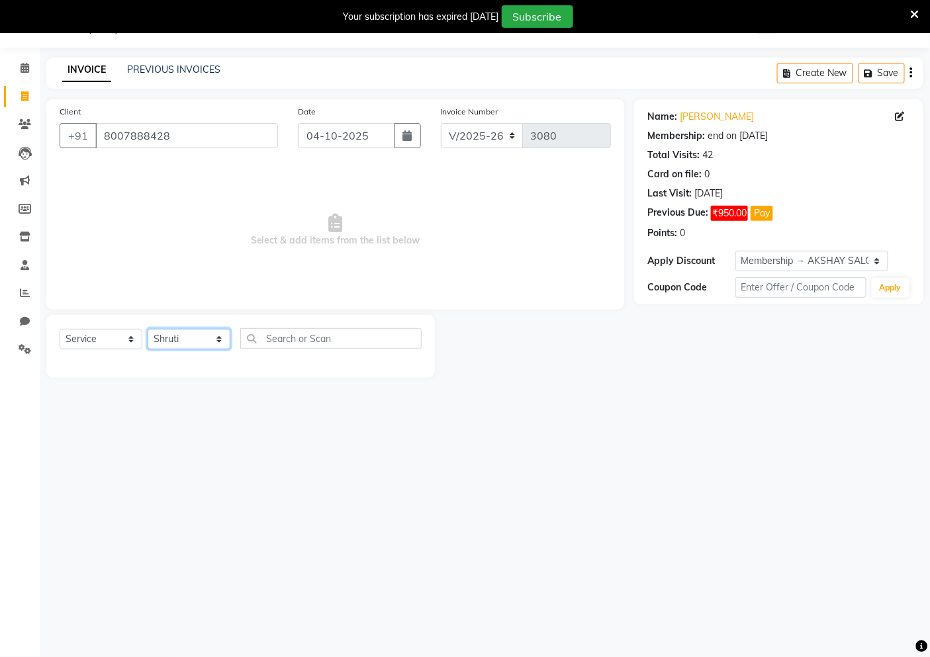
click at [148, 330] on select "Select Stylist [PERSON_NAME] [PERSON_NAME] Akshay [PERSON_NAME] ANAS [PERSON_NA…" at bounding box center [189, 339] width 83 height 21
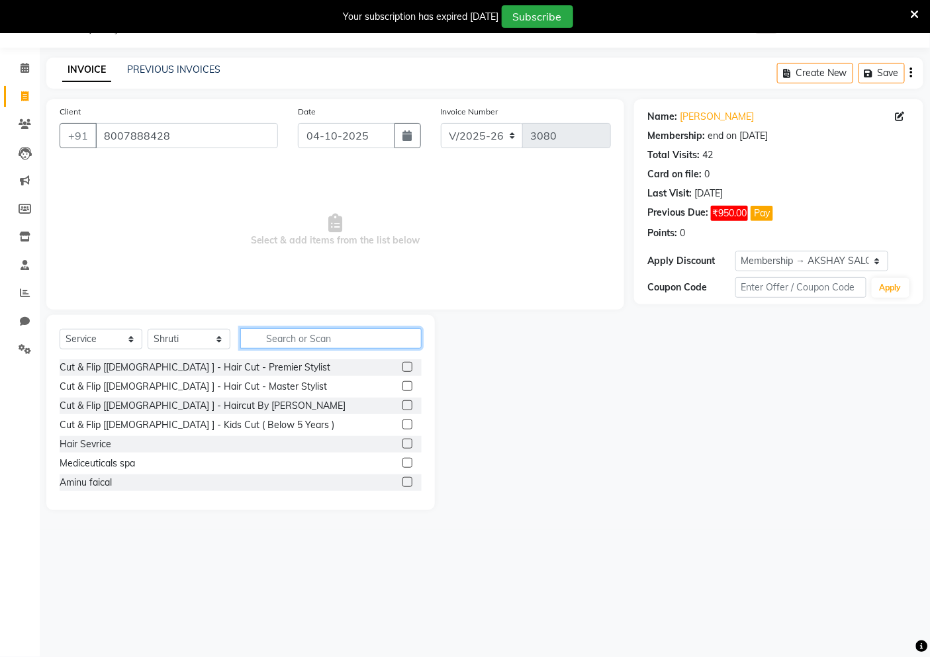
click at [273, 340] on input "text" at bounding box center [330, 338] width 181 height 21
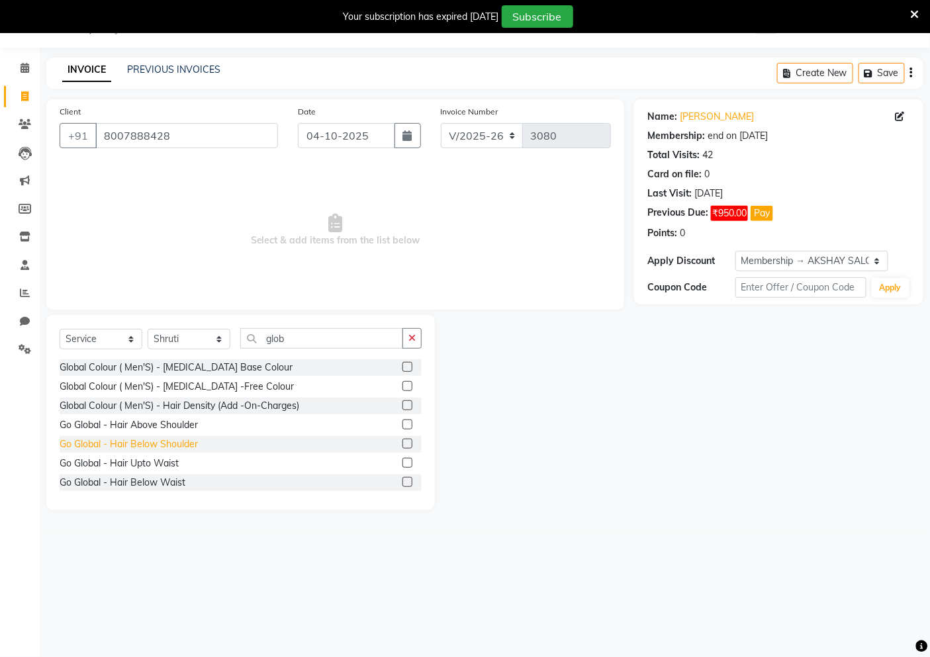
click at [166, 450] on div "Go Global - Hair Below Shoulder" at bounding box center [129, 444] width 138 height 14
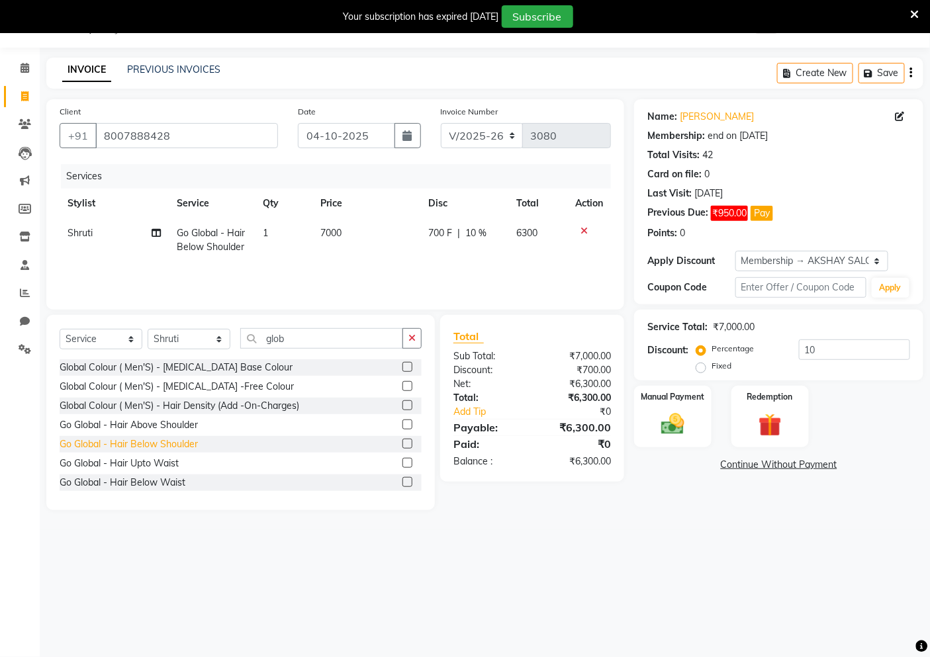
click at [166, 450] on div "Go Global - Hair Below Shoulder" at bounding box center [129, 444] width 138 height 14
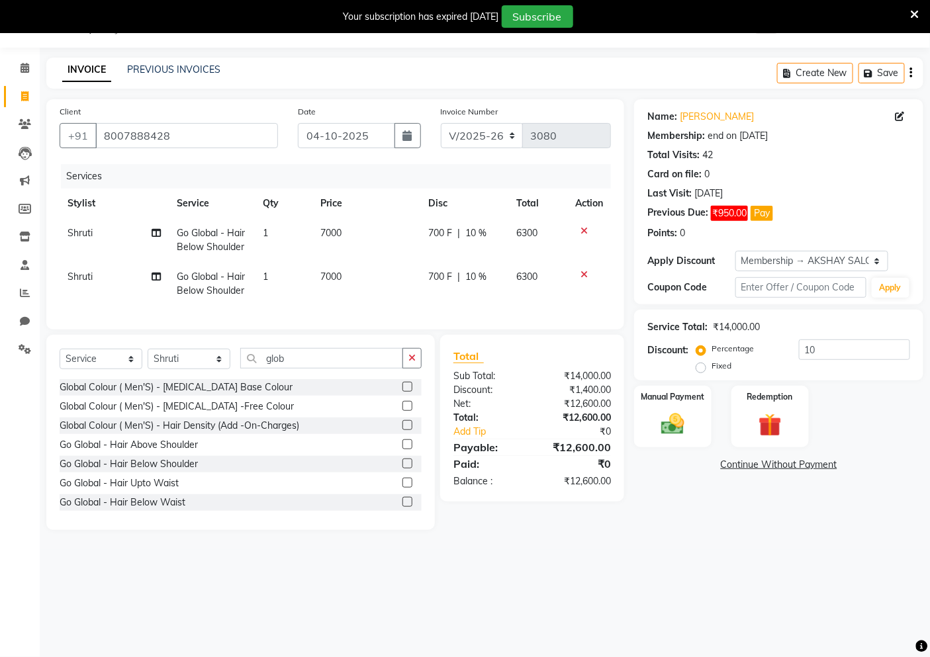
click at [386, 219] on td "7000" at bounding box center [366, 240] width 108 height 44
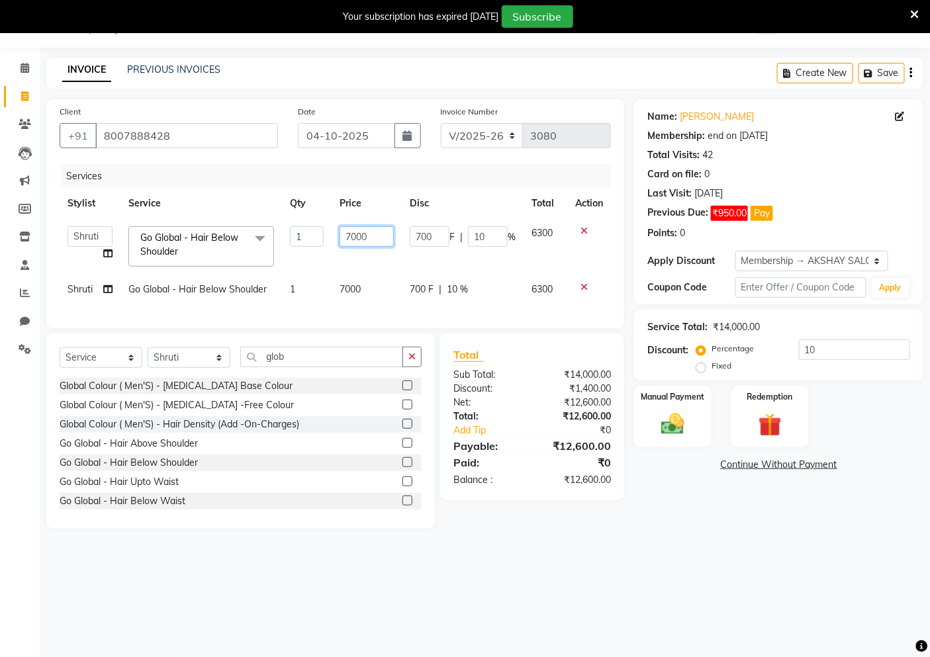
click at [382, 226] on input "7000" at bounding box center [367, 236] width 54 height 21
click at [80, 292] on td "Shruti" at bounding box center [90, 290] width 61 height 30
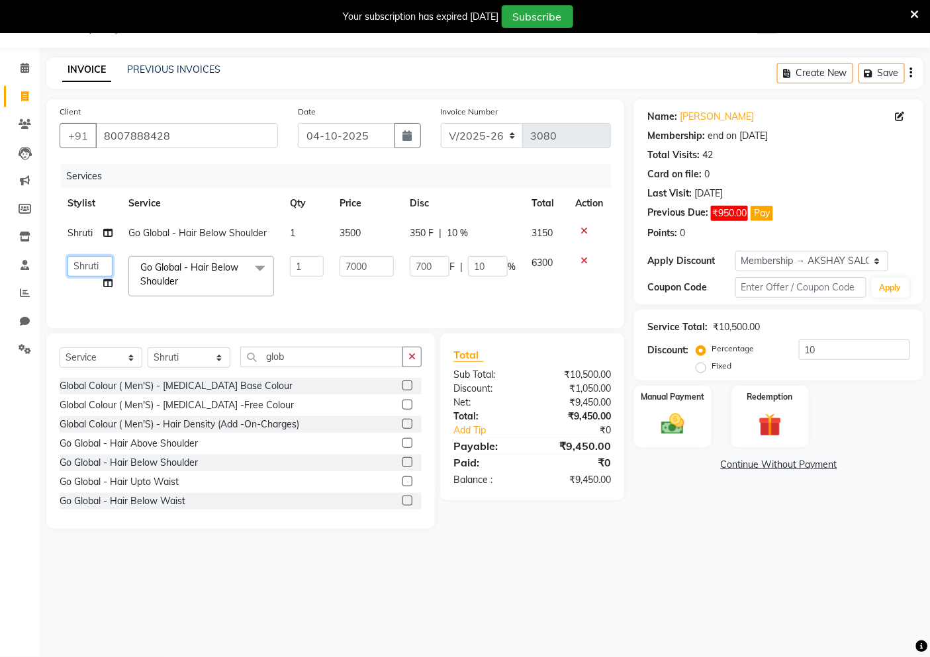
click at [75, 267] on select "[PERSON_NAME] [PERSON_NAME] Akshay [PERSON_NAME] ANAS Anjali Ayaan [PERSON_NAME…" at bounding box center [90, 266] width 45 height 21
click at [385, 273] on input "7000" at bounding box center [367, 266] width 54 height 21
click at [664, 413] on img at bounding box center [673, 424] width 40 height 28
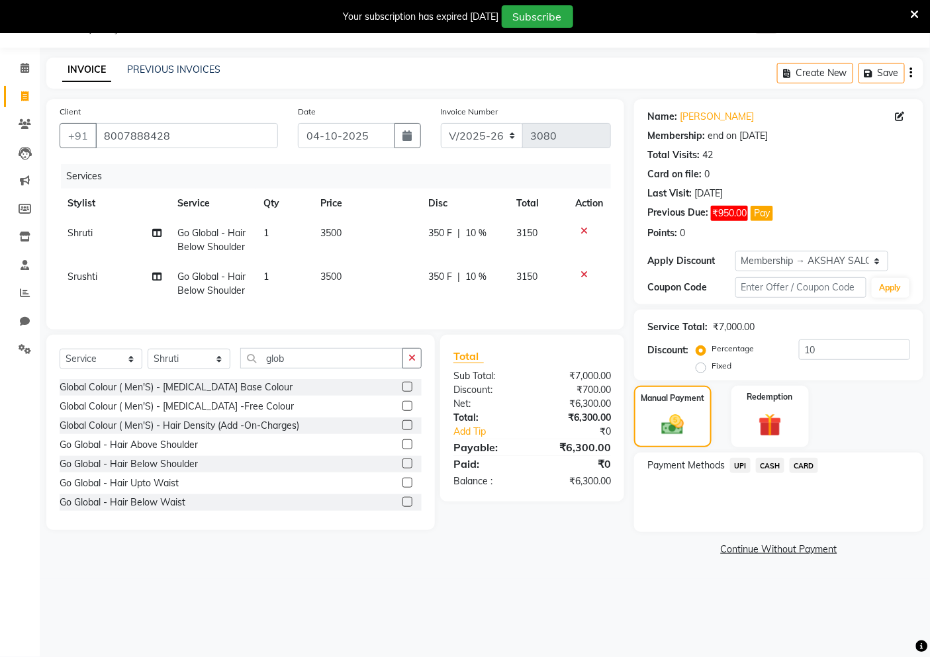
click at [738, 465] on span "UPI" at bounding box center [740, 465] width 21 height 15
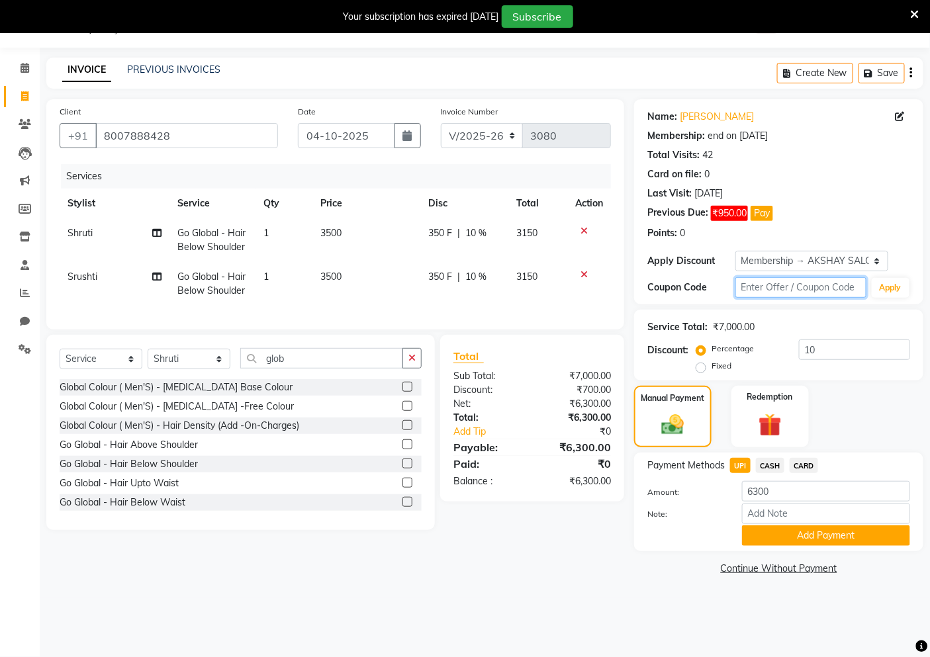
click at [744, 279] on input "text" at bounding box center [800, 287] width 131 height 21
click at [750, 258] on select "Select Membership → AKSHAY SALON" at bounding box center [811, 261] width 153 height 21
click at [735, 251] on select "Select Membership → AKSHAY SALON" at bounding box center [811, 261] width 153 height 21
click at [763, 533] on button "Add Payment" at bounding box center [826, 535] width 168 height 21
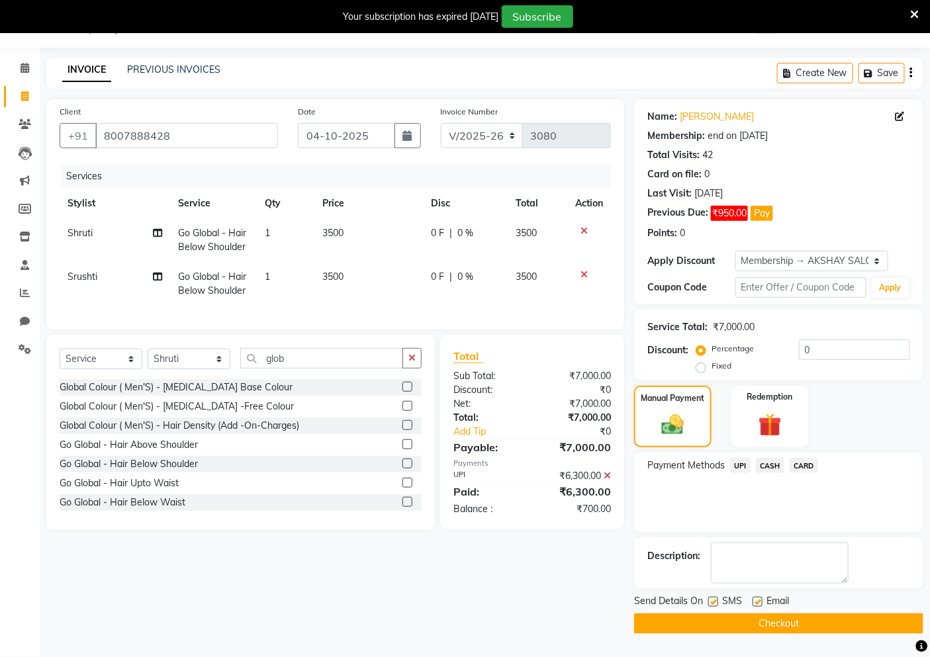
click at [738, 466] on span "UPI" at bounding box center [740, 465] width 21 height 15
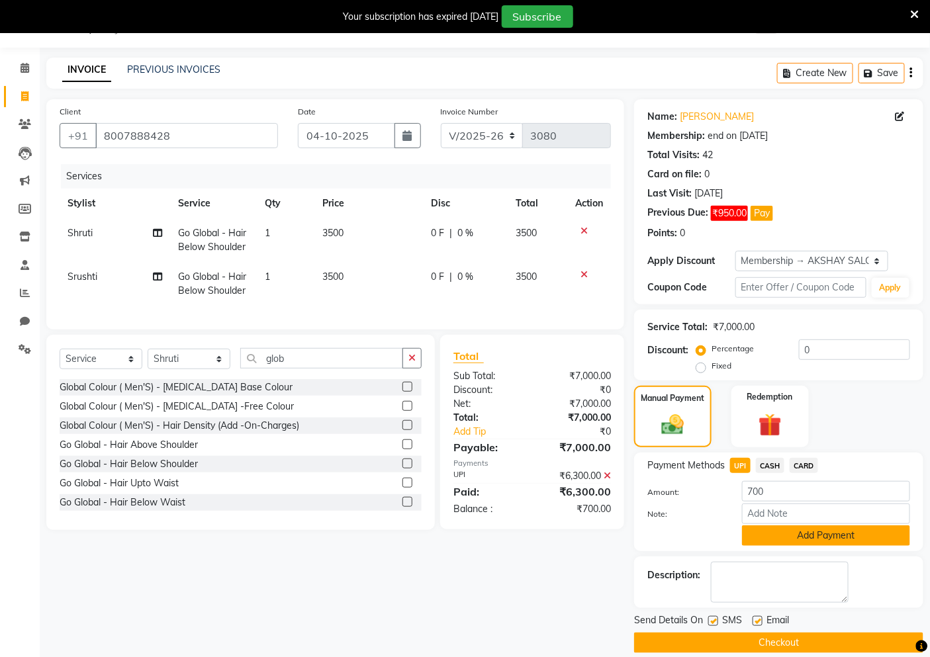
click at [743, 529] on button "Add Payment" at bounding box center [826, 535] width 168 height 21
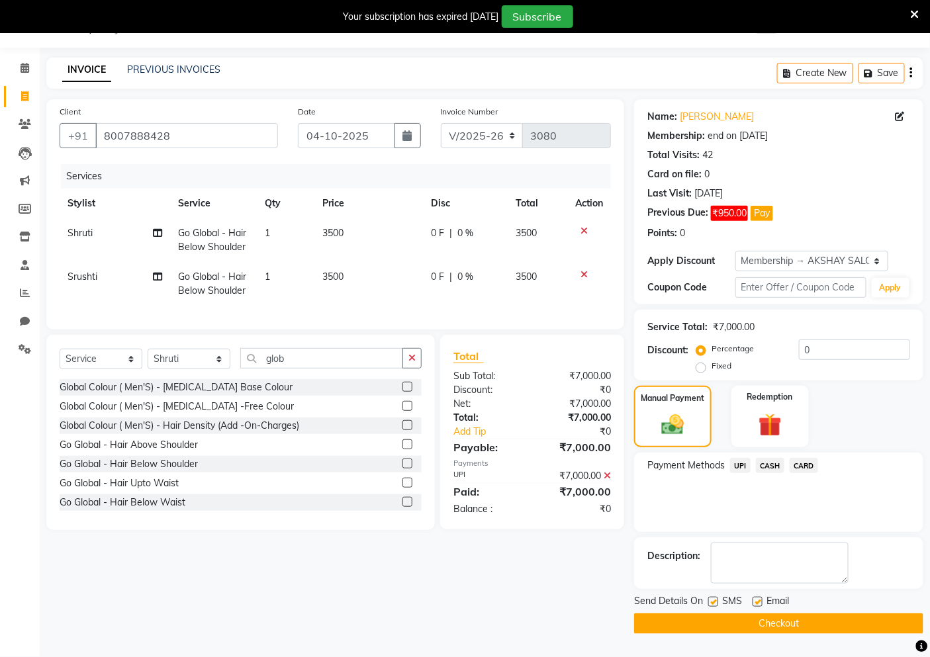
click at [766, 629] on button "Checkout" at bounding box center [778, 623] width 289 height 21
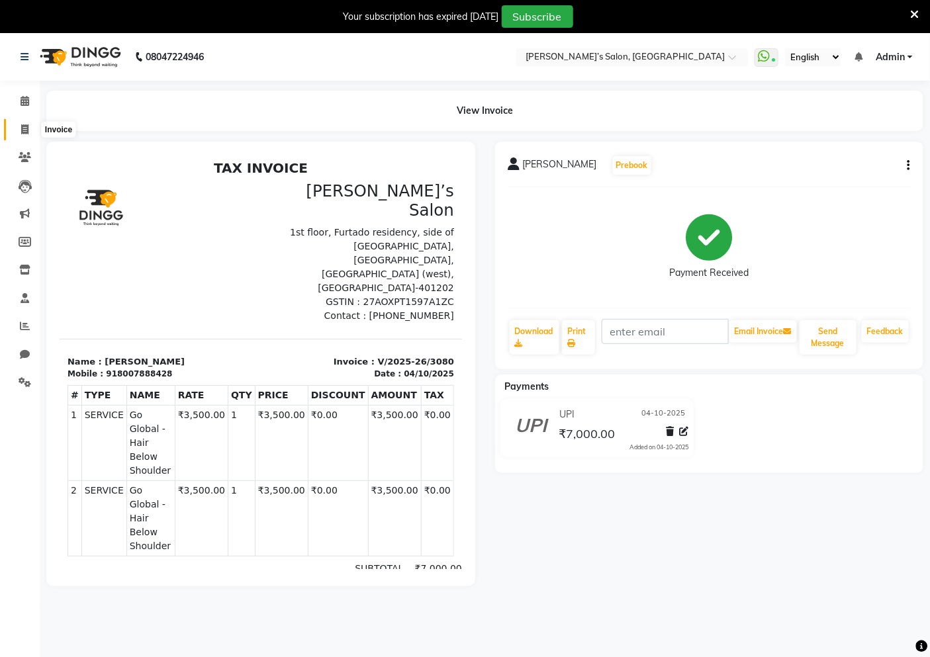
click at [24, 127] on icon at bounding box center [24, 129] width 7 height 10
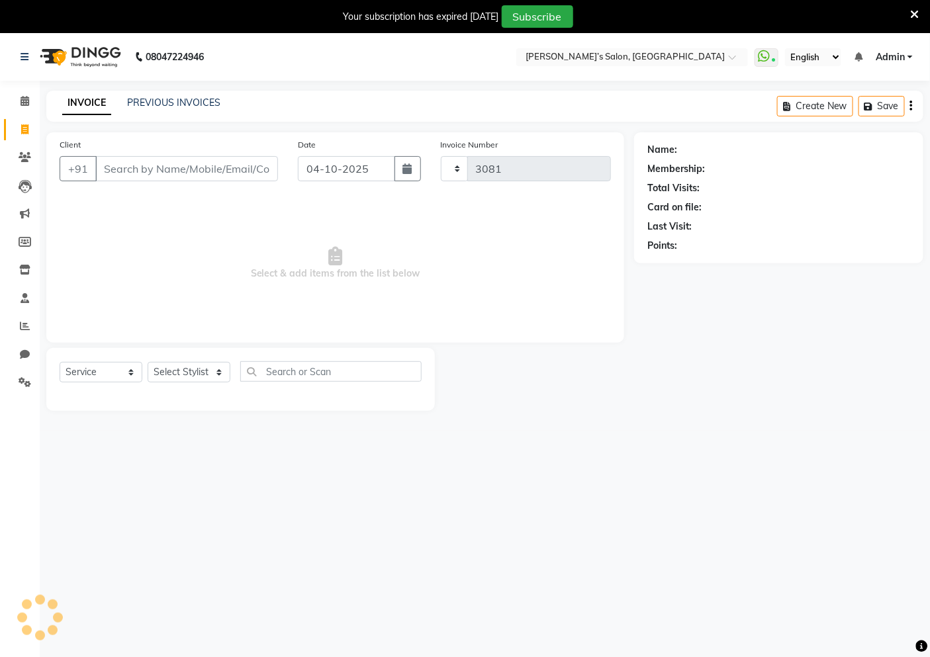
scroll to position [33, 0]
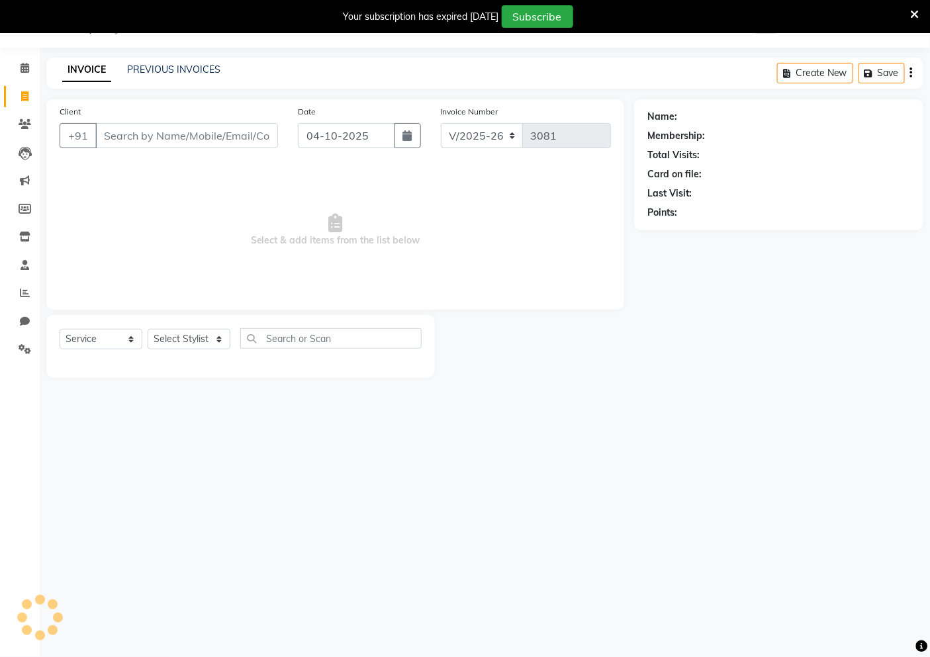
click at [167, 140] on input "Client" at bounding box center [186, 135] width 183 height 25
click at [195, 144] on input "Client" at bounding box center [186, 135] width 183 height 25
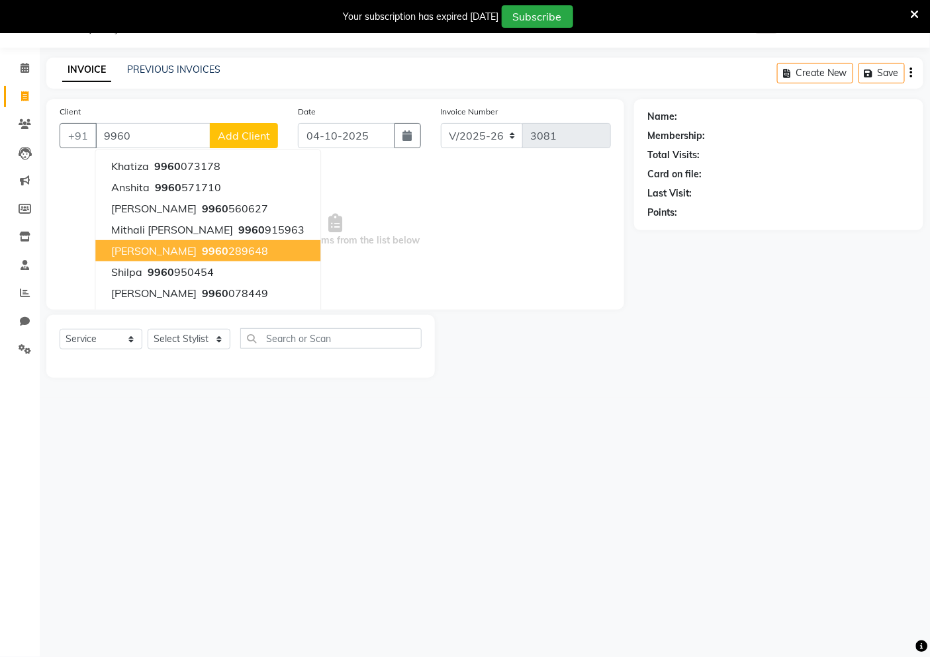
click at [202, 250] on span "9960" at bounding box center [215, 250] width 26 height 13
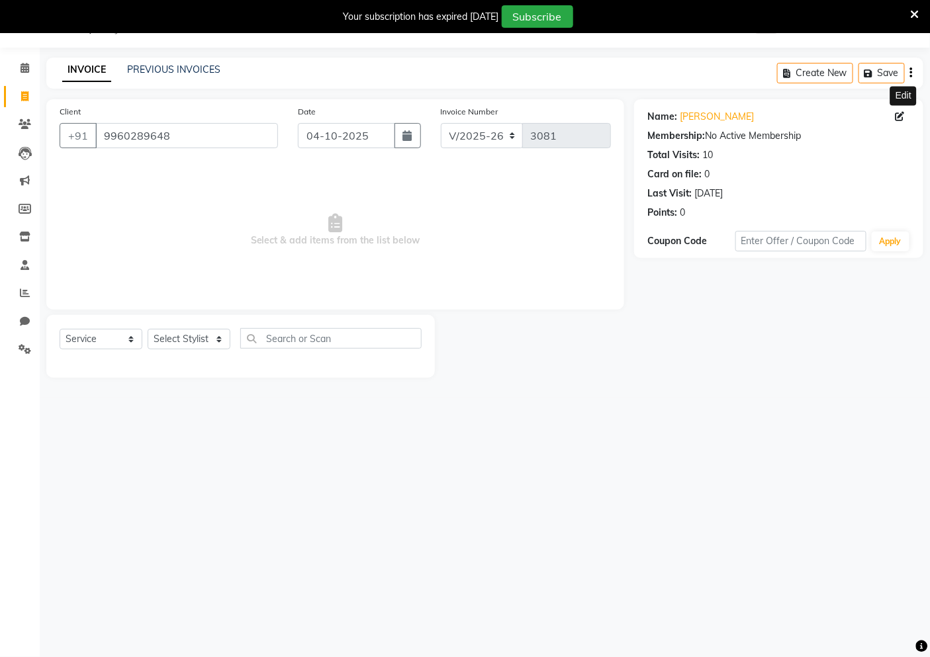
click at [897, 112] on icon at bounding box center [899, 116] width 9 height 9
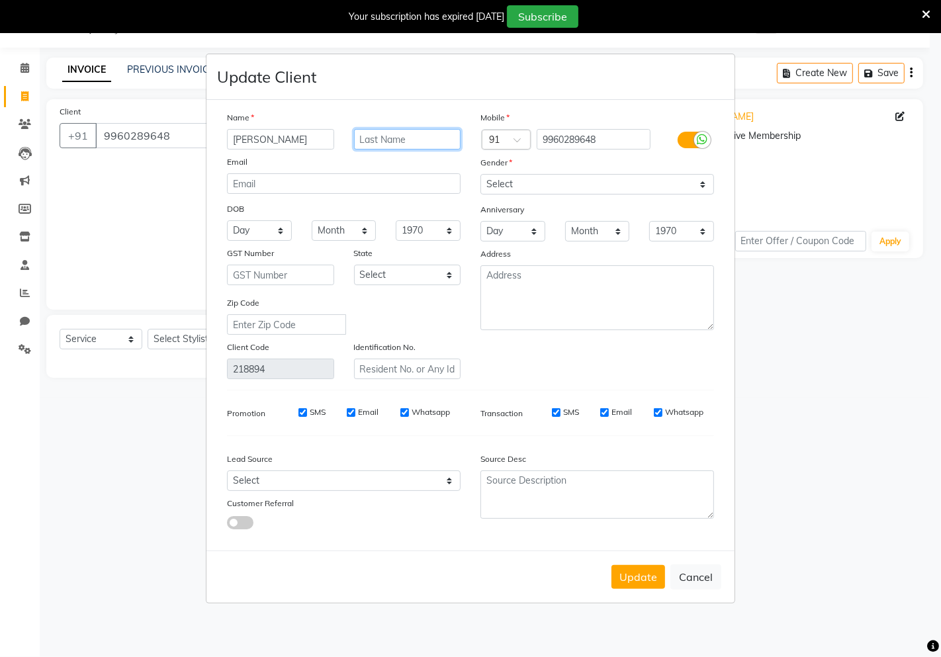
click at [428, 135] on input "text" at bounding box center [407, 139] width 107 height 21
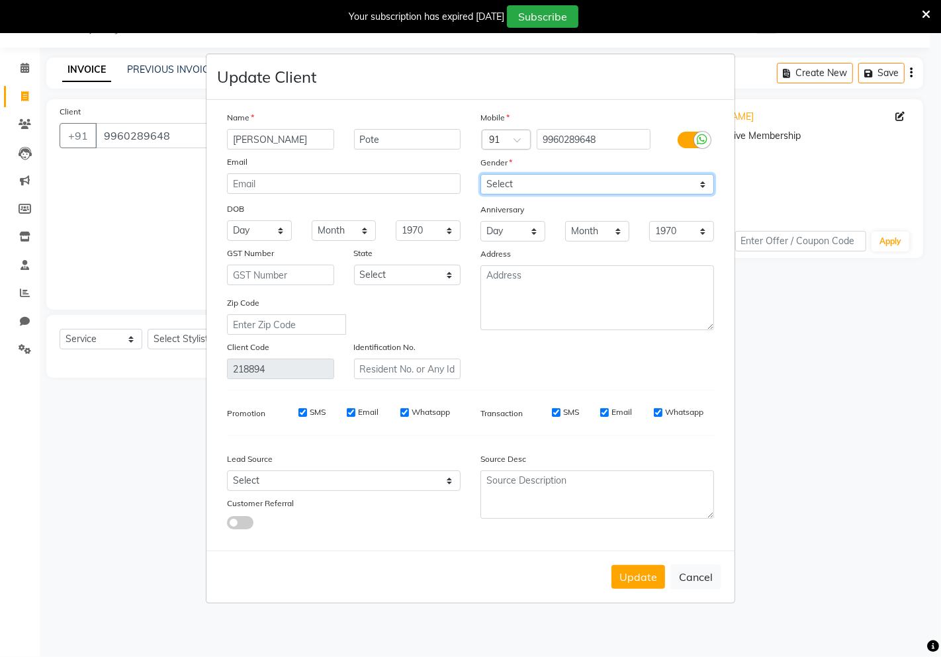
click at [506, 180] on select "Select [DEMOGRAPHIC_DATA] [DEMOGRAPHIC_DATA] Other Prefer Not To Say" at bounding box center [597, 184] width 234 height 21
click at [480, 174] on select "Select [DEMOGRAPHIC_DATA] [DEMOGRAPHIC_DATA] Other Prefer Not To Say" at bounding box center [597, 184] width 234 height 21
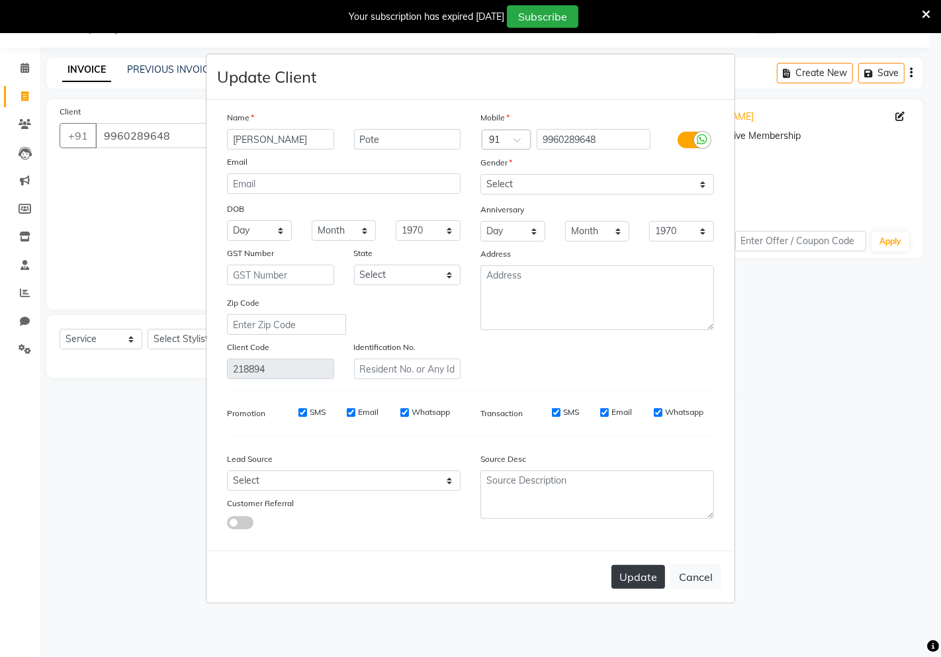
click at [639, 576] on button "Update" at bounding box center [639, 577] width 54 height 24
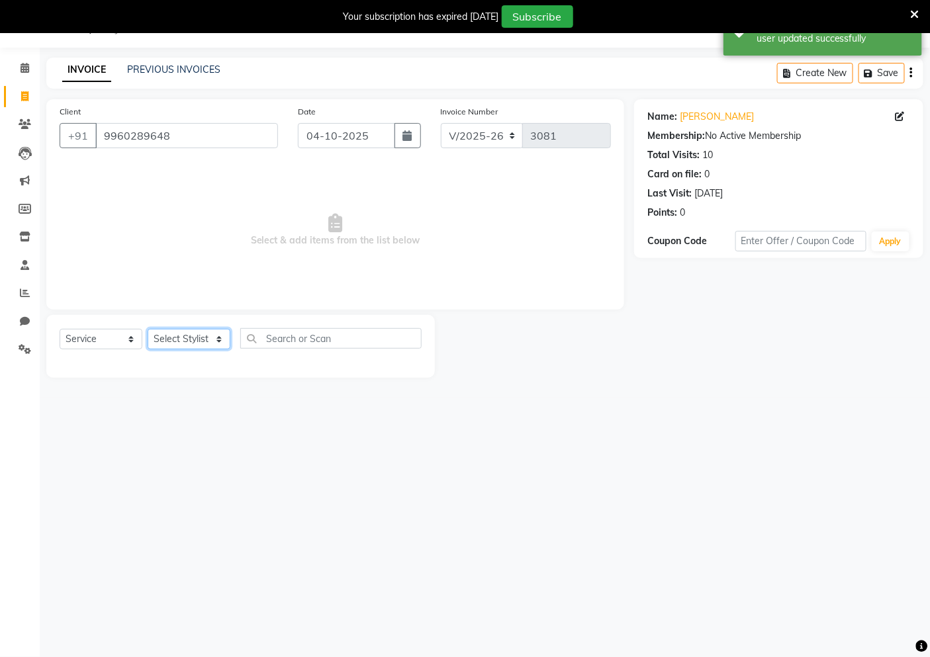
drag, startPoint x: 215, startPoint y: 343, endPoint x: 215, endPoint y: 330, distance: 13.2
click at [215, 338] on select "Select Stylist [PERSON_NAME] [PERSON_NAME] Akshay [PERSON_NAME] ANAS [PERSON_NA…" at bounding box center [189, 339] width 83 height 21
click at [148, 330] on select "Select Stylist [PERSON_NAME] [PERSON_NAME] Akshay [PERSON_NAME] ANAS [PERSON_NA…" at bounding box center [189, 339] width 83 height 21
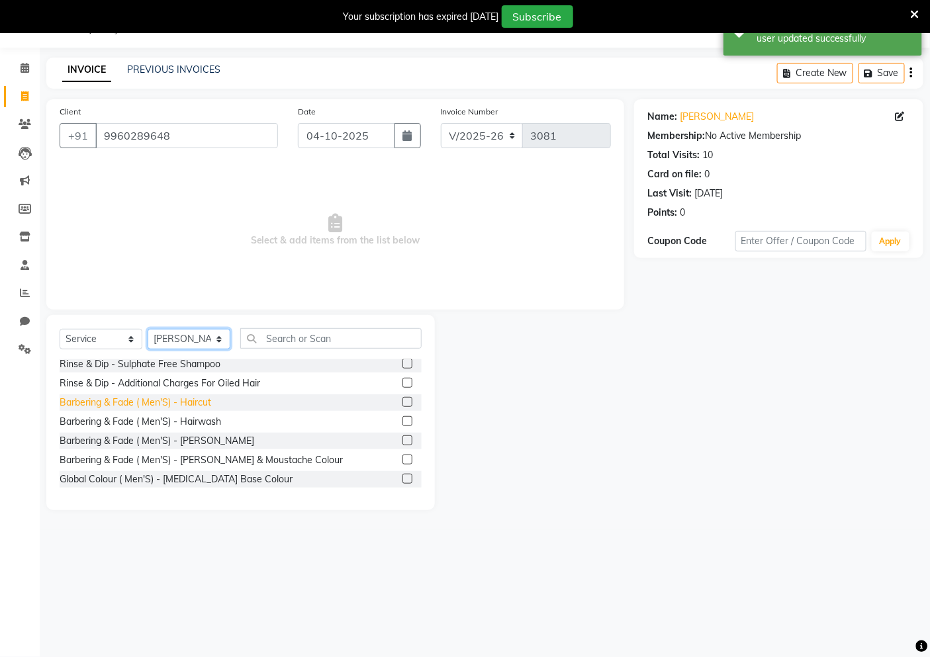
scroll to position [220, 0]
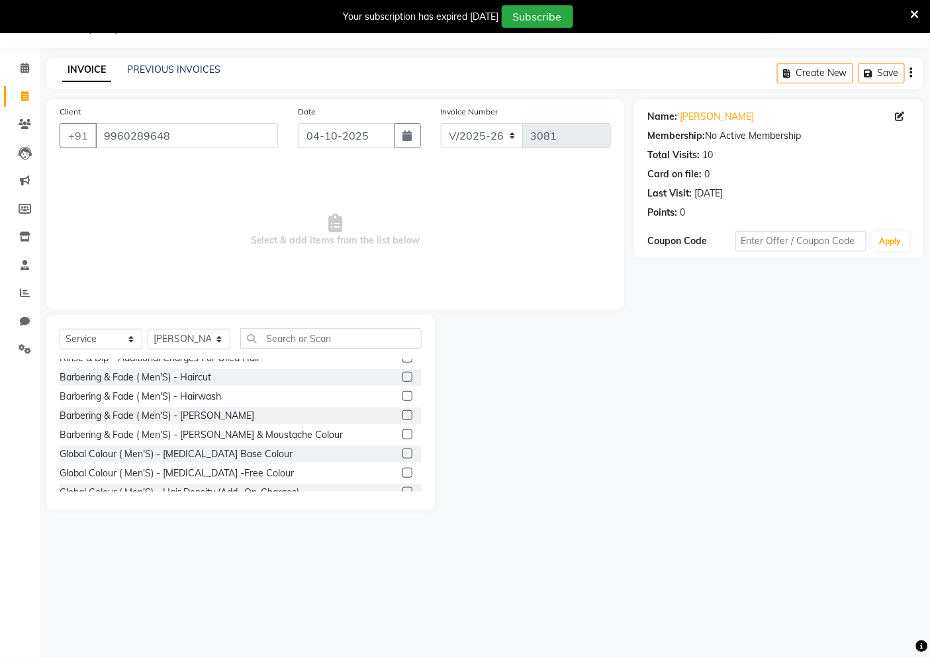
drag, startPoint x: 184, startPoint y: 415, endPoint x: 260, endPoint y: 255, distance: 177.3
click at [185, 405] on div "Cut & Flip [[DEMOGRAPHIC_DATA] ] - Hair Cut - Premier Stylist Cut & Flip [[DEMO…" at bounding box center [241, 425] width 362 height 132
drag, startPoint x: 191, startPoint y: 413, endPoint x: 193, endPoint y: 375, distance: 37.8
click at [191, 410] on div "Barbering & Fade ( Men'S) - [PERSON_NAME]" at bounding box center [157, 416] width 195 height 14
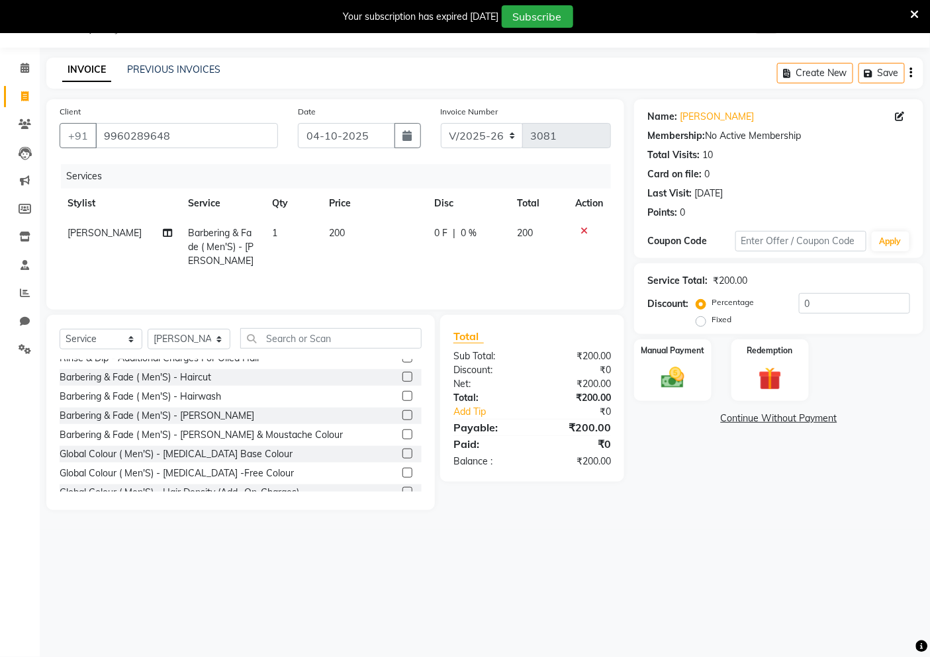
click at [341, 245] on td "200" at bounding box center [373, 247] width 105 height 58
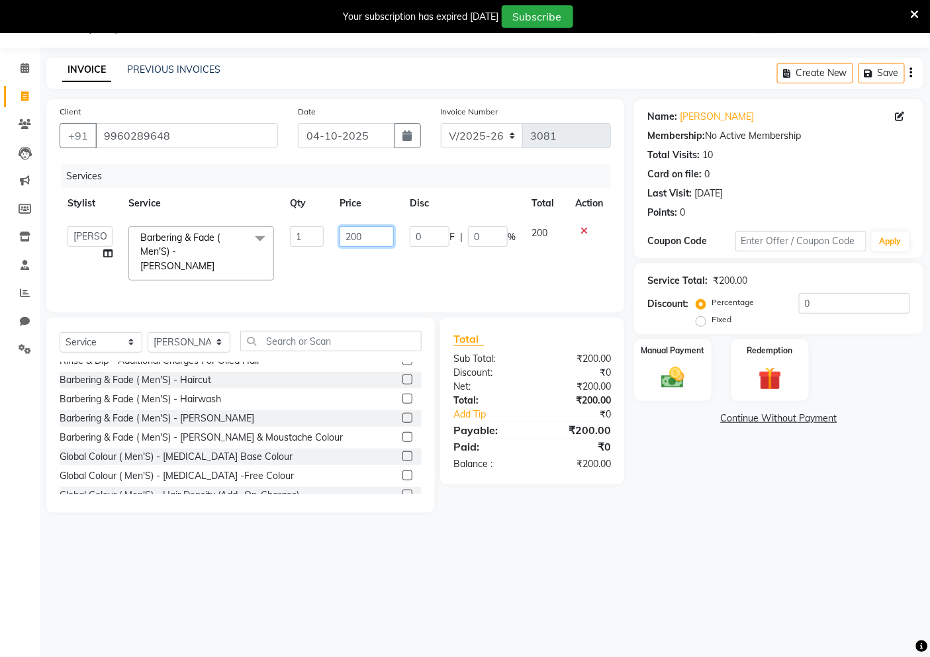
click at [355, 236] on input "200" at bounding box center [367, 236] width 54 height 21
click at [365, 236] on input "200" at bounding box center [367, 236] width 54 height 21
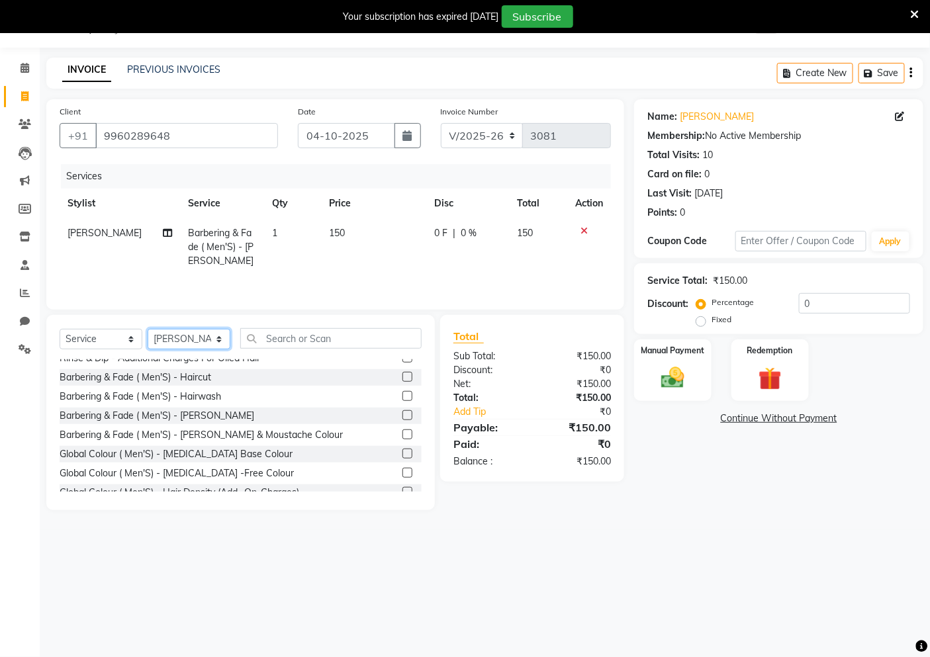
click at [214, 330] on select "Select Stylist [PERSON_NAME] [PERSON_NAME] Akshay [PERSON_NAME] ANAS [PERSON_NA…" at bounding box center [189, 339] width 83 height 21
click at [148, 330] on select "Select Stylist [PERSON_NAME] [PERSON_NAME] Akshay [PERSON_NAME] ANAS [PERSON_NA…" at bounding box center [189, 339] width 83 height 21
click at [319, 341] on input "text" at bounding box center [330, 338] width 181 height 21
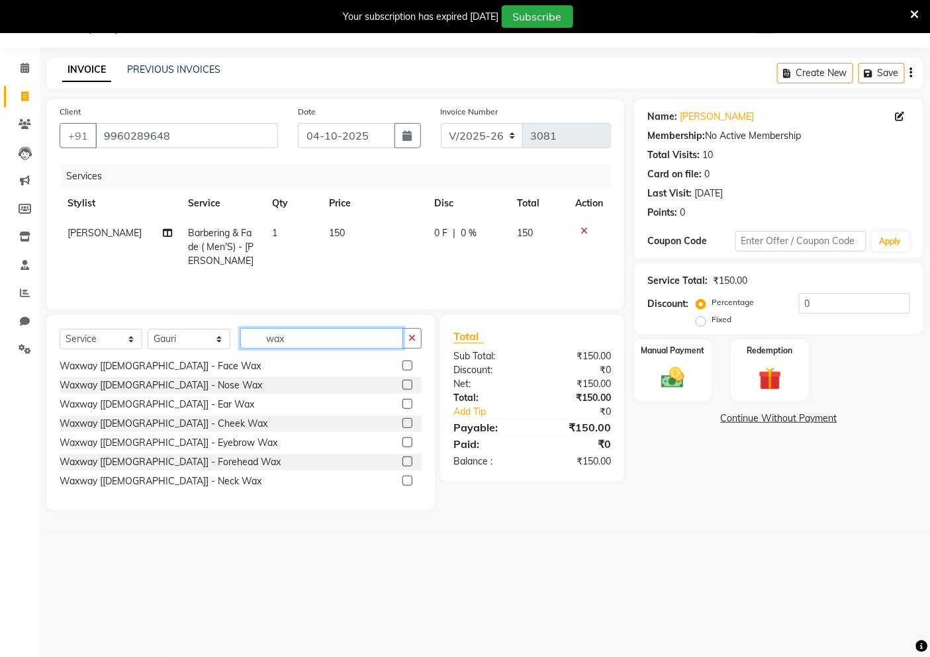
scroll to position [598, 0]
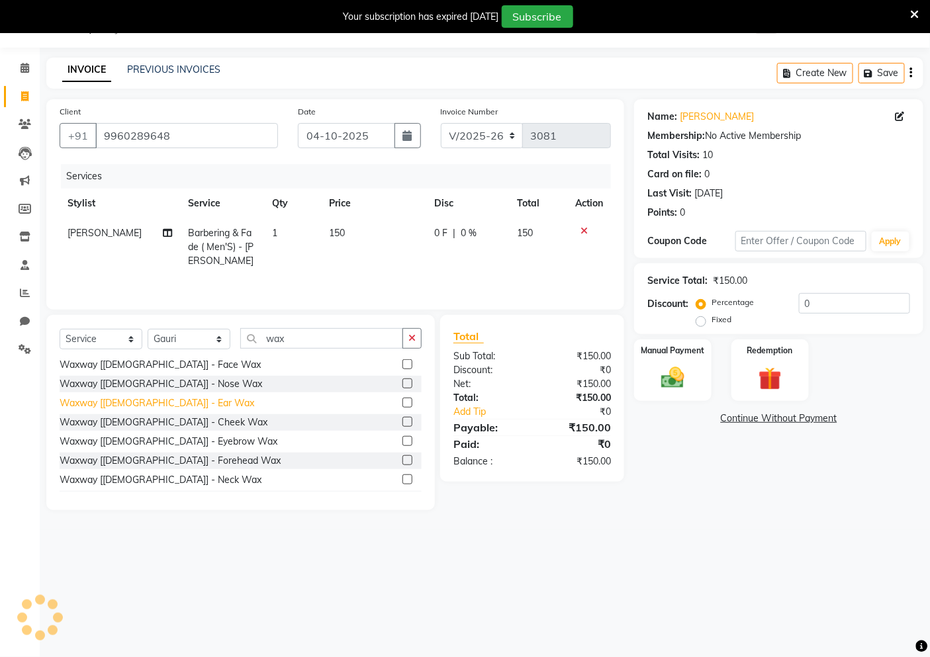
click at [167, 402] on div "Waxway [[DEMOGRAPHIC_DATA]] - Ear Wax" at bounding box center [157, 403] width 195 height 14
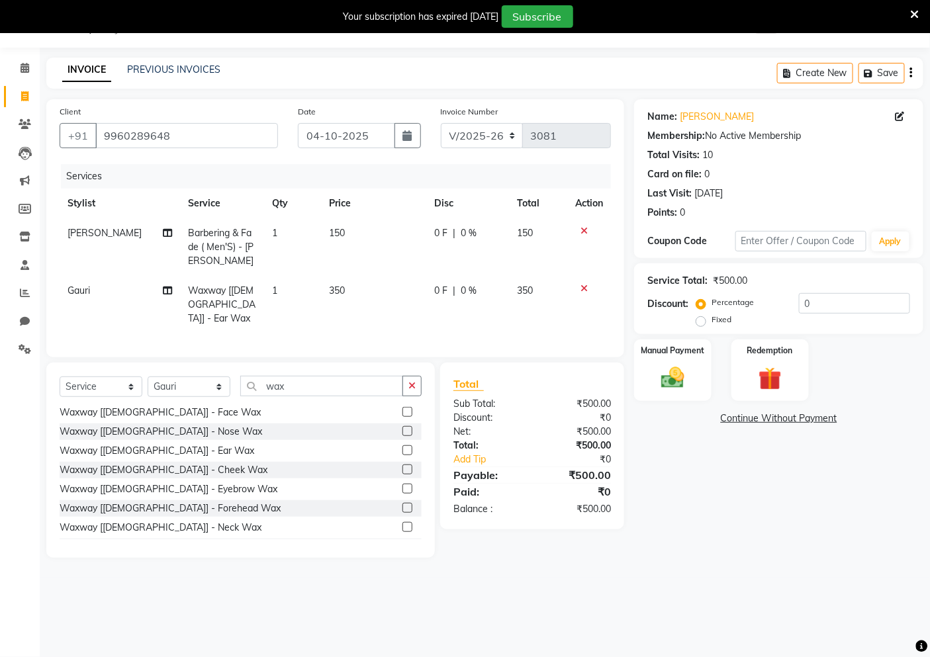
click at [377, 285] on td "350" at bounding box center [373, 305] width 105 height 58
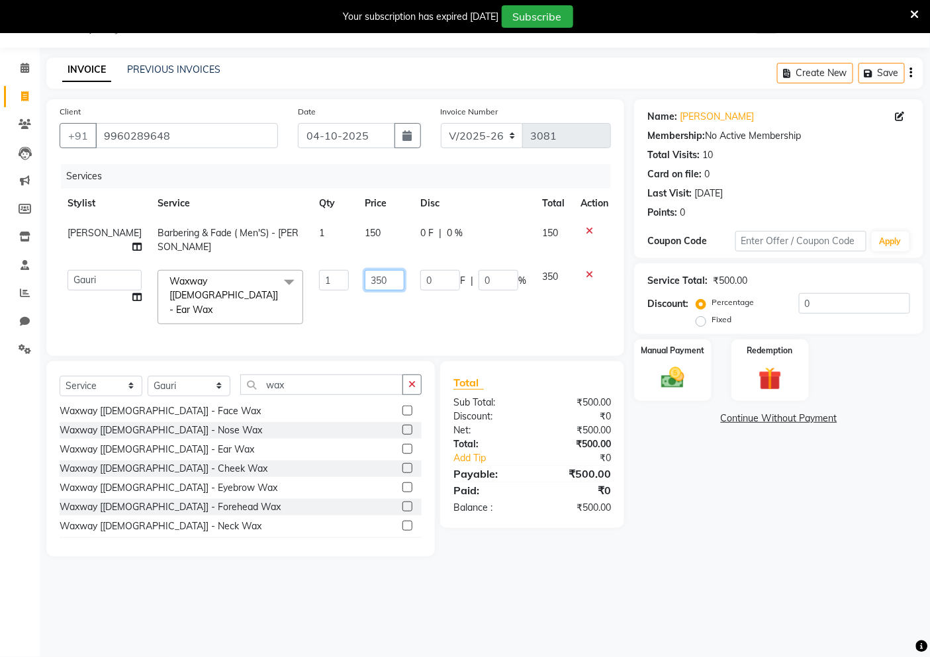
click at [377, 285] on input "350" at bounding box center [385, 280] width 40 height 21
click at [676, 373] on img at bounding box center [673, 378] width 40 height 28
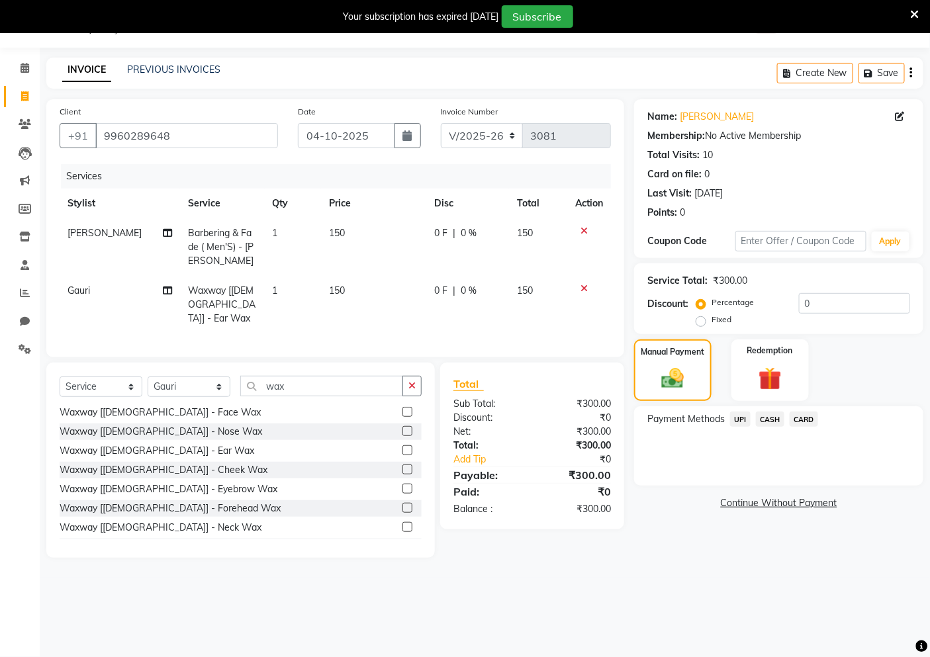
drag, startPoint x: 745, startPoint y: 419, endPoint x: 757, endPoint y: 438, distance: 22.9
click at [753, 432] on div "Payment Methods UPI CASH CARD" at bounding box center [778, 445] width 289 height 79
click at [748, 424] on span "UPI" at bounding box center [740, 419] width 21 height 15
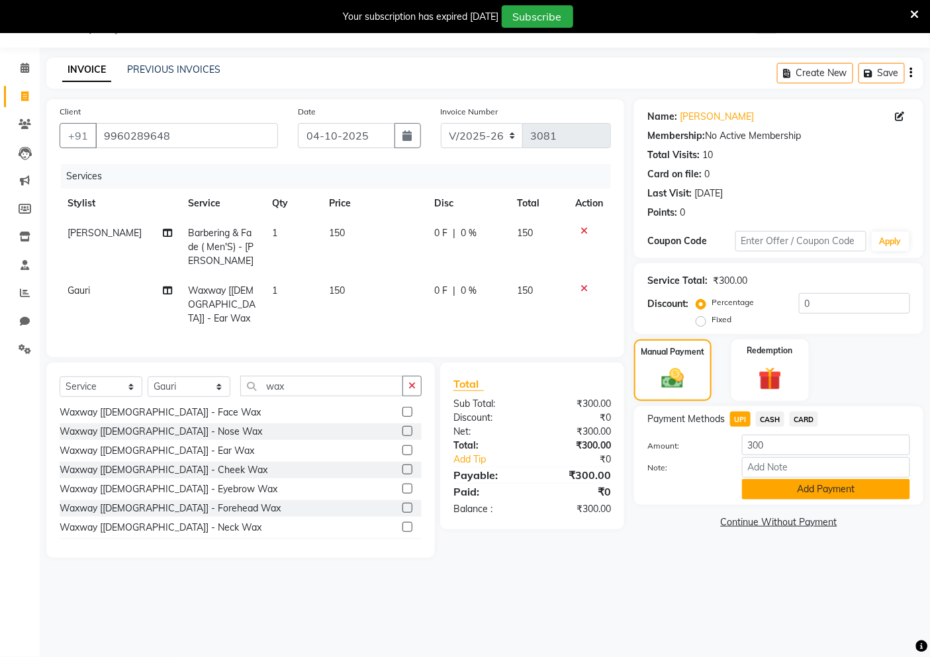
click at [768, 481] on button "Add Payment" at bounding box center [826, 489] width 168 height 21
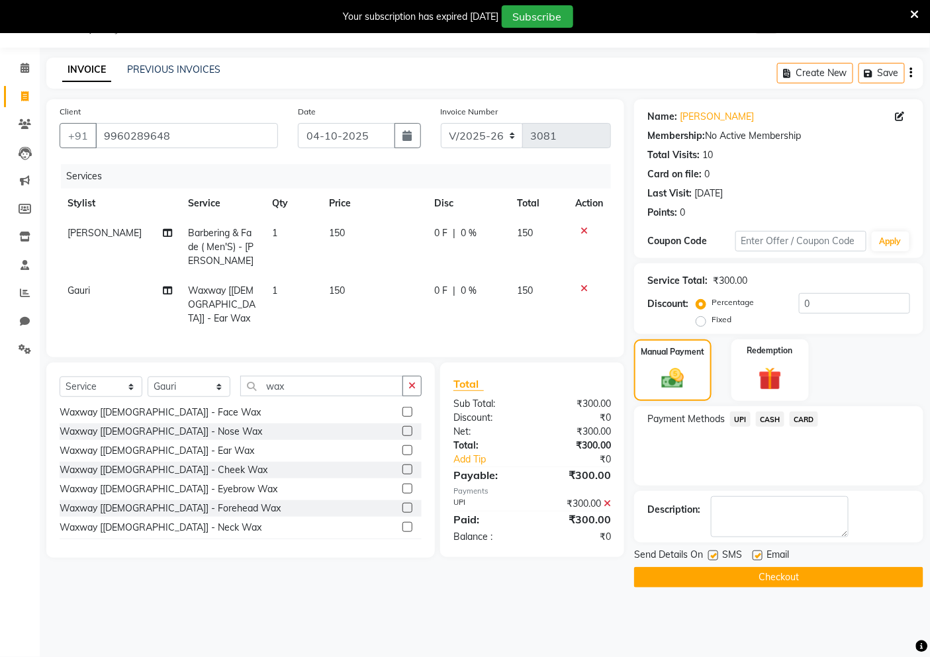
click at [739, 574] on button "Checkout" at bounding box center [778, 577] width 289 height 21
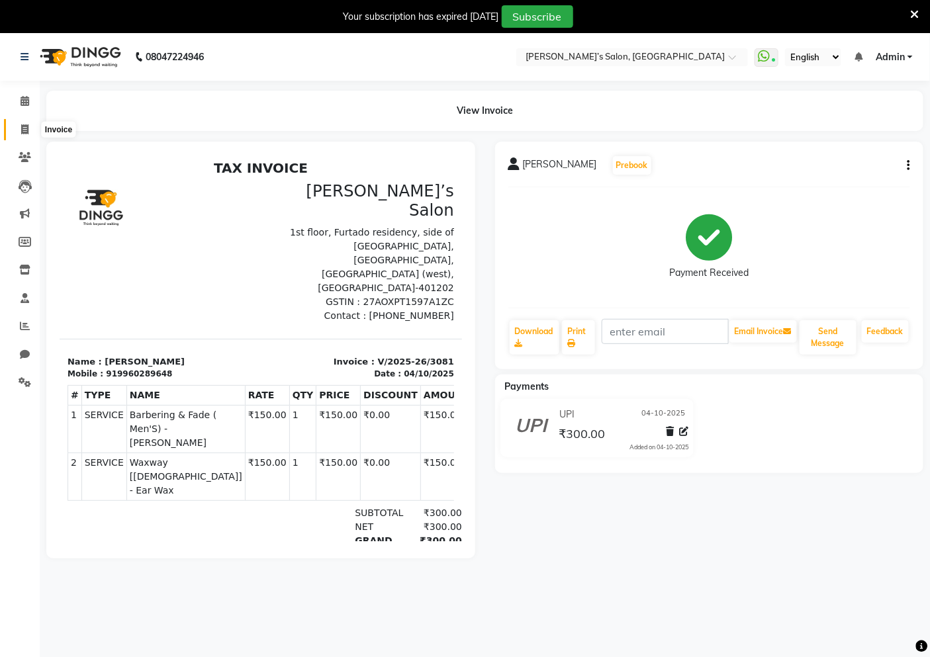
click at [15, 128] on span at bounding box center [24, 129] width 23 height 15
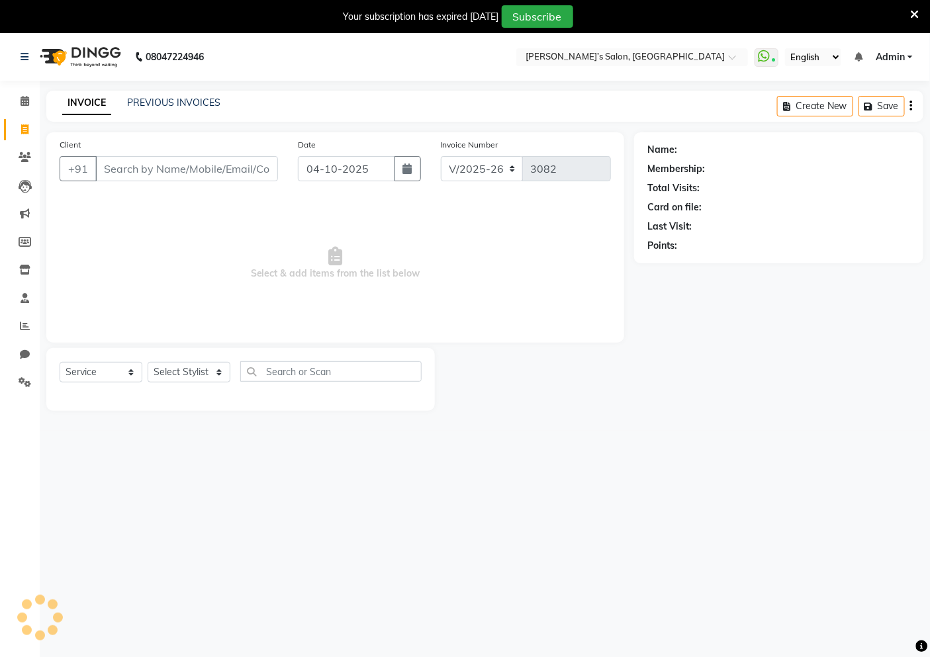
scroll to position [33, 0]
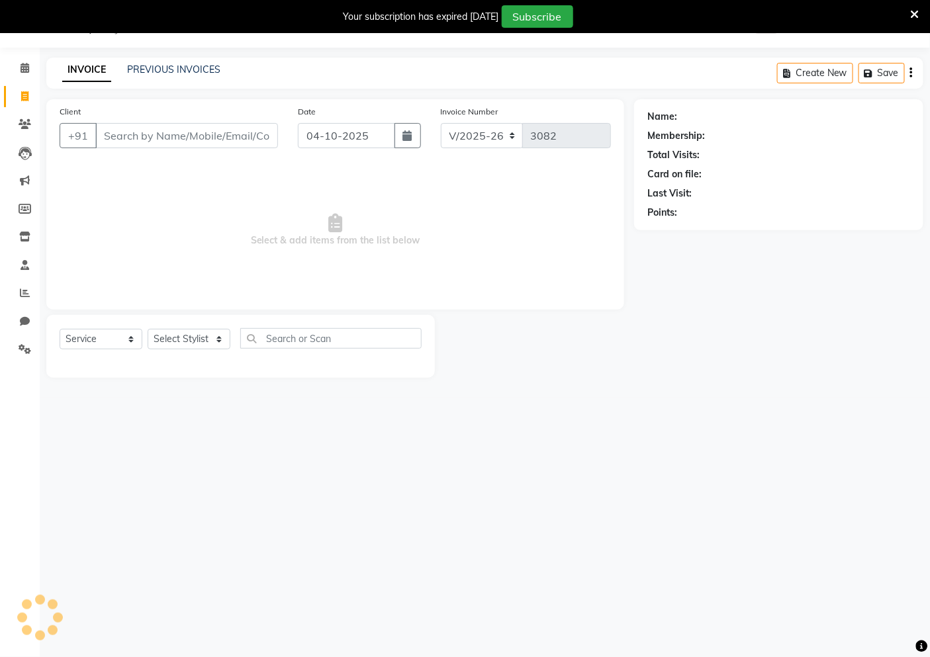
click at [154, 140] on input "Client" at bounding box center [186, 135] width 183 height 25
click at [245, 133] on span "Add Client" at bounding box center [244, 135] width 52 height 13
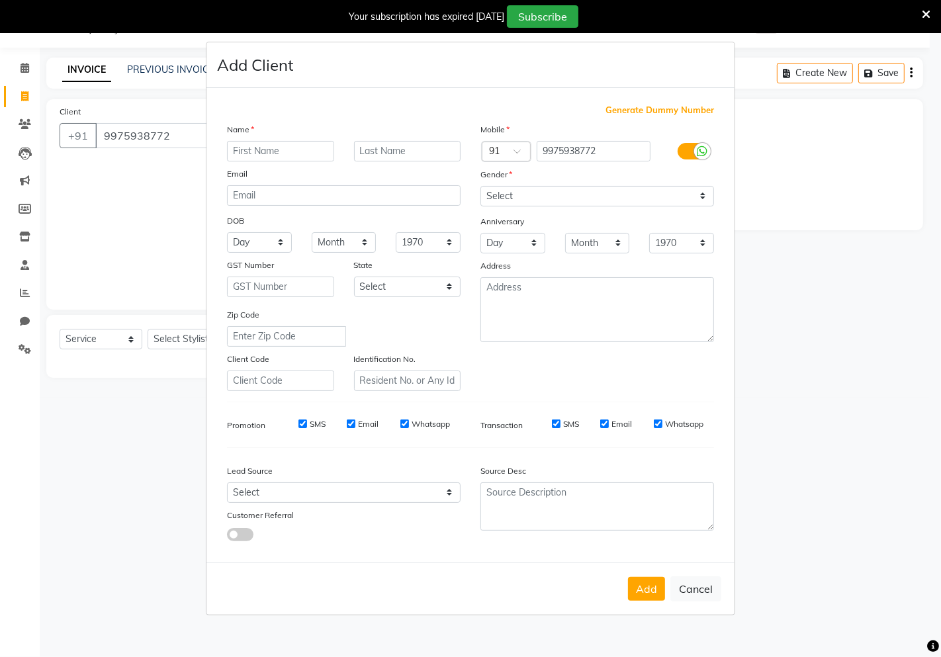
click at [253, 153] on input "text" at bounding box center [280, 151] width 107 height 21
click at [447, 153] on input "text" at bounding box center [407, 151] width 107 height 21
click at [499, 186] on select "Select [DEMOGRAPHIC_DATA] [DEMOGRAPHIC_DATA] Other Prefer Not To Say" at bounding box center [597, 196] width 234 height 21
click at [480, 186] on select "Select [DEMOGRAPHIC_DATA] [DEMOGRAPHIC_DATA] Other Prefer Not To Say" at bounding box center [597, 196] width 234 height 21
click at [643, 594] on button "Add" at bounding box center [646, 589] width 37 height 24
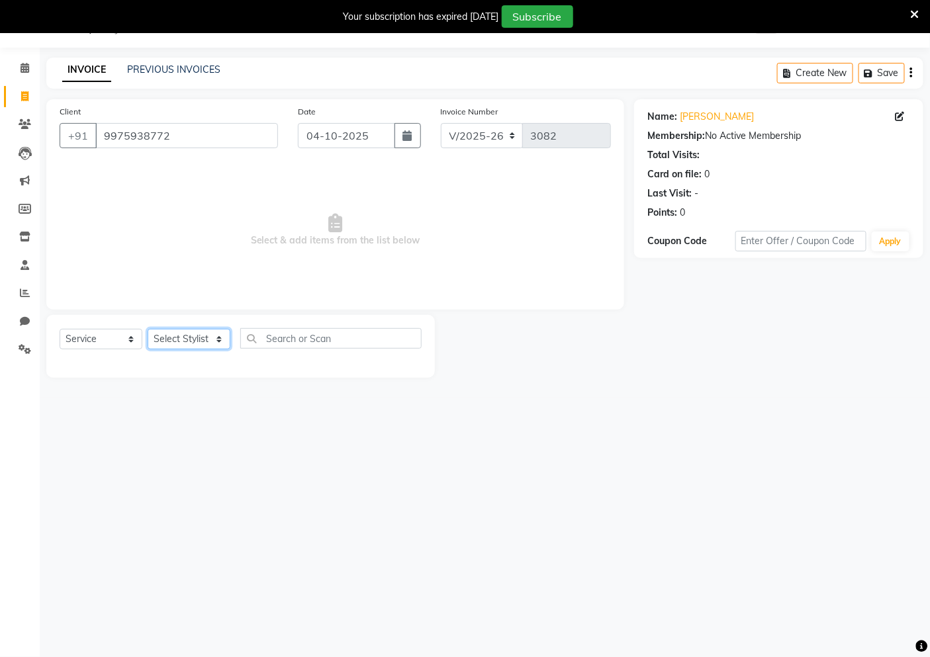
click at [188, 336] on select "Select Stylist [PERSON_NAME] [PERSON_NAME] Akshay [PERSON_NAME] ANAS [PERSON_NA…" at bounding box center [189, 339] width 83 height 21
click at [148, 330] on select "Select Stylist [PERSON_NAME] [PERSON_NAME] Akshay [PERSON_NAME] ANAS [PERSON_NA…" at bounding box center [189, 339] width 83 height 21
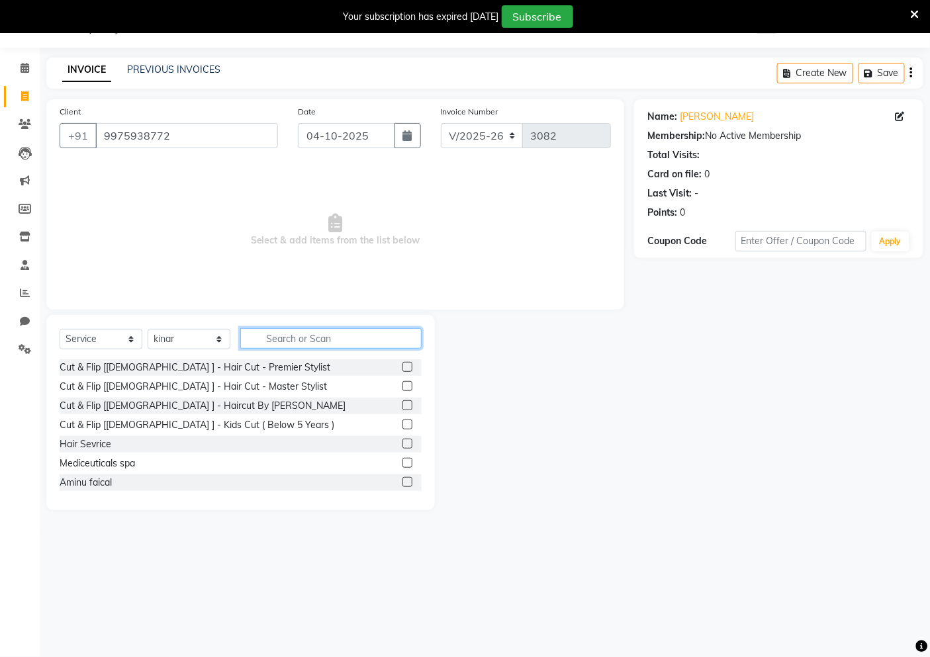
click at [259, 334] on input "text" at bounding box center [330, 338] width 181 height 21
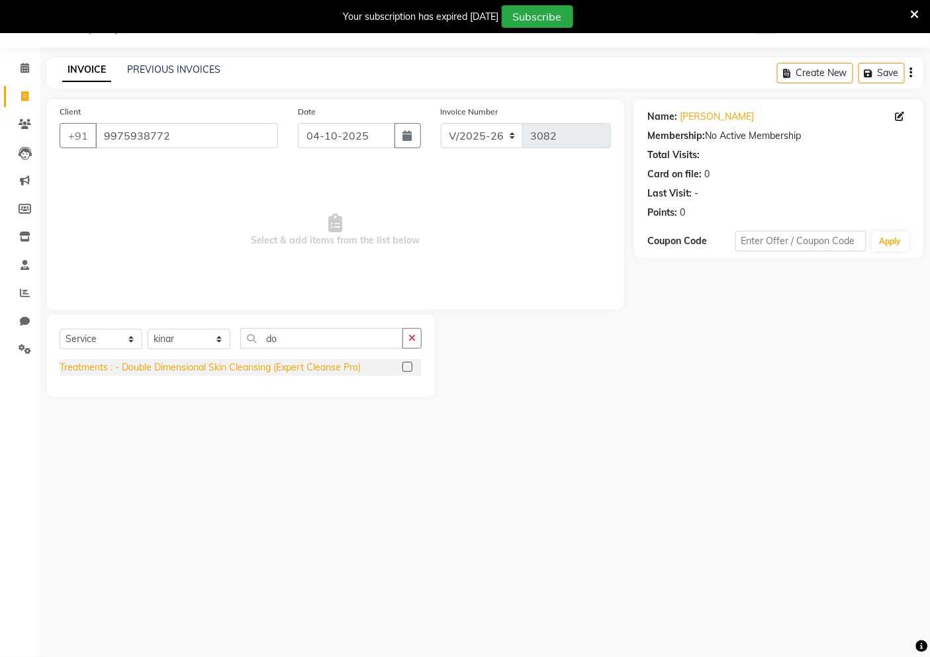
click at [186, 363] on div "Treatments : - Double Dimensional Skin Cleansing (Expert Cleanse Pro)" at bounding box center [210, 368] width 301 height 14
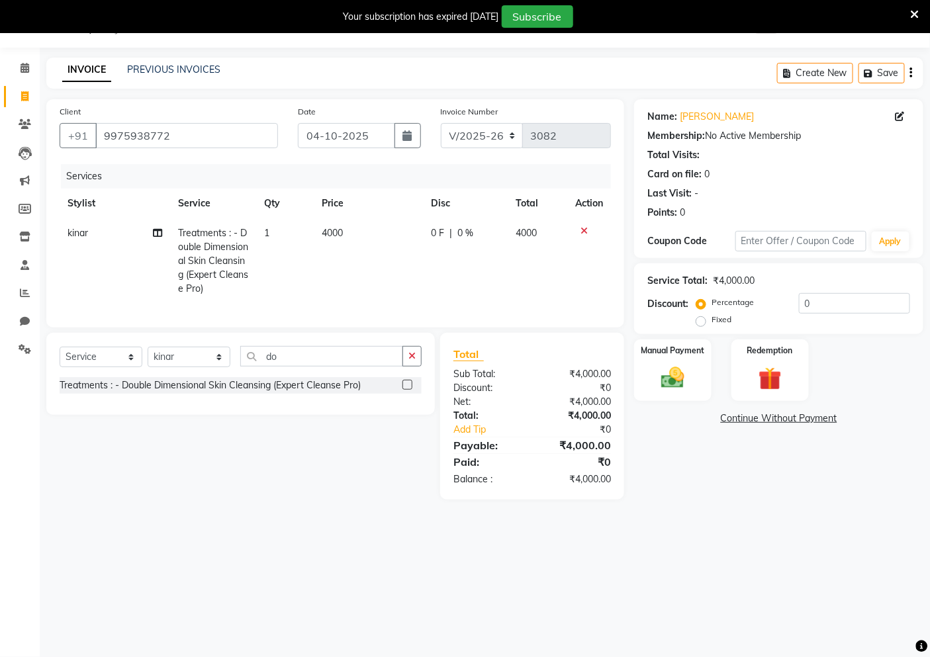
click at [349, 248] on td "4000" at bounding box center [368, 260] width 109 height 85
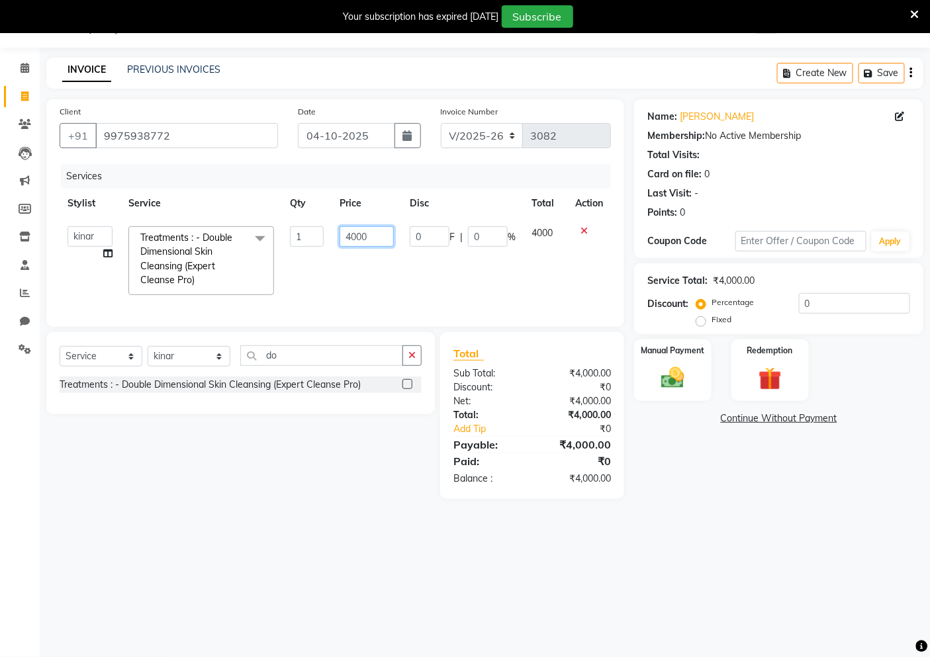
click at [369, 240] on input "4000" at bounding box center [367, 236] width 54 height 21
click at [188, 366] on select "Select Stylist [PERSON_NAME] [PERSON_NAME] Akshay [PERSON_NAME] ANAS [PERSON_NA…" at bounding box center [189, 356] width 83 height 21
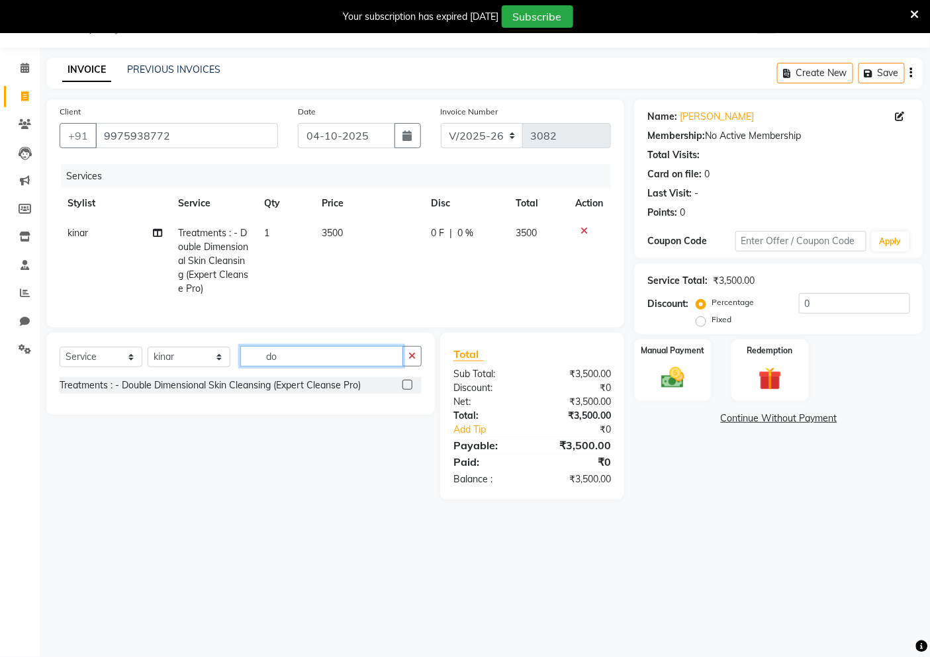
click at [298, 367] on input "do" at bounding box center [321, 356] width 163 height 21
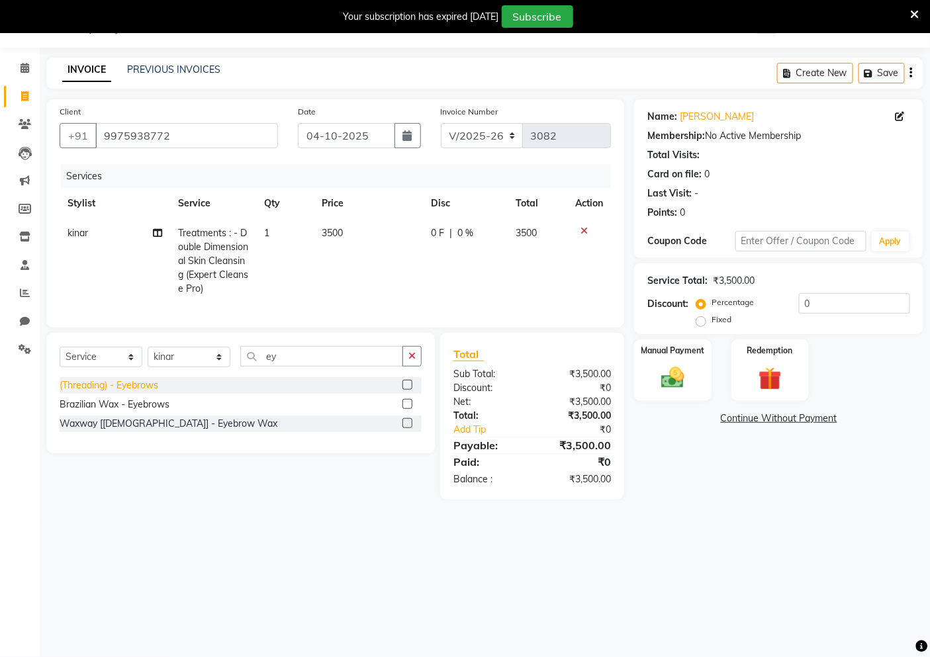
drag, startPoint x: 69, startPoint y: 400, endPoint x: 130, endPoint y: 359, distance: 73.4
click at [69, 392] on div "(Threading) - Eyebrows" at bounding box center [109, 386] width 99 height 14
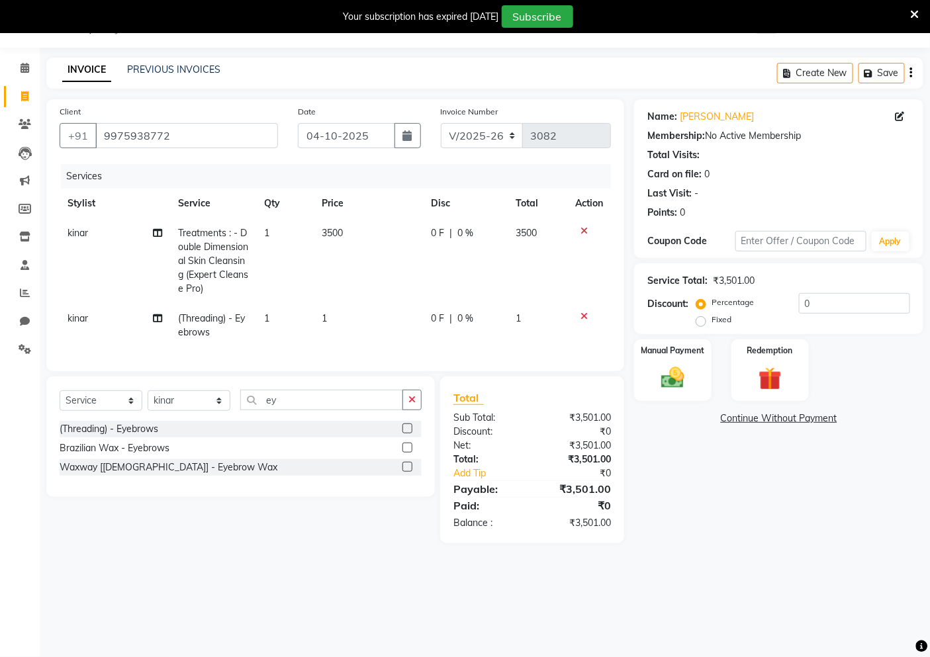
click at [342, 315] on td "1" at bounding box center [368, 326] width 109 height 44
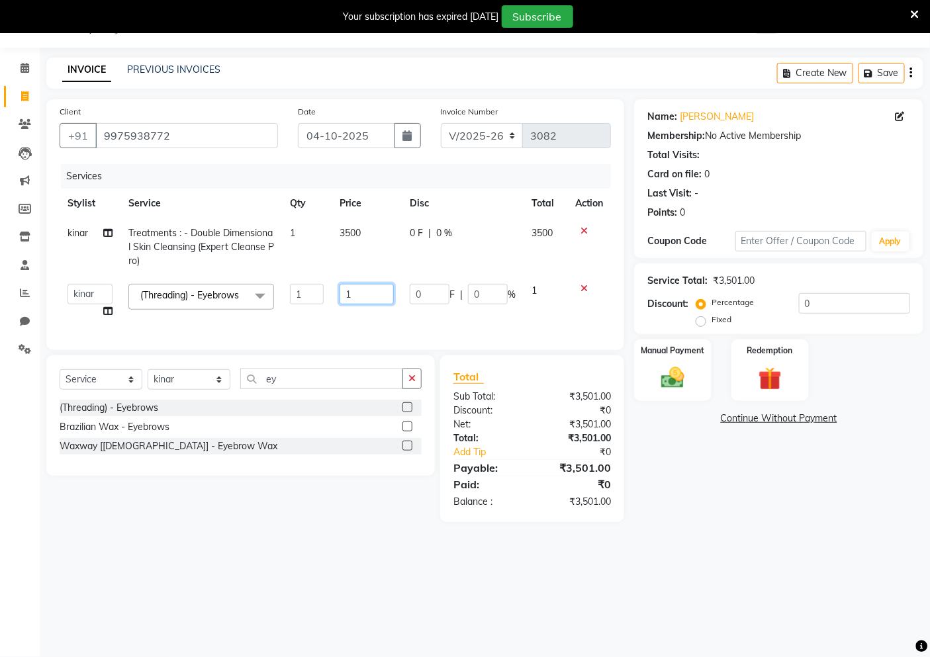
click at [365, 298] on input "1" at bounding box center [367, 294] width 54 height 21
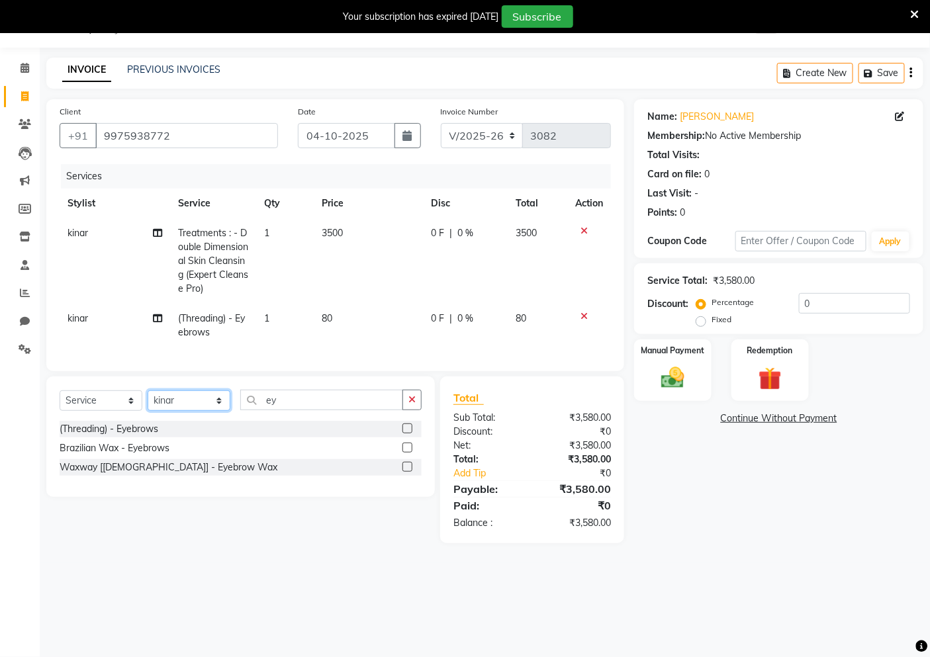
click at [179, 397] on div "Select Service Product Membership Package Voucher Prepaid Gift Card Select Styl…" at bounding box center [240, 437] width 388 height 120
click at [148, 402] on select "Select Stylist [PERSON_NAME] [PERSON_NAME] Akshay [PERSON_NAME] ANAS [PERSON_NA…" at bounding box center [189, 400] width 83 height 21
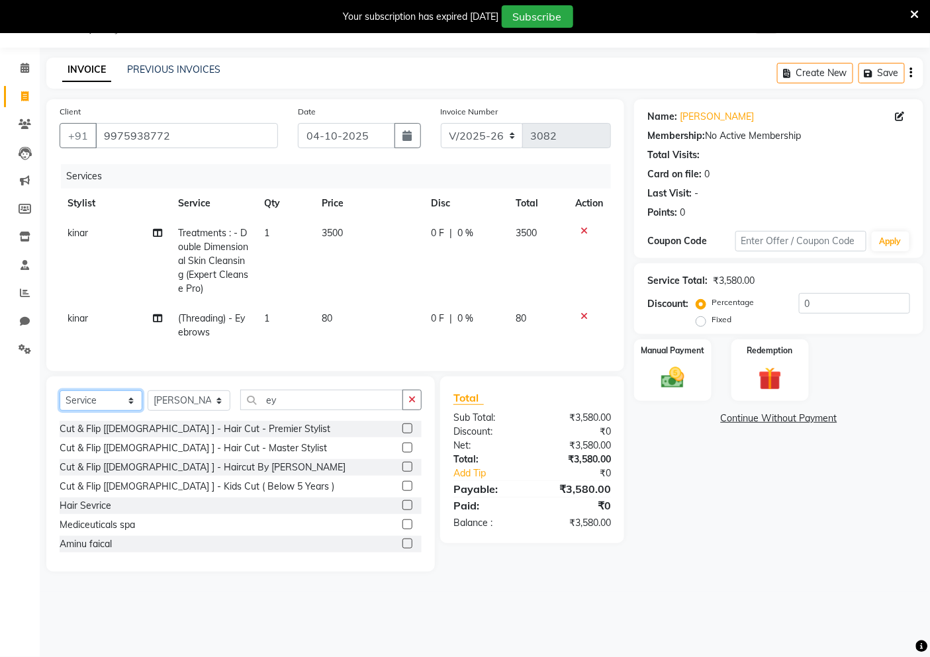
click at [109, 411] on select "Select Service Product Membership Package Voucher Prepaid Gift Card" at bounding box center [101, 400] width 83 height 21
click at [60, 402] on select "Select Service Product Membership Package Voucher Prepaid Gift Card" at bounding box center [101, 400] width 83 height 21
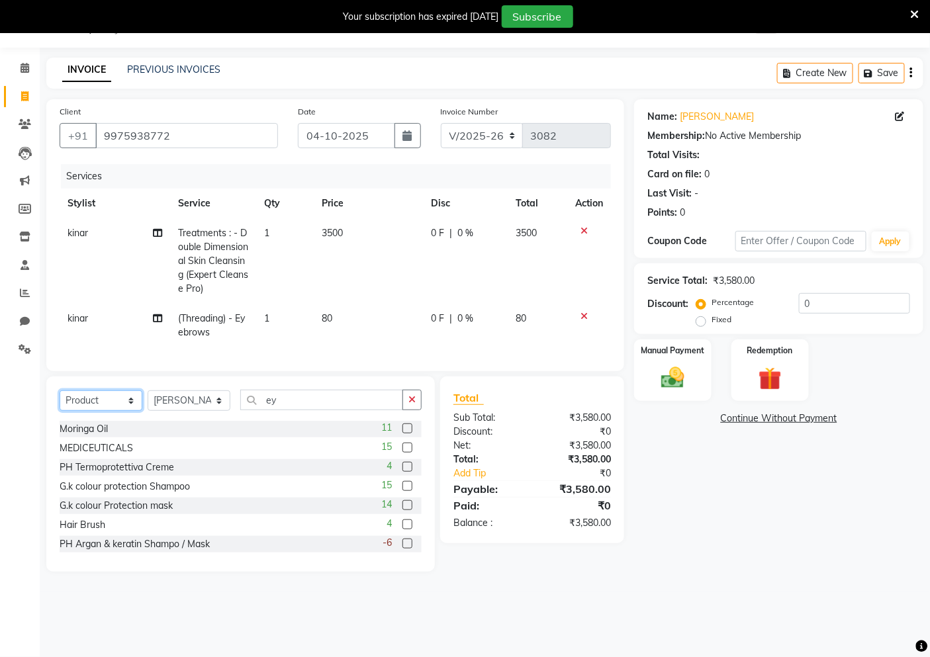
click at [102, 409] on select "Select Service Product Membership Package Voucher Prepaid Gift Card" at bounding box center [101, 400] width 83 height 21
click at [60, 402] on select "Select Service Product Membership Package Voucher Prepaid Gift Card" at bounding box center [101, 400] width 83 height 21
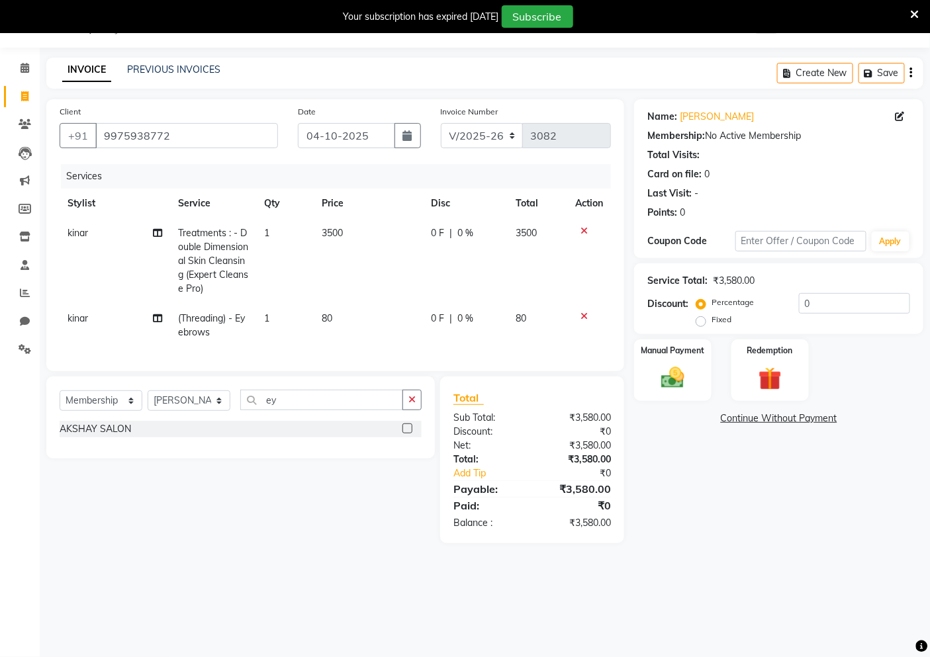
click at [135, 437] on div "AKSHAY SALON" at bounding box center [241, 429] width 362 height 17
click at [101, 436] on div "AKSHAY SALON" at bounding box center [95, 429] width 71 height 14
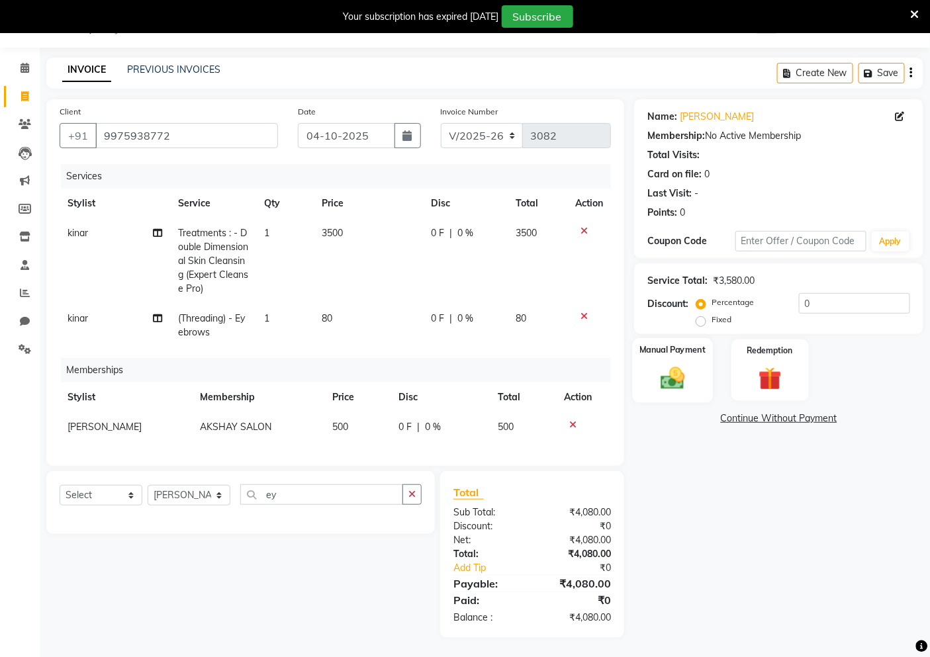
drag, startPoint x: 666, startPoint y: 384, endPoint x: 711, endPoint y: 382, distance: 45.0
click at [667, 384] on img at bounding box center [673, 378] width 40 height 28
click at [746, 418] on span "UPI" at bounding box center [740, 419] width 21 height 15
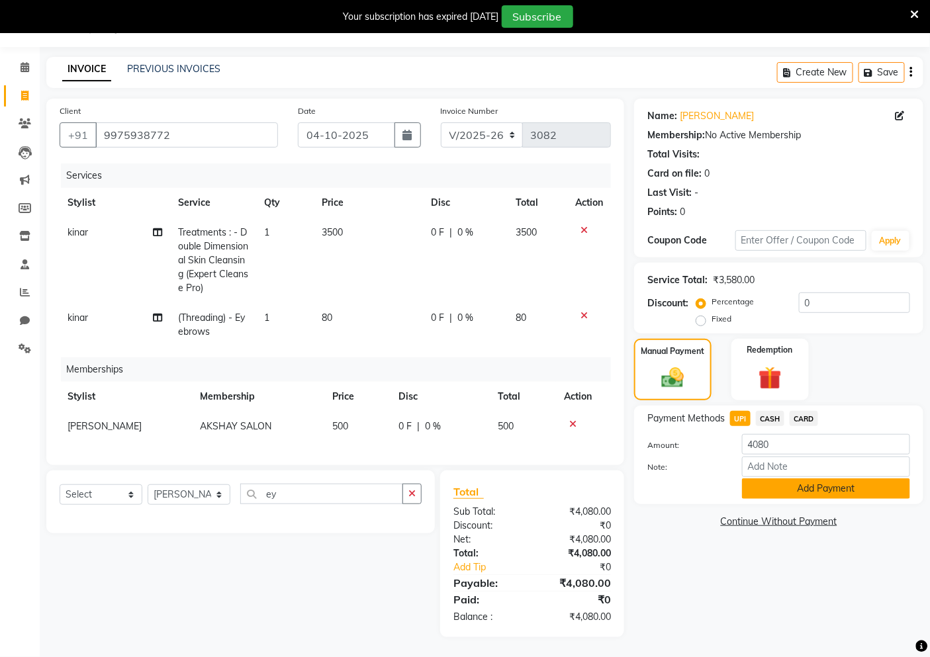
click at [830, 478] on button "Add Payment" at bounding box center [826, 488] width 168 height 21
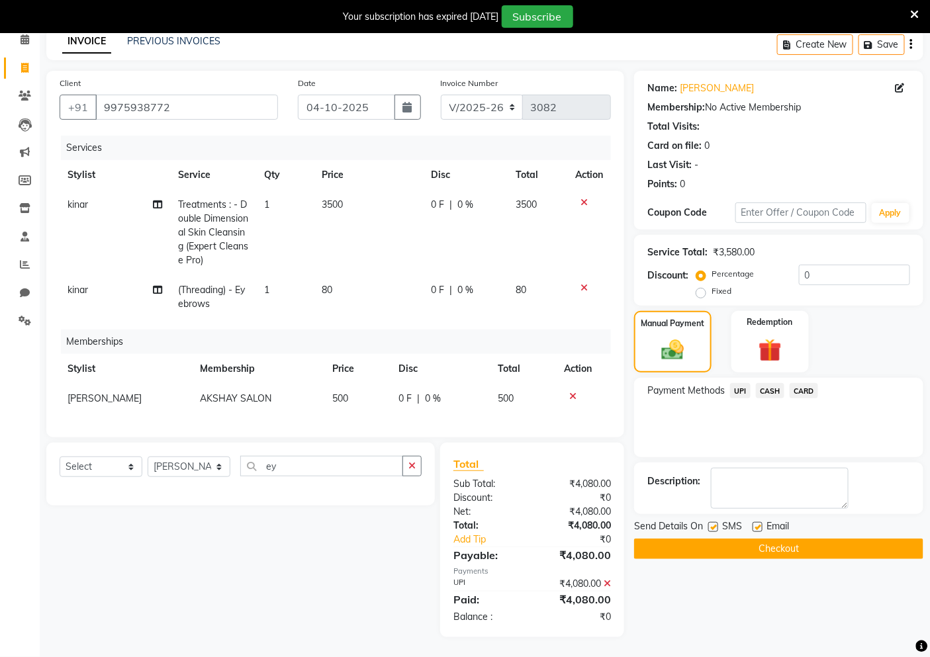
scroll to position [71, 0]
drag, startPoint x: 815, startPoint y: 536, endPoint x: 814, endPoint y: 546, distance: 10.0
click at [814, 546] on button "Checkout" at bounding box center [778, 549] width 289 height 21
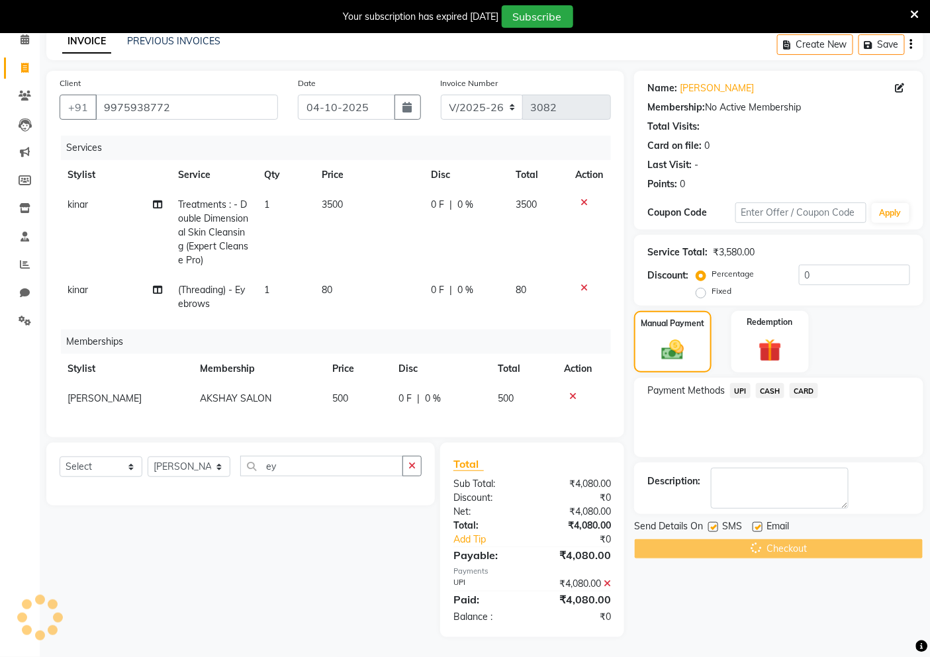
click at [814, 546] on div "Checkout" at bounding box center [778, 549] width 289 height 21
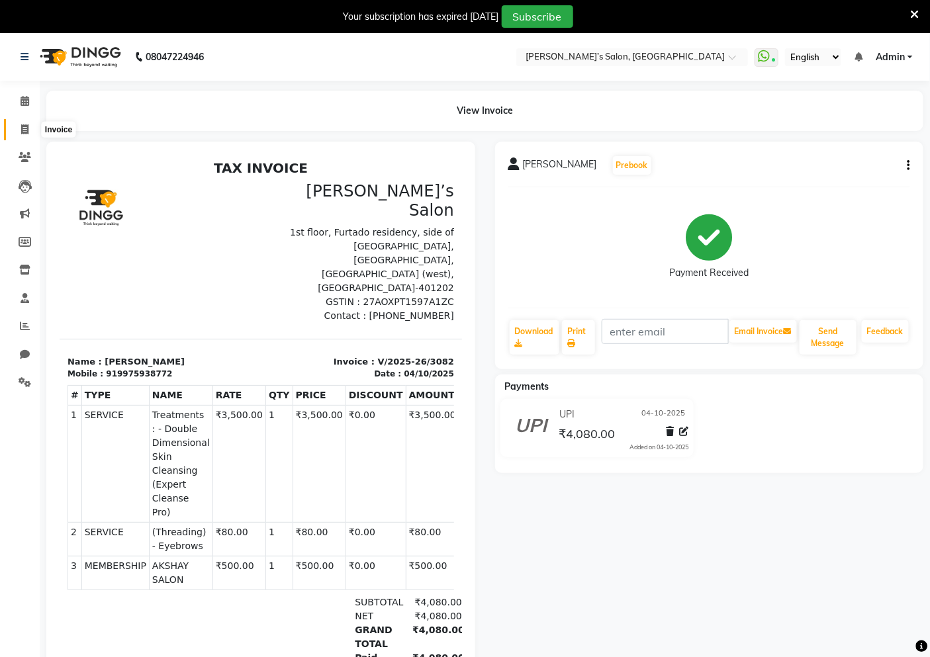
click at [23, 130] on icon at bounding box center [24, 129] width 7 height 10
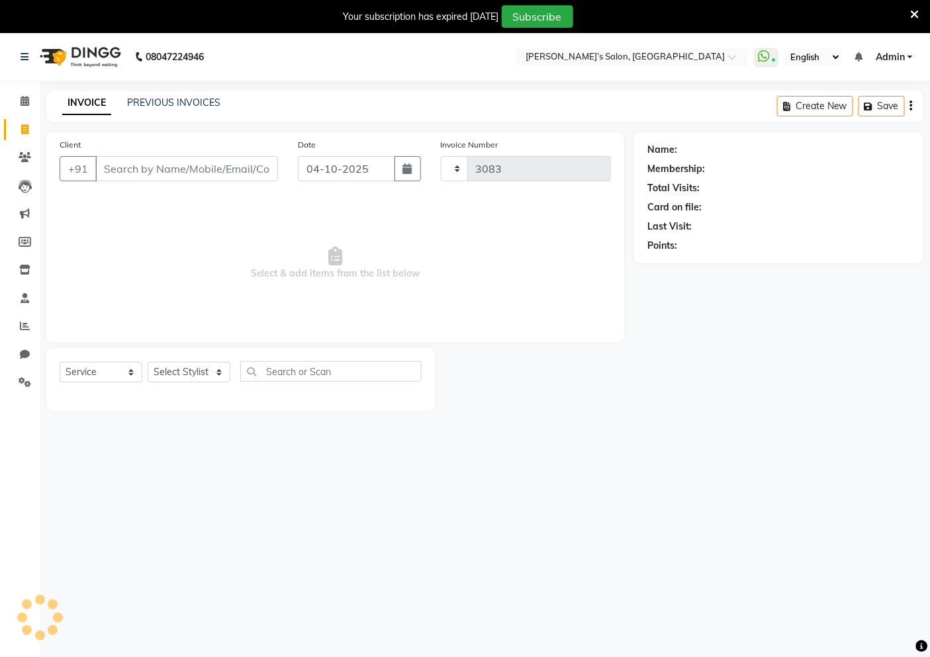
scroll to position [33, 0]
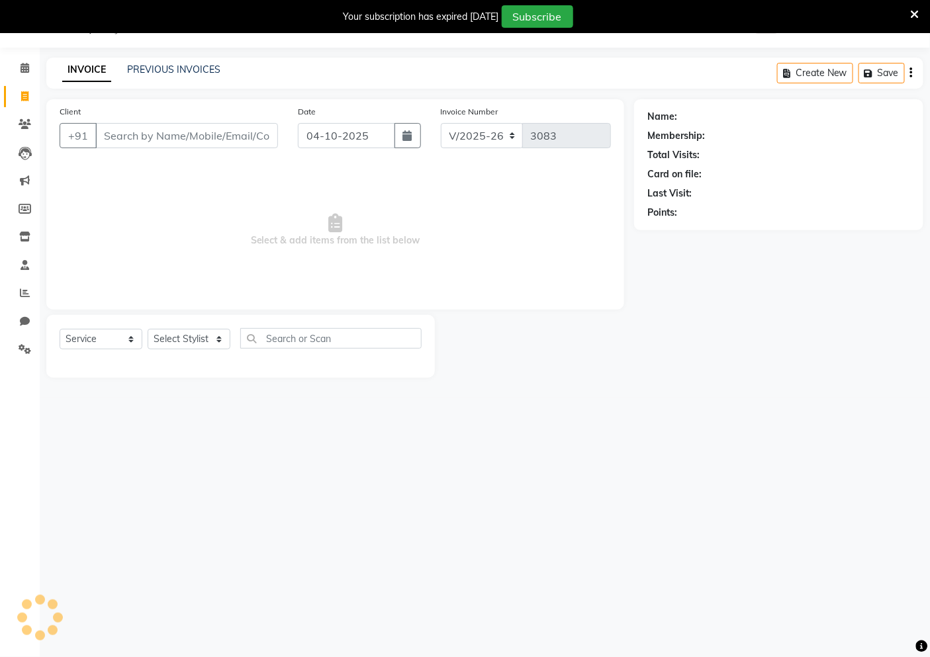
click at [116, 136] on input "Client" at bounding box center [186, 135] width 183 height 25
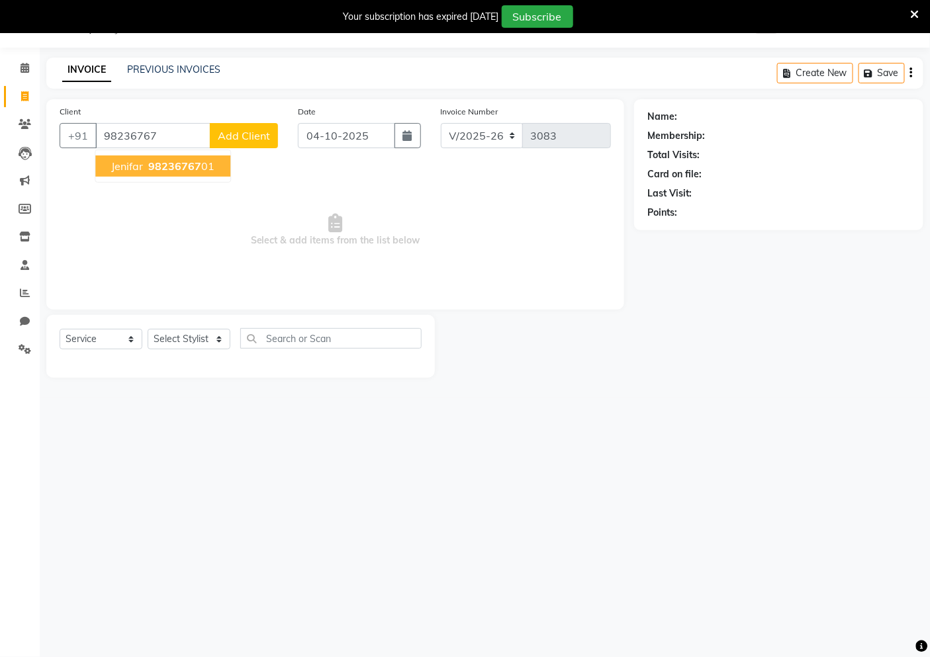
click at [108, 168] on button "Jenifar 98236767 01" at bounding box center [162, 166] width 135 height 21
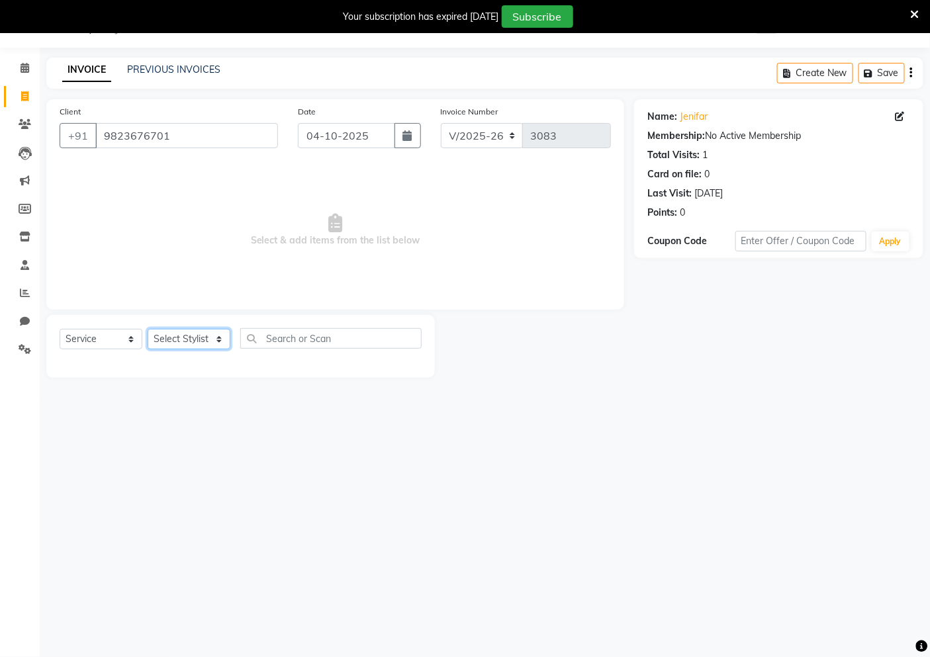
click at [183, 341] on select "Select Stylist [PERSON_NAME] [PERSON_NAME] Akshay [PERSON_NAME] ANAS [PERSON_NA…" at bounding box center [189, 339] width 83 height 21
click at [148, 330] on select "Select Stylist [PERSON_NAME] [PERSON_NAME] Akshay [PERSON_NAME] ANAS [PERSON_NA…" at bounding box center [189, 339] width 83 height 21
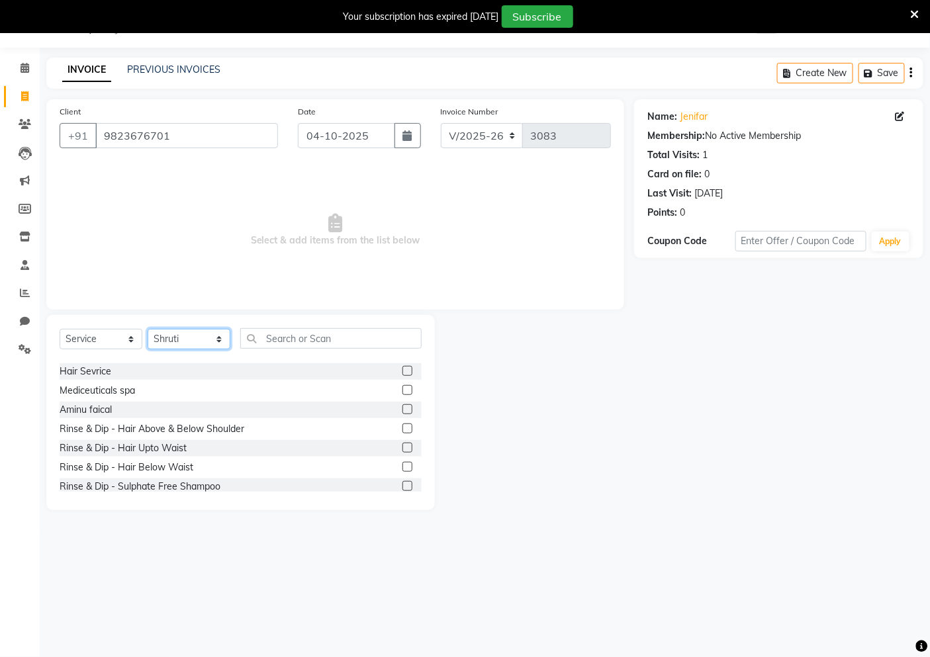
scroll to position [73, 0]
click at [179, 426] on div "Rinse & Dip - Hair Above & Below Shoulder" at bounding box center [152, 429] width 185 height 14
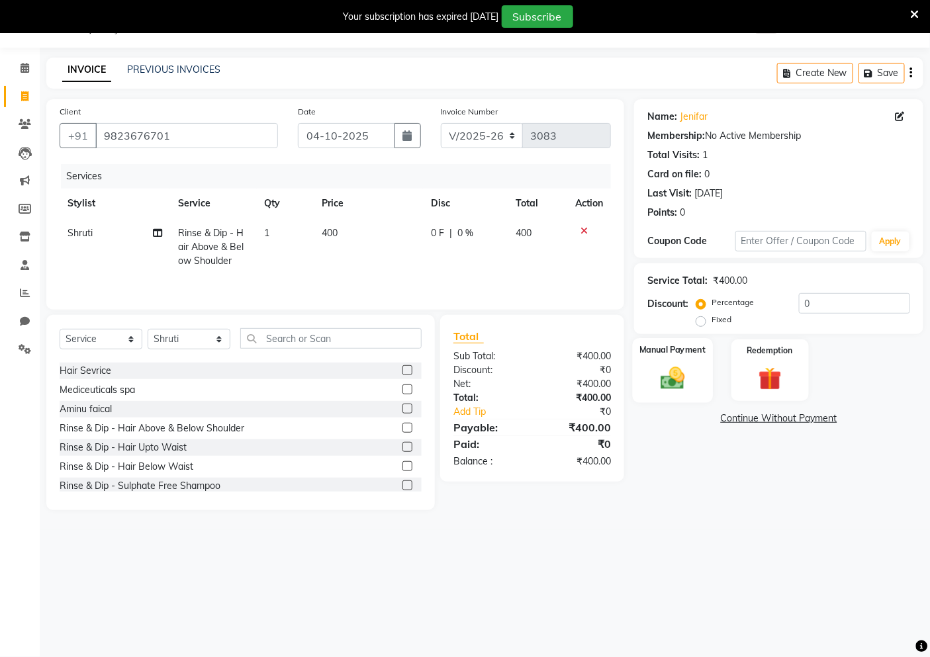
click at [673, 390] on img at bounding box center [673, 378] width 40 height 28
click at [739, 425] on span "UPI" at bounding box center [740, 419] width 21 height 15
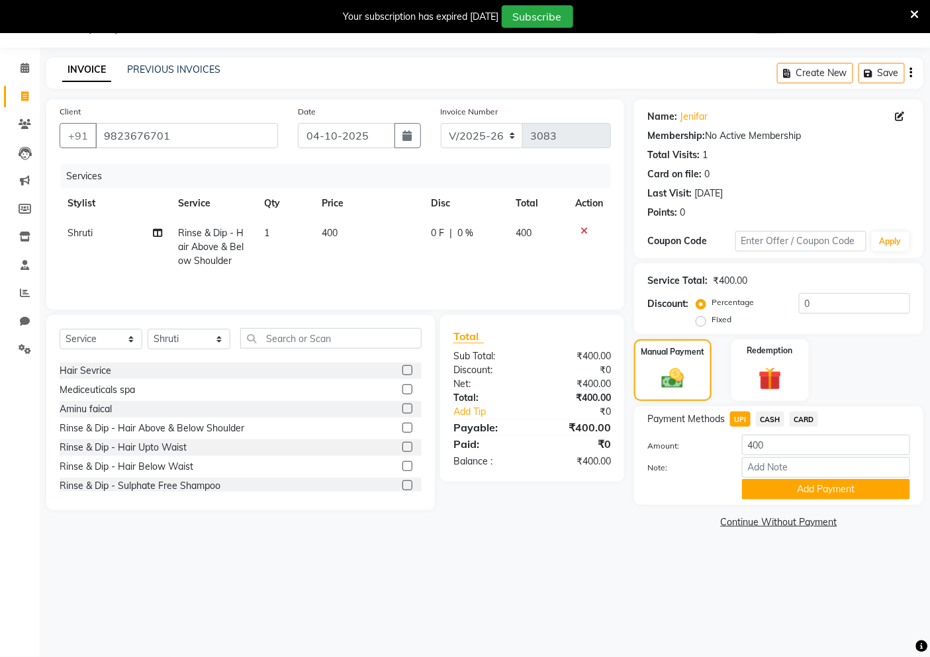
click at [762, 490] on button "Add Payment" at bounding box center [826, 489] width 168 height 21
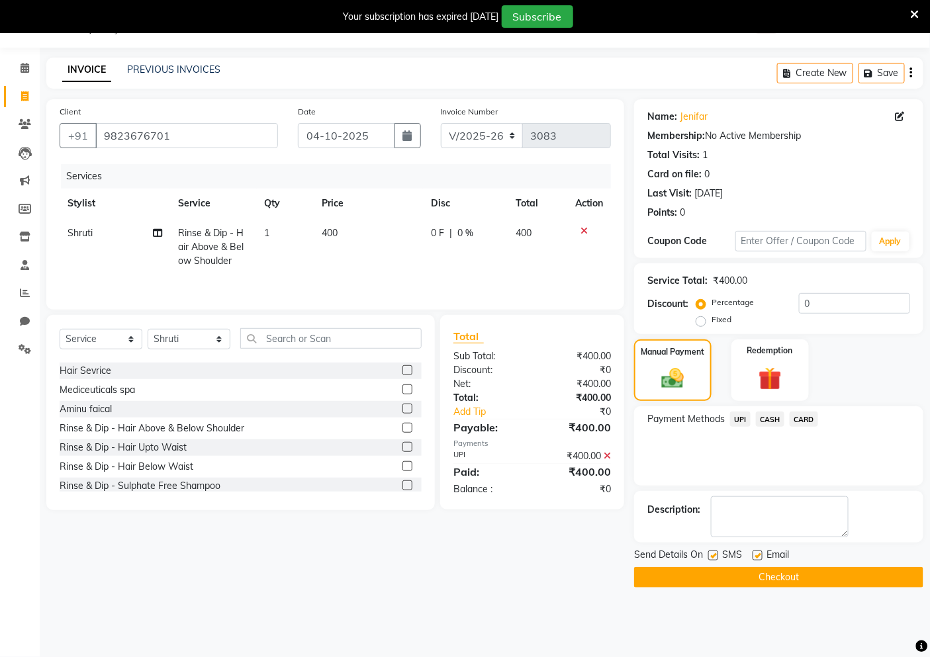
click at [750, 573] on button "Checkout" at bounding box center [778, 577] width 289 height 21
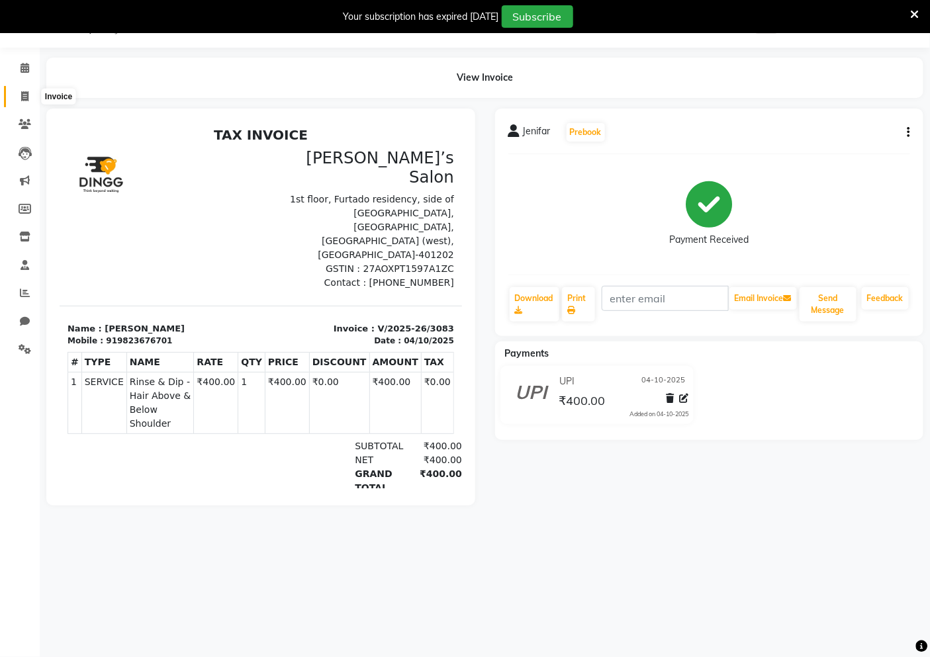
click at [21, 91] on icon at bounding box center [24, 96] width 7 height 10
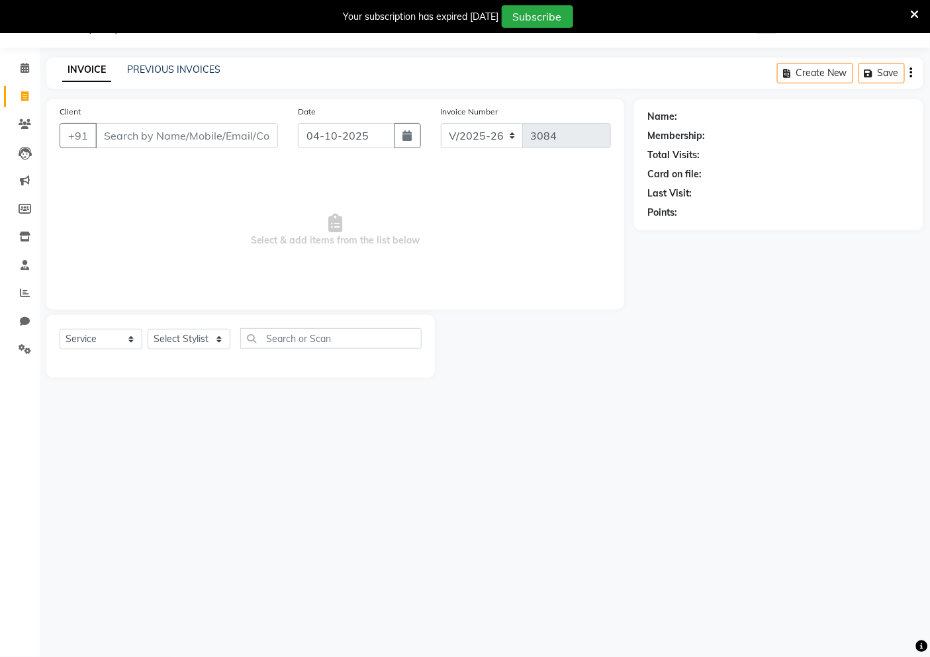
click at [151, 148] on input "Client" at bounding box center [186, 135] width 183 height 25
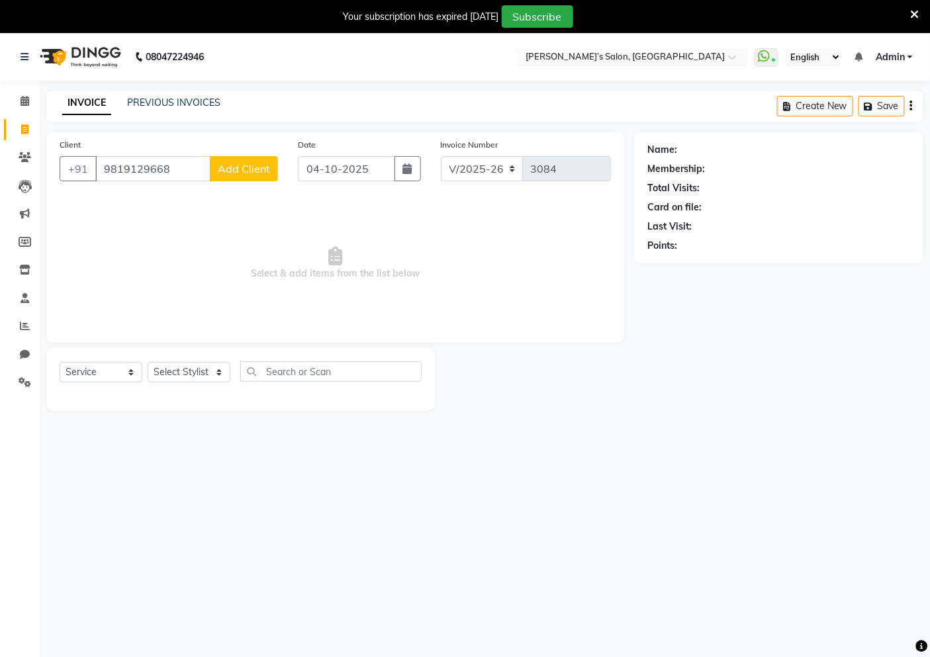
click at [246, 169] on span "Add Client" at bounding box center [244, 168] width 52 height 13
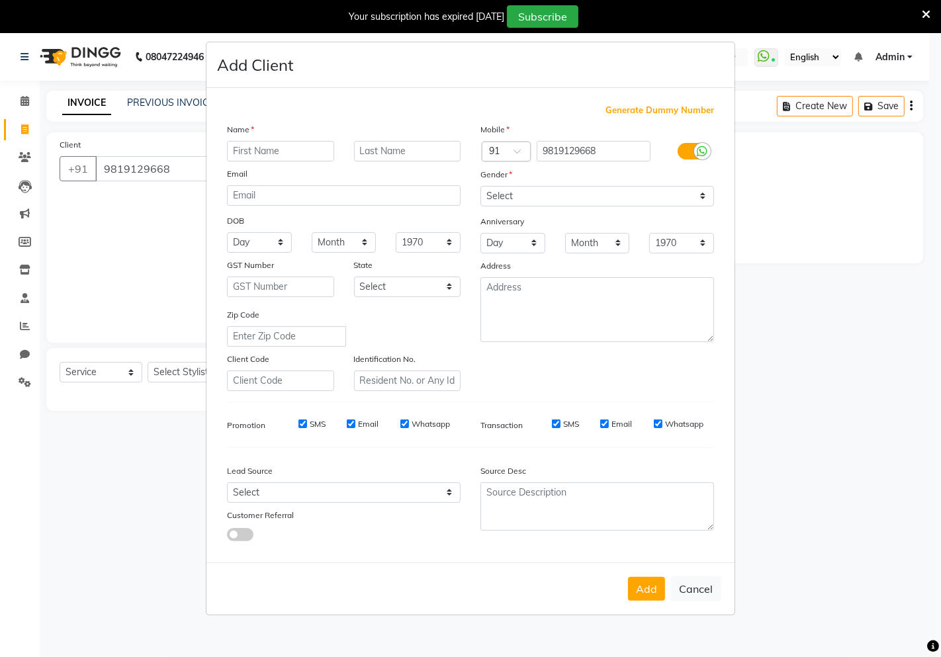
click at [291, 154] on input "text" at bounding box center [280, 151] width 107 height 21
click at [427, 146] on input "text" at bounding box center [407, 151] width 107 height 21
click at [500, 199] on select "Select [DEMOGRAPHIC_DATA] [DEMOGRAPHIC_DATA] Other Prefer Not To Say" at bounding box center [597, 196] width 234 height 21
click at [480, 186] on select "Select [DEMOGRAPHIC_DATA] [DEMOGRAPHIC_DATA] Other Prefer Not To Say" at bounding box center [597, 196] width 234 height 21
click at [640, 582] on button "Add" at bounding box center [646, 589] width 37 height 24
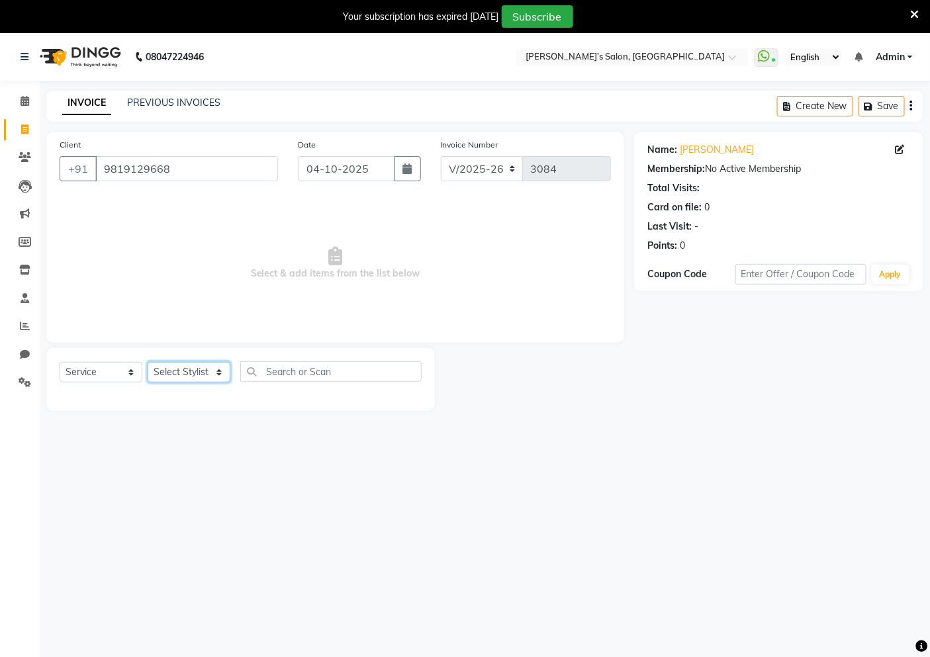
click at [196, 365] on select "Select Stylist [PERSON_NAME] [PERSON_NAME] Akshay [PERSON_NAME] ANAS [PERSON_NA…" at bounding box center [189, 372] width 83 height 21
click at [148, 363] on select "Select Stylist [PERSON_NAME] [PERSON_NAME] Akshay [PERSON_NAME] ANAS [PERSON_NA…" at bounding box center [189, 372] width 83 height 21
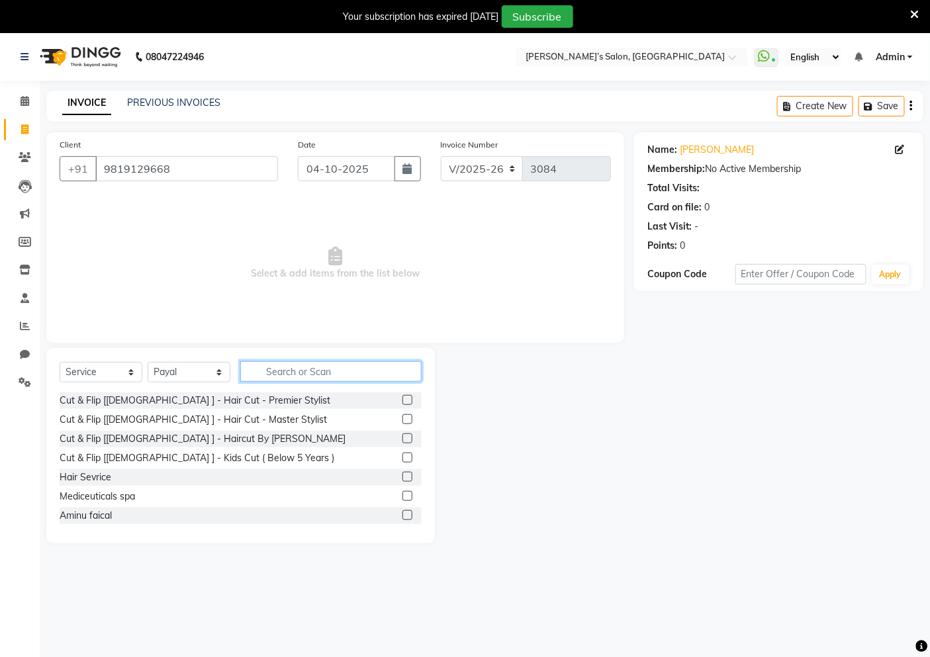
click at [332, 362] on input "text" at bounding box center [330, 371] width 181 height 21
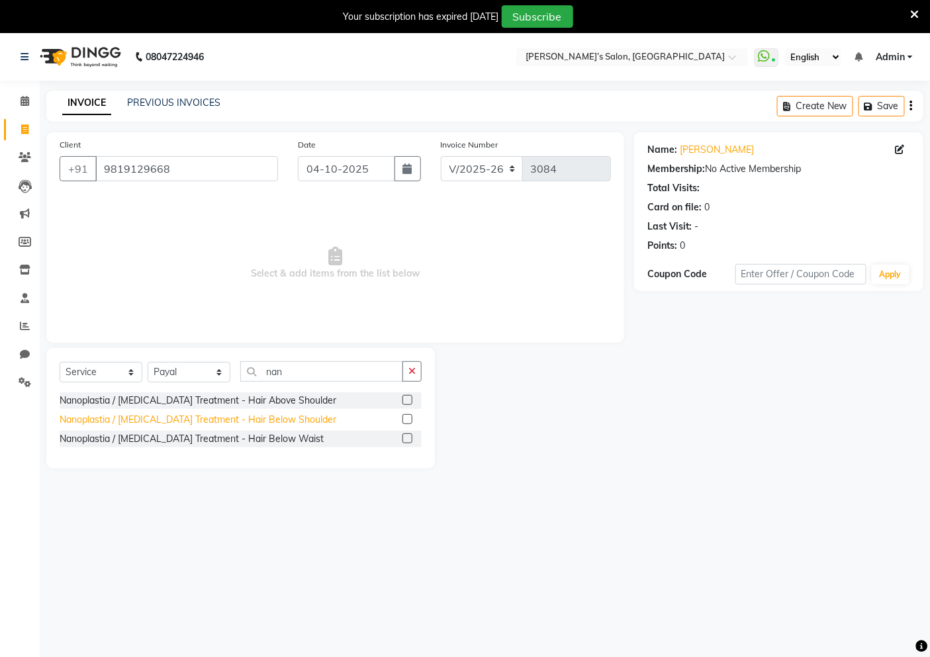
click at [254, 421] on div "Nanoplastia / [MEDICAL_DATA] Treatment - Hair Below Shoulder" at bounding box center [198, 420] width 277 height 14
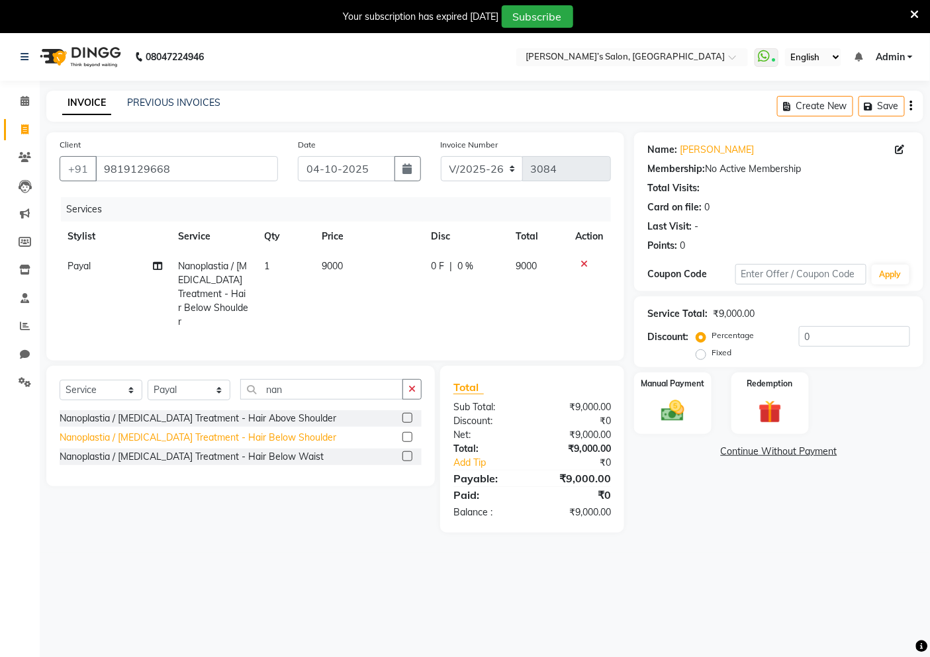
click at [246, 437] on div "Nanoplastia / [MEDICAL_DATA] Treatment - Hair Below Shoulder" at bounding box center [198, 438] width 277 height 14
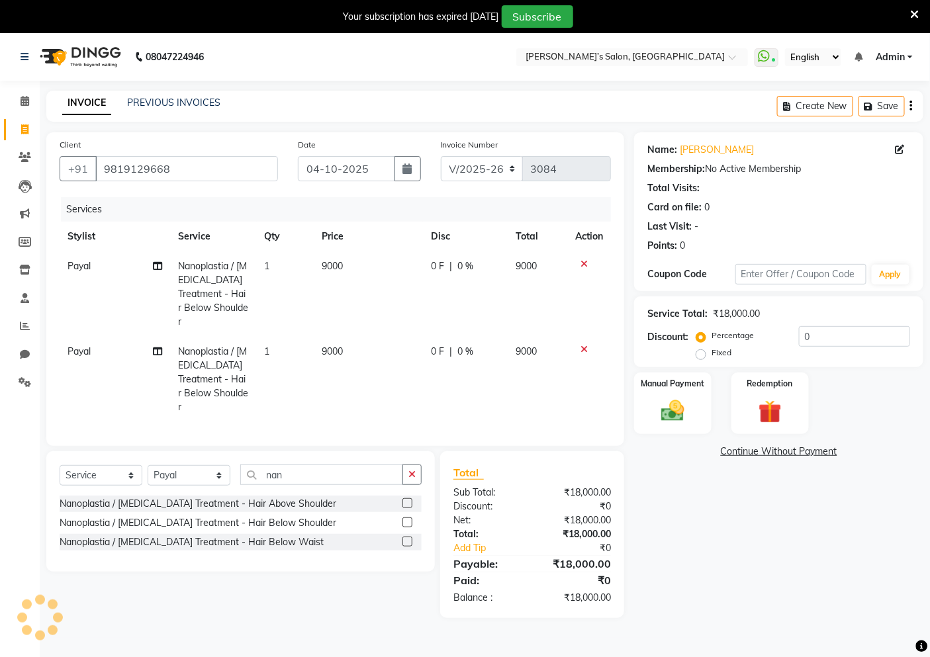
click at [400, 259] on td "9000" at bounding box center [368, 293] width 109 height 85
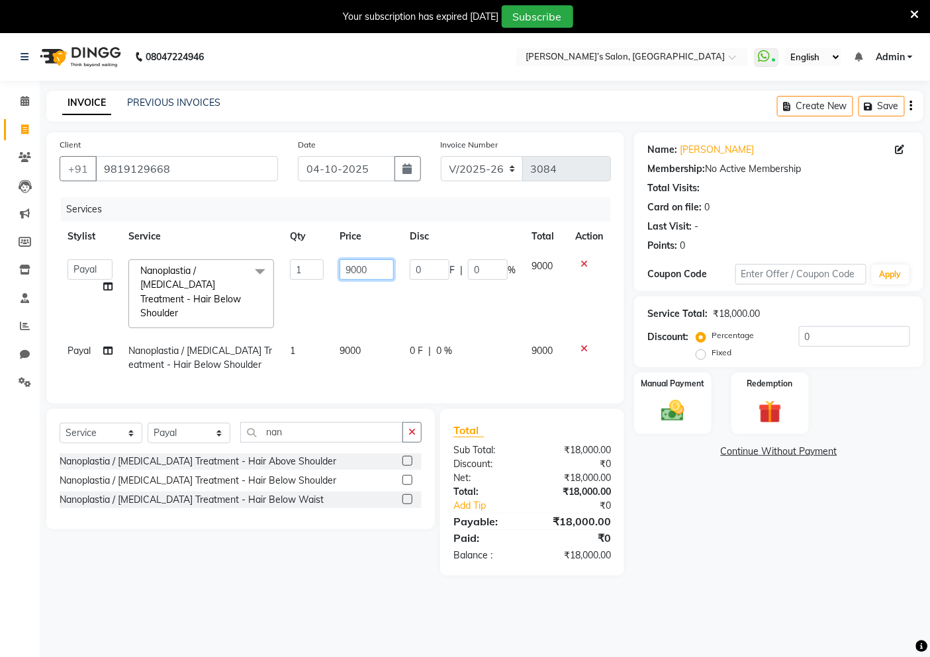
click at [388, 267] on input "9000" at bounding box center [367, 269] width 54 height 21
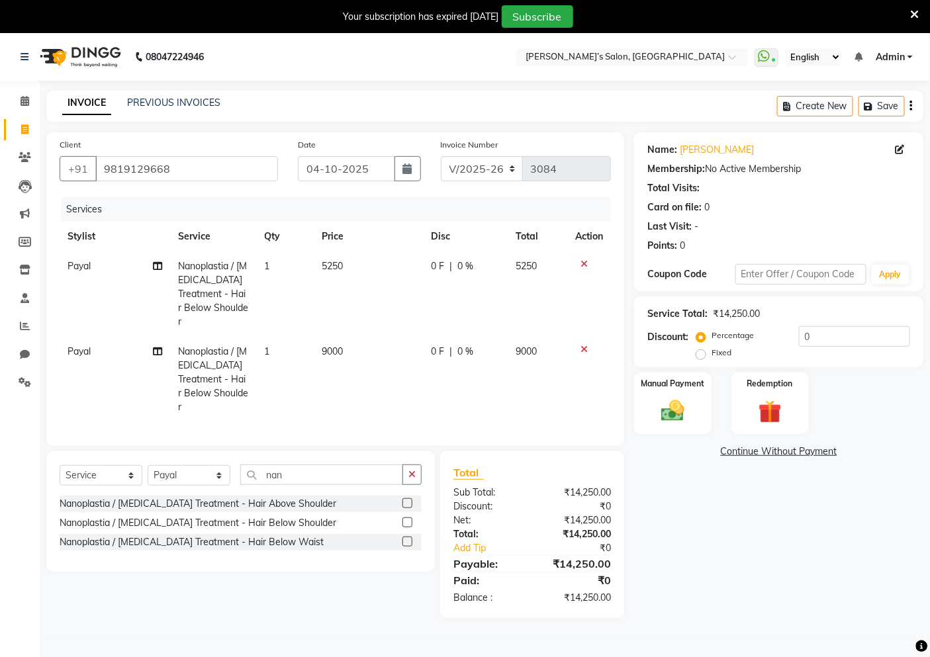
click at [61, 368] on div "Services Stylist Service Qty Price Disc Total Action [PERSON_NAME] Nanoplastia …" at bounding box center [335, 315] width 551 height 236
click at [69, 345] on span "Payal" at bounding box center [79, 351] width 23 height 12
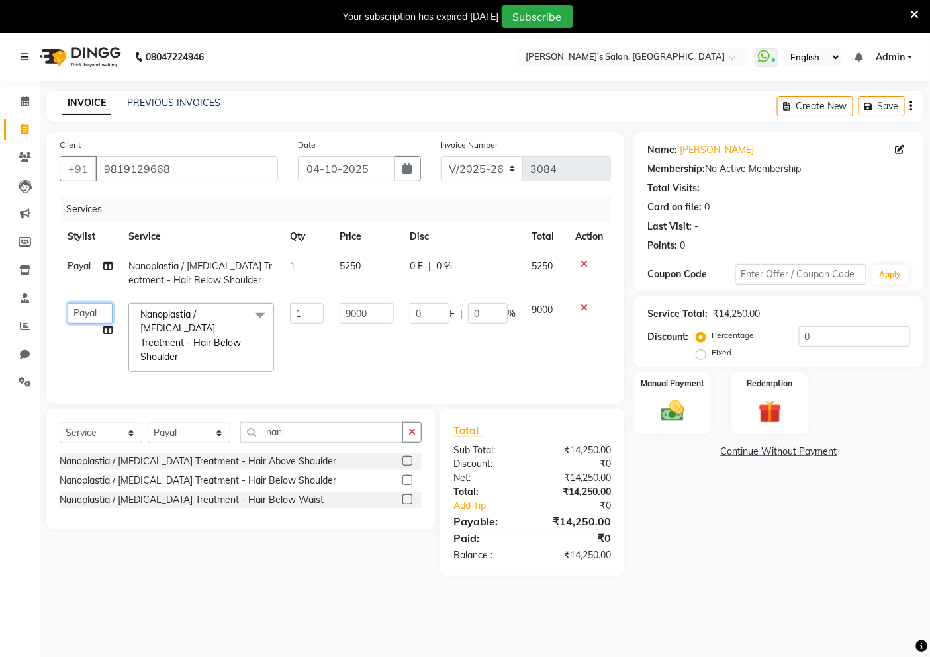
click at [85, 308] on select "[PERSON_NAME] [PERSON_NAME] Akshay [PERSON_NAME] ANAS Anjali Ayaan [PERSON_NAME…" at bounding box center [90, 313] width 45 height 21
click at [369, 315] on input "9000" at bounding box center [367, 313] width 54 height 21
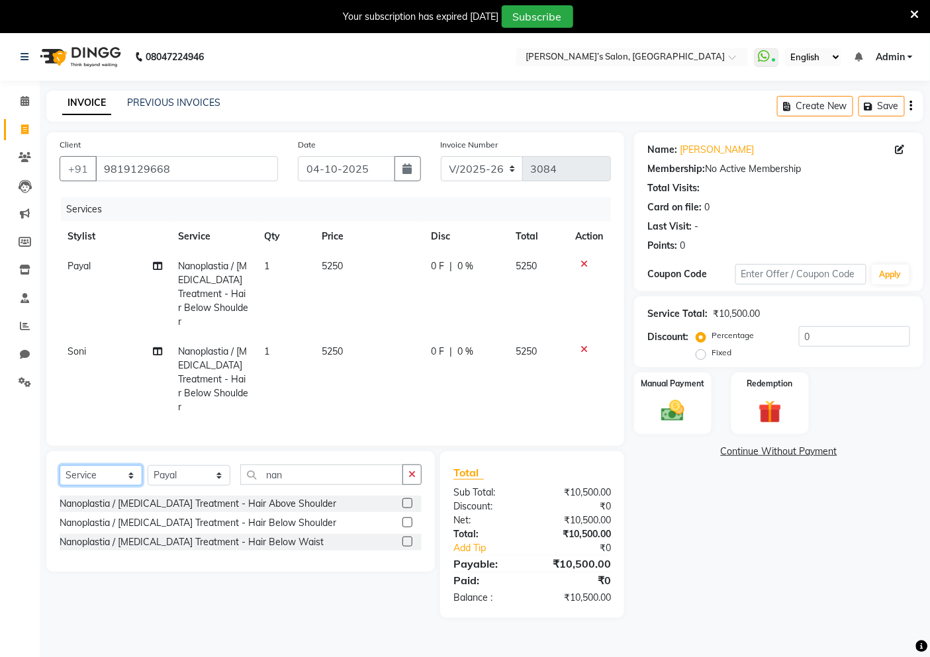
click at [91, 430] on div "Client [PHONE_NUMBER] Date [DATE] Invoice Number V/2025 V/[PHONE_NUMBER] Servic…" at bounding box center [335, 375] width 598 height 486
click at [60, 465] on select "Select Service Product Membership Package Voucher Prepaid Gift Card" at bounding box center [101, 475] width 83 height 21
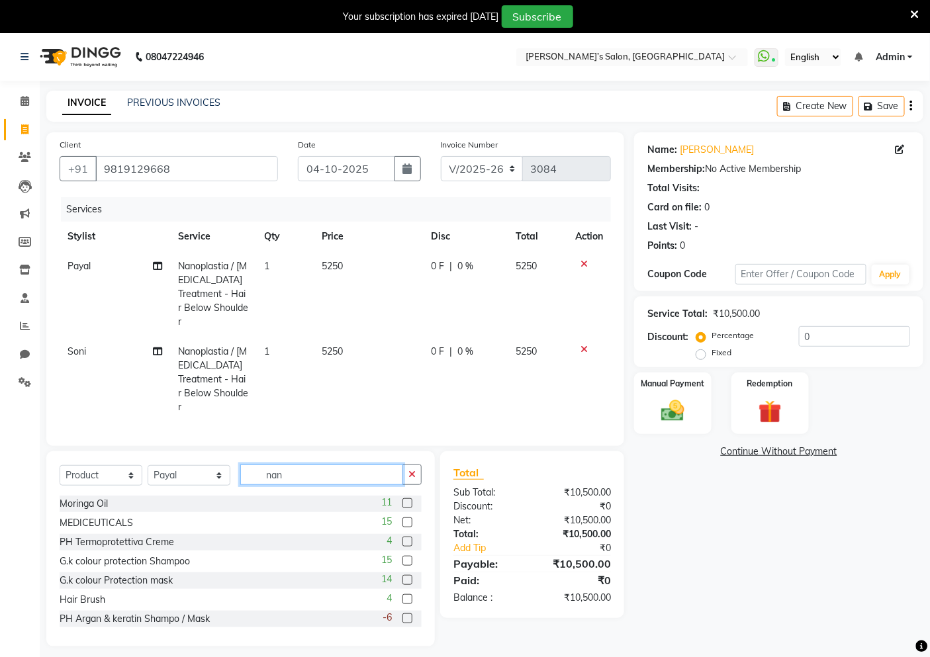
drag, startPoint x: 280, startPoint y: 453, endPoint x: 268, endPoint y: 452, distance: 11.9
click at [281, 465] on input "nan" at bounding box center [321, 475] width 163 height 21
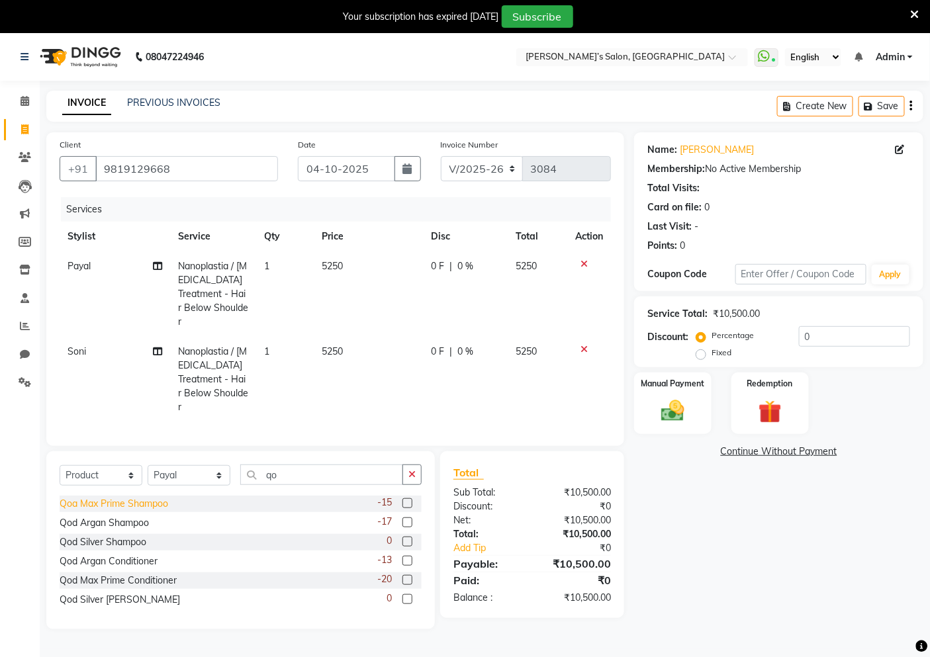
click at [154, 497] on div "Qoa Max Prime Shampoo" at bounding box center [114, 504] width 109 height 14
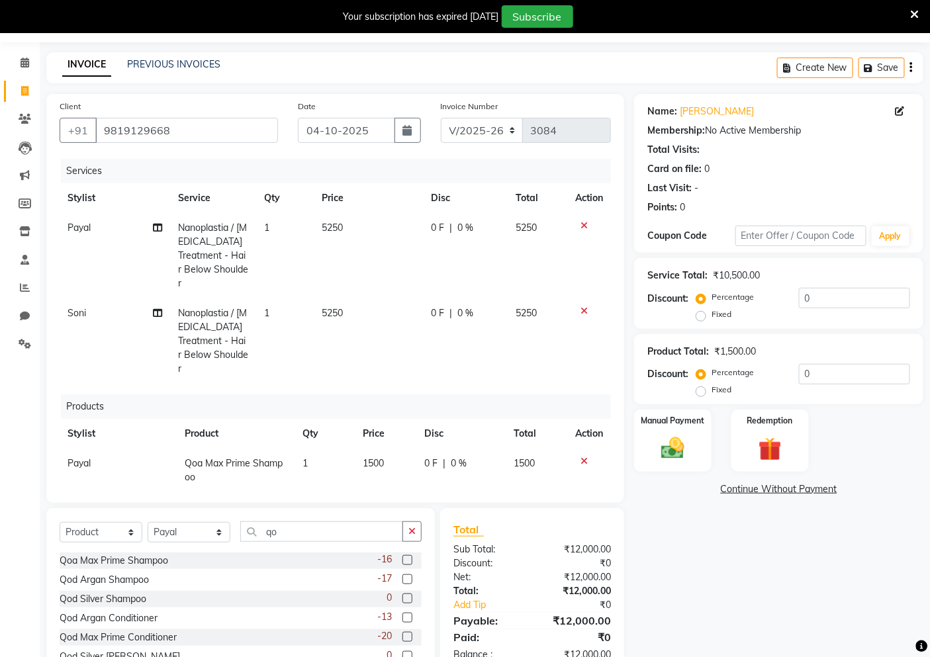
scroll to position [73, 0]
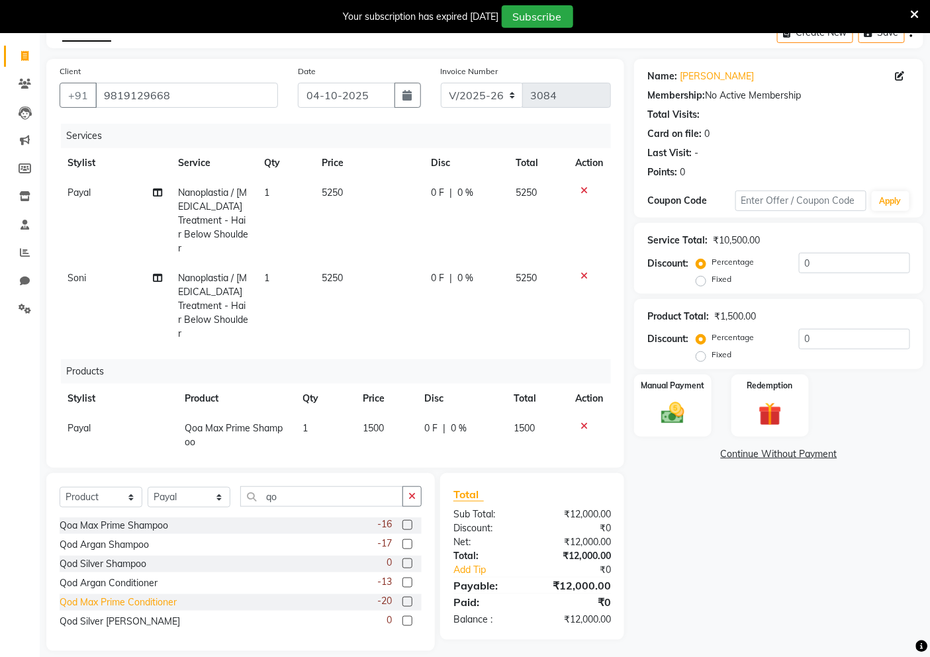
click at [128, 604] on div "Qod Max Prime Conditioner" at bounding box center [118, 603] width 117 height 14
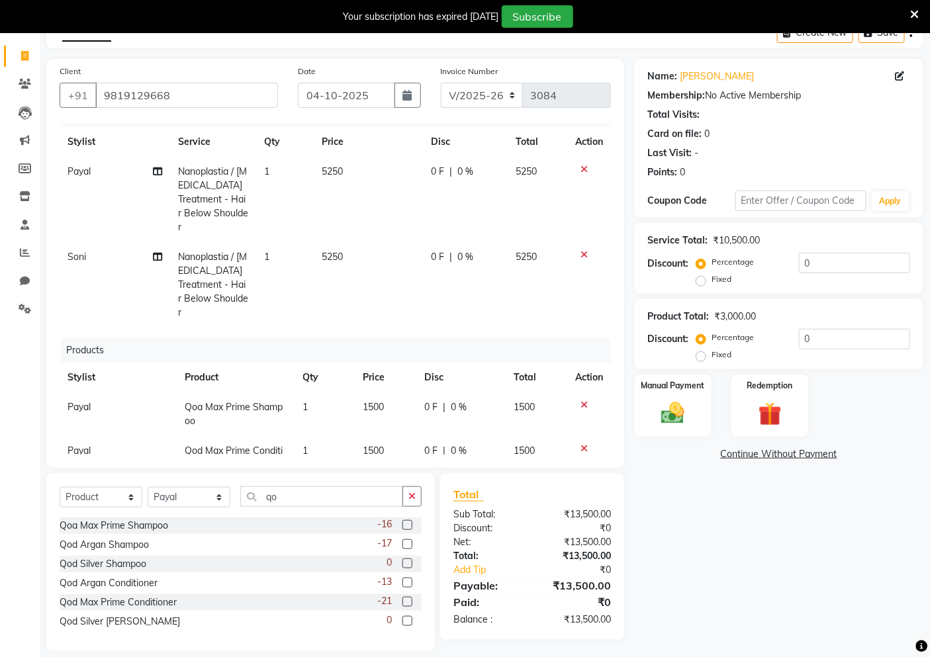
scroll to position [40, 0]
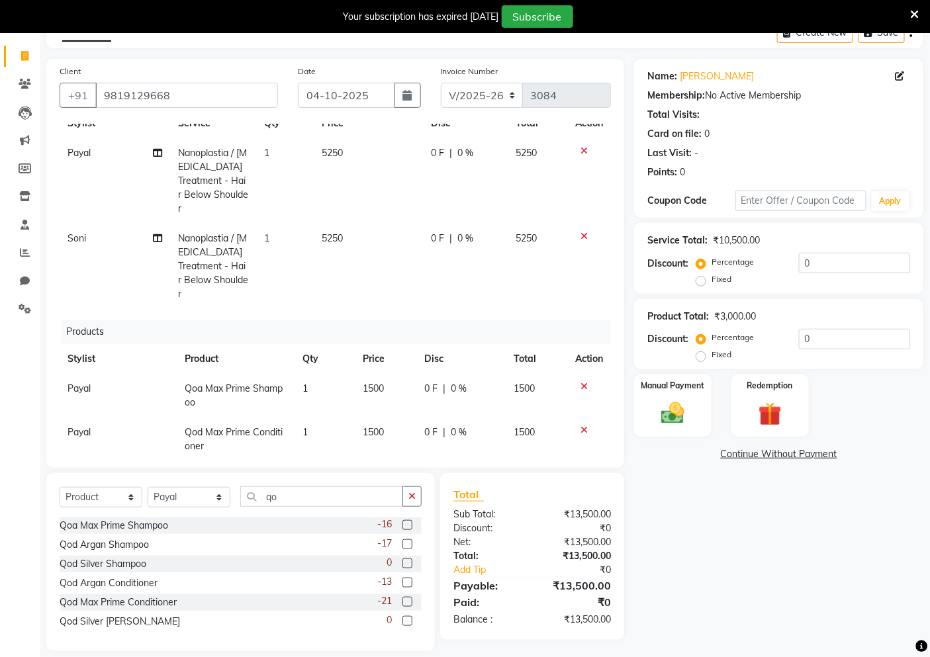
click at [704, 520] on div "Name: [PERSON_NAME] Membership: No Active Membership Total Visits: Card on file…" at bounding box center [783, 355] width 299 height 592
click at [405, 385] on td "1500" at bounding box center [386, 396] width 62 height 44
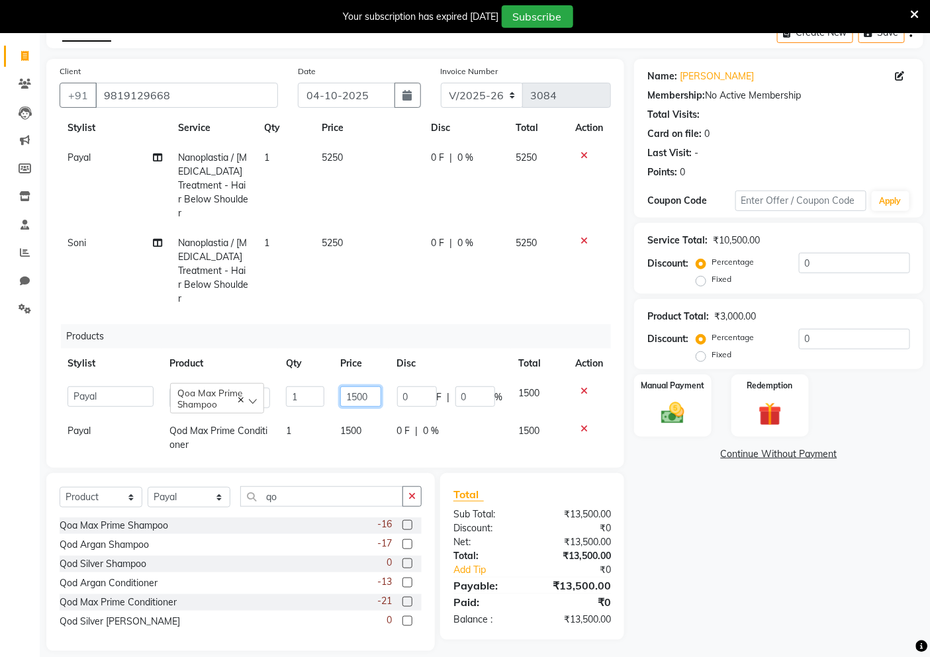
click at [367, 386] on input "1500" at bounding box center [360, 396] width 40 height 21
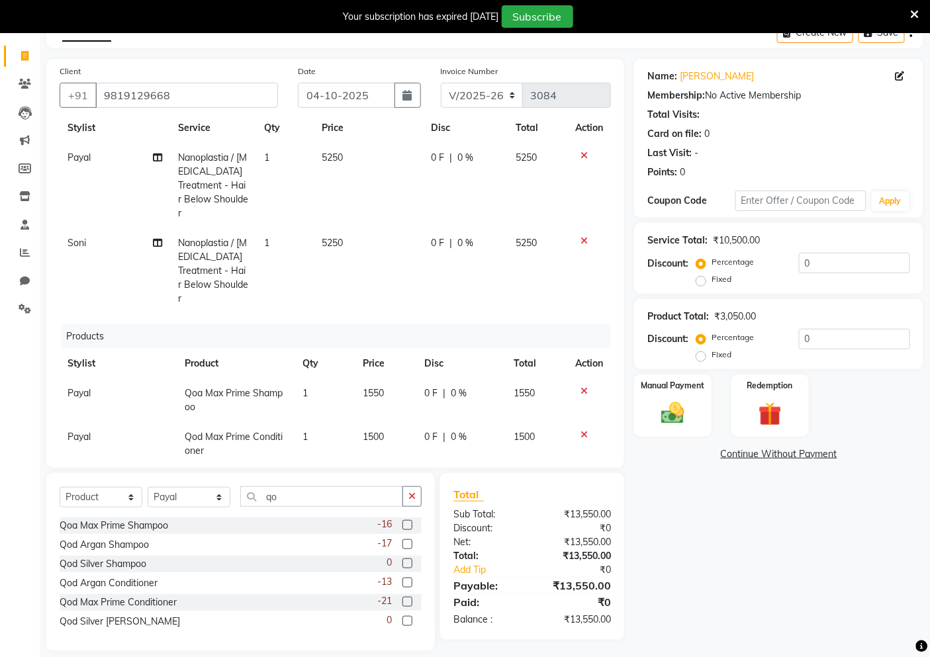
click at [365, 422] on td "1500" at bounding box center [386, 444] width 62 height 44
click at [365, 430] on input "1500" at bounding box center [361, 440] width 40 height 21
click at [657, 426] on div "Manual Payment" at bounding box center [673, 405] width 80 height 65
click at [813, 450] on div "Payment Methods UPI CASH CARD" at bounding box center [778, 481] width 289 height 79
click at [803, 445] on div "Payment Methods UPI CASH CARD" at bounding box center [778, 481] width 289 height 79
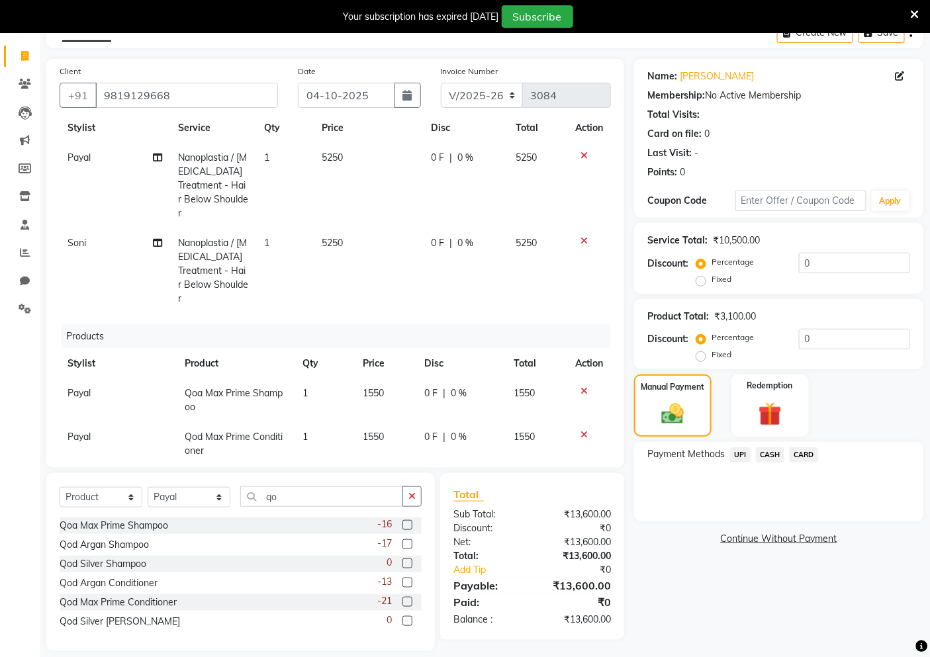
click at [799, 455] on span "CARD" at bounding box center [804, 454] width 28 height 15
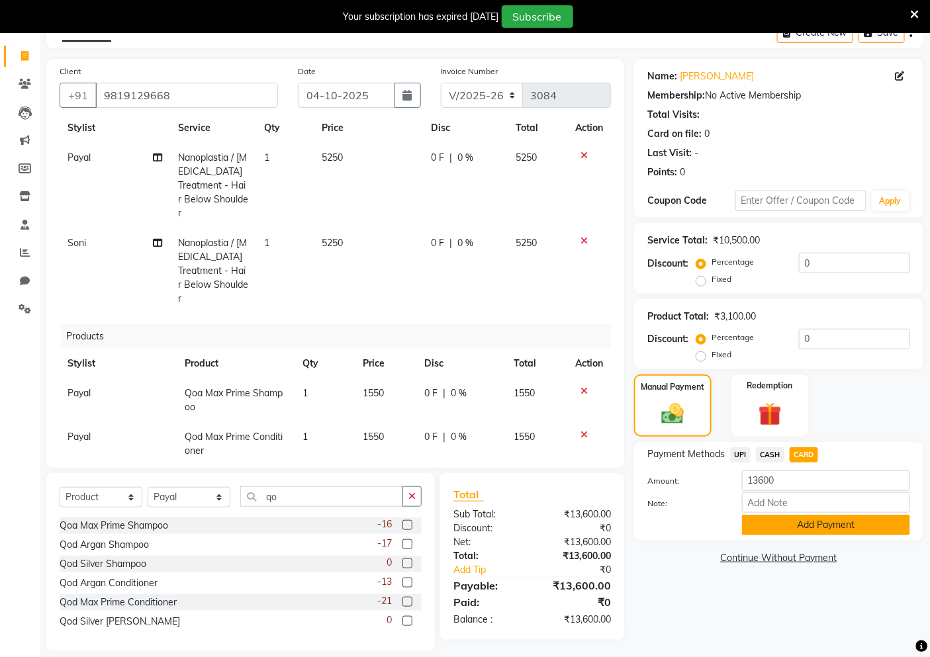
click at [799, 525] on button "Add Payment" at bounding box center [826, 525] width 168 height 21
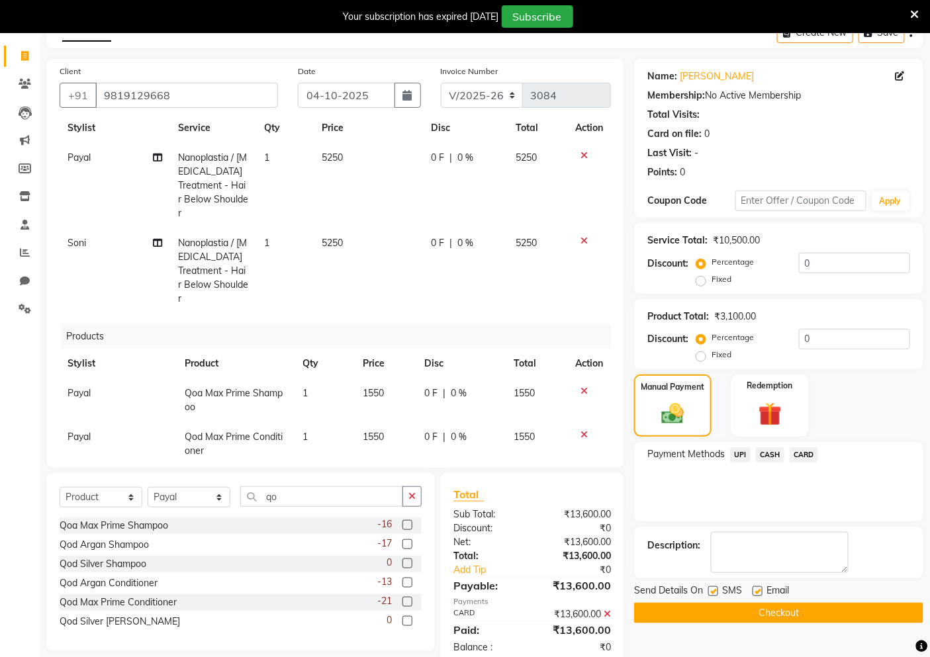
click at [796, 609] on button "Checkout" at bounding box center [778, 613] width 289 height 21
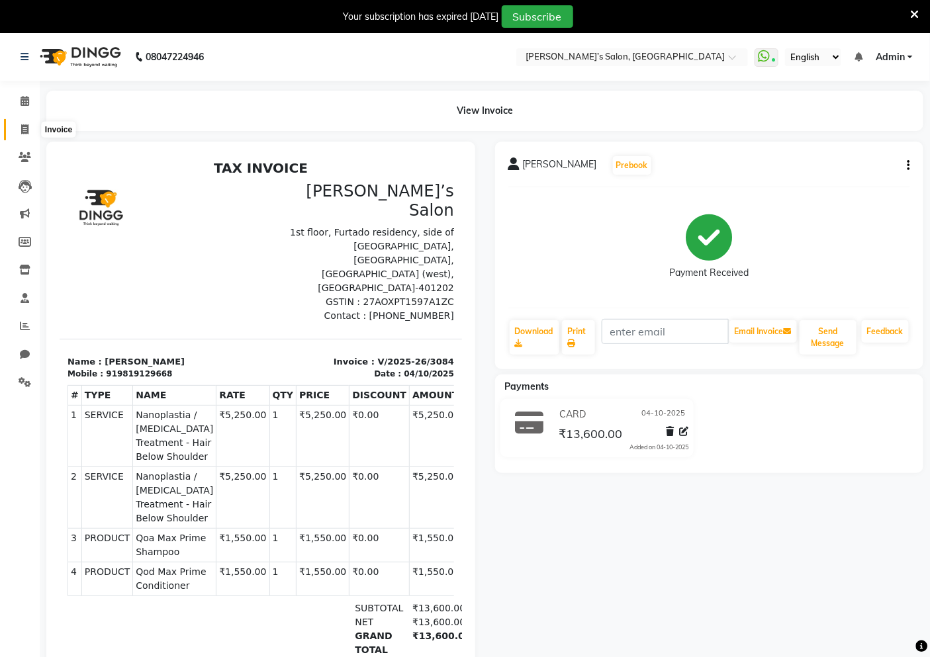
click at [28, 129] on span at bounding box center [24, 129] width 23 height 15
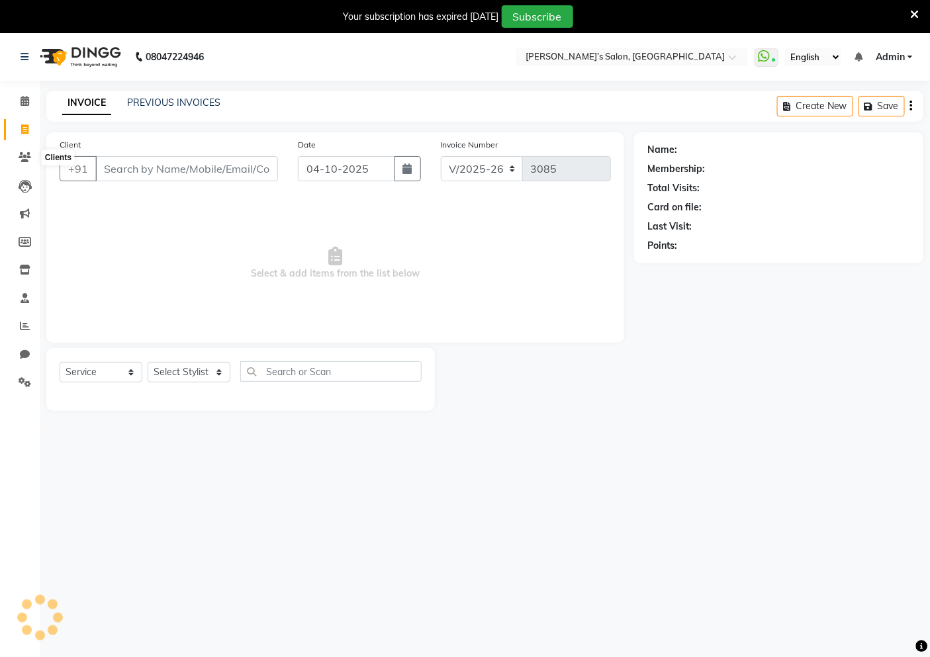
scroll to position [33, 0]
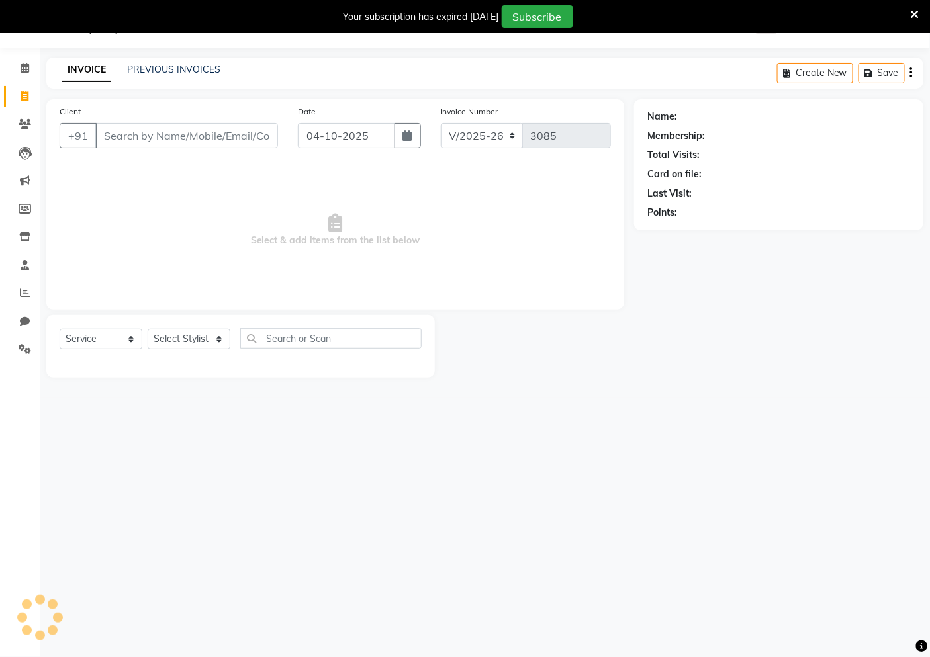
click at [209, 129] on input "Client" at bounding box center [186, 135] width 183 height 25
click at [146, 126] on input "Client" at bounding box center [186, 135] width 183 height 25
click at [148, 127] on input "Client" at bounding box center [186, 135] width 183 height 25
click at [261, 126] on button "Add Client" at bounding box center [244, 135] width 68 height 25
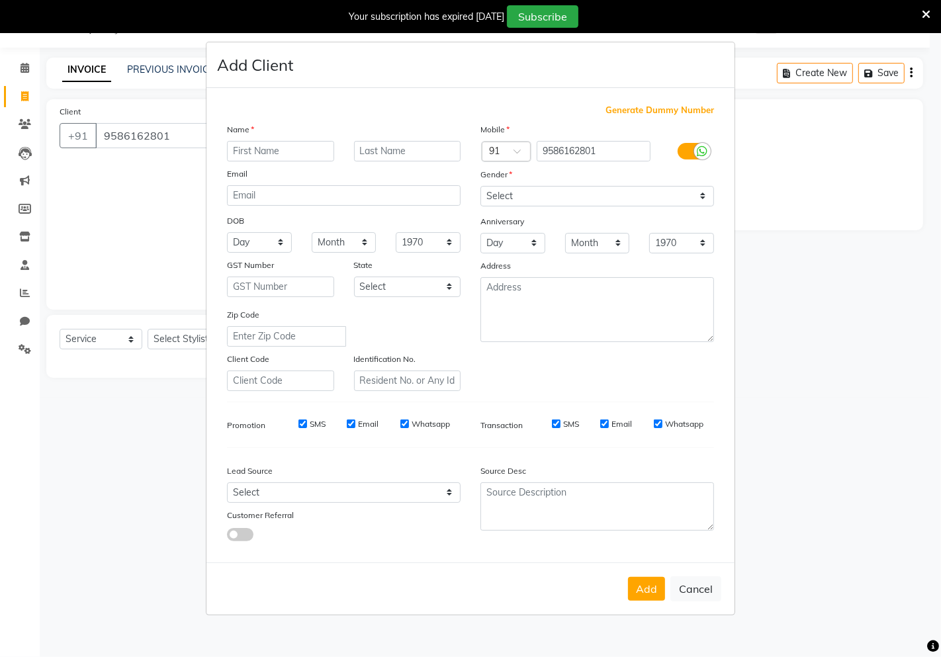
click at [217, 36] on ngb-modal-window "Add Client Generate Dummy Number Name Email DOB Day 01 02 03 04 05 06 07 08 09 …" at bounding box center [470, 328] width 941 height 657
click at [257, 157] on input "text" at bounding box center [280, 151] width 107 height 21
click at [500, 189] on select "Select [DEMOGRAPHIC_DATA] [DEMOGRAPHIC_DATA] Other Prefer Not To Say" at bounding box center [597, 196] width 234 height 21
click at [280, 148] on input "Dhrv" at bounding box center [280, 151] width 107 height 21
click at [504, 193] on select "Select [DEMOGRAPHIC_DATA] [DEMOGRAPHIC_DATA] Other Prefer Not To Say" at bounding box center [597, 196] width 234 height 21
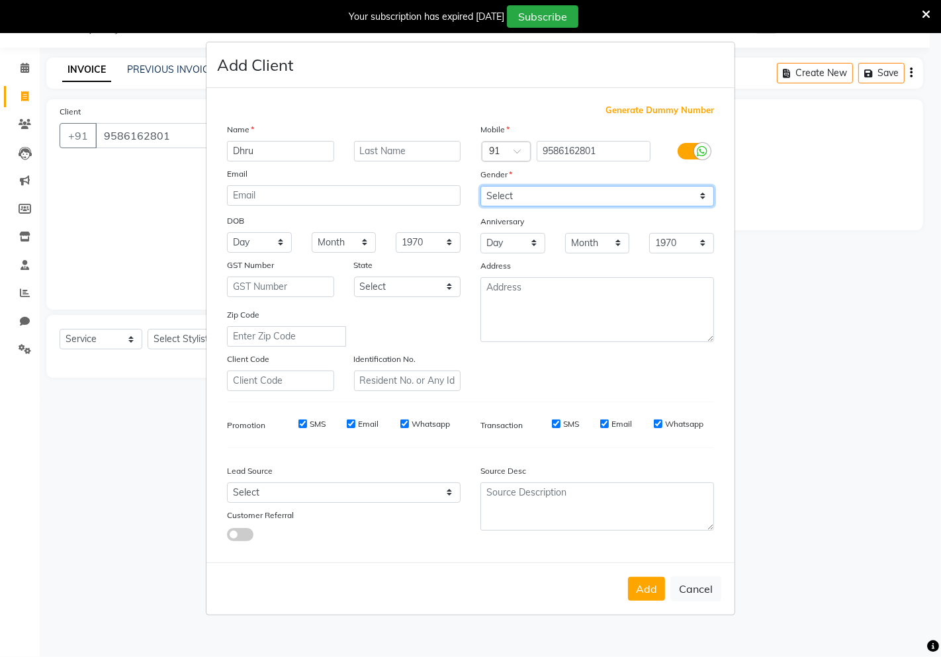
click at [480, 186] on select "Select [DEMOGRAPHIC_DATA] [DEMOGRAPHIC_DATA] Other Prefer Not To Say" at bounding box center [597, 196] width 234 height 21
click at [653, 580] on button "Add" at bounding box center [646, 589] width 37 height 24
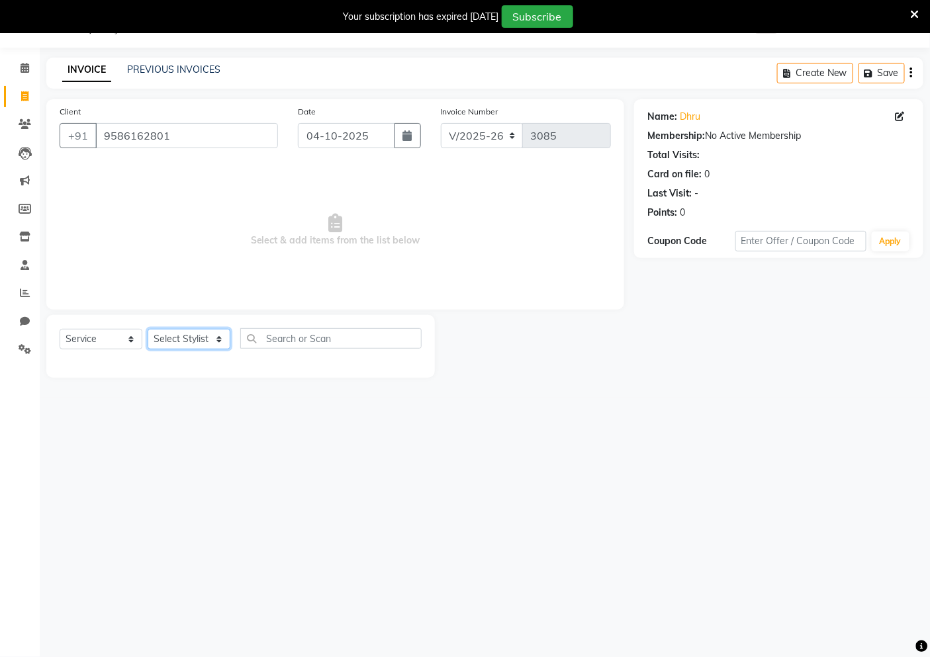
click at [199, 345] on select "Select Stylist [PERSON_NAME] [PERSON_NAME] Akshay [PERSON_NAME] ANAS [PERSON_NA…" at bounding box center [189, 339] width 83 height 21
click at [148, 330] on select "Select Stylist [PERSON_NAME] [PERSON_NAME] Akshay [PERSON_NAME] ANAS [PERSON_NA…" at bounding box center [189, 339] width 83 height 21
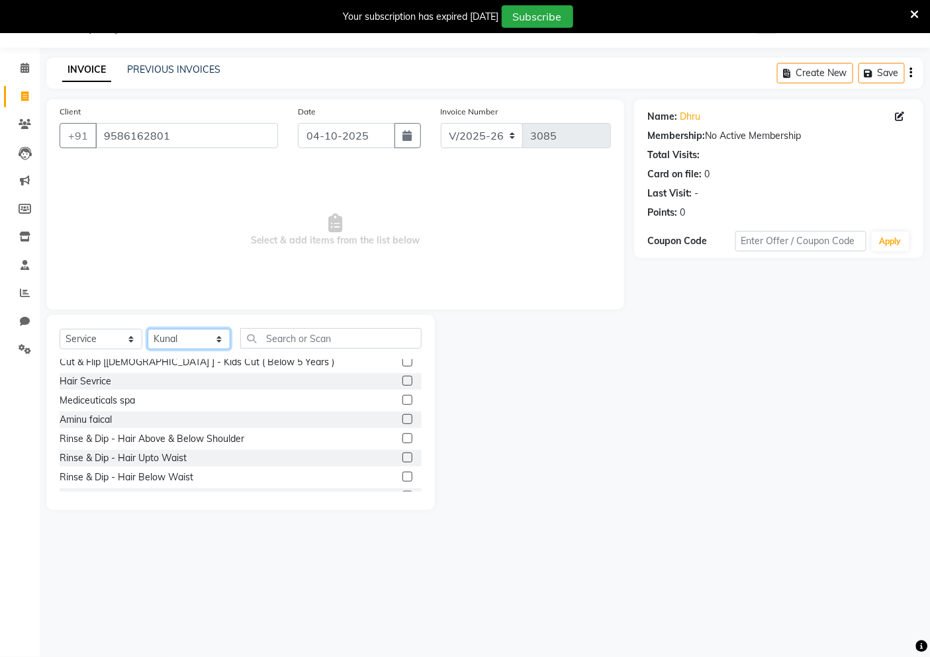
scroll to position [147, 0]
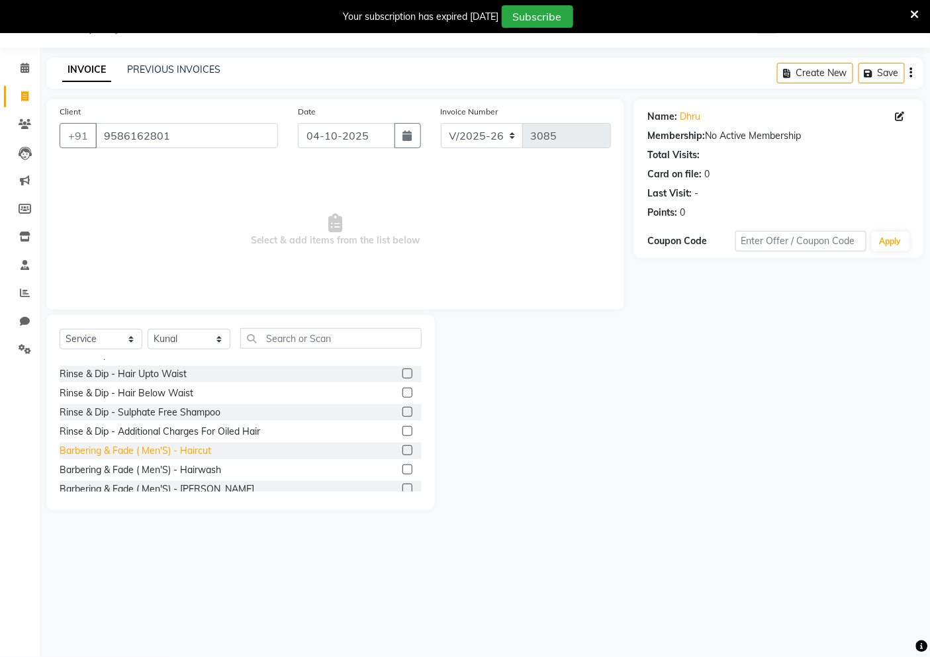
click at [201, 457] on div "Barbering & Fade ( Men'S) - Haircut" at bounding box center [136, 451] width 152 height 14
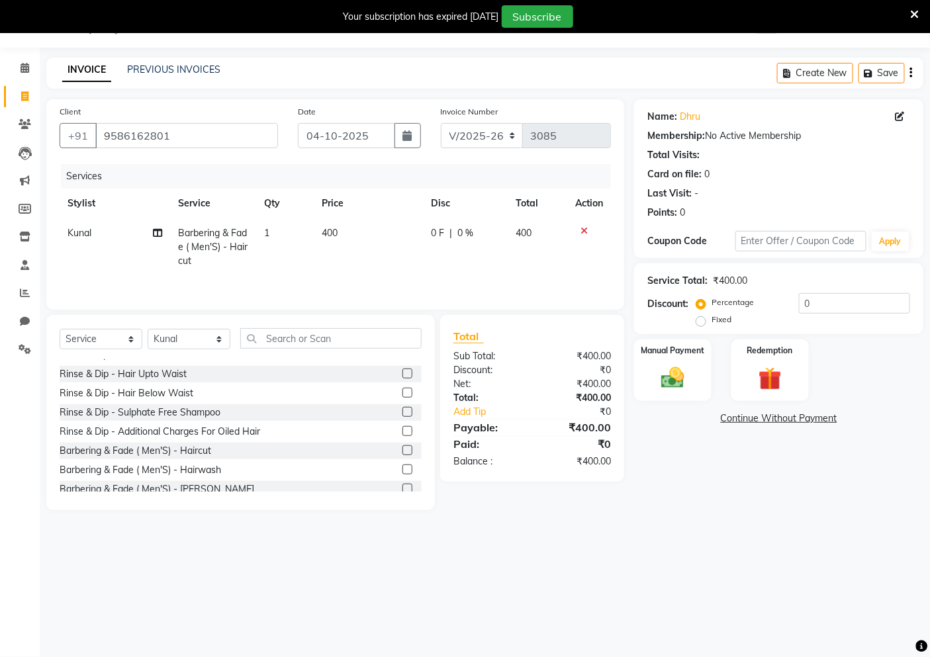
drag, startPoint x: 346, startPoint y: 302, endPoint x: 362, endPoint y: 265, distance: 40.3
click at [349, 299] on div "Client [PHONE_NUMBER] Date [DATE] Invoice Number V/2025 V/[PHONE_NUMBER] Servic…" at bounding box center [335, 204] width 578 height 210
drag, startPoint x: 365, startPoint y: 254, endPoint x: 368, endPoint y: 244, distance: 11.1
click at [368, 244] on td "400" at bounding box center [368, 247] width 109 height 58
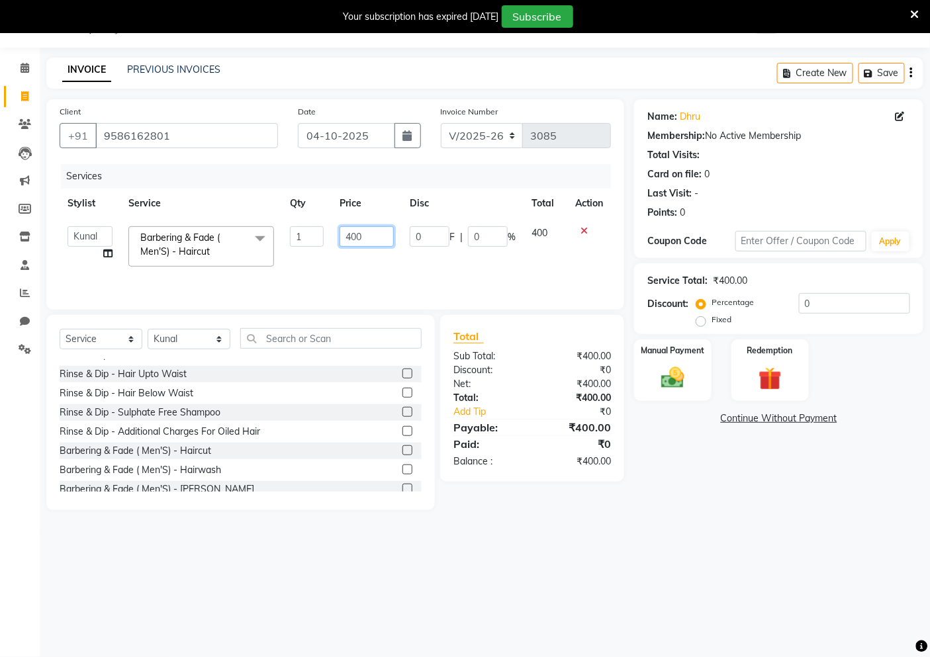
click at [372, 230] on input "400" at bounding box center [367, 236] width 54 height 21
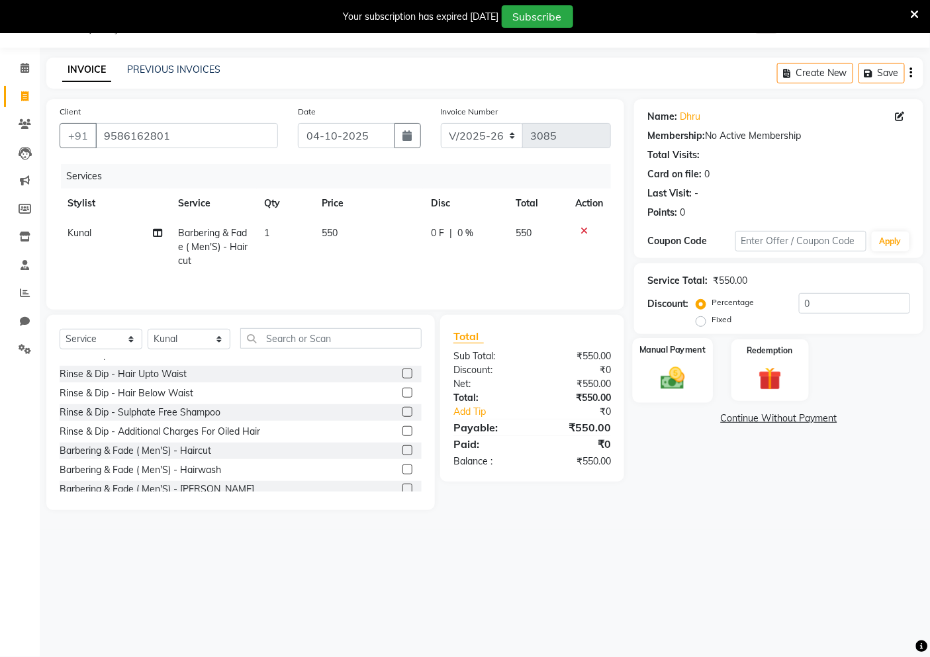
click at [688, 376] on img at bounding box center [673, 378] width 40 height 28
click at [735, 422] on span "UPI" at bounding box center [740, 419] width 21 height 15
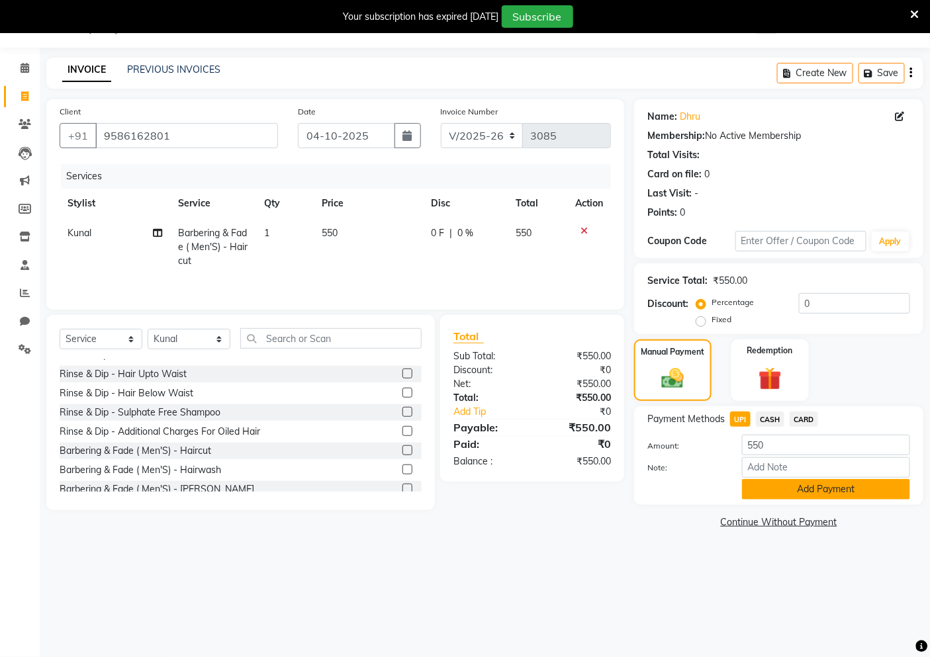
click at [763, 495] on button "Add Payment" at bounding box center [826, 489] width 168 height 21
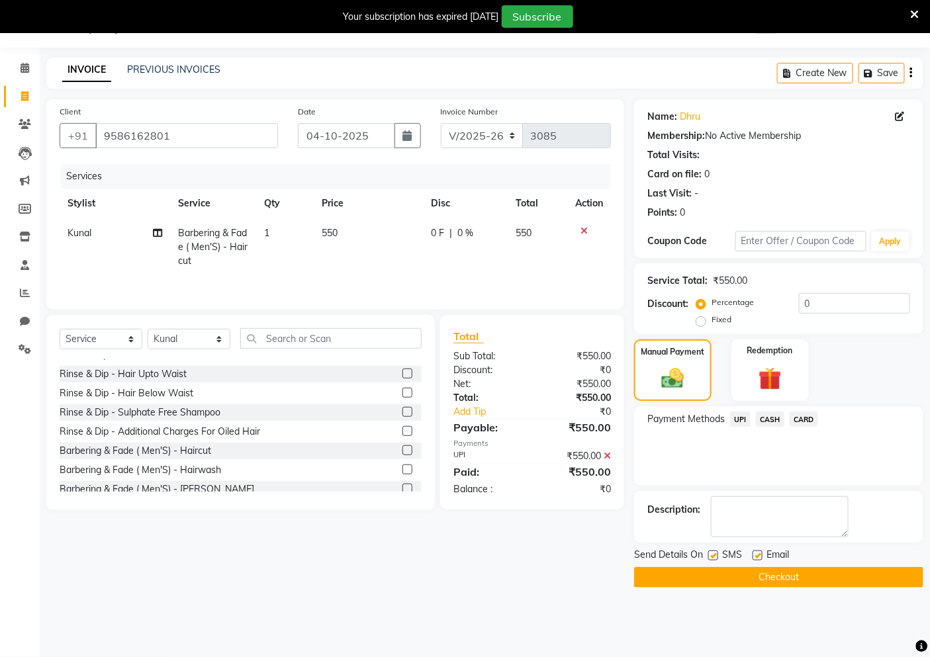
click at [717, 559] on label at bounding box center [713, 556] width 10 height 10
click at [717, 559] on input "checkbox" at bounding box center [712, 556] width 9 height 9
click at [757, 556] on label at bounding box center [757, 556] width 10 height 10
click at [757, 556] on input "checkbox" at bounding box center [756, 556] width 9 height 9
click at [756, 576] on button "Checkout" at bounding box center [778, 577] width 289 height 21
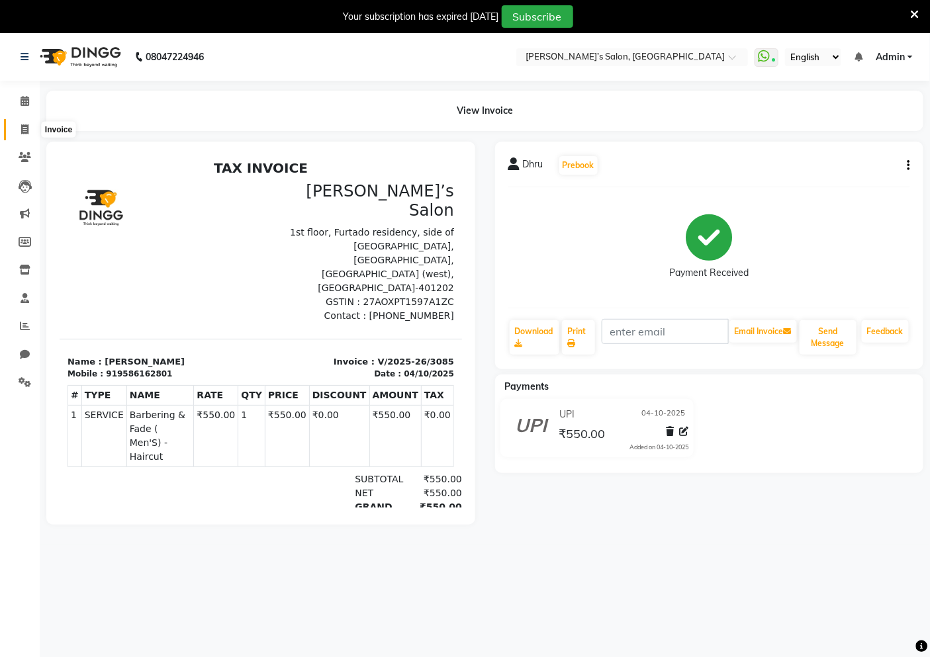
click at [27, 127] on icon at bounding box center [24, 129] width 7 height 10
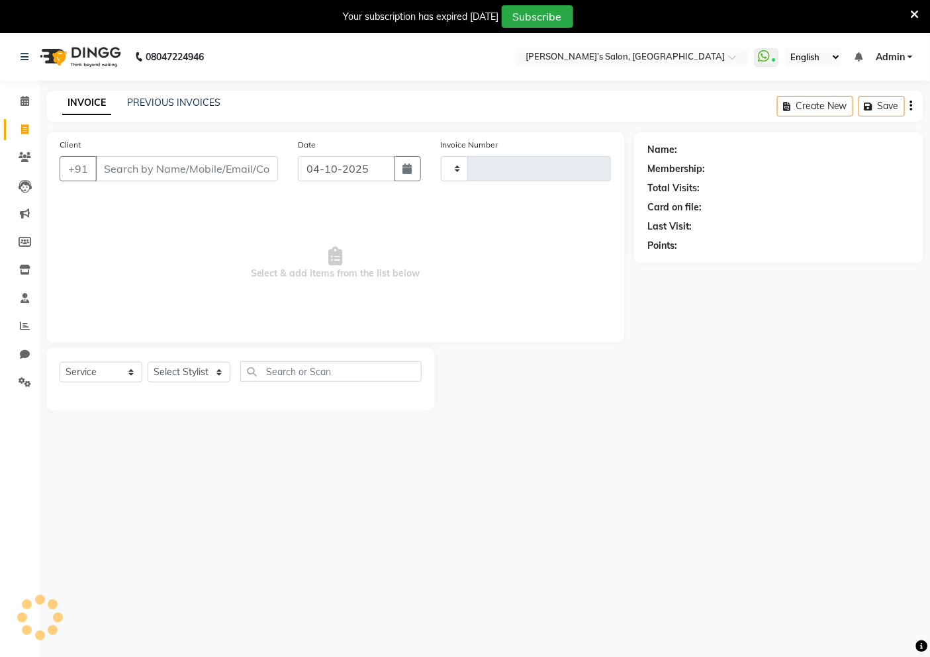
scroll to position [2, 0]
click at [175, 161] on input "Client" at bounding box center [186, 166] width 183 height 25
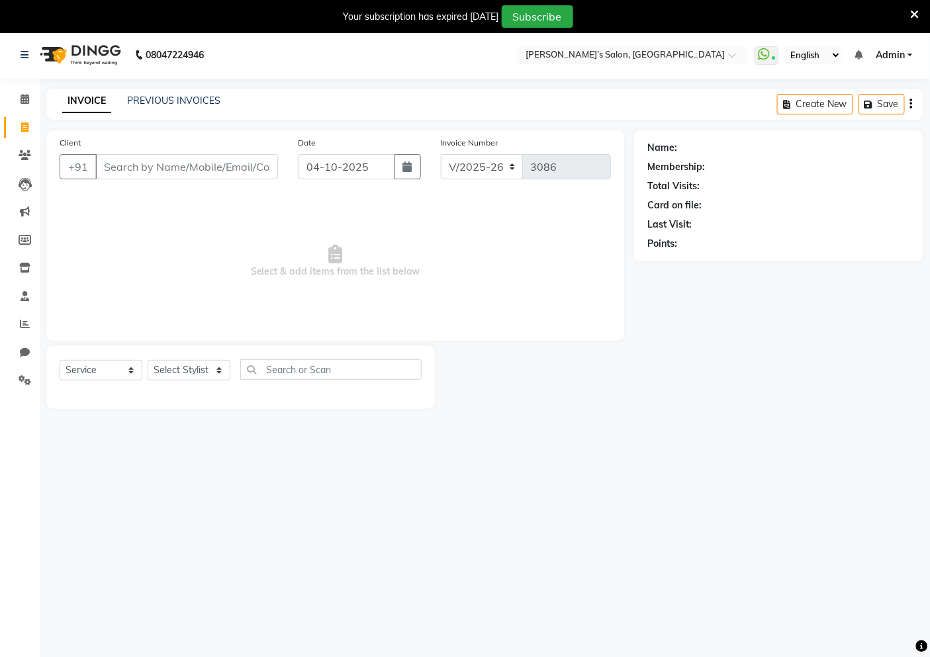
click at [175, 161] on input "Client" at bounding box center [186, 166] width 183 height 25
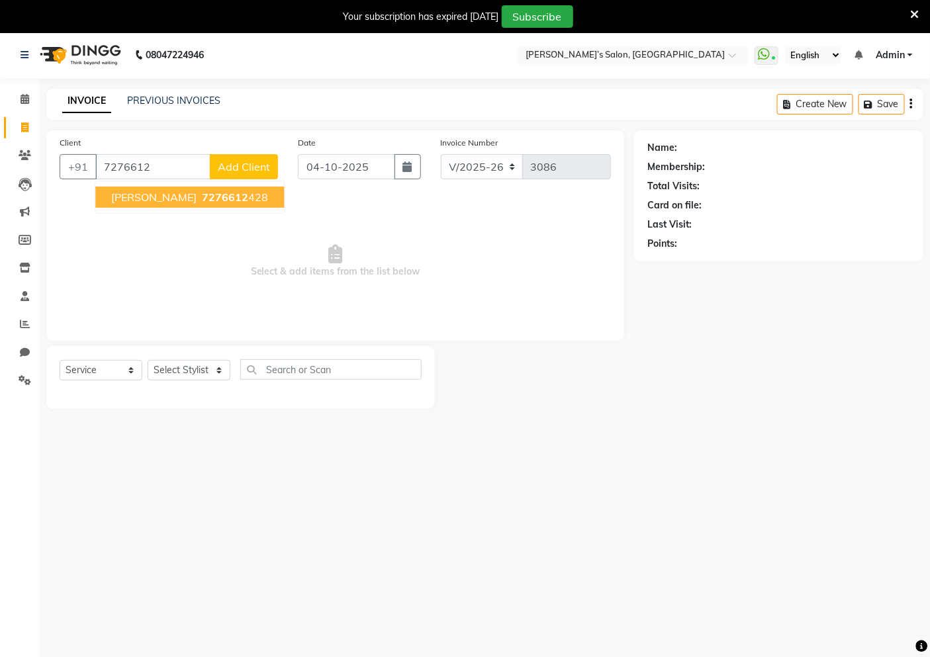
click at [175, 191] on span "[PERSON_NAME]" at bounding box center [153, 197] width 85 height 13
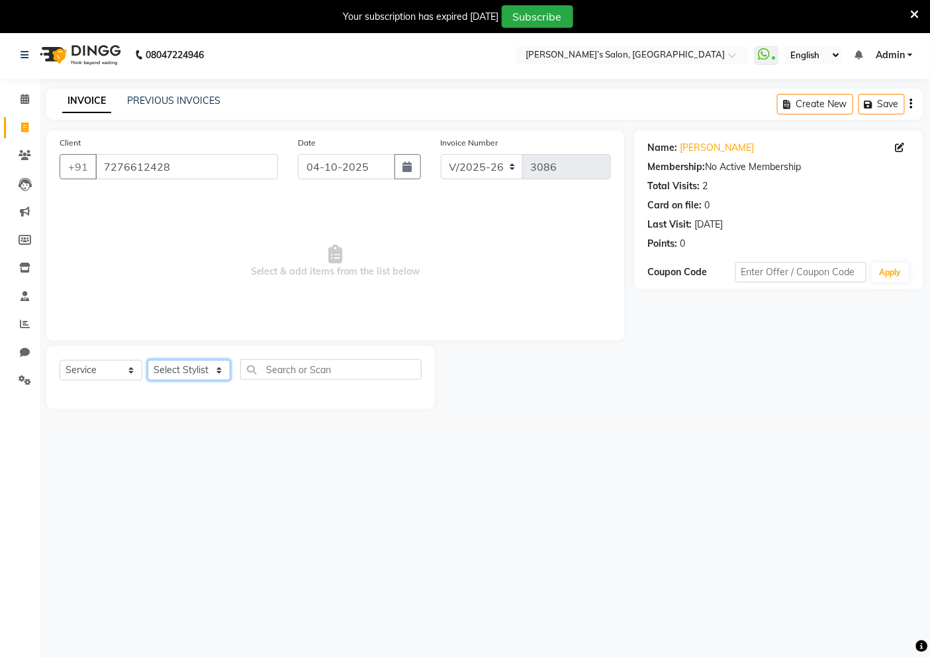
click at [203, 371] on select "Select Stylist [PERSON_NAME] [PERSON_NAME] Akshay [PERSON_NAME] ANAS [PERSON_NA…" at bounding box center [189, 370] width 83 height 21
click at [148, 360] on select "Select Stylist [PERSON_NAME] [PERSON_NAME] Akshay [PERSON_NAME] ANAS [PERSON_NA…" at bounding box center [189, 370] width 83 height 21
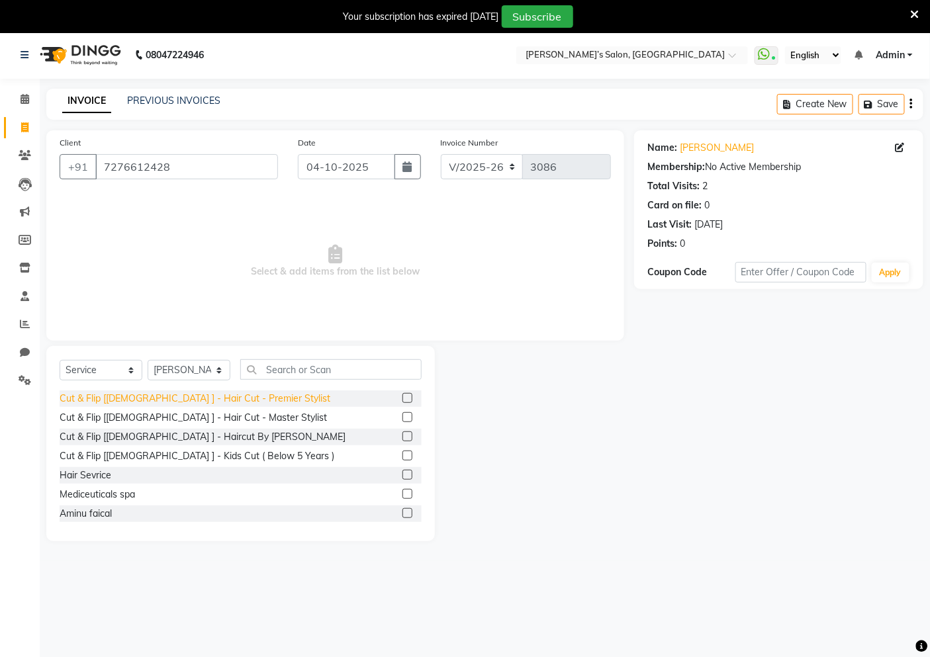
click at [235, 399] on div "Cut & Flip [[DEMOGRAPHIC_DATA] ] - Hair Cut - Premier Stylist" at bounding box center [195, 399] width 271 height 14
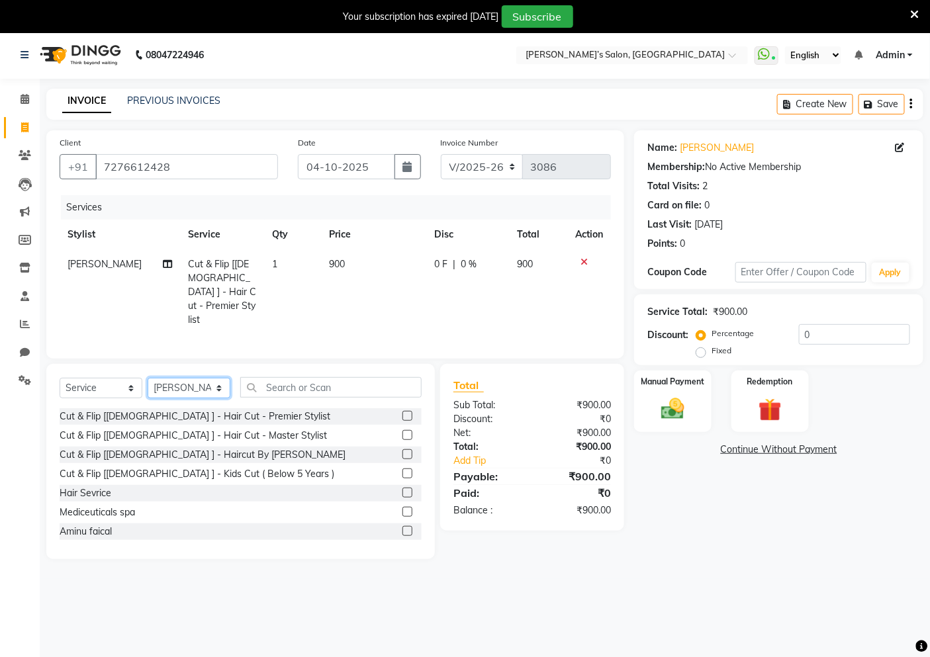
click at [204, 381] on select "Select Stylist [PERSON_NAME] [PERSON_NAME] Akshay [PERSON_NAME] ANAS [PERSON_NA…" at bounding box center [189, 388] width 83 height 21
click at [148, 378] on select "Select Stylist [PERSON_NAME] [PERSON_NAME] Akshay [PERSON_NAME] ANAS [PERSON_NA…" at bounding box center [189, 388] width 83 height 21
click at [398, 270] on td "900" at bounding box center [373, 292] width 105 height 85
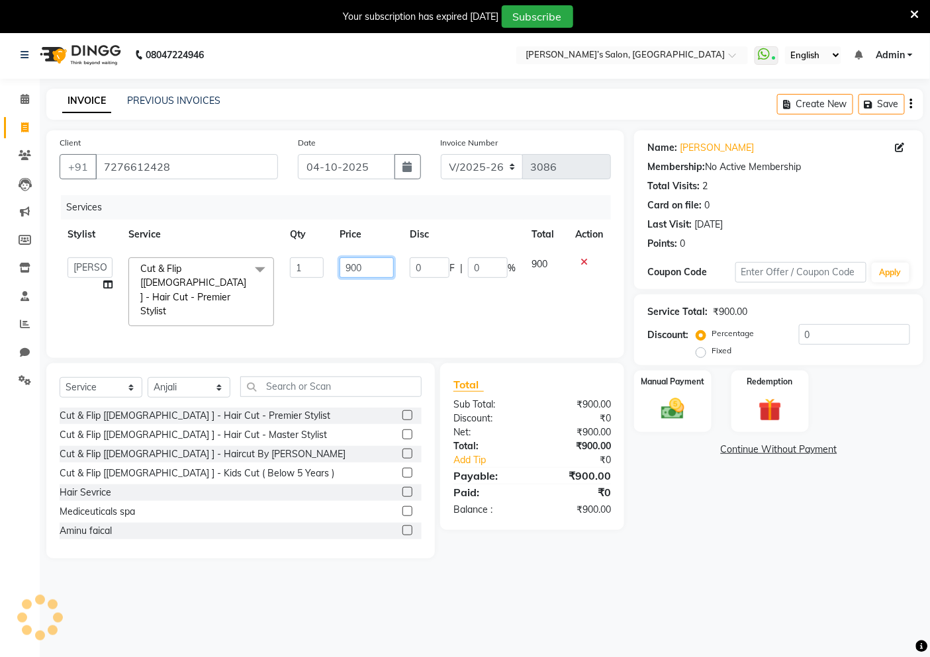
click at [381, 265] on input "900" at bounding box center [367, 267] width 54 height 21
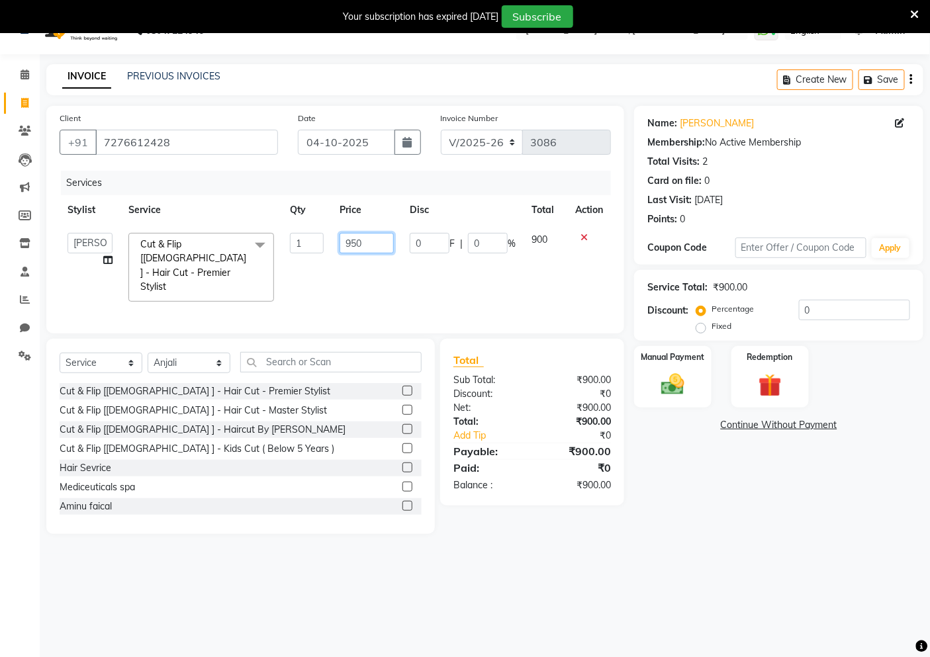
scroll to position [33, 0]
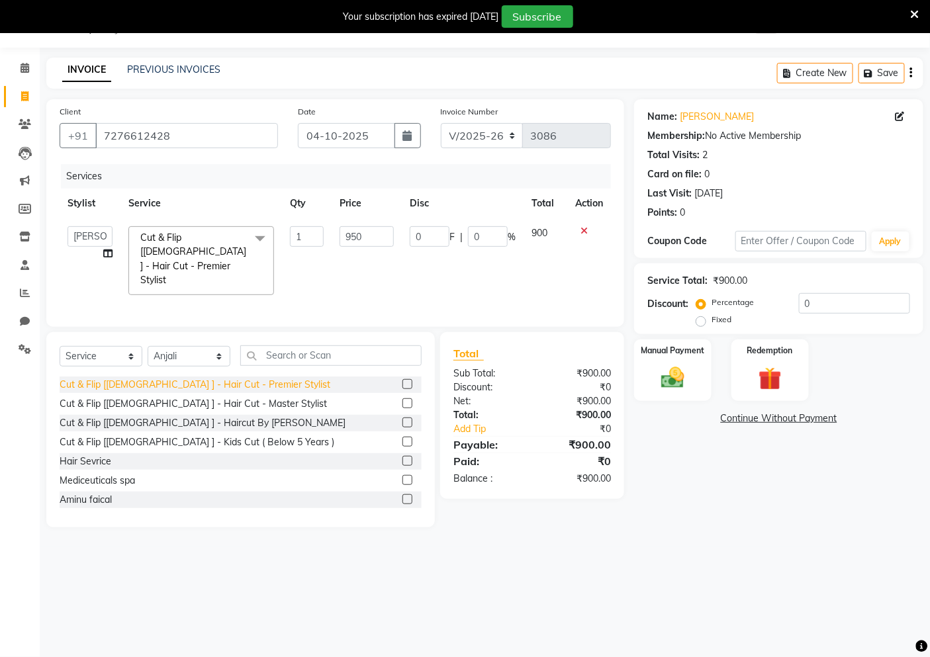
click at [187, 378] on div "Cut & Flip [[DEMOGRAPHIC_DATA] ] - Hair Cut - Premier Stylist" at bounding box center [195, 385] width 271 height 14
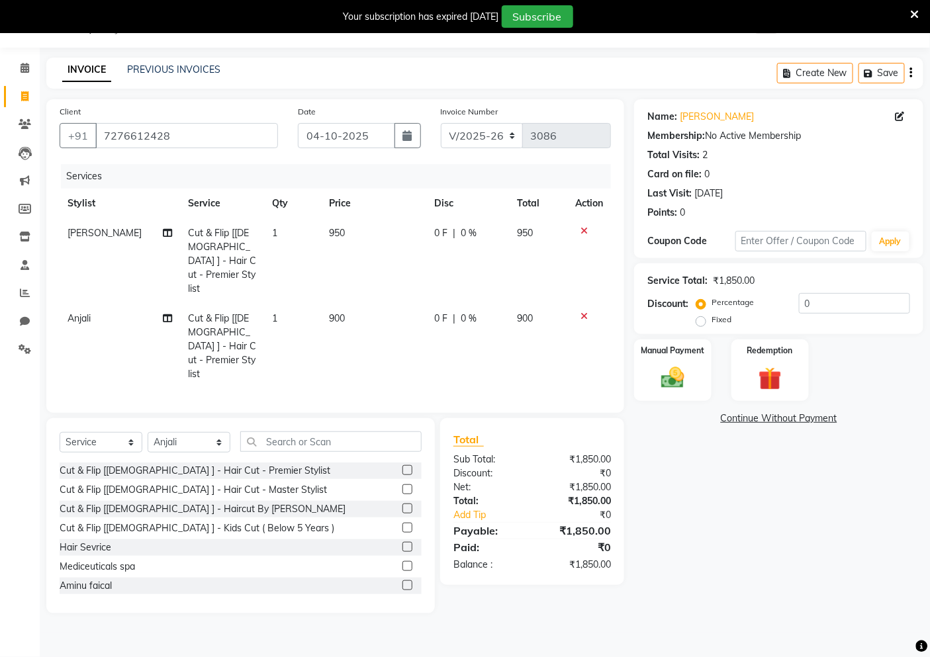
click at [386, 304] on td "900" at bounding box center [373, 346] width 105 height 85
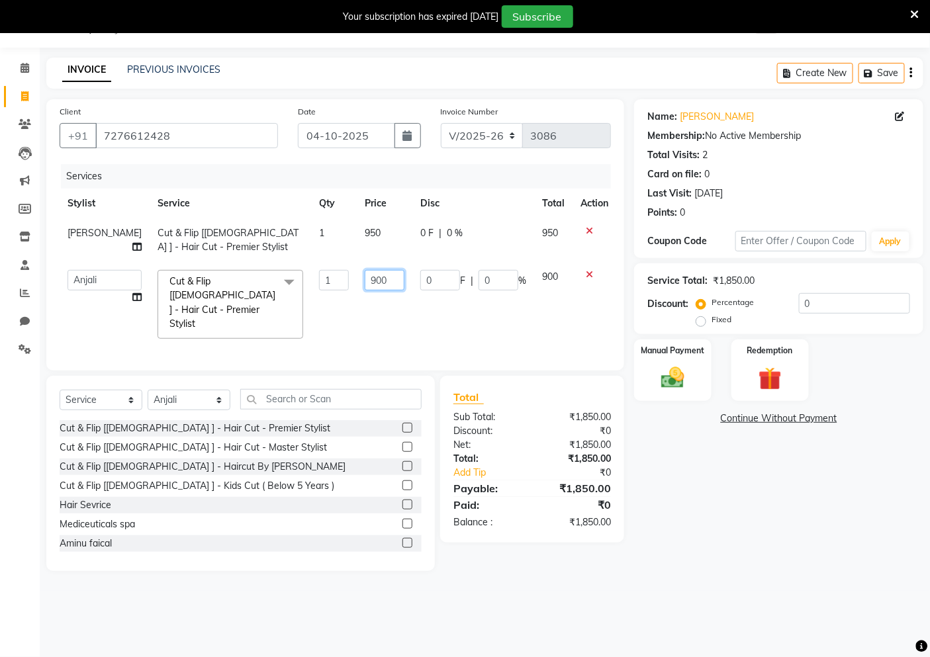
click at [367, 281] on input "900" at bounding box center [385, 280] width 40 height 21
click at [670, 377] on img at bounding box center [673, 378] width 40 height 28
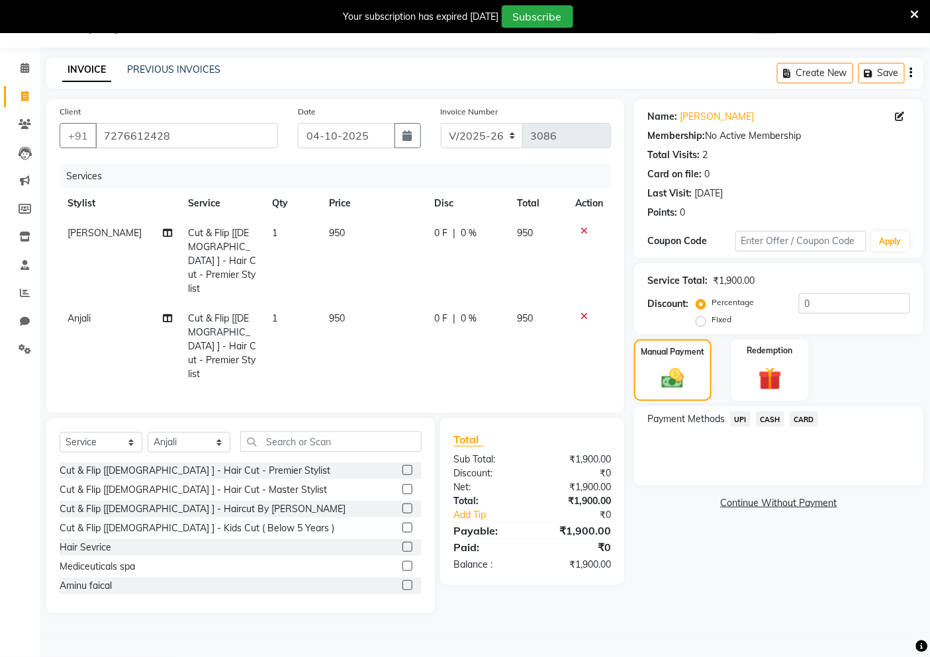
click at [801, 417] on span "CARD" at bounding box center [804, 419] width 28 height 15
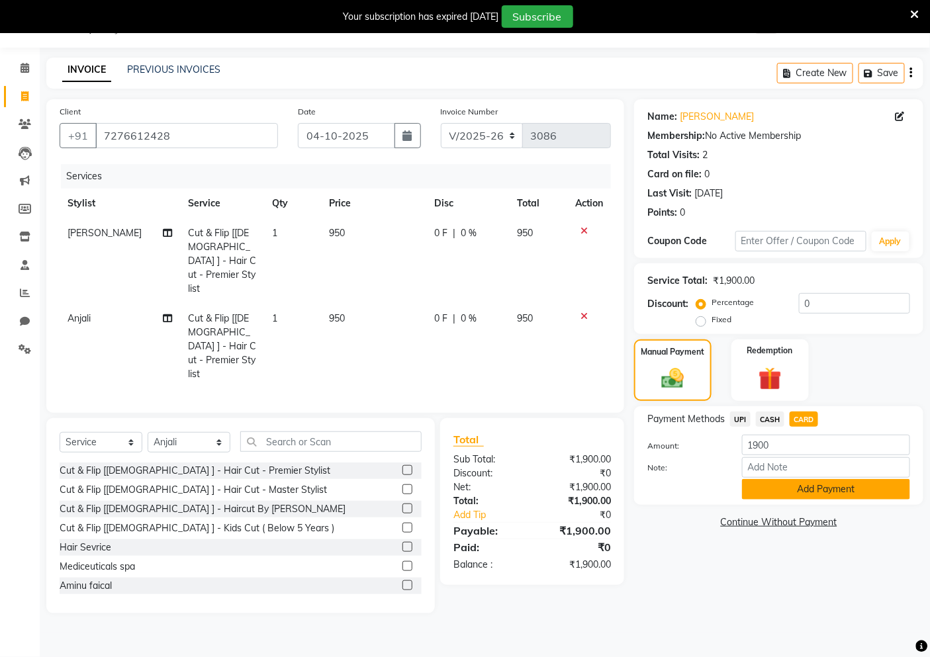
click at [793, 491] on button "Add Payment" at bounding box center [826, 489] width 168 height 21
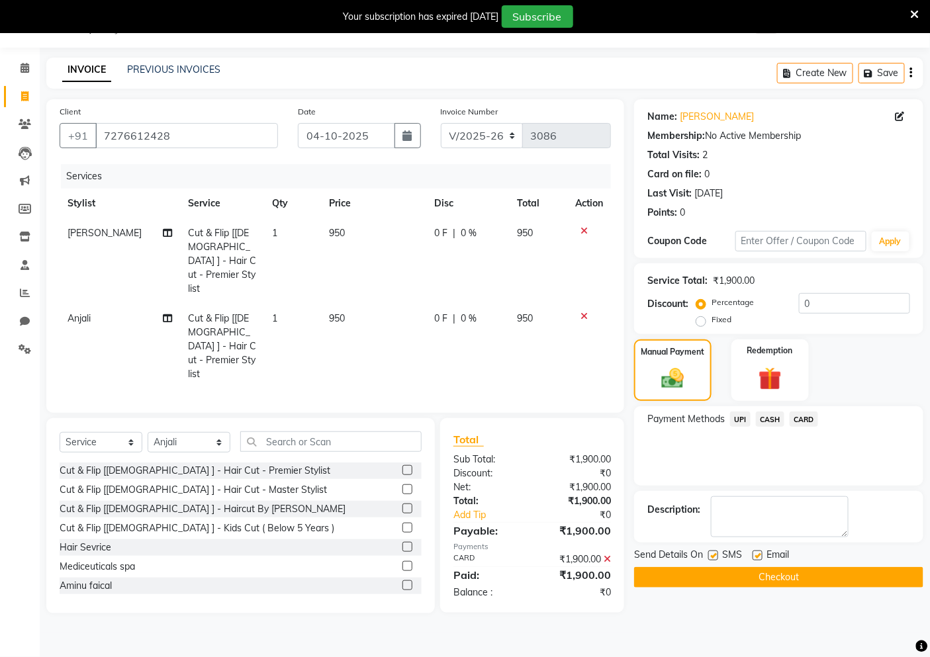
click at [773, 572] on button "Checkout" at bounding box center [778, 577] width 289 height 21
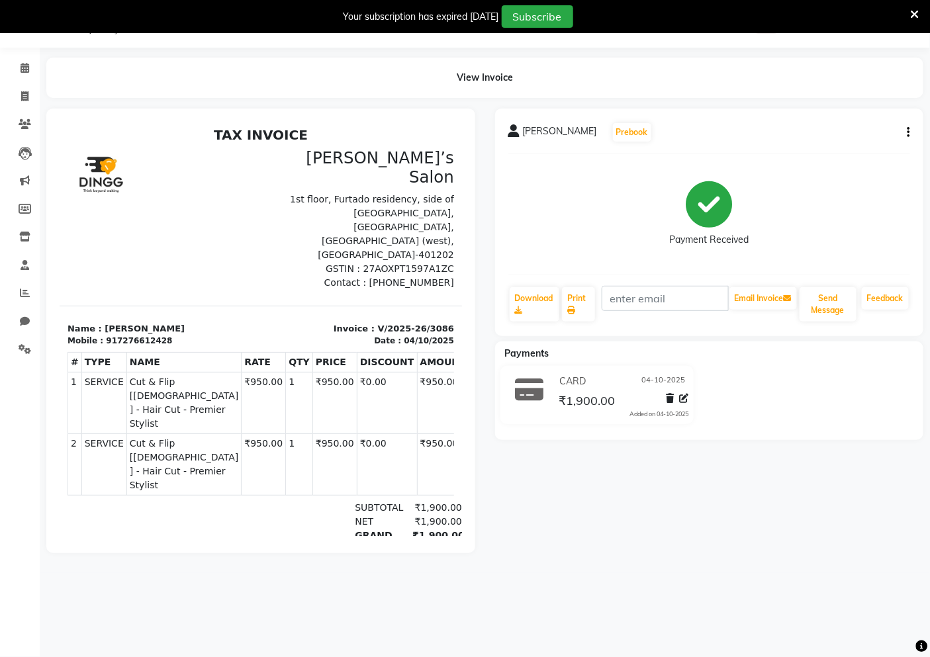
click at [912, 13] on icon at bounding box center [915, 15] width 9 height 12
